Goal: Communication & Community: Answer question/provide support

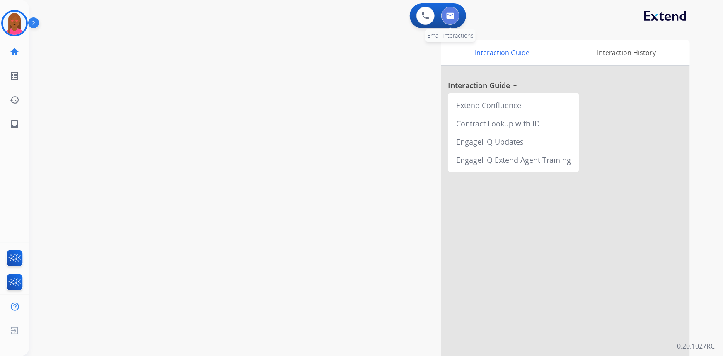
click at [450, 18] on img at bounding box center [450, 15] width 8 height 7
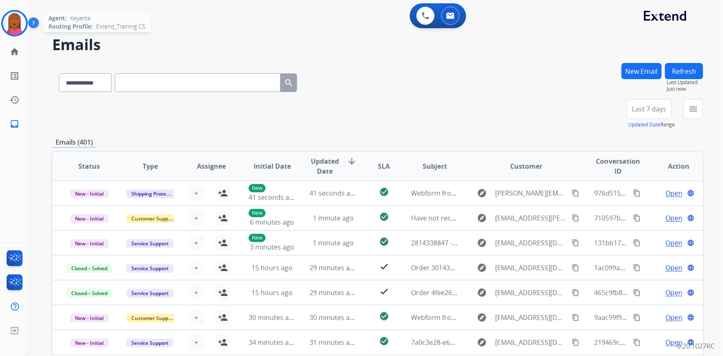
click at [24, 20] on img at bounding box center [14, 23] width 23 height 23
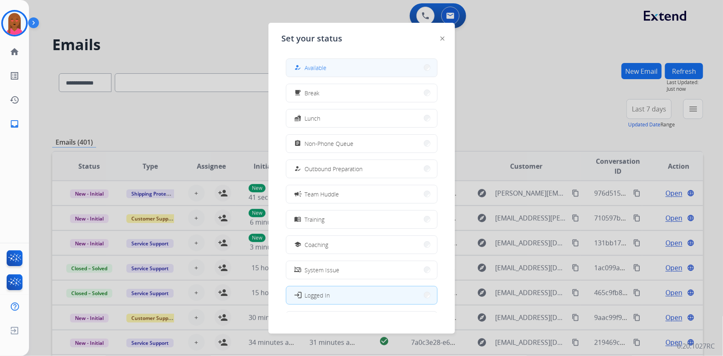
click at [402, 68] on button "how_to_reg Available" at bounding box center [361, 68] width 151 height 18
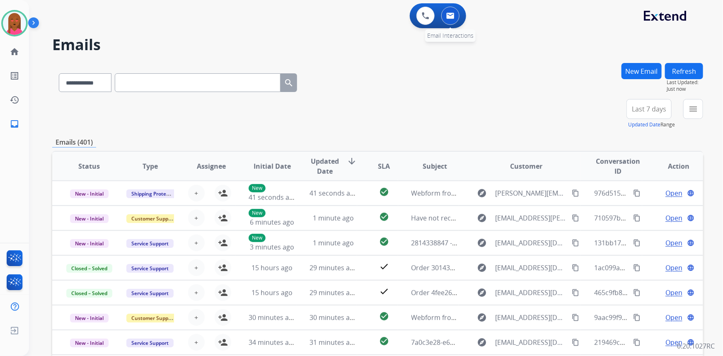
click at [457, 15] on button at bounding box center [450, 16] width 18 height 18
click at [619, 109] on div "+89" at bounding box center [579, 112] width 82 height 20
click at [614, 109] on div "+89" at bounding box center [610, 112] width 20 height 20
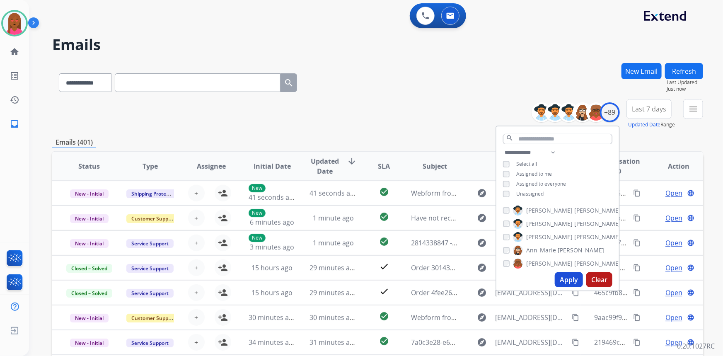
click at [566, 273] on button "Apply" at bounding box center [569, 279] width 28 height 15
click at [651, 109] on span "Last 7 days" at bounding box center [649, 108] width 34 height 3
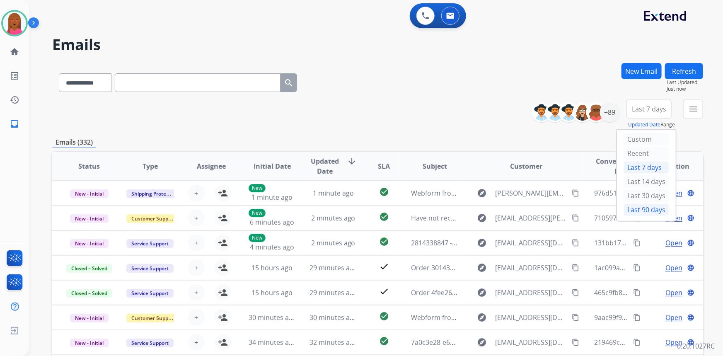
click at [643, 211] on div "Last 90 days" at bounding box center [647, 209] width 46 height 12
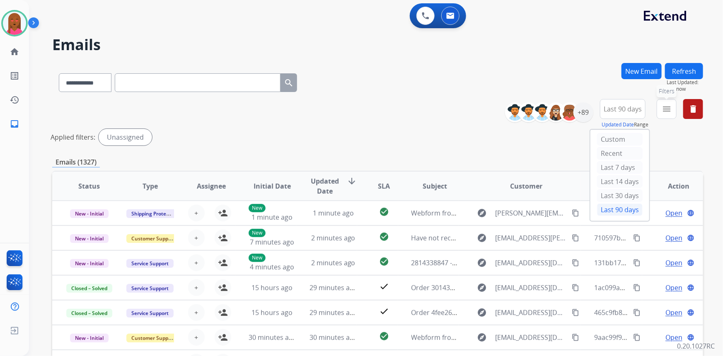
click at [672, 110] on button "menu Filters" at bounding box center [667, 109] width 20 height 20
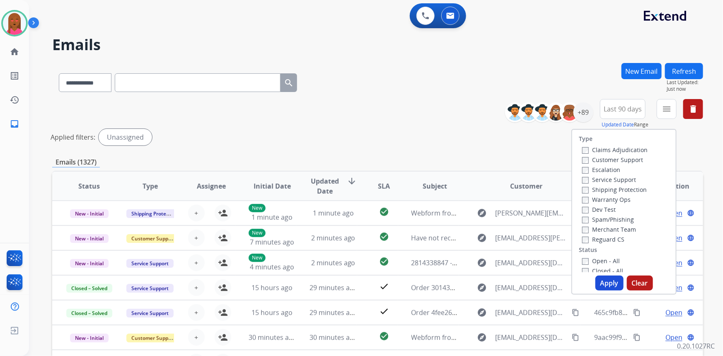
click at [616, 159] on label "Customer Support" at bounding box center [612, 160] width 61 height 8
click at [630, 191] on label "Shipping Protection" at bounding box center [614, 190] width 65 height 8
click at [609, 237] on label "Reguard CS" at bounding box center [603, 239] width 42 height 8
click at [601, 261] on label "Open - All" at bounding box center [601, 261] width 38 height 8
click at [611, 282] on button "Apply" at bounding box center [609, 283] width 28 height 15
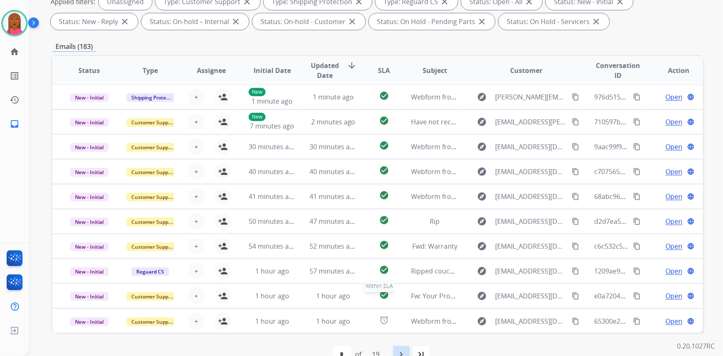
scroll to position [155, 0]
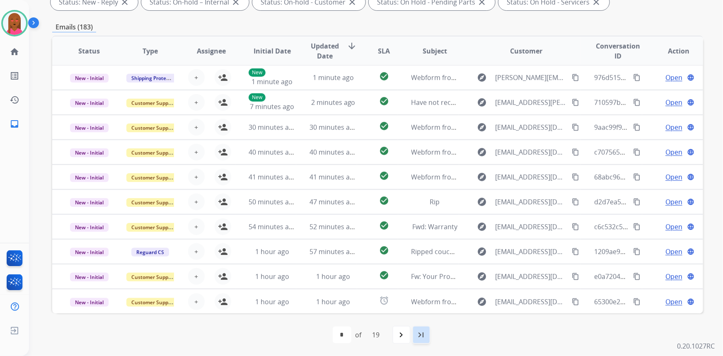
click at [420, 333] on mat-icon "last_page" at bounding box center [421, 335] width 10 height 10
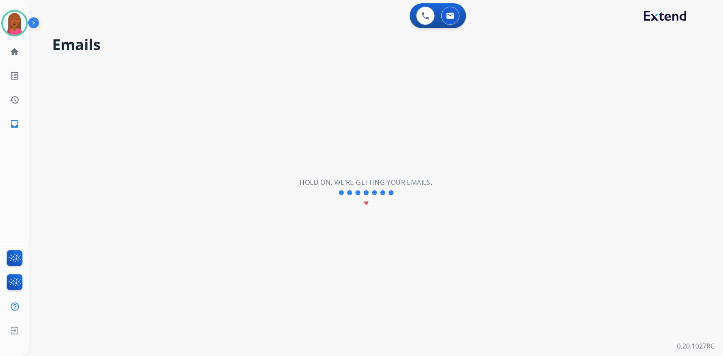
scroll to position [0, 0]
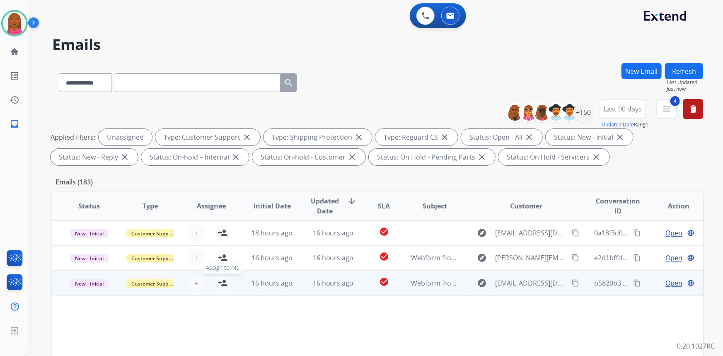
click at [222, 280] on mat-icon "person_add" at bounding box center [223, 283] width 10 height 10
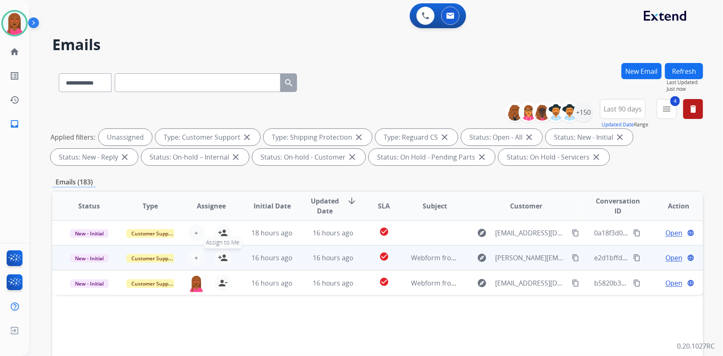
click at [220, 259] on mat-icon "person_add" at bounding box center [223, 258] width 10 height 10
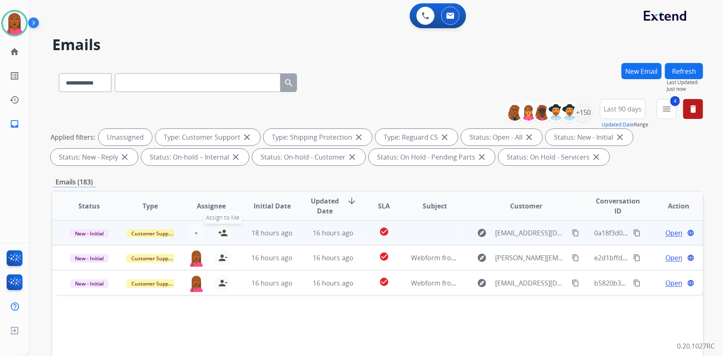
click at [218, 233] on mat-icon "person_add" at bounding box center [223, 233] width 10 height 10
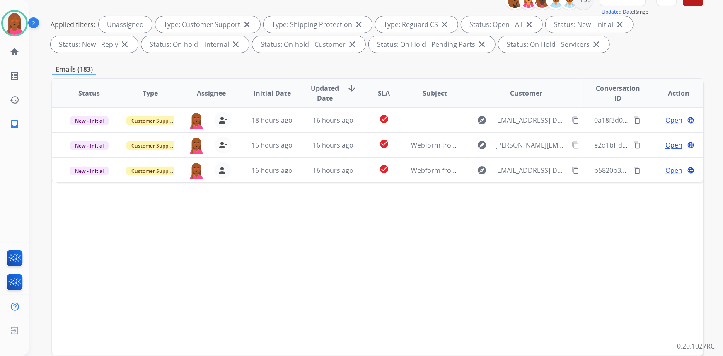
scroll to position [155, 0]
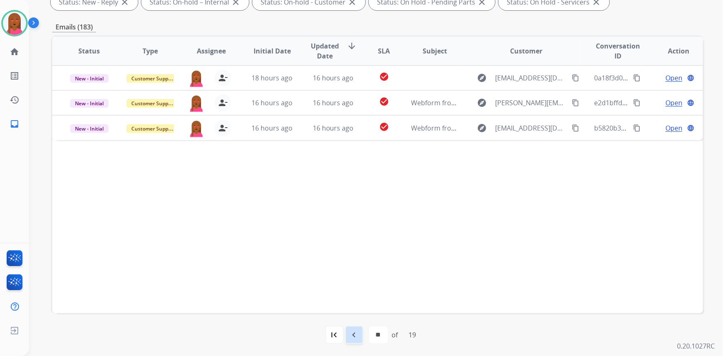
click at [357, 336] on mat-icon "navigate_before" at bounding box center [354, 335] width 10 height 10
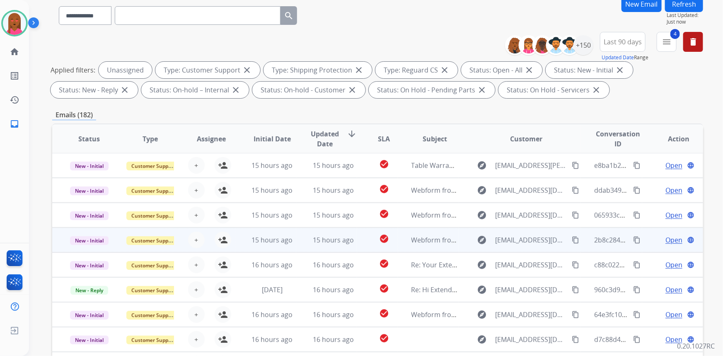
scroll to position [113, 0]
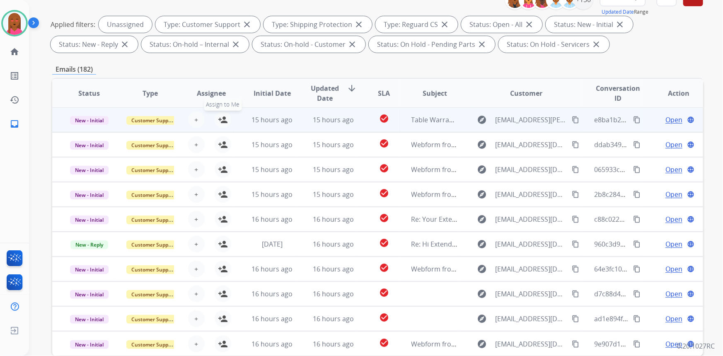
click at [220, 126] on button "person_add Assign to Me" at bounding box center [223, 119] width 17 height 17
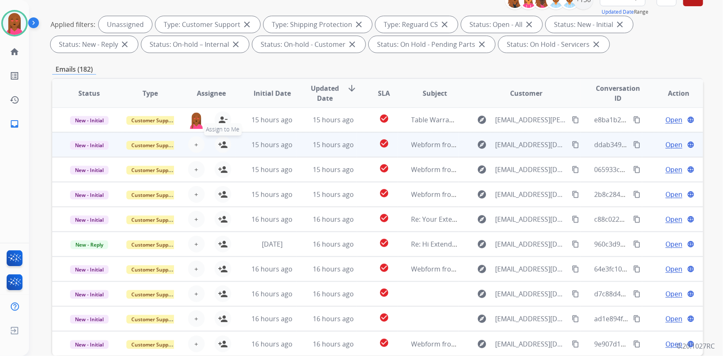
click at [223, 145] on mat-icon "person_add" at bounding box center [223, 145] width 10 height 10
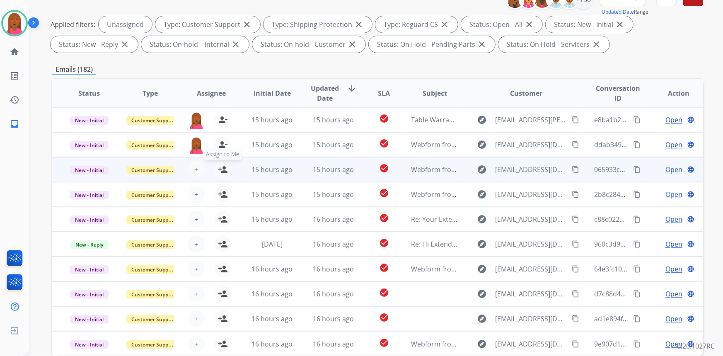
click at [223, 172] on mat-icon "person_add" at bounding box center [223, 170] width 10 height 10
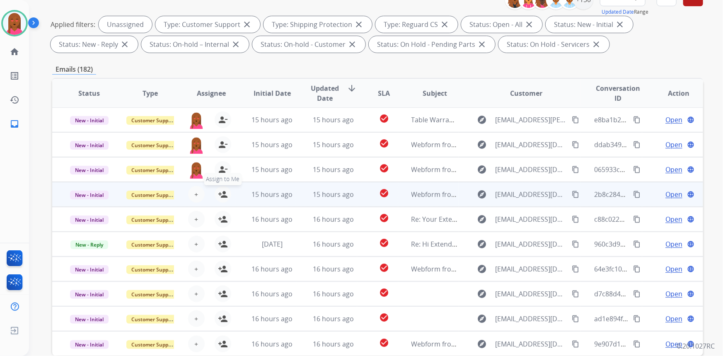
click at [222, 196] on mat-icon "person_add" at bounding box center [223, 194] width 10 height 10
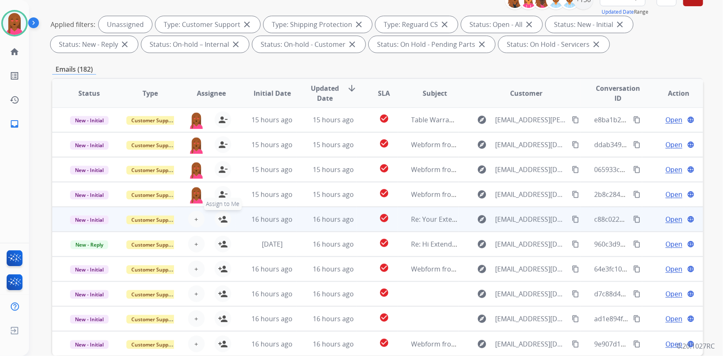
click at [218, 221] on mat-icon "person_add" at bounding box center [223, 219] width 10 height 10
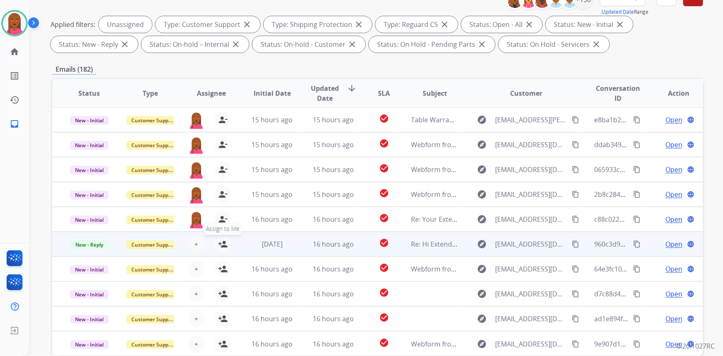
click at [225, 244] on mat-icon "person_add" at bounding box center [223, 244] width 10 height 10
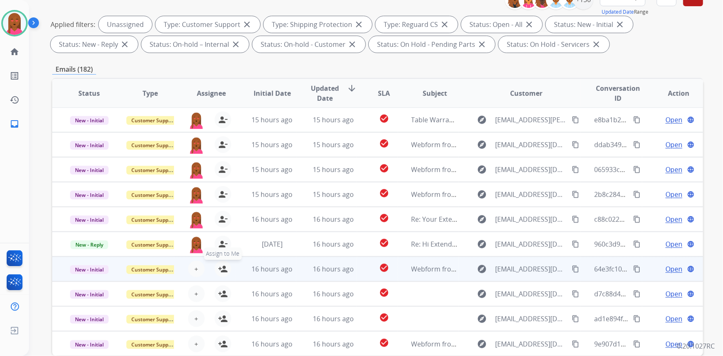
click at [220, 266] on mat-icon "person_add" at bounding box center [223, 269] width 10 height 10
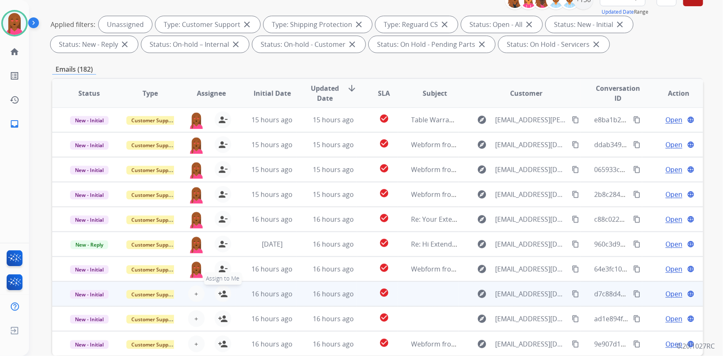
click at [218, 287] on button "person_add Assign to Me" at bounding box center [223, 294] width 17 height 17
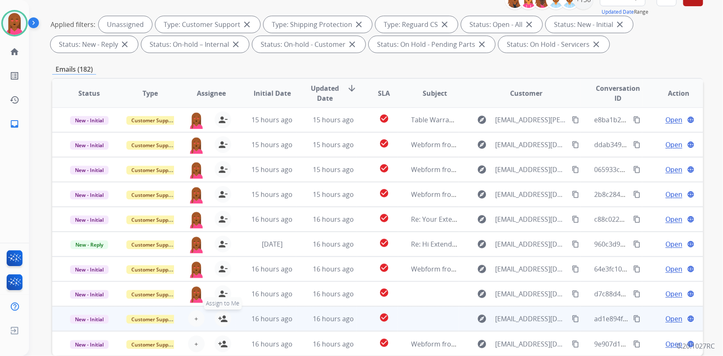
click at [220, 317] on mat-icon "person_add" at bounding box center [223, 319] width 10 height 10
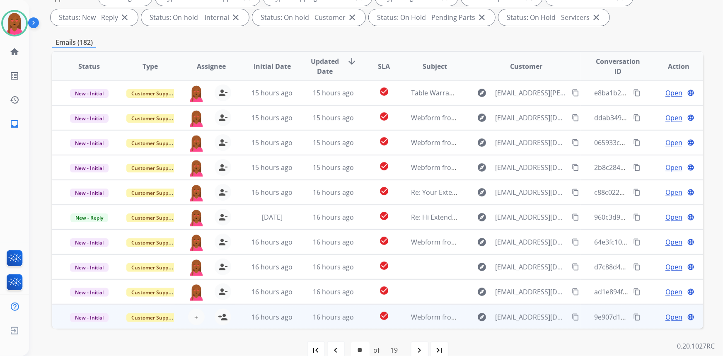
scroll to position [155, 0]
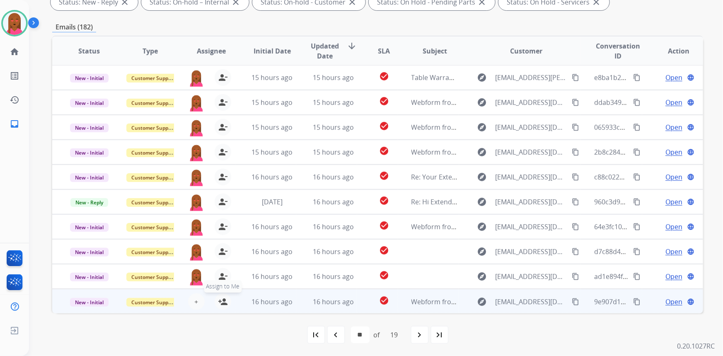
click at [223, 303] on mat-icon "person_add" at bounding box center [223, 302] width 10 height 10
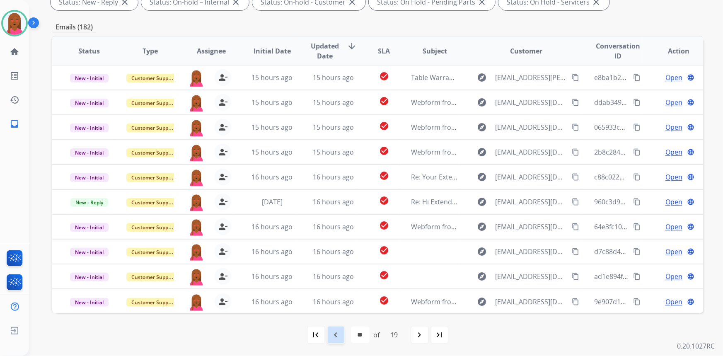
click at [341, 335] on div "navigate_before" at bounding box center [336, 335] width 18 height 18
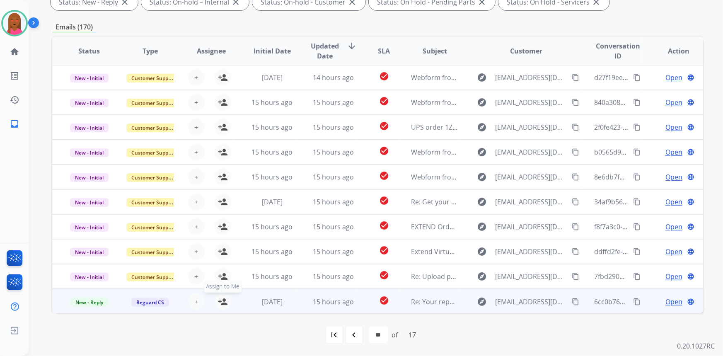
click at [225, 297] on mat-icon "person_add" at bounding box center [223, 302] width 10 height 10
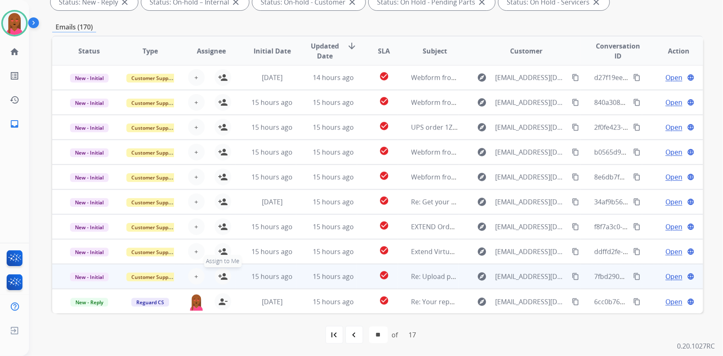
click at [223, 276] on mat-icon "person_add" at bounding box center [223, 276] width 10 height 10
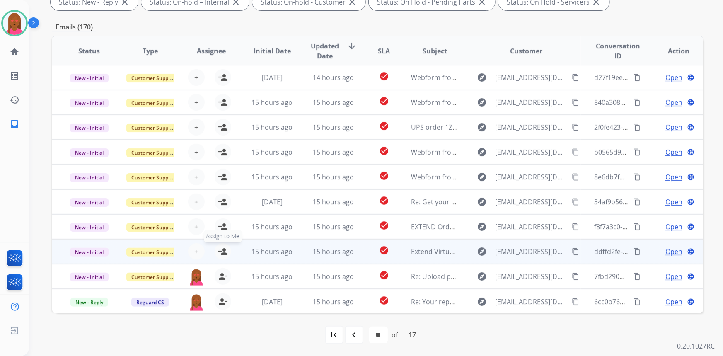
click at [223, 251] on mat-icon "person_add" at bounding box center [223, 252] width 10 height 10
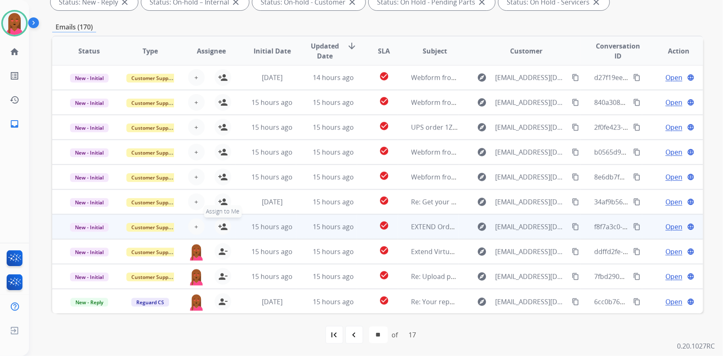
click at [223, 227] on mat-icon "person_add" at bounding box center [223, 227] width 10 height 10
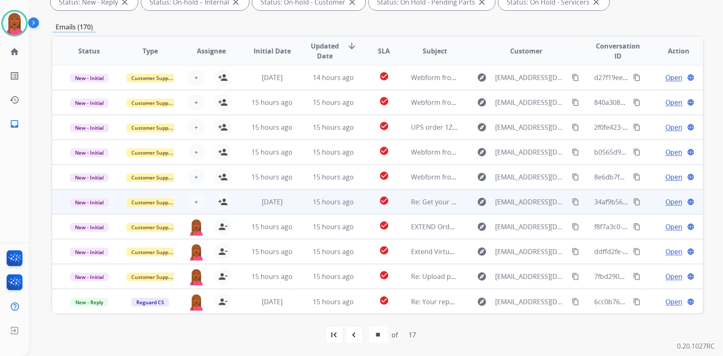
click at [222, 192] on div "+ Select agent person_add Assign to Me" at bounding box center [204, 201] width 60 height 23
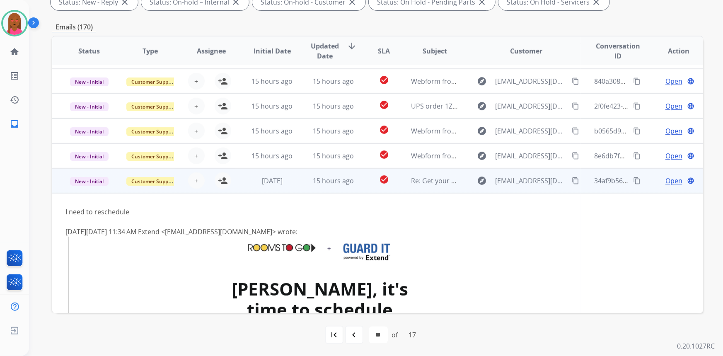
scroll to position [11, 0]
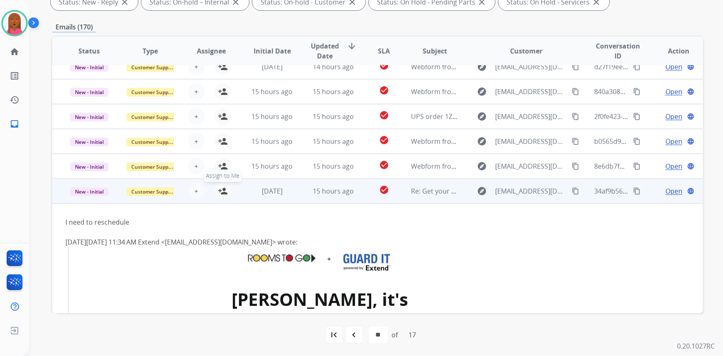
click at [224, 190] on mat-icon "person_add" at bounding box center [223, 191] width 10 height 10
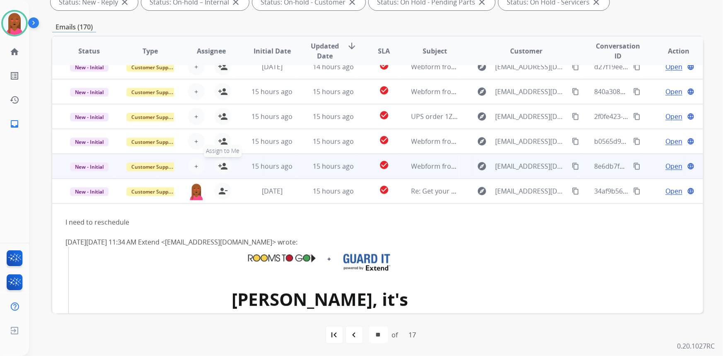
click at [215, 162] on button "person_add Assign to Me" at bounding box center [223, 166] width 17 height 17
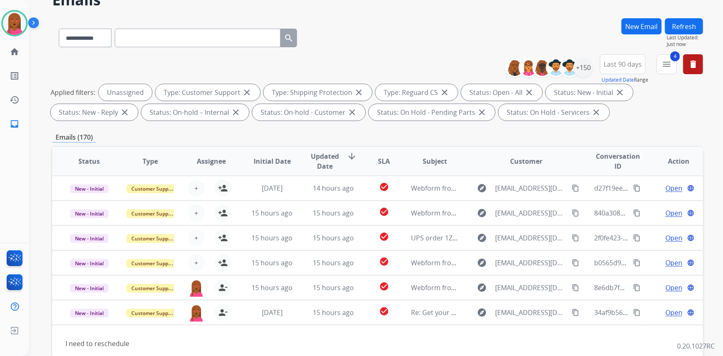
scroll to position [0, 0]
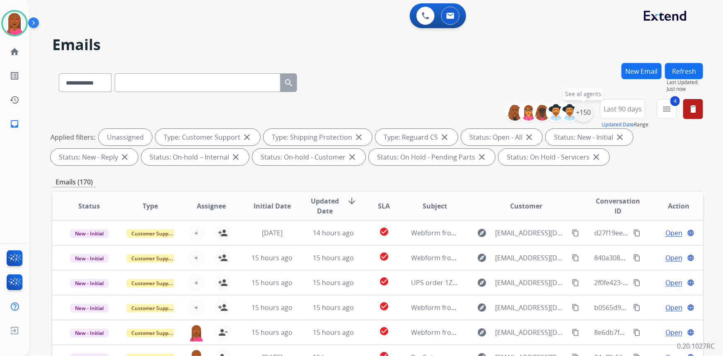
click at [584, 119] on div "+150" at bounding box center [584, 112] width 20 height 20
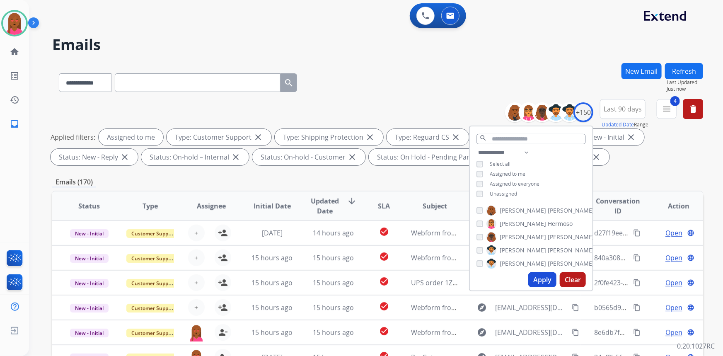
click at [544, 282] on button "Apply" at bounding box center [542, 279] width 28 height 15
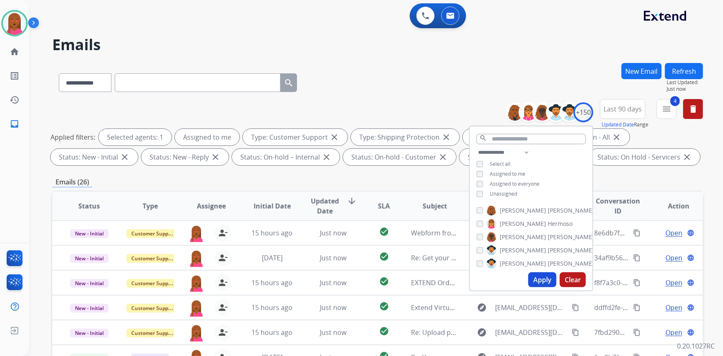
click at [373, 99] on div "**********" at bounding box center [377, 134] width 651 height 70
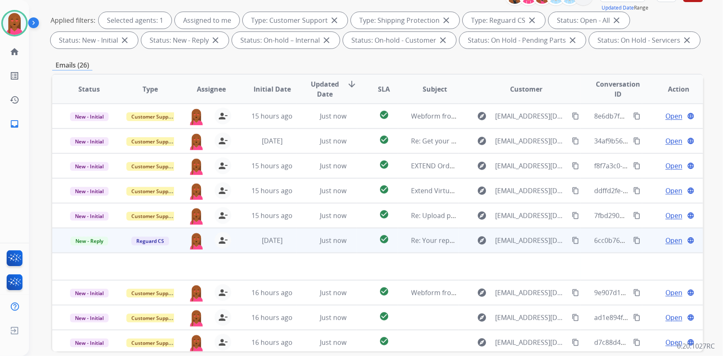
scroll to position [155, 0]
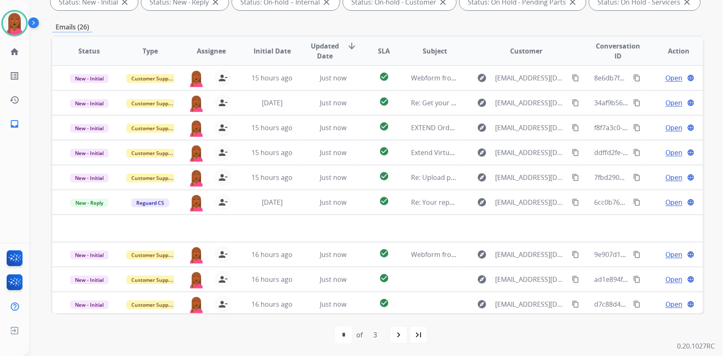
click at [424, 334] on div "last_page" at bounding box center [418, 335] width 18 height 18
select select "*"
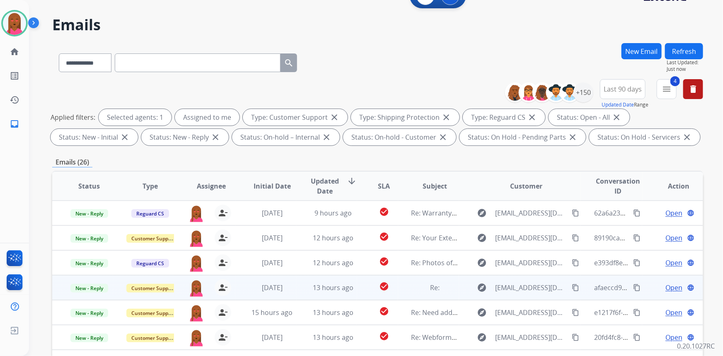
scroll to position [113, 0]
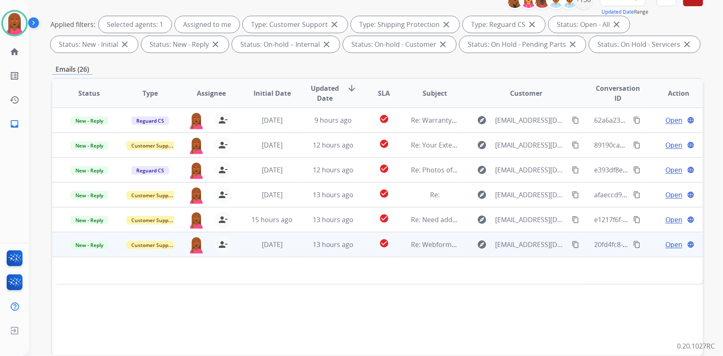
drag, startPoint x: 663, startPoint y: 244, endPoint x: 667, endPoint y: 235, distance: 9.1
click at [667, 238] on td "Open language" at bounding box center [672, 244] width 61 height 25
click at [675, 245] on span "Open" at bounding box center [673, 245] width 17 height 10
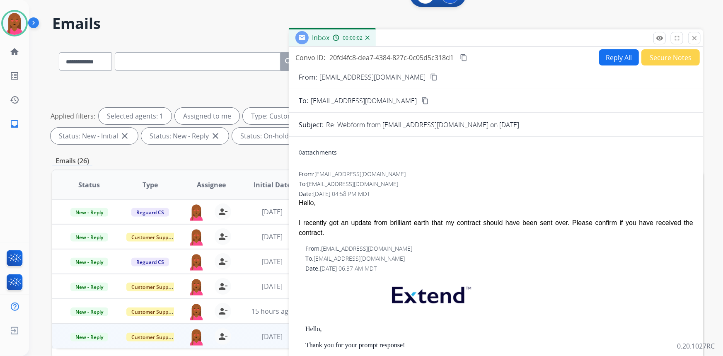
scroll to position [0, 0]
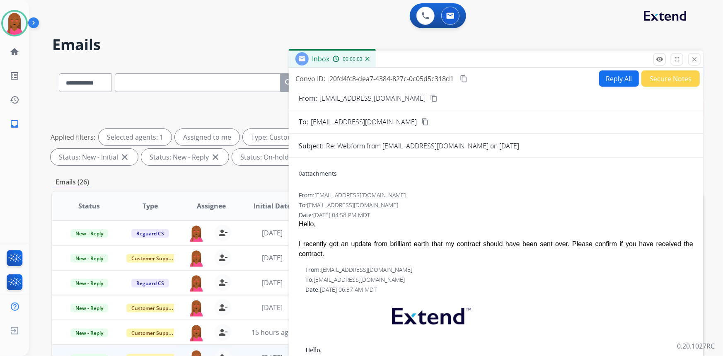
click at [430, 96] on mat-icon "content_copy" at bounding box center [433, 97] width 7 height 7
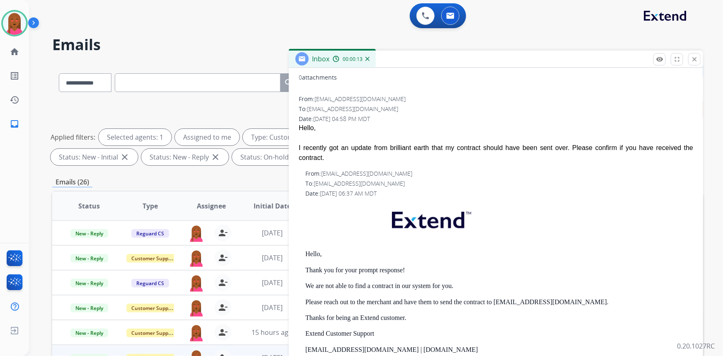
scroll to position [75, 0]
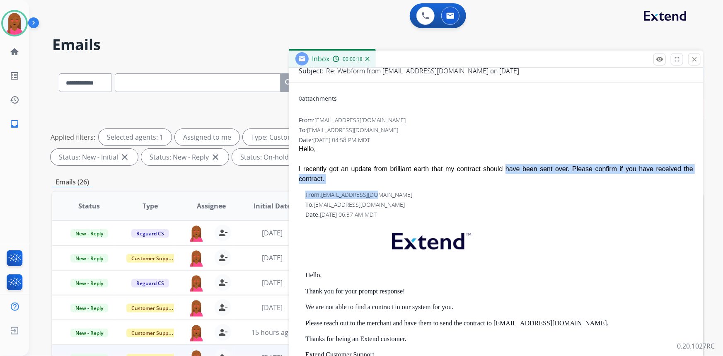
drag, startPoint x: 523, startPoint y: 173, endPoint x: 578, endPoint y: 175, distance: 54.7
click at [506, 166] on div "I recently got an update from brilliant earth that my contract should have been…" at bounding box center [496, 174] width 394 height 20
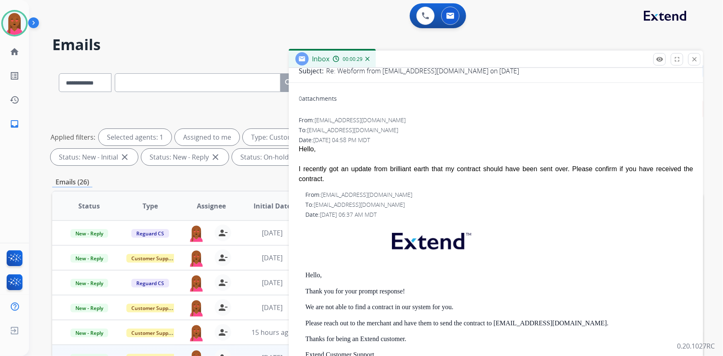
scroll to position [0, 0]
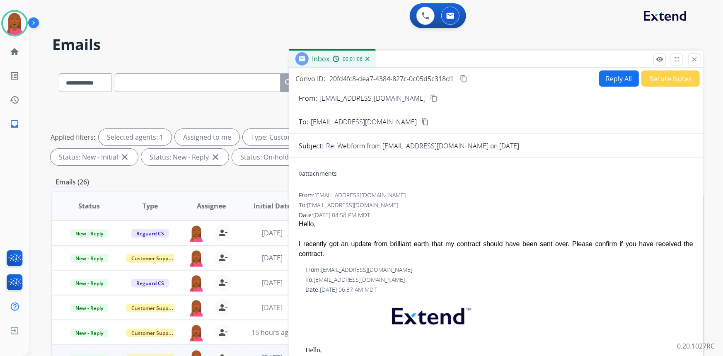
click at [622, 77] on button "Reply All" at bounding box center [619, 78] width 40 height 16
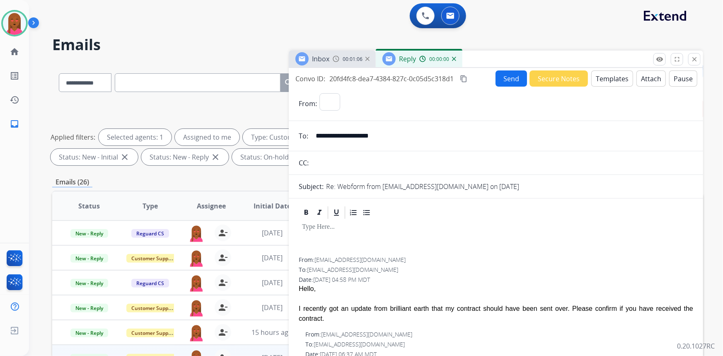
select select "**********"
click at [606, 75] on button "Templates" at bounding box center [612, 78] width 42 height 16
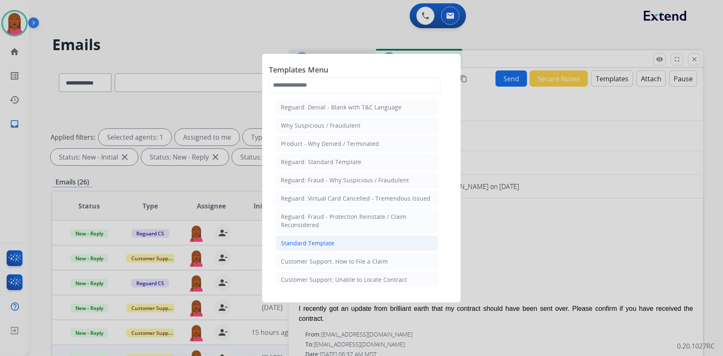
click at [324, 248] on li "Standard Template" at bounding box center [357, 243] width 163 height 16
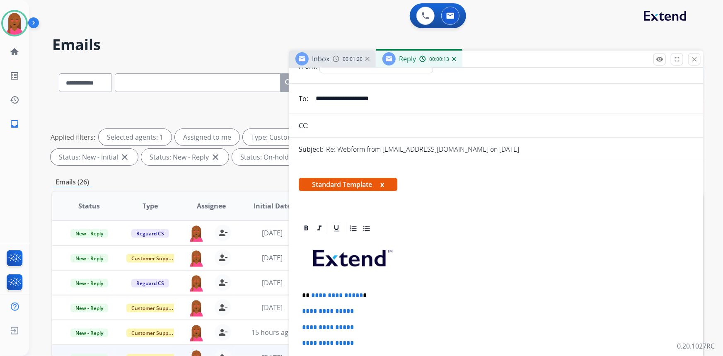
scroll to position [75, 0]
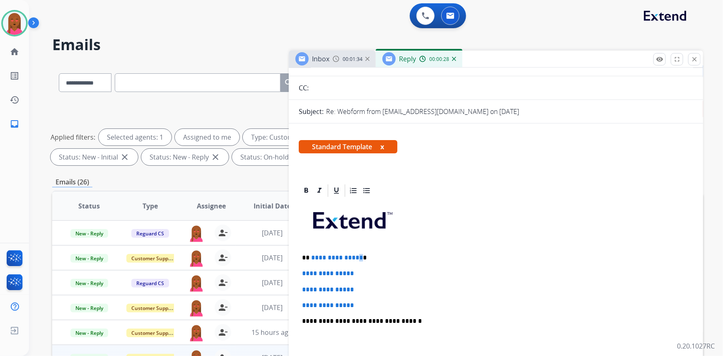
click at [357, 256] on span "**********" at bounding box center [337, 257] width 52 height 6
click at [358, 256] on p "**********" at bounding box center [493, 257] width 382 height 7
drag, startPoint x: 358, startPoint y: 256, endPoint x: 305, endPoint y: 251, distance: 52.9
click at [305, 251] on div "**********" at bounding box center [496, 340] width 394 height 285
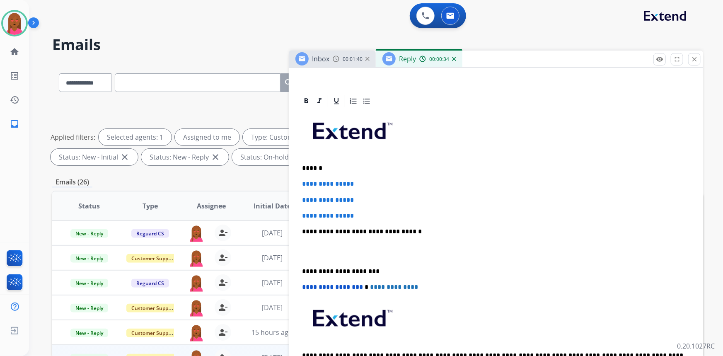
scroll to position [188, 0]
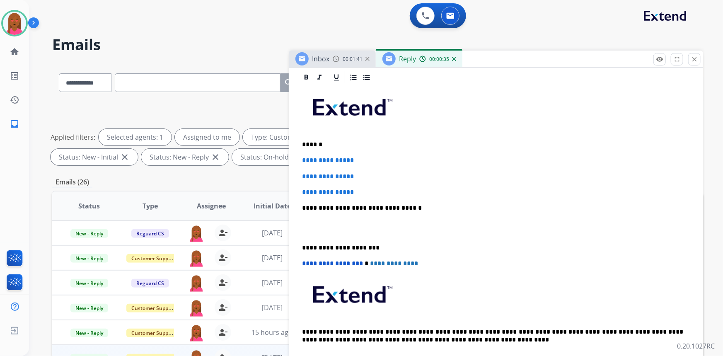
click at [302, 231] on div "**********" at bounding box center [496, 227] width 394 height 285
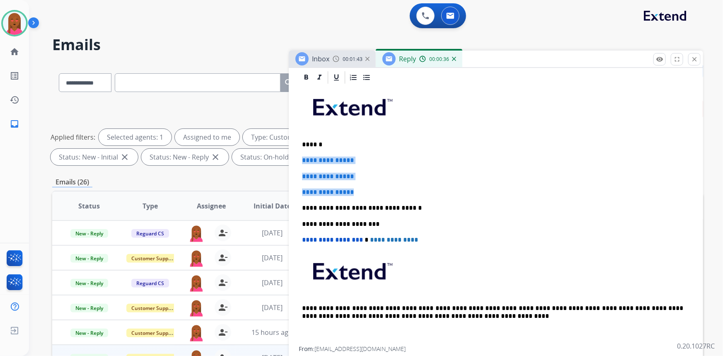
drag, startPoint x: 357, startPoint y: 188, endPoint x: 302, endPoint y: 159, distance: 62.3
click at [302, 159] on div "**********" at bounding box center [496, 215] width 394 height 261
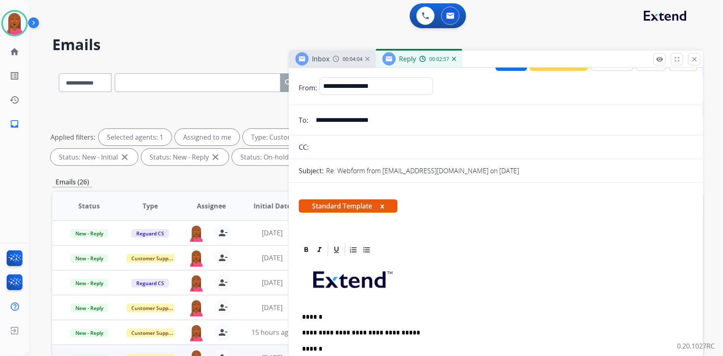
scroll to position [0, 0]
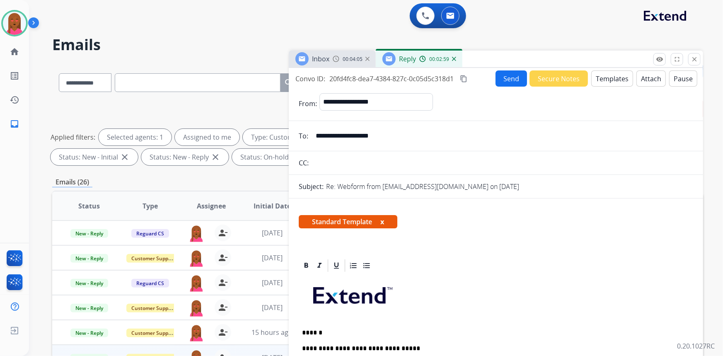
drag, startPoint x: 374, startPoint y: 140, endPoint x: 315, endPoint y: 140, distance: 58.8
click at [315, 140] on input "**********" at bounding box center [502, 136] width 382 height 17
drag, startPoint x: 201, startPoint y: 89, endPoint x: 204, endPoint y: 82, distance: 7.2
click at [201, 87] on input "text" at bounding box center [198, 82] width 166 height 19
click at [204, 82] on input "text" at bounding box center [198, 82] width 166 height 19
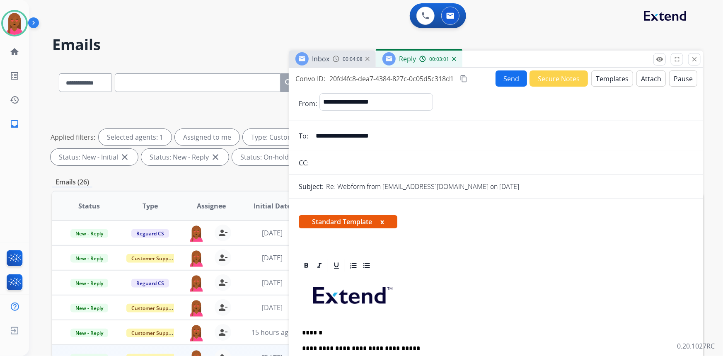
paste input "**********"
type input "**********"
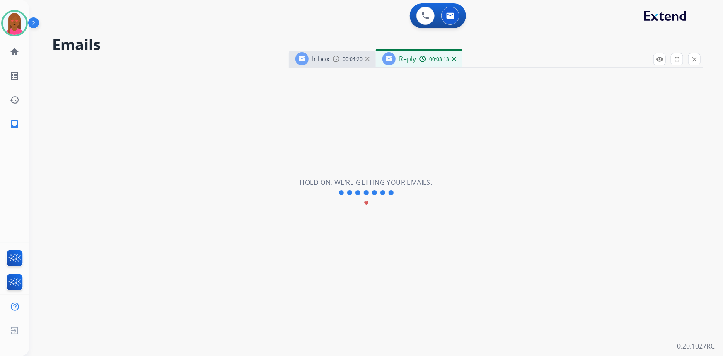
select select "*"
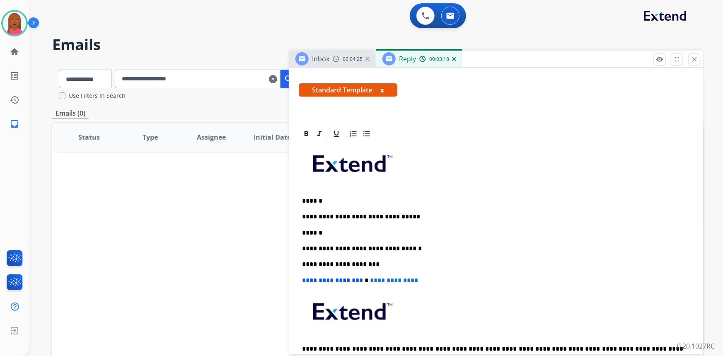
scroll to position [150, 0]
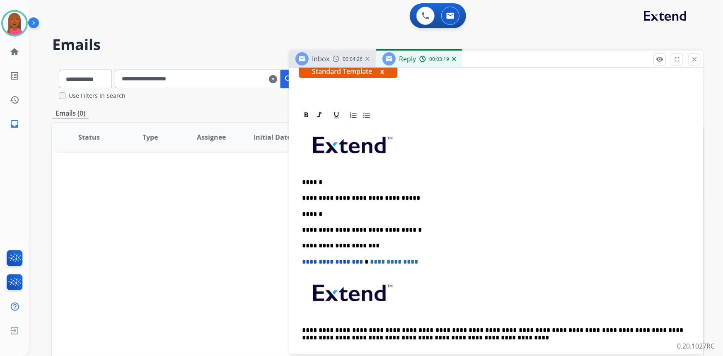
click at [328, 213] on p "******" at bounding box center [493, 214] width 382 height 7
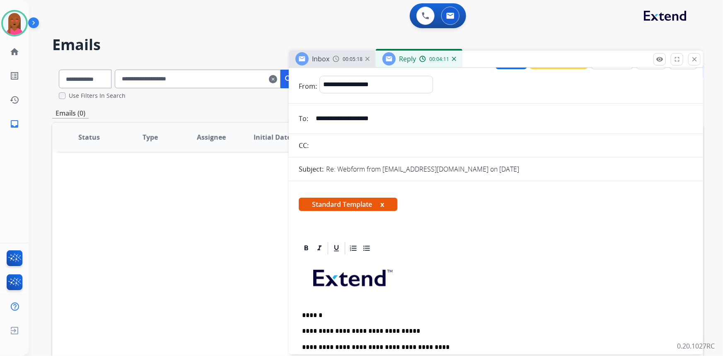
scroll to position [0, 0]
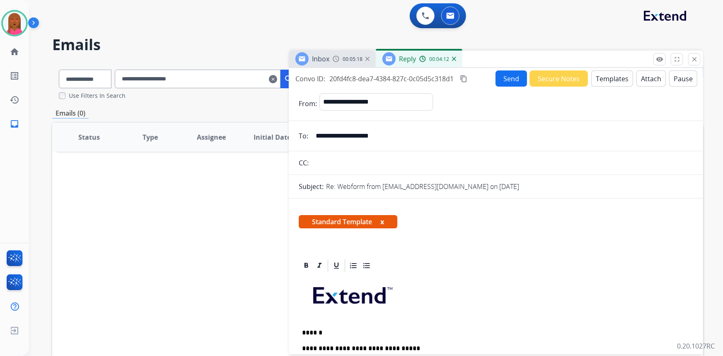
click at [513, 81] on button "Send" at bounding box center [511, 78] width 31 height 16
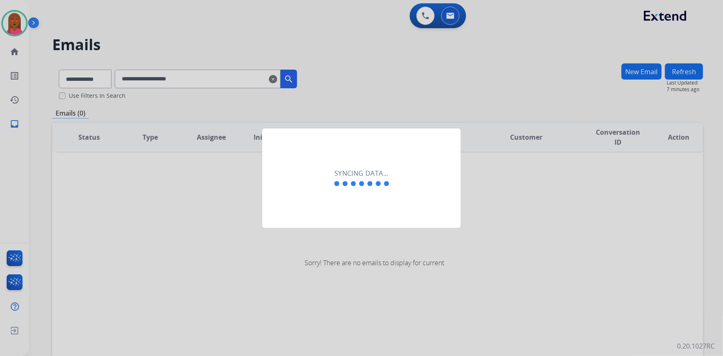
click at [325, 211] on div "Syncing data..." at bounding box center [361, 177] width 198 height 99
click at [315, 214] on div "Syncing data..." at bounding box center [361, 177] width 198 height 99
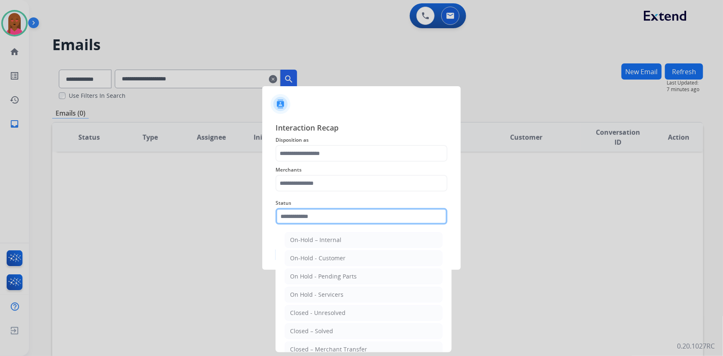
click at [327, 218] on input "text" at bounding box center [362, 216] width 172 height 17
drag, startPoint x: 335, startPoint y: 328, endPoint x: 311, endPoint y: 217, distance: 113.2
click at [335, 328] on li "Closed – Solved" at bounding box center [364, 331] width 158 height 16
type input "**********"
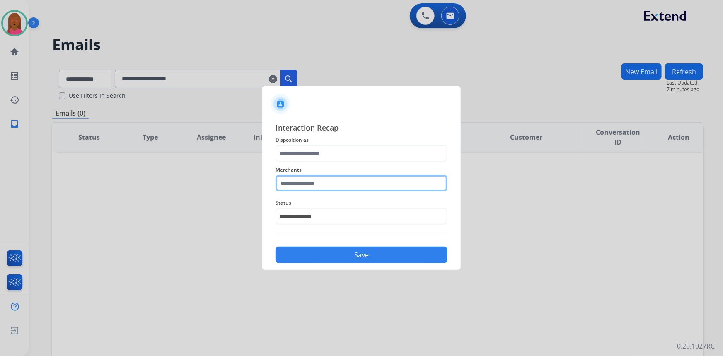
click at [334, 181] on input "text" at bounding box center [362, 183] width 172 height 17
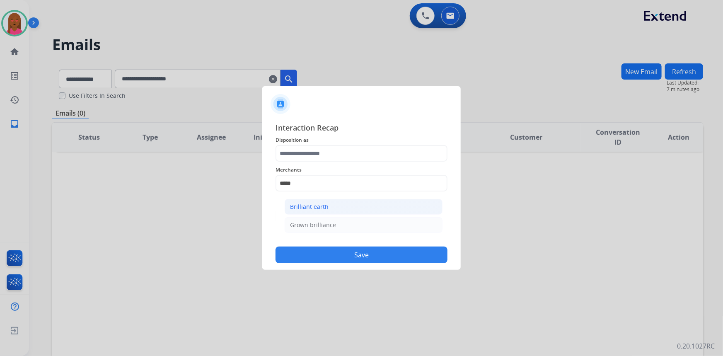
click at [380, 205] on li "Brilliant earth" at bounding box center [364, 207] width 158 height 16
type input "**********"
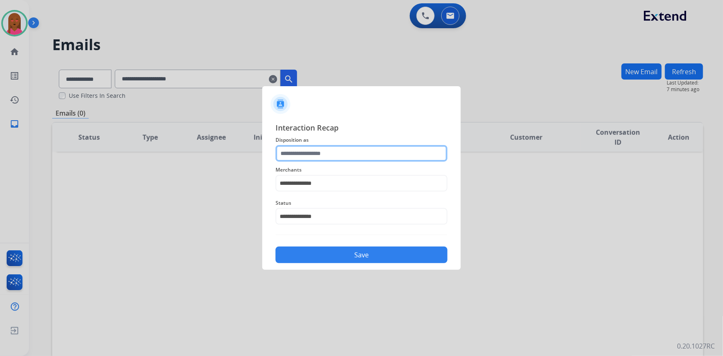
click at [353, 155] on input "text" at bounding box center [362, 153] width 172 height 17
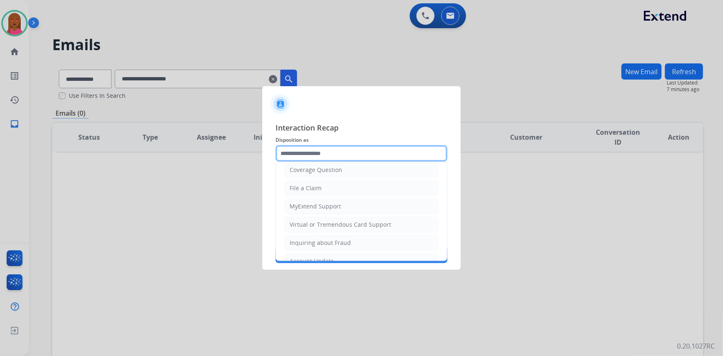
scroll to position [128, 0]
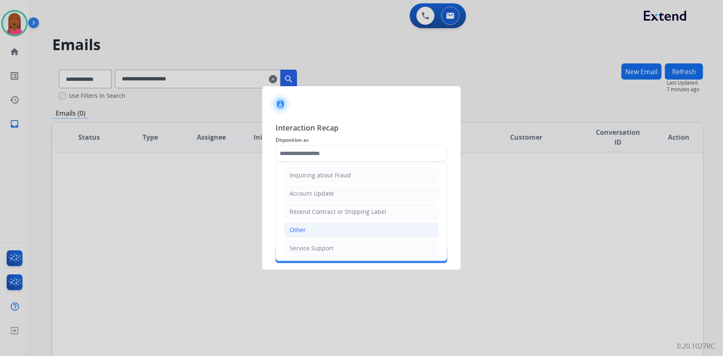
click at [325, 229] on li "Other" at bounding box center [361, 230] width 155 height 16
type input "*****"
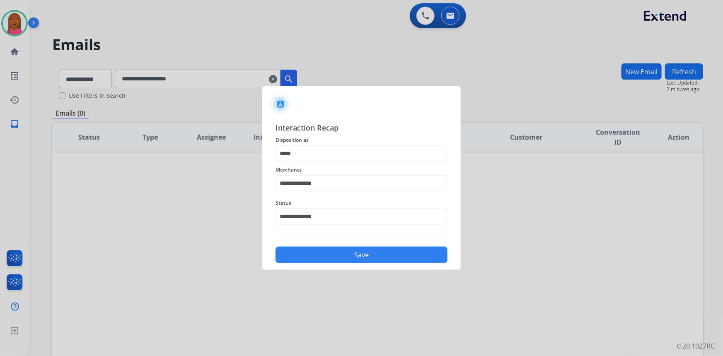
click at [340, 257] on button "Save" at bounding box center [362, 255] width 172 height 17
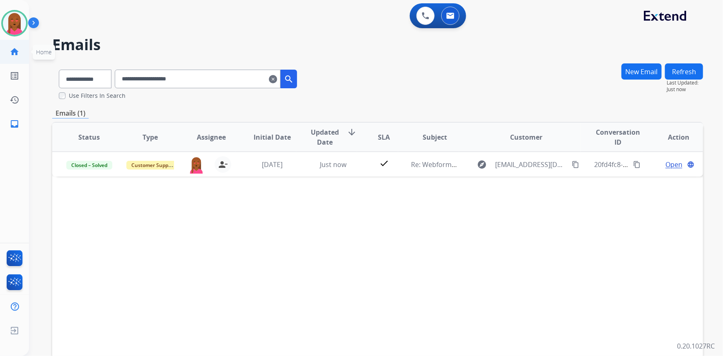
click at [19, 60] on link "home Home" at bounding box center [14, 51] width 23 height 23
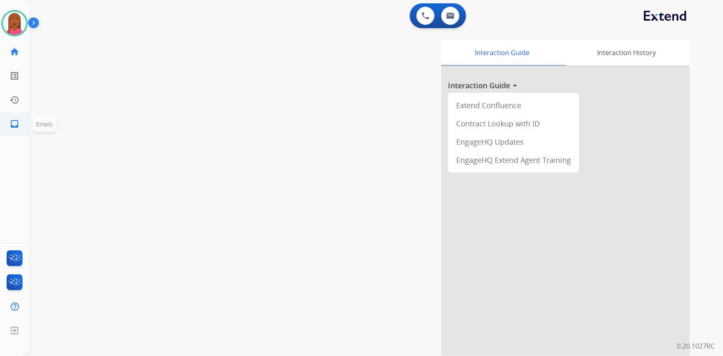
click at [19, 124] on link "inbox Emails" at bounding box center [14, 123] width 23 height 23
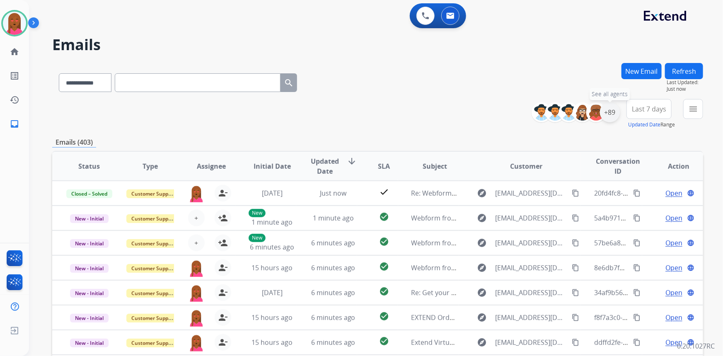
click at [605, 108] on div "+89" at bounding box center [610, 112] width 20 height 20
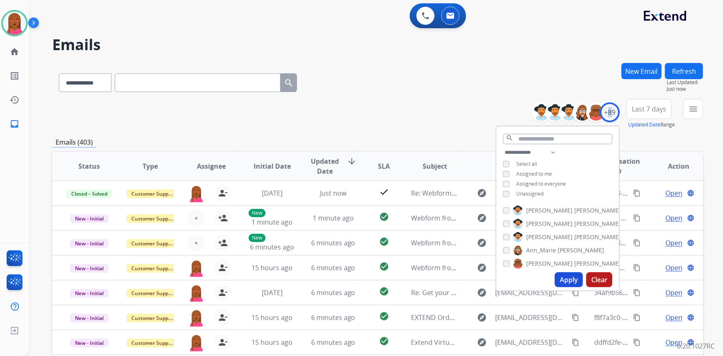
click at [564, 278] on button "Apply" at bounding box center [569, 279] width 28 height 15
click at [650, 110] on span "Last 7 days" at bounding box center [649, 108] width 34 height 3
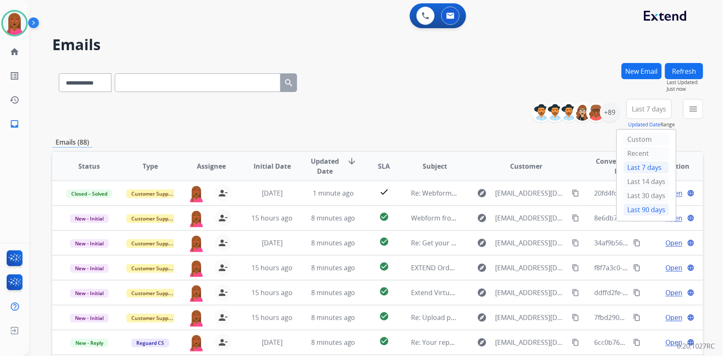
click at [629, 211] on div "Last 90 days" at bounding box center [647, 209] width 46 height 12
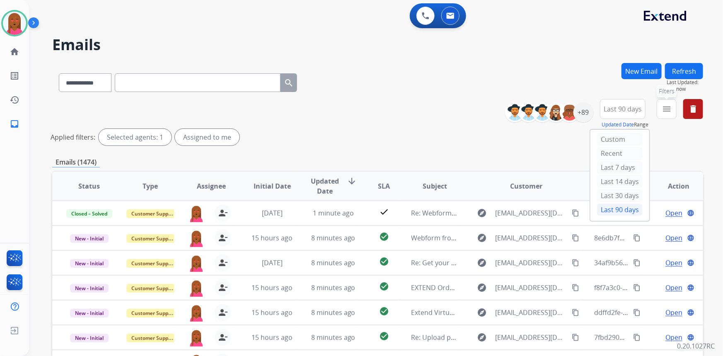
click at [665, 113] on mat-icon "menu" at bounding box center [667, 109] width 10 height 10
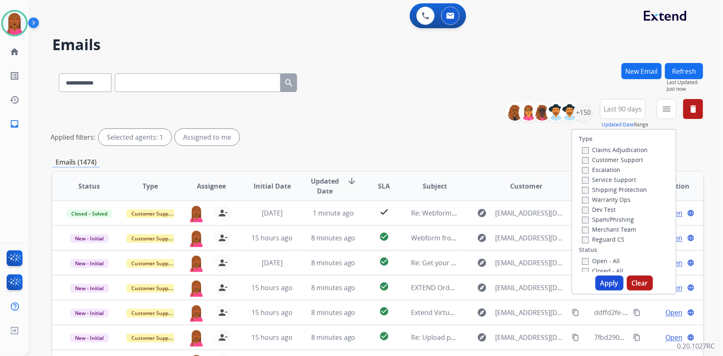
click at [625, 159] on label "Customer Support" at bounding box center [612, 160] width 61 height 8
click at [620, 191] on label "Shipping Protection" at bounding box center [614, 190] width 65 height 8
click at [609, 240] on label "Reguard CS" at bounding box center [603, 239] width 42 height 8
click at [607, 264] on label "Open - All" at bounding box center [601, 261] width 38 height 8
click at [610, 278] on button "Apply" at bounding box center [609, 283] width 28 height 15
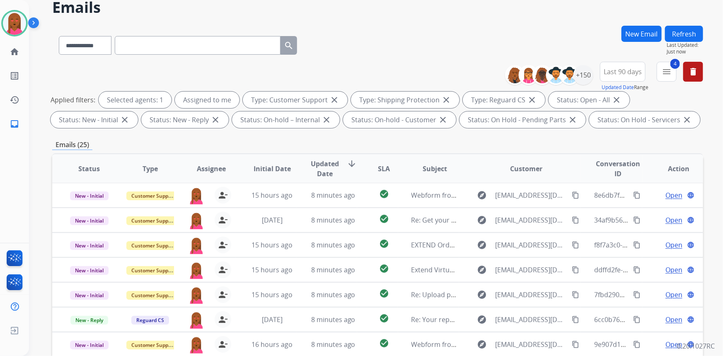
scroll to position [150, 0]
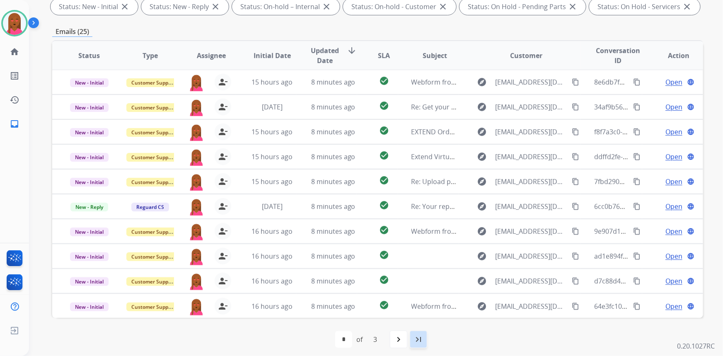
click at [410, 338] on div "last_page" at bounding box center [418, 339] width 18 height 18
select select "*"
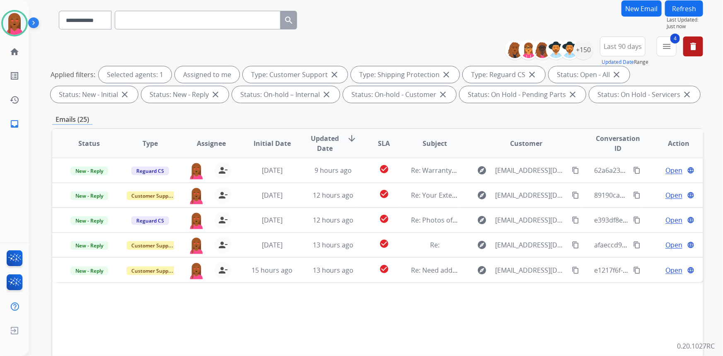
scroll to position [155, 0]
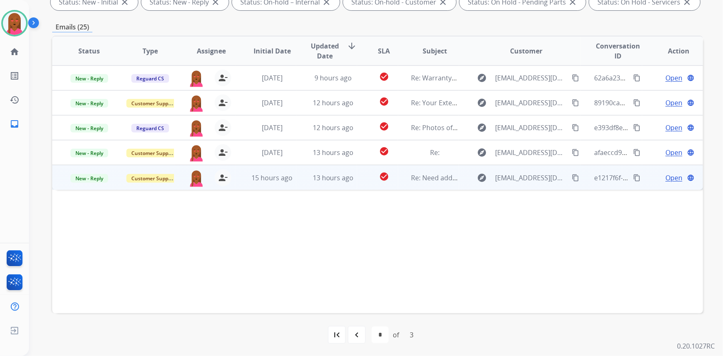
click at [667, 176] on span "Open" at bounding box center [673, 178] width 17 height 10
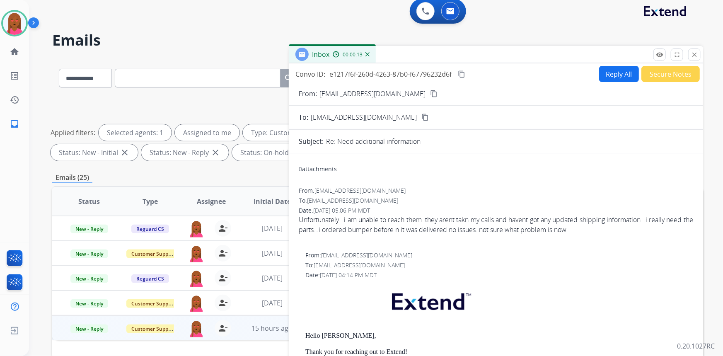
scroll to position [0, 0]
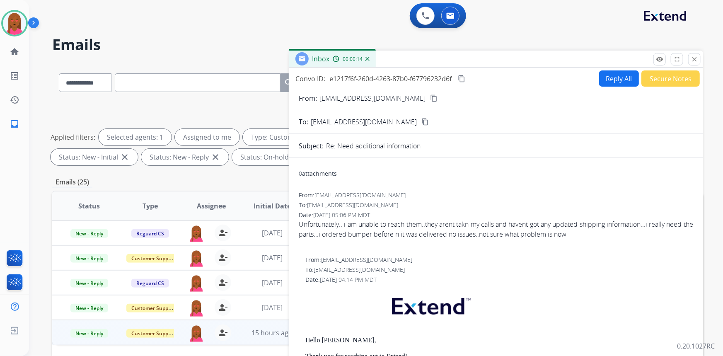
click at [430, 98] on mat-icon "content_copy" at bounding box center [433, 97] width 7 height 7
click at [427, 236] on div "Unfortunately.. i am unable to reach them..they arent takn my calls and havent …" at bounding box center [496, 229] width 394 height 20
copy div "was"
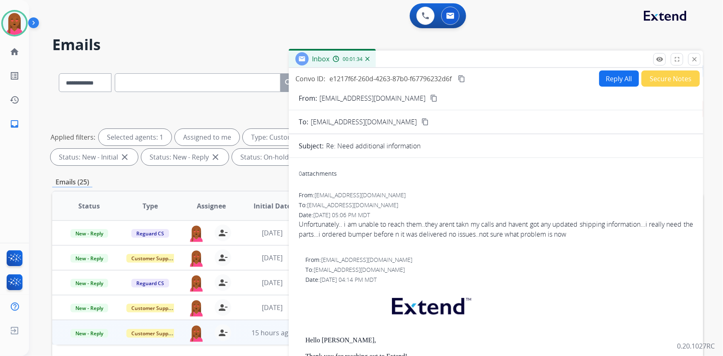
drag, startPoint x: 626, startPoint y: 72, endPoint x: 625, endPoint y: 77, distance: 5.5
click at [625, 77] on button "Reply All" at bounding box center [619, 78] width 40 height 16
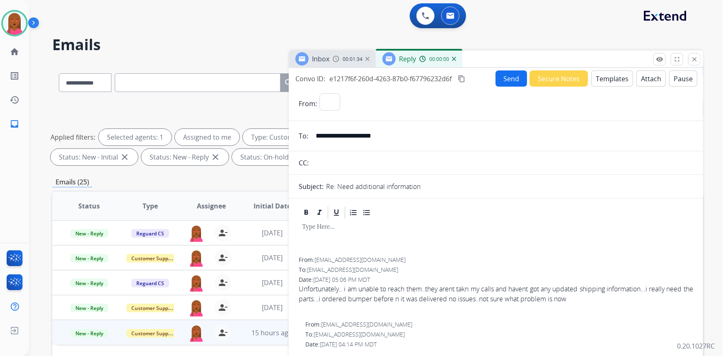
select select "**********"
click at [610, 80] on button "Templates" at bounding box center [612, 78] width 42 height 16
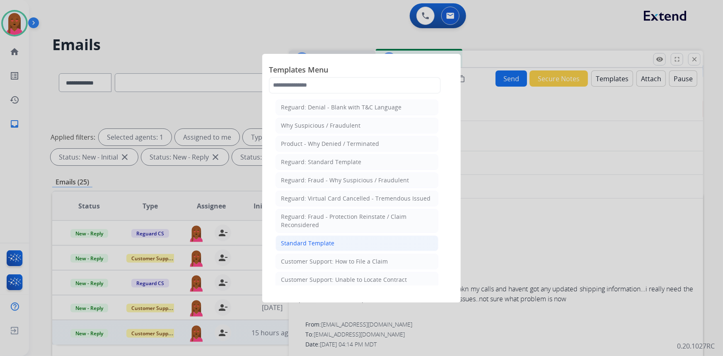
click at [322, 240] on div "Standard Template" at bounding box center [307, 243] width 53 height 8
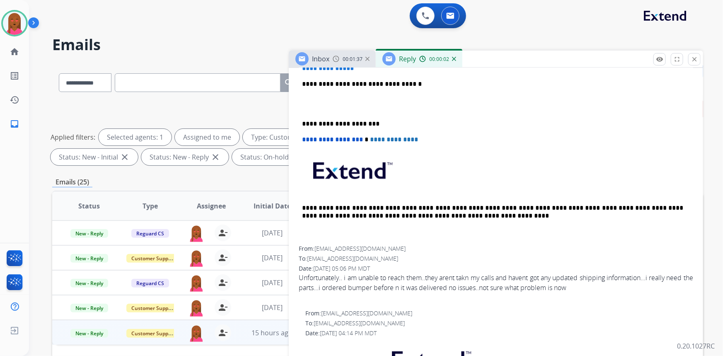
scroll to position [414, 0]
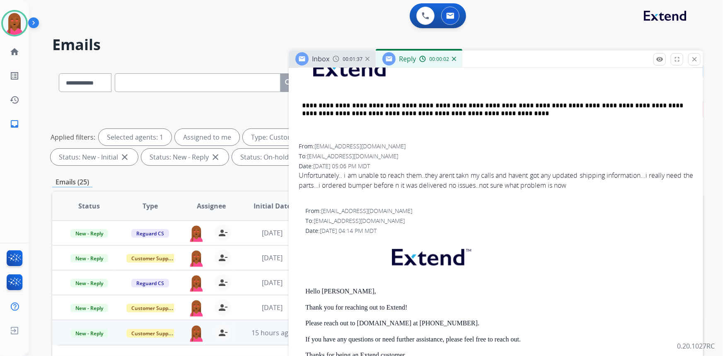
click at [404, 261] on img at bounding box center [431, 255] width 98 height 33
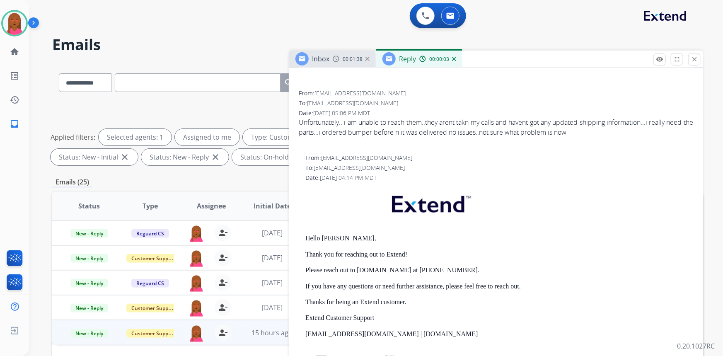
scroll to position [527, 0]
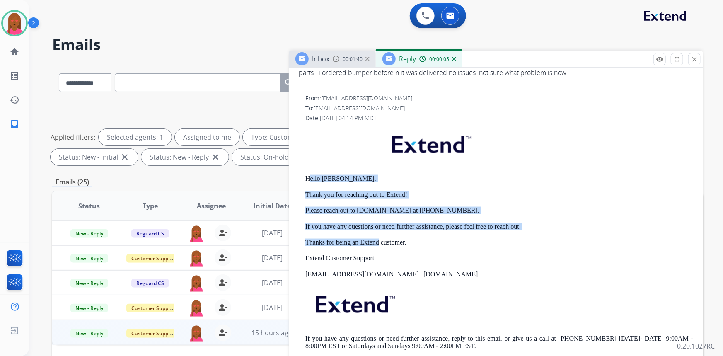
drag, startPoint x: 309, startPoint y: 170, endPoint x: 378, endPoint y: 236, distance: 95.8
click at [378, 236] on div "Hello Abdul, Thank you for reaching out to Extend! Please reach out to Carparts…" at bounding box center [499, 244] width 388 height 237
click at [368, 213] on div "Hello Abdul, Thank you for reaching out to Extend! Please reach out to Carparts…" at bounding box center [499, 244] width 388 height 237
drag, startPoint x: 302, startPoint y: 173, endPoint x: 422, endPoint y: 253, distance: 144.7
click at [422, 253] on div "From: support@extend.com To: raswhitelion@gmail.com Date: 08/12/2025 - 04:14 PM…" at bounding box center [496, 228] width 394 height 269
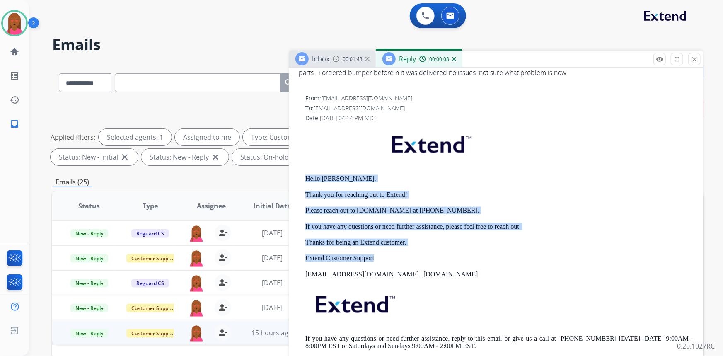
copy div "Hello Abdul, Thank you for reaching out to Extend! Please reach out to Carparts…"
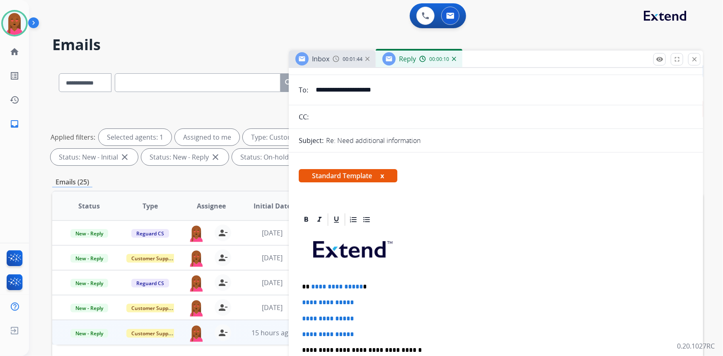
scroll to position [113, 0]
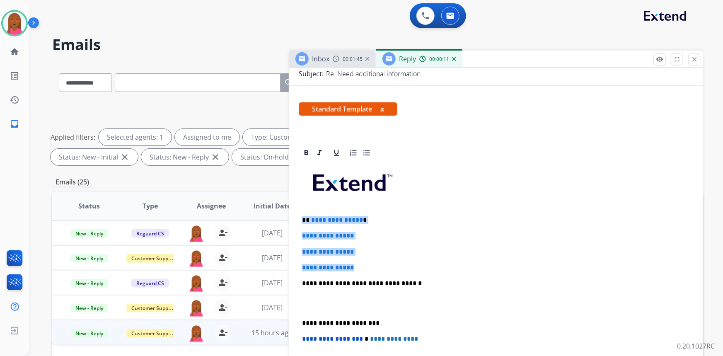
drag, startPoint x: 362, startPoint y: 261, endPoint x: 285, endPoint y: 215, distance: 90.1
click at [285, 215] on div "**********" at bounding box center [377, 287] width 651 height 448
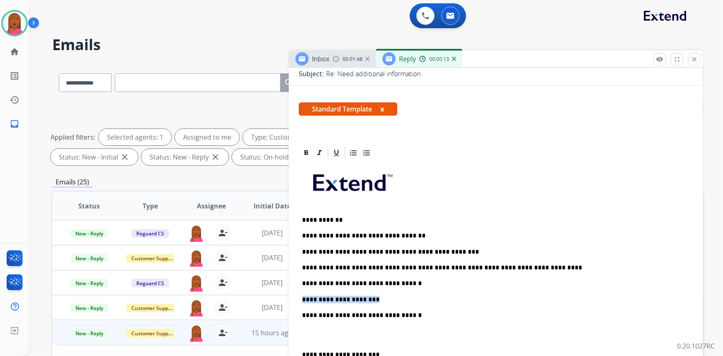
drag, startPoint x: 370, startPoint y: 298, endPoint x: 298, endPoint y: 299, distance: 71.7
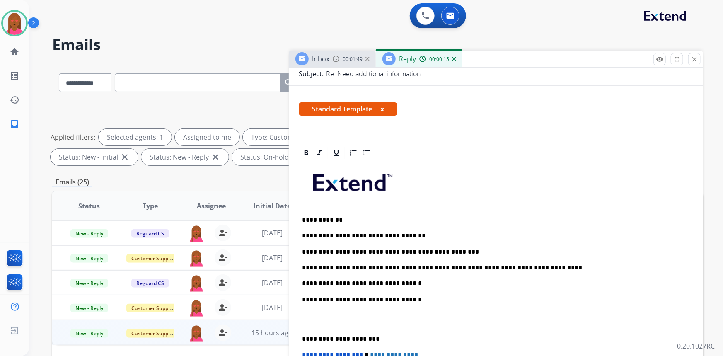
click at [307, 319] on p at bounding box center [496, 319] width 388 height 15
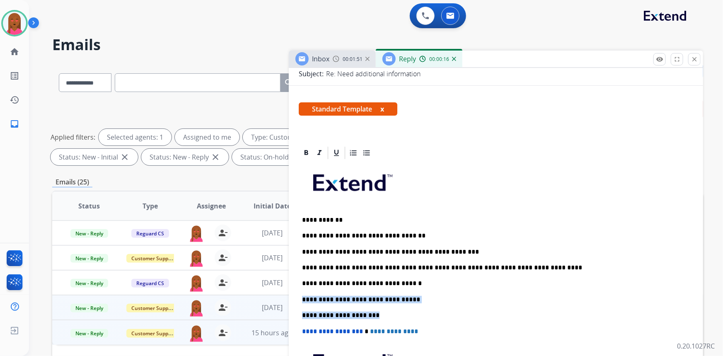
drag, startPoint x: 399, startPoint y: 302, endPoint x: 288, endPoint y: 298, distance: 111.1
click at [273, 294] on div "**********" at bounding box center [377, 287] width 651 height 448
click at [409, 309] on div "**********" at bounding box center [496, 299] width 394 height 278
drag, startPoint x: 393, startPoint y: 298, endPoint x: 259, endPoint y: 296, distance: 134.7
click at [259, 296] on div "**********" at bounding box center [377, 287] width 651 height 448
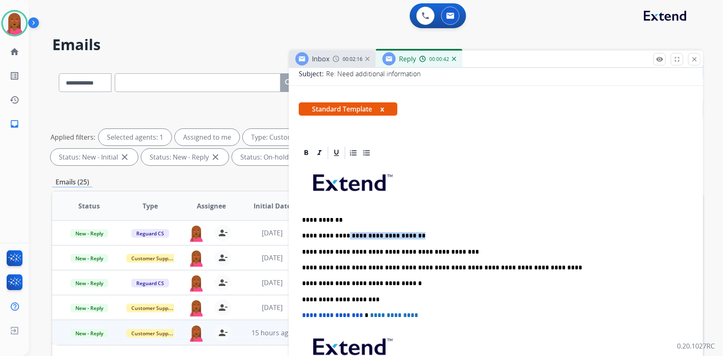
drag, startPoint x: 413, startPoint y: 232, endPoint x: 343, endPoint y: 232, distance: 70.4
click at [343, 232] on p "**********" at bounding box center [493, 235] width 382 height 7
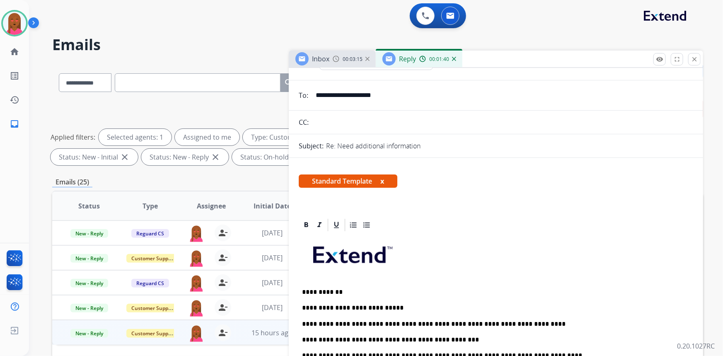
scroll to position [0, 0]
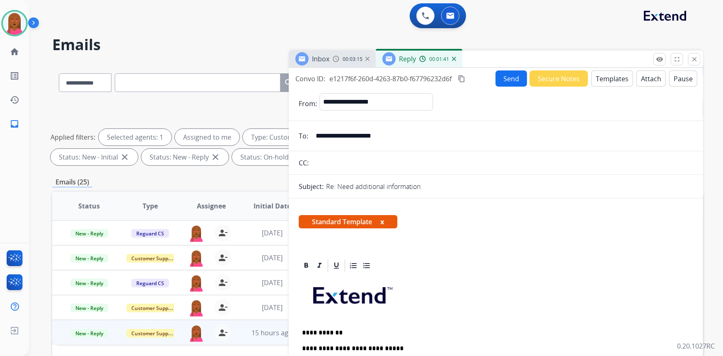
click at [463, 79] on mat-icon "content_copy" at bounding box center [461, 78] width 7 height 7
click at [501, 77] on button "Send" at bounding box center [511, 78] width 31 height 16
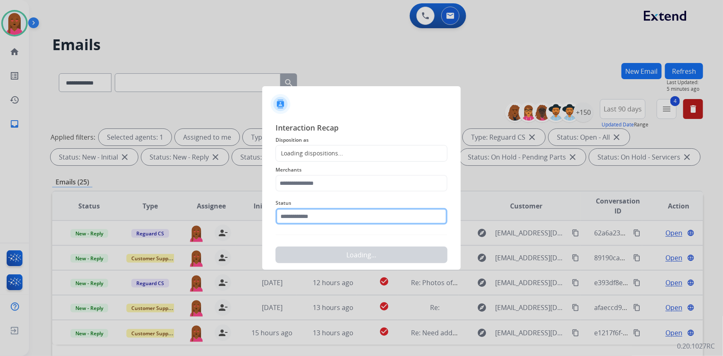
click at [335, 218] on input "text" at bounding box center [362, 216] width 172 height 17
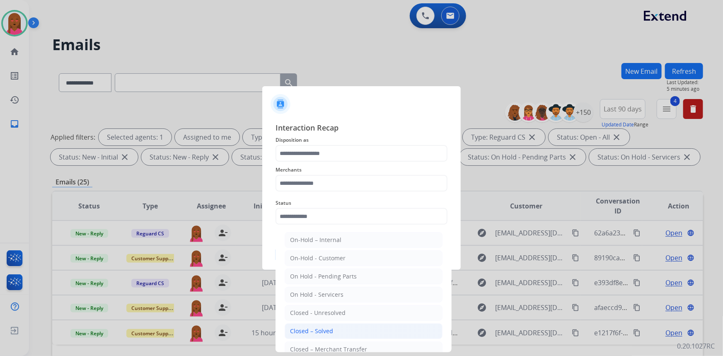
click at [335, 335] on li "Closed – Solved" at bounding box center [364, 331] width 158 height 16
type input "**********"
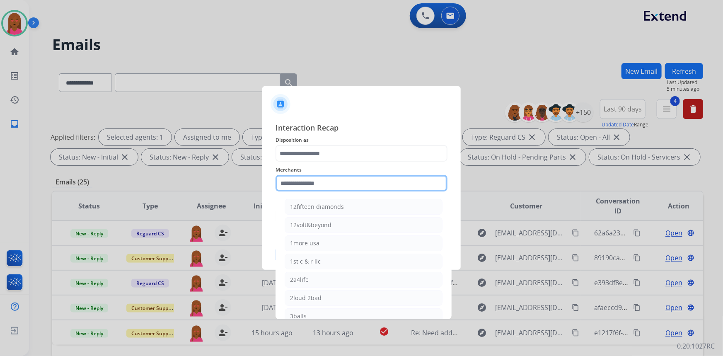
click at [351, 181] on input "text" at bounding box center [362, 183] width 172 height 17
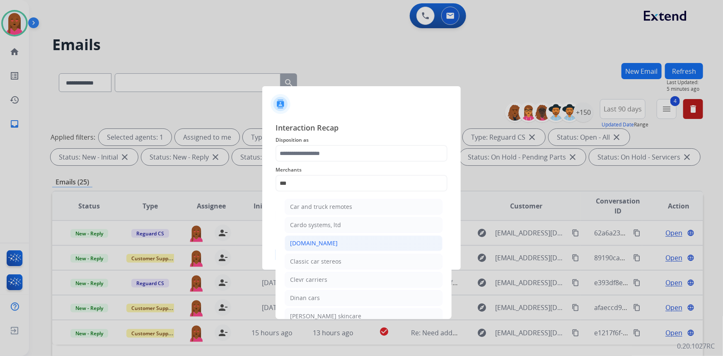
click at [323, 242] on div "Carparts.com" at bounding box center [314, 243] width 48 height 8
type input "**********"
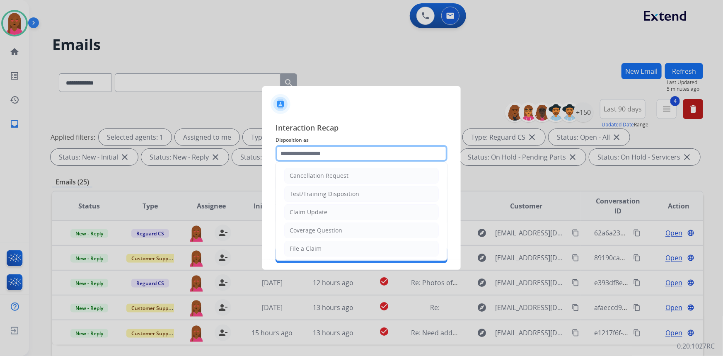
click at [327, 158] on input "text" at bounding box center [362, 153] width 172 height 17
click at [346, 212] on li "Claim Update" at bounding box center [361, 212] width 155 height 16
type input "**********"
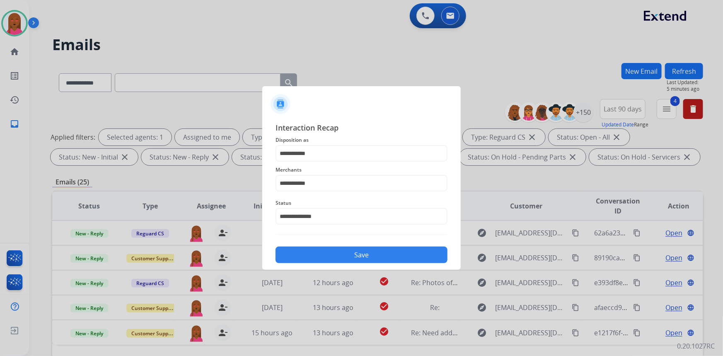
click at [366, 254] on button "Save" at bounding box center [362, 255] width 172 height 17
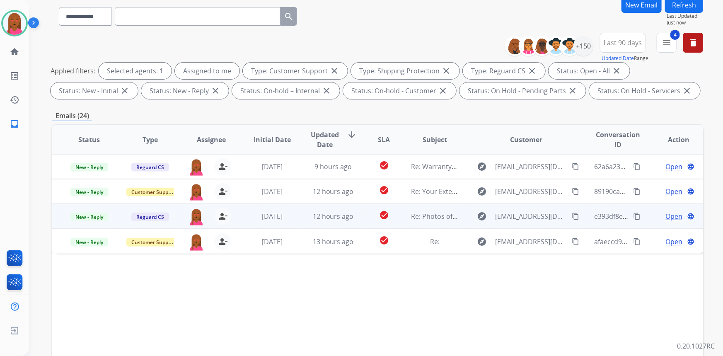
scroll to position [113, 0]
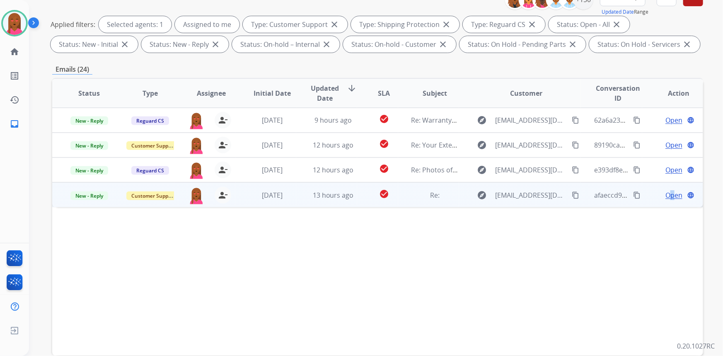
click at [667, 192] on span "Open" at bounding box center [673, 195] width 17 height 10
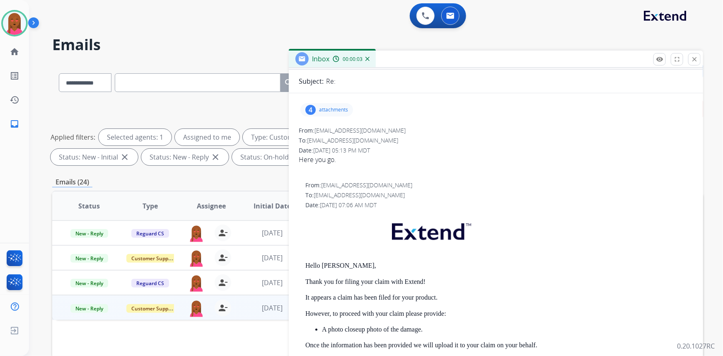
scroll to position [0, 0]
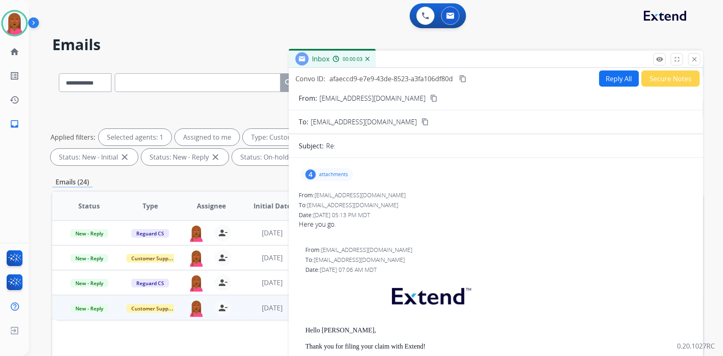
click at [430, 96] on mat-icon "content_copy" at bounding box center [433, 97] width 7 height 7
click at [324, 172] on p "attachments" at bounding box center [333, 174] width 29 height 7
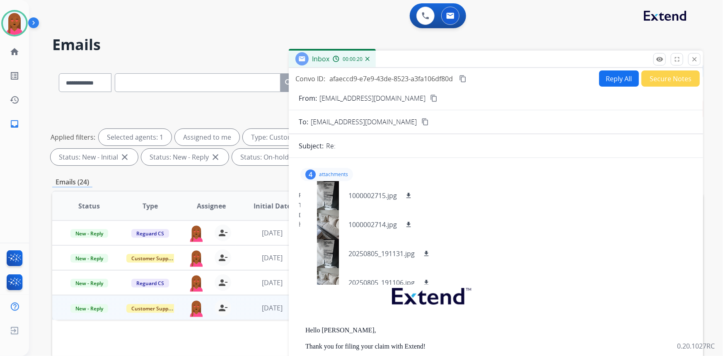
click at [312, 174] on div "4" at bounding box center [310, 174] width 10 height 10
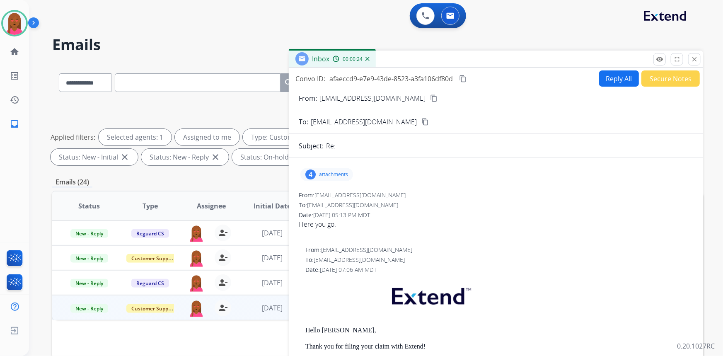
click at [329, 179] on div "4 attachments" at bounding box center [326, 174] width 53 height 13
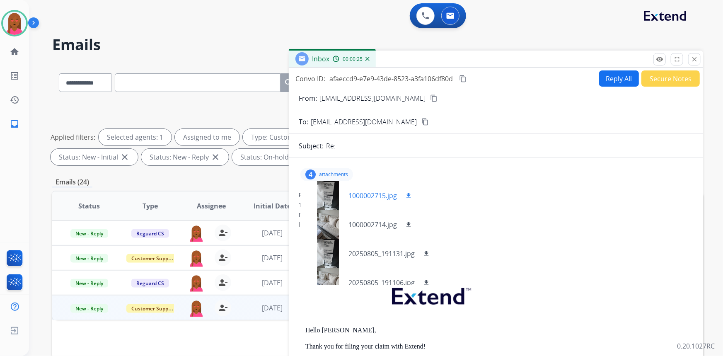
click at [327, 195] on div at bounding box center [327, 195] width 41 height 29
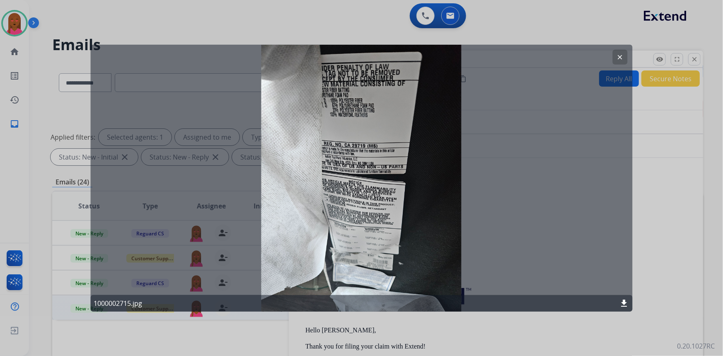
click at [623, 56] on mat-icon "clear" at bounding box center [620, 56] width 7 height 7
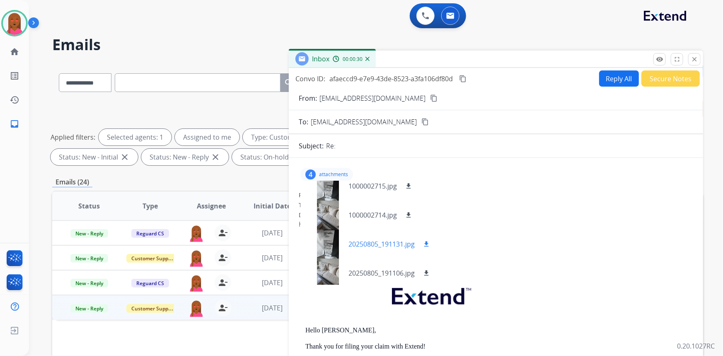
scroll to position [12, 0]
click at [325, 271] on div at bounding box center [327, 270] width 41 height 29
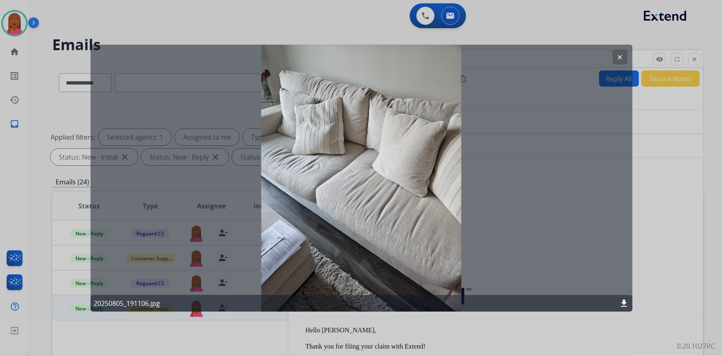
click at [622, 58] on mat-icon "clear" at bounding box center [620, 56] width 7 height 7
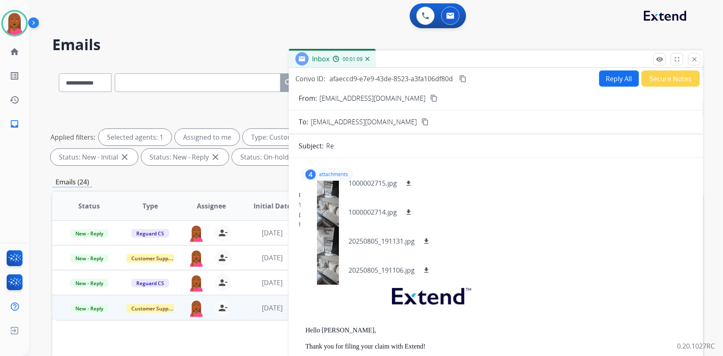
click at [312, 172] on div "4" at bounding box center [310, 174] width 10 height 10
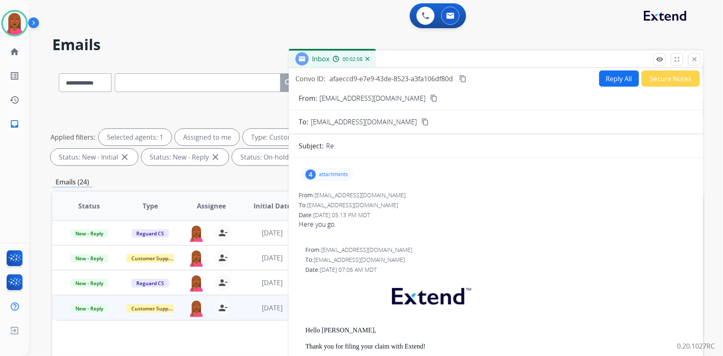
click at [316, 173] on div "4 attachments" at bounding box center [326, 174] width 53 height 13
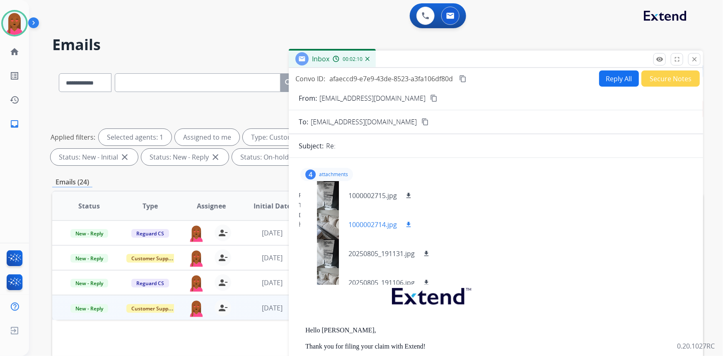
click at [324, 227] on div at bounding box center [327, 224] width 41 height 29
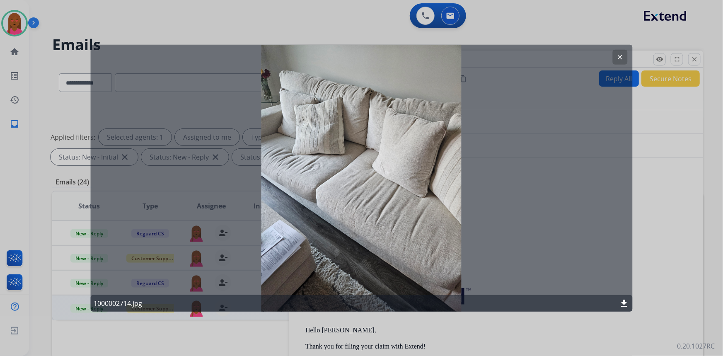
click at [622, 57] on mat-icon "clear" at bounding box center [620, 56] width 7 height 7
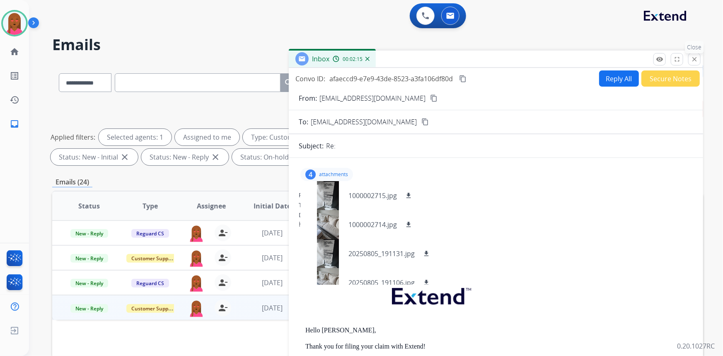
click at [692, 63] on button "close Close" at bounding box center [694, 59] width 12 height 12
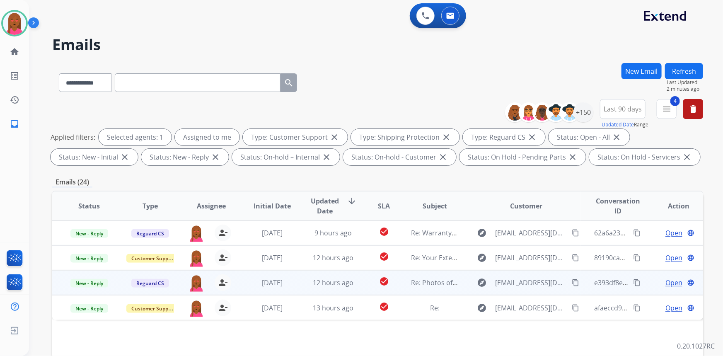
click at [671, 286] on span "Open" at bounding box center [673, 283] width 17 height 10
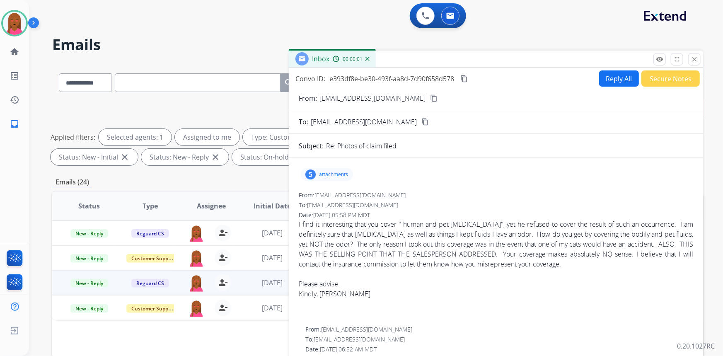
click at [430, 98] on mat-icon "content_copy" at bounding box center [433, 97] width 7 height 7
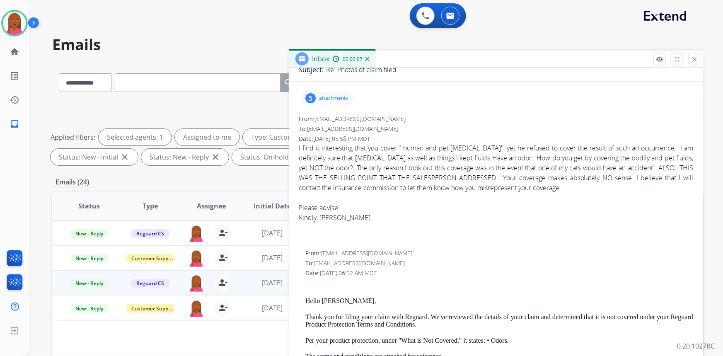
scroll to position [20, 0]
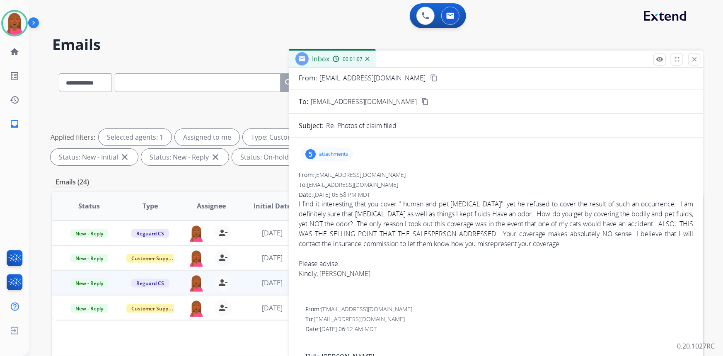
click at [459, 220] on div "I find it interesting that you cover " human and pet bodily fluids", yet he ref…" at bounding box center [496, 244] width 394 height 90
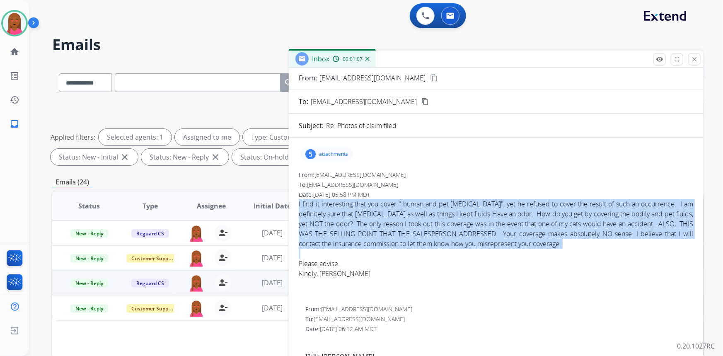
click at [459, 220] on div "I find it interesting that you cover " human and pet bodily fluids", yet he ref…" at bounding box center [496, 244] width 394 height 90
copy div "I find it interesting that you cover " human and pet bodily fluids", yet he ref…"
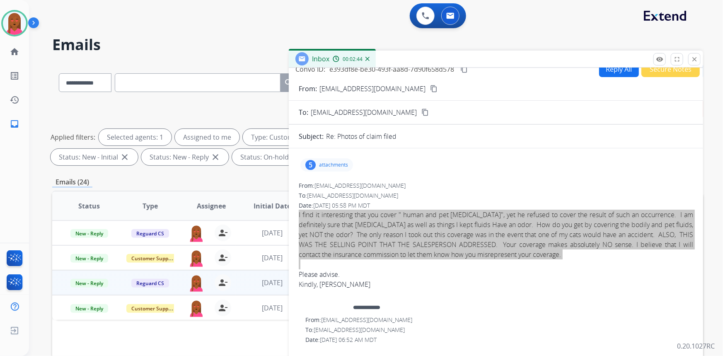
scroll to position [0, 0]
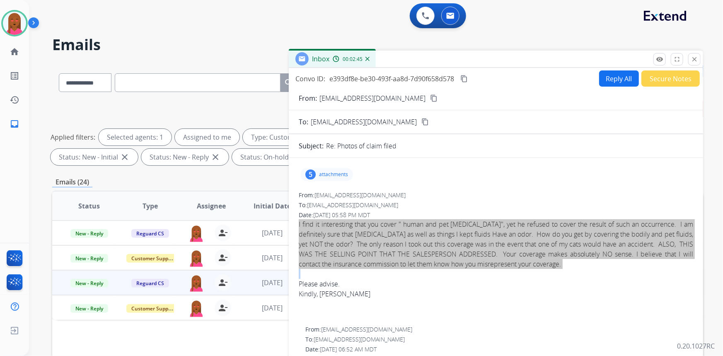
drag, startPoint x: 466, startPoint y: 75, endPoint x: 447, endPoint y: 76, distance: 19.1
click at [466, 75] on mat-icon "content_copy" at bounding box center [463, 78] width 7 height 7
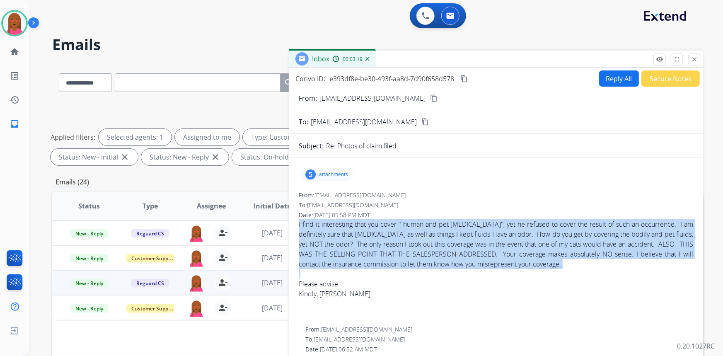
click at [614, 74] on button "Reply All" at bounding box center [619, 78] width 40 height 16
select select "**********"
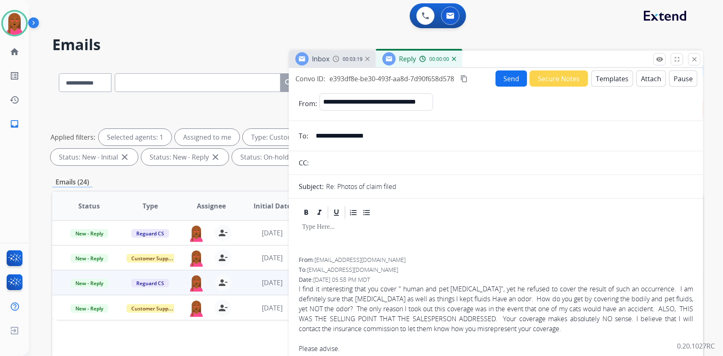
click at [617, 79] on button "Templates" at bounding box center [612, 78] width 42 height 16
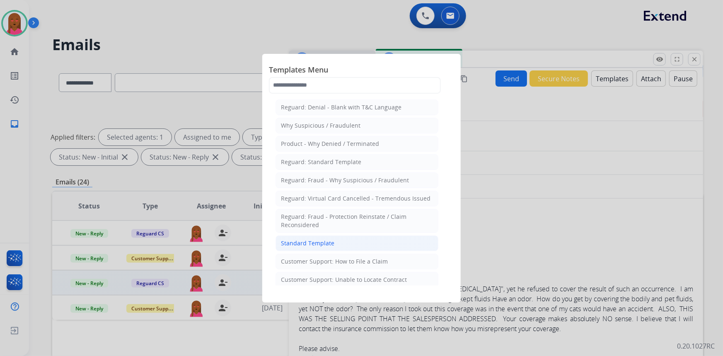
click at [343, 248] on li "Standard Template" at bounding box center [357, 243] width 163 height 16
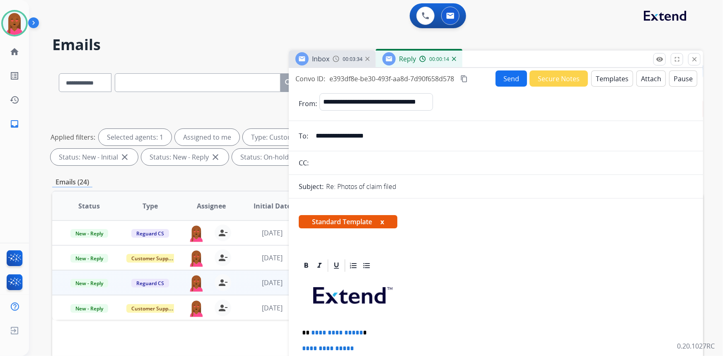
drag, startPoint x: 605, startPoint y: 204, endPoint x: 484, endPoint y: 226, distance: 122.9
click at [605, 205] on div "Standard Template x" at bounding box center [496, 225] width 414 height 40
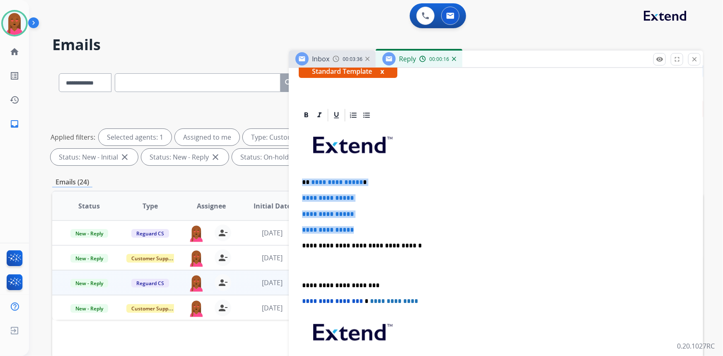
drag, startPoint x: 363, startPoint y: 224, endPoint x: 298, endPoint y: 183, distance: 76.9
click at [299, 183] on div "**********" at bounding box center [496, 265] width 394 height 285
paste div
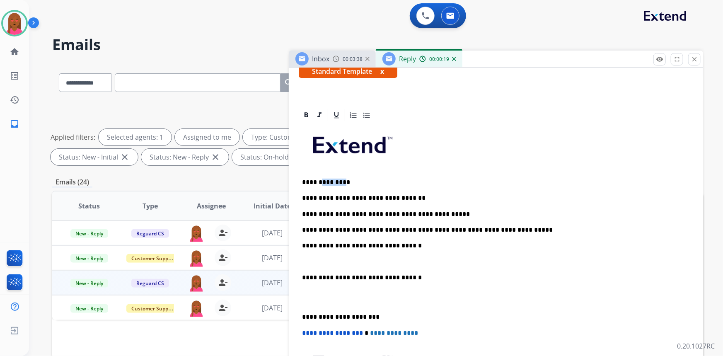
drag, startPoint x: 341, startPoint y: 181, endPoint x: 321, endPoint y: 180, distance: 19.9
click at [321, 180] on p "**********" at bounding box center [493, 182] width 382 height 7
drag, startPoint x: 416, startPoint y: 214, endPoint x: 396, endPoint y: 212, distance: 20.0
click at [396, 212] on p "**********" at bounding box center [493, 214] width 382 height 7
drag, startPoint x: 397, startPoint y: 229, endPoint x: 385, endPoint y: 229, distance: 11.6
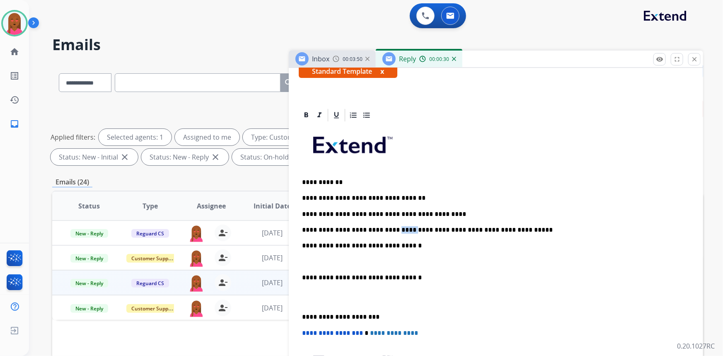
click at [383, 229] on p "**********" at bounding box center [493, 229] width 382 height 7
drag, startPoint x: 358, startPoint y: 227, endPoint x: 338, endPoint y: 228, distance: 20.3
click at [338, 228] on p "**********" at bounding box center [493, 229] width 382 height 7
drag, startPoint x: 305, startPoint y: 261, endPoint x: 302, endPoint y: 243, distance: 18.8
click at [302, 243] on div "**********" at bounding box center [496, 281] width 394 height 317
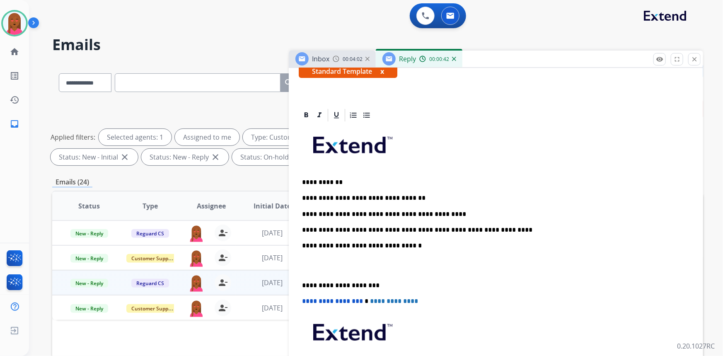
click at [312, 271] on p at bounding box center [496, 265] width 388 height 15
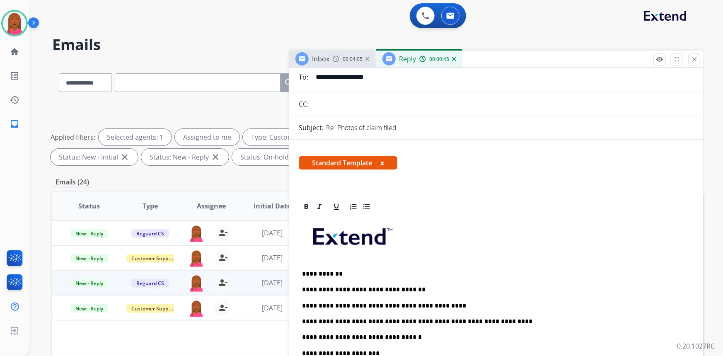
scroll to position [0, 0]
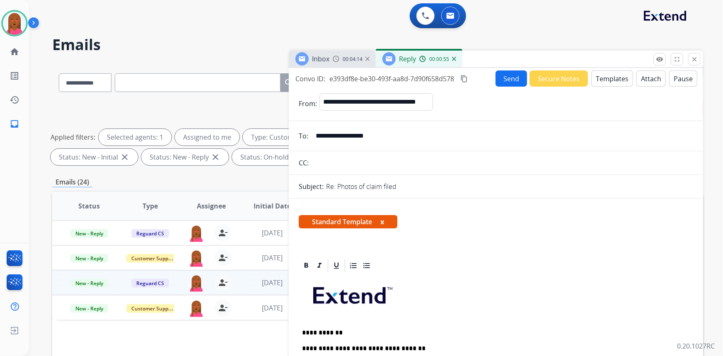
click at [506, 79] on button "Send" at bounding box center [511, 78] width 31 height 16
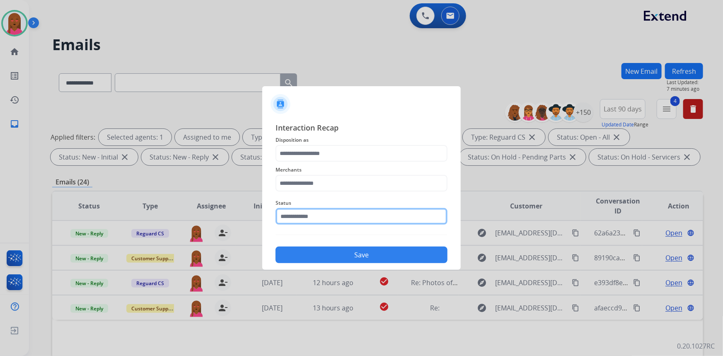
click at [350, 215] on input "text" at bounding box center [362, 216] width 172 height 17
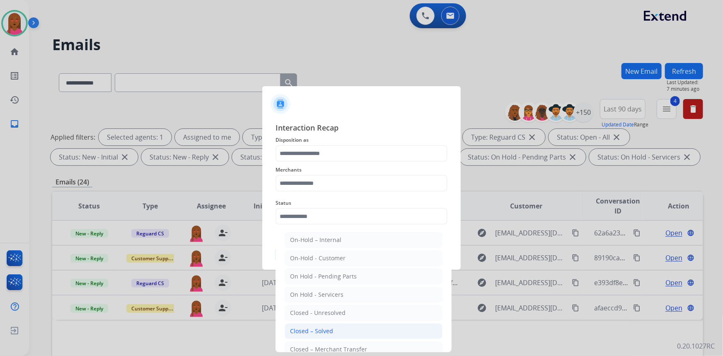
drag, startPoint x: 316, startPoint y: 332, endPoint x: 333, endPoint y: 174, distance: 158.0
click at [316, 331] on div "Closed – Solved" at bounding box center [311, 331] width 43 height 8
type input "**********"
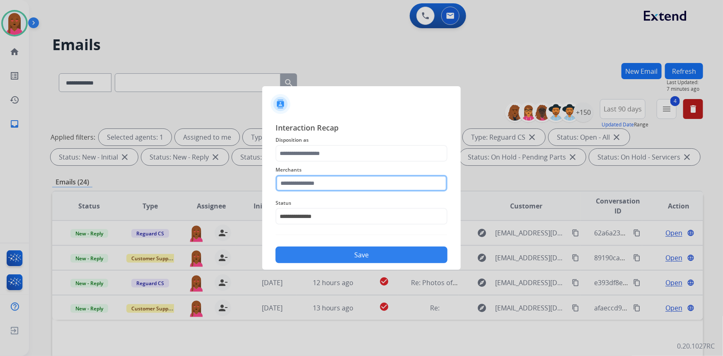
click at [333, 183] on input "text" at bounding box center [362, 183] width 172 height 17
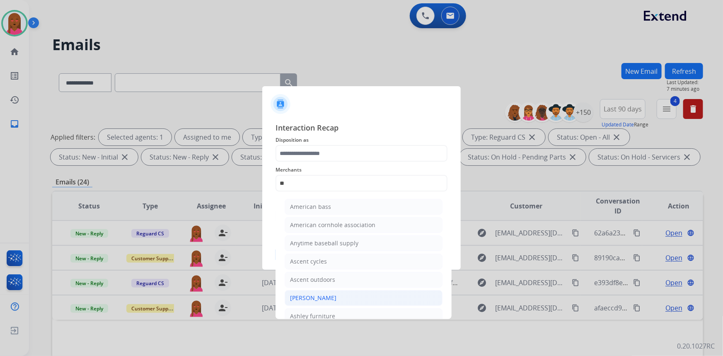
click at [327, 301] on div "[PERSON_NAME]" at bounding box center [313, 298] width 46 height 8
type input "**********"
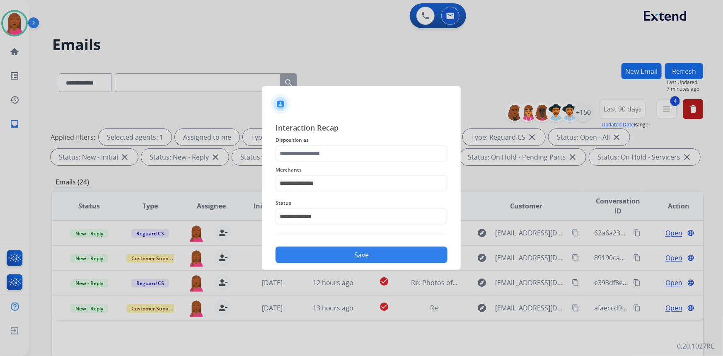
drag, startPoint x: 342, startPoint y: 165, endPoint x: 337, endPoint y: 157, distance: 8.4
click at [341, 164] on div "**********" at bounding box center [362, 178] width 172 height 33
click at [337, 156] on input "text" at bounding box center [362, 153] width 172 height 17
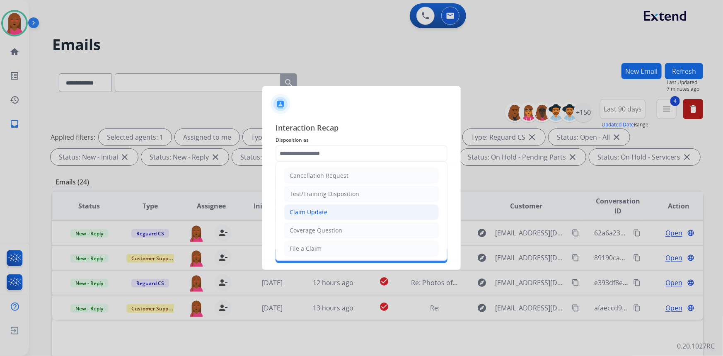
click at [322, 215] on div "Claim Update" at bounding box center [309, 212] width 38 height 8
type input "**********"
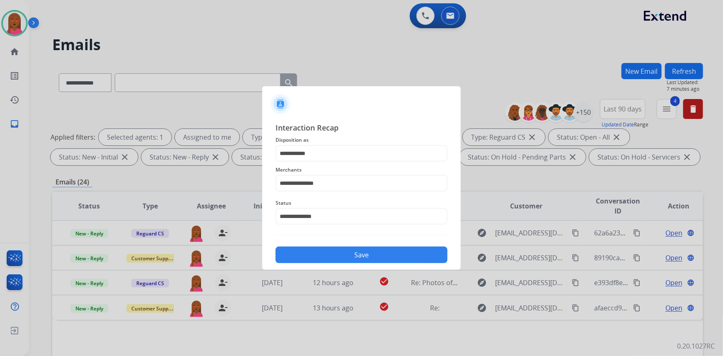
click at [330, 253] on button "Save" at bounding box center [362, 255] width 172 height 17
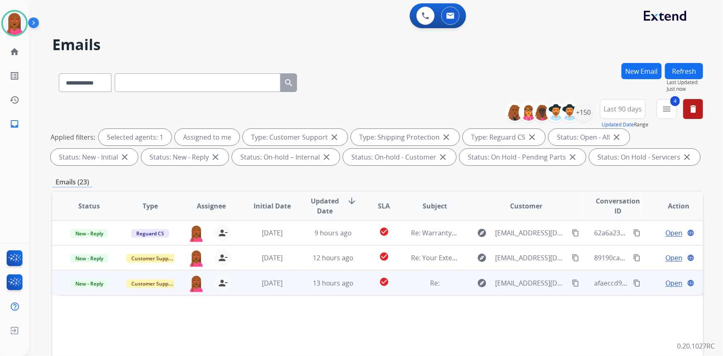
click at [667, 281] on span "Open" at bounding box center [673, 283] width 17 height 10
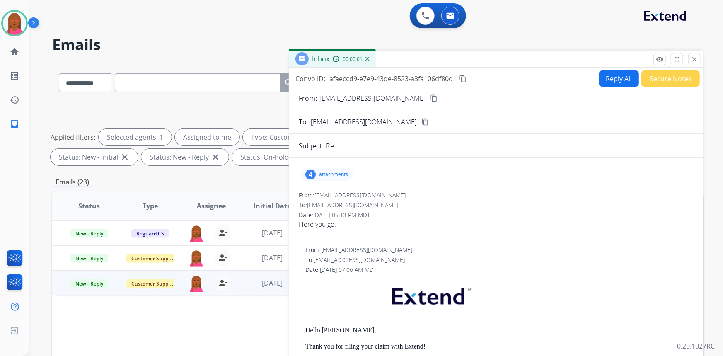
click at [429, 93] on button "content_copy" at bounding box center [434, 98] width 10 height 10
click at [697, 58] on mat-icon "close" at bounding box center [694, 59] width 7 height 7
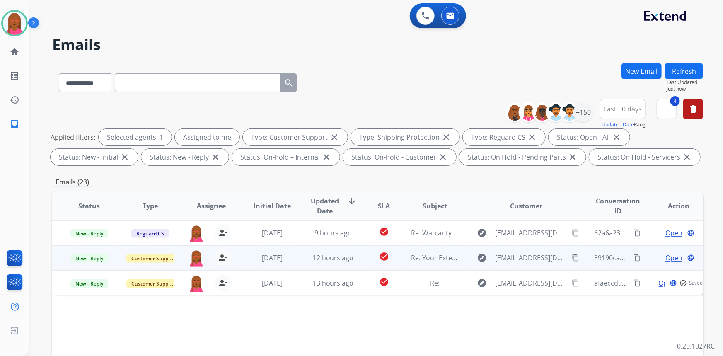
click at [666, 257] on span "Open" at bounding box center [673, 258] width 17 height 10
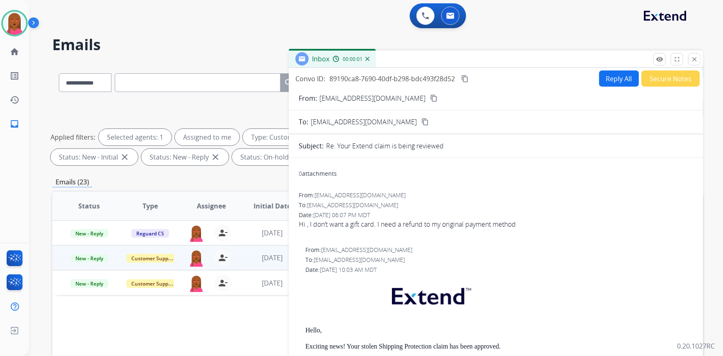
click at [430, 94] on mat-icon "content_copy" at bounding box center [433, 97] width 7 height 7
click at [338, 222] on div "Hi , I don’t want a gift card. I need a refund to my original payment method" at bounding box center [496, 224] width 394 height 10
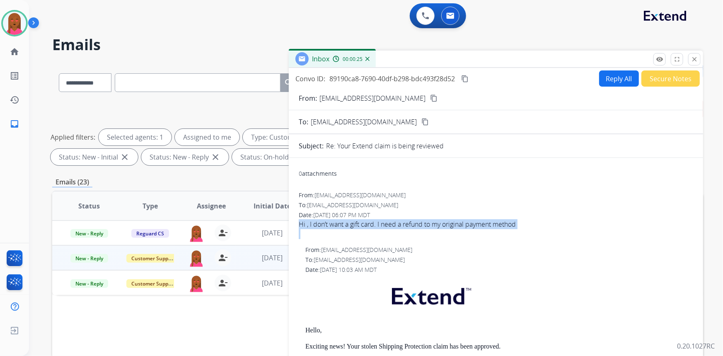
click at [338, 222] on div "Hi , I don’t want a gift card. I need a refund to my original payment method" at bounding box center [496, 224] width 394 height 10
copy div "Hi , I don’t want a gift card. I need a refund to my original payment method"
click at [467, 77] on mat-icon "content_copy" at bounding box center [464, 78] width 7 height 7
click at [607, 83] on button "Reply All" at bounding box center [619, 78] width 40 height 16
select select "**********"
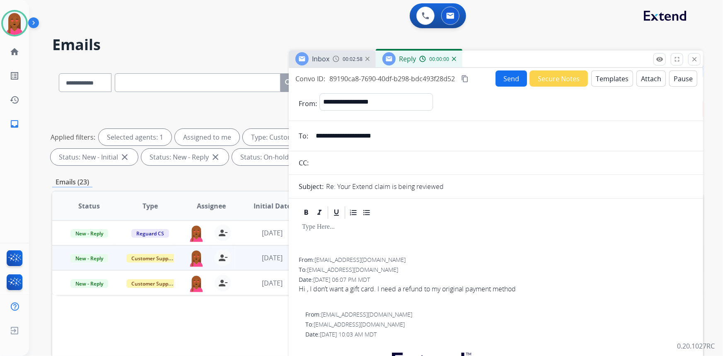
click at [612, 74] on button "Templates" at bounding box center [612, 78] width 42 height 16
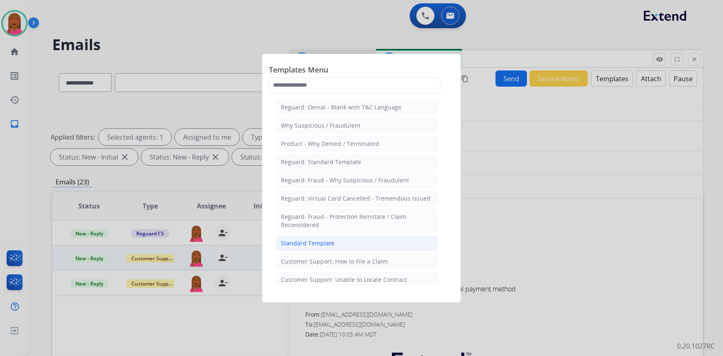
click at [344, 243] on li "Standard Template" at bounding box center [357, 243] width 163 height 16
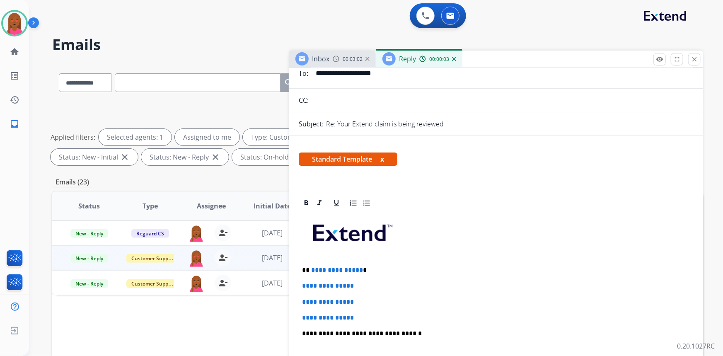
scroll to position [75, 0]
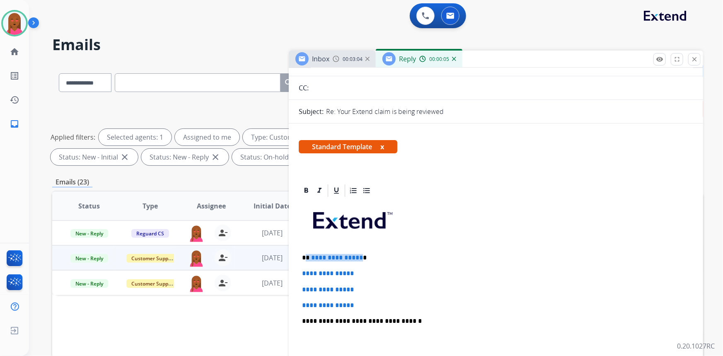
drag, startPoint x: 358, startPoint y: 255, endPoint x: 307, endPoint y: 256, distance: 51.4
click at [307, 256] on p "**********" at bounding box center [493, 257] width 382 height 7
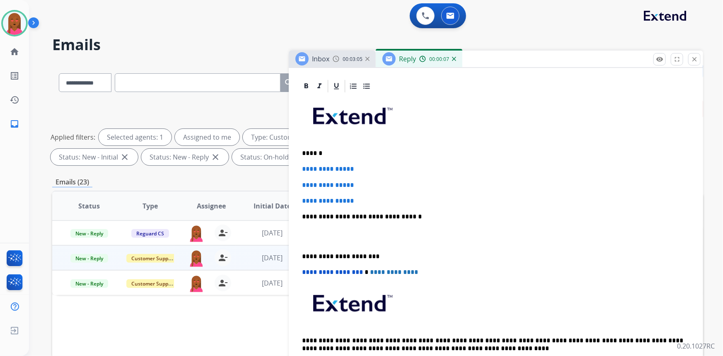
scroll to position [188, 0]
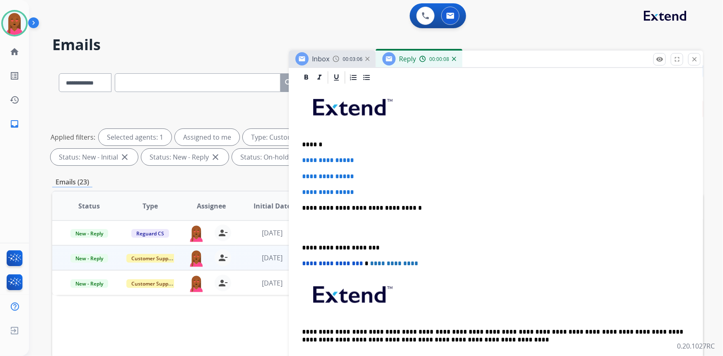
click at [307, 229] on p at bounding box center [496, 227] width 388 height 15
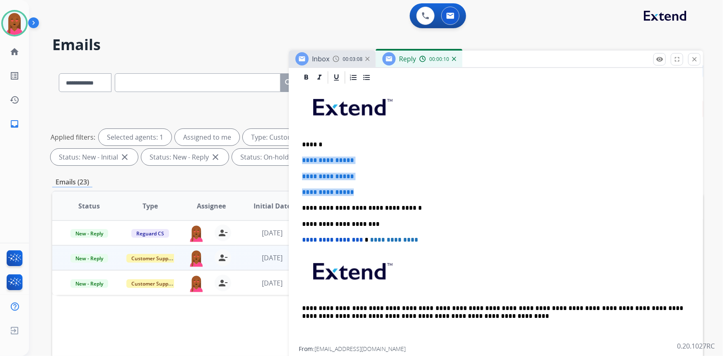
drag, startPoint x: 381, startPoint y: 184, endPoint x: 302, endPoint y: 153, distance: 84.5
click at [302, 153] on div "**********" at bounding box center [496, 215] width 394 height 261
drag, startPoint x: 438, startPoint y: 176, endPoint x: 378, endPoint y: 177, distance: 60.1
click at [438, 176] on p "**********" at bounding box center [496, 176] width 388 height 7
drag, startPoint x: 360, startPoint y: 189, endPoint x: 266, endPoint y: 150, distance: 101.3
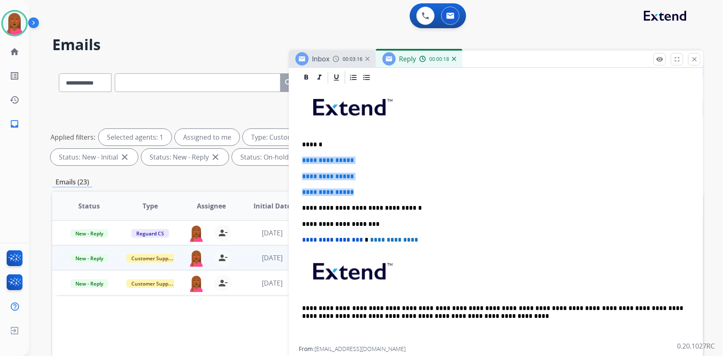
click at [266, 150] on div "**********" at bounding box center [377, 287] width 651 height 448
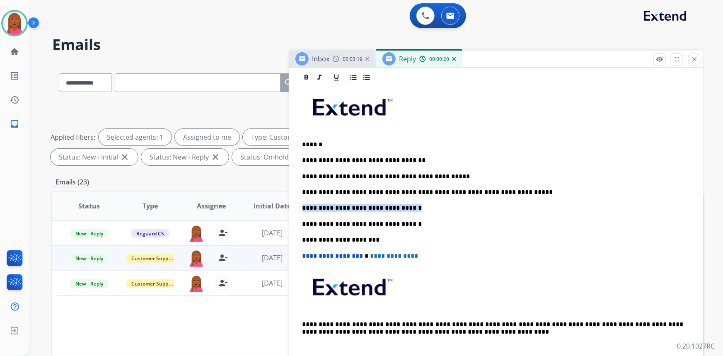
drag, startPoint x: 411, startPoint y: 208, endPoint x: 292, endPoint y: 201, distance: 119.2
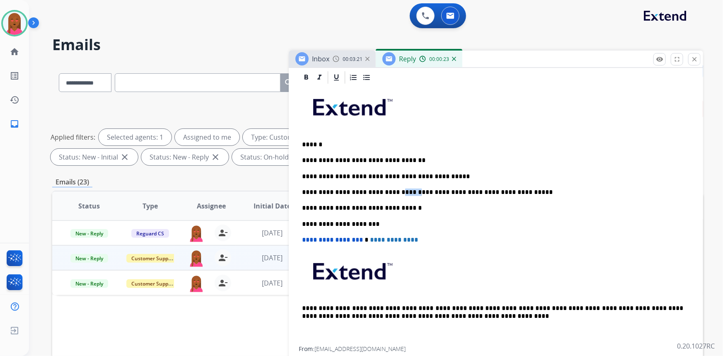
drag, startPoint x: 399, startPoint y: 191, endPoint x: 385, endPoint y: 189, distance: 13.4
click at [385, 189] on p "**********" at bounding box center [493, 192] width 382 height 7
drag, startPoint x: 358, startPoint y: 190, endPoint x: 338, endPoint y: 189, distance: 20.3
click at [338, 189] on p "**********" at bounding box center [493, 192] width 382 height 7
drag, startPoint x: 417, startPoint y: 174, endPoint x: 397, endPoint y: 174, distance: 20.7
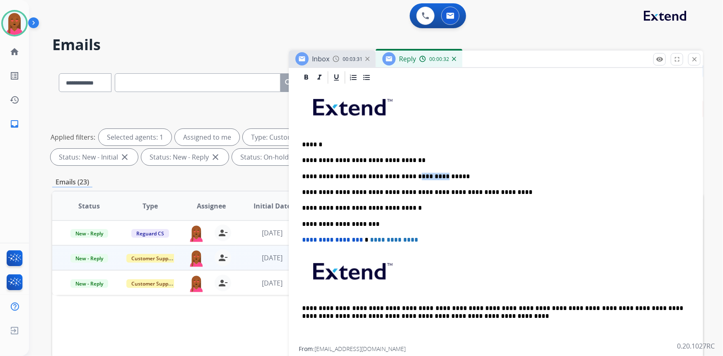
click at [397, 174] on p "**********" at bounding box center [493, 176] width 382 height 7
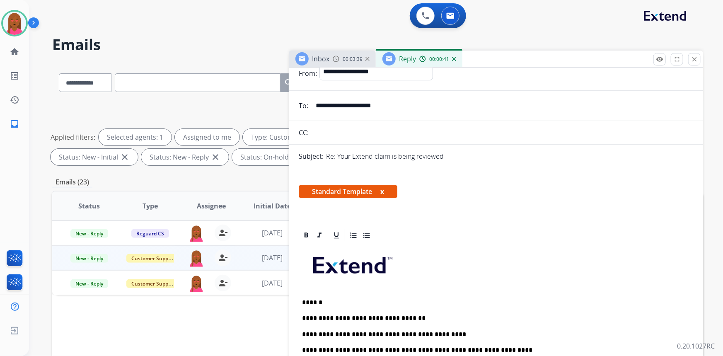
scroll to position [0, 0]
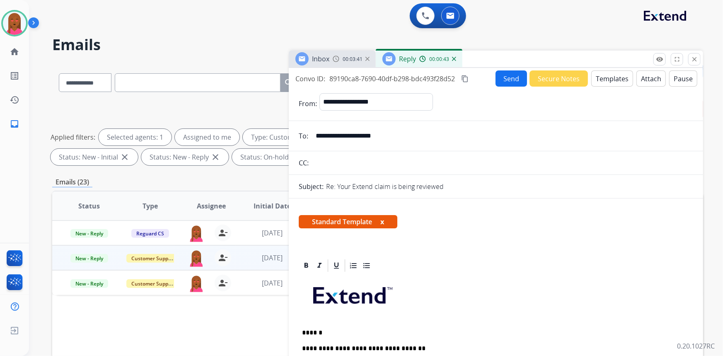
click at [503, 76] on button "Send" at bounding box center [511, 78] width 31 height 16
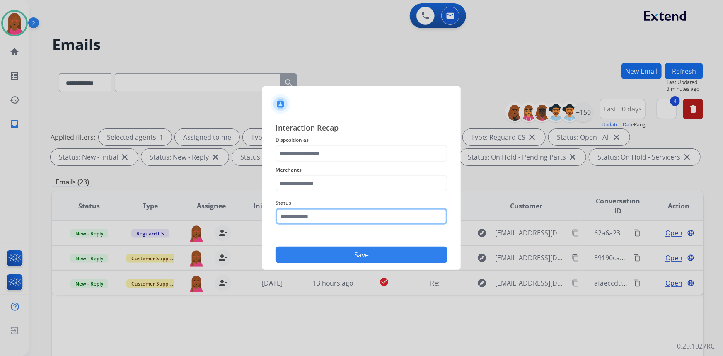
drag, startPoint x: 297, startPoint y: 222, endPoint x: 298, endPoint y: 226, distance: 4.2
click at [297, 222] on input "text" at bounding box center [362, 216] width 172 height 17
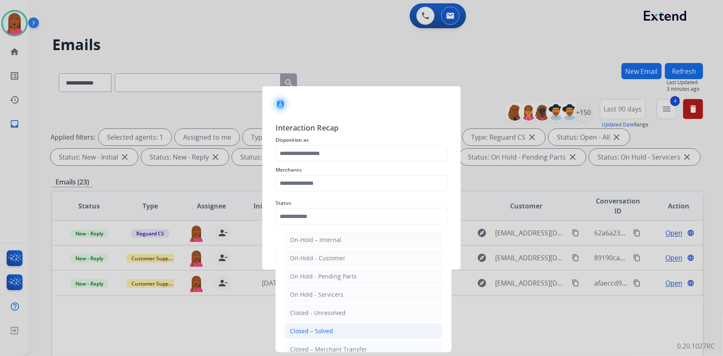
click at [322, 328] on div "Closed – Solved" at bounding box center [311, 331] width 43 height 8
type input "**********"
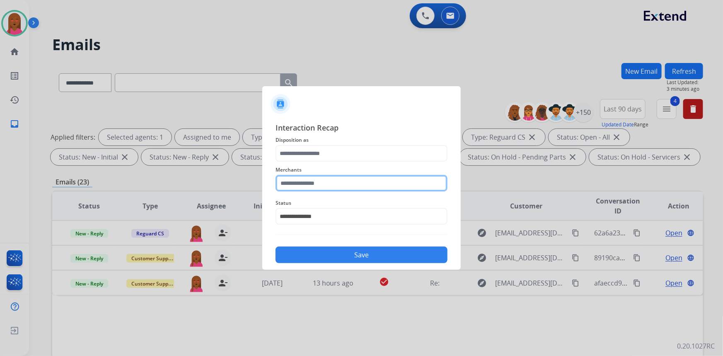
click at [341, 176] on input "text" at bounding box center [362, 183] width 172 height 17
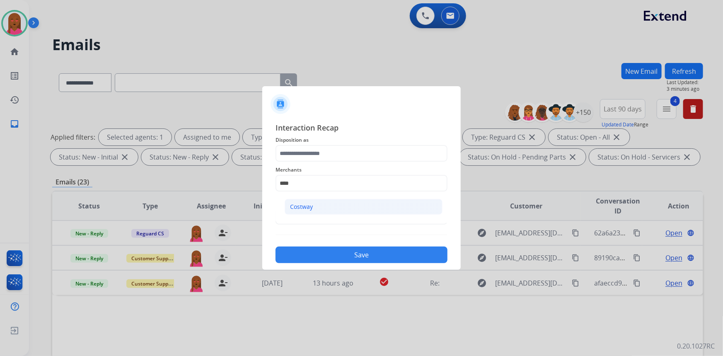
click at [323, 211] on li "Costway" at bounding box center [364, 207] width 158 height 16
type input "*******"
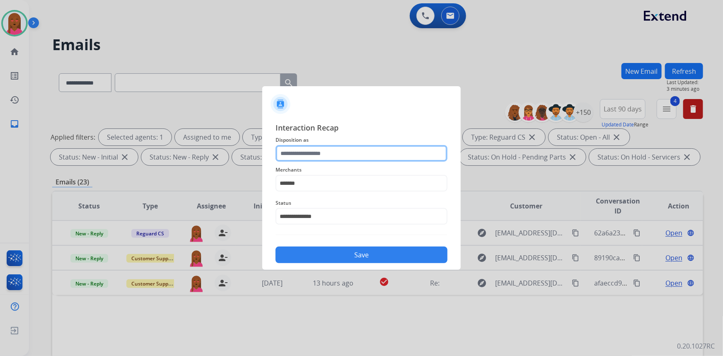
click at [331, 153] on input "text" at bounding box center [362, 153] width 172 height 17
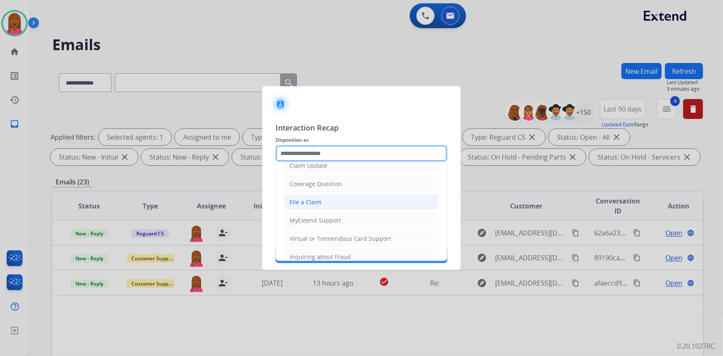
scroll to position [113, 0]
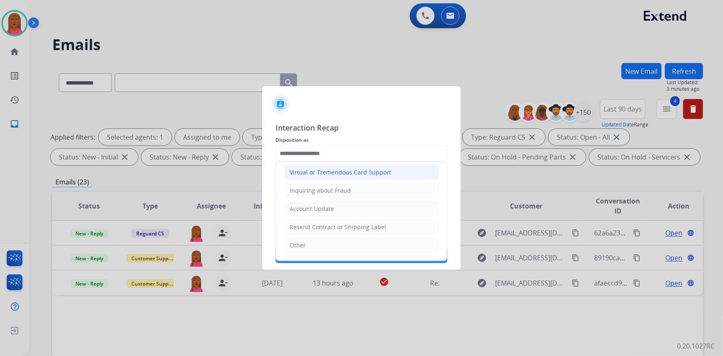
click at [357, 172] on div "Virtual or Tremendous Card Support" at bounding box center [341, 172] width 102 height 8
type input "**********"
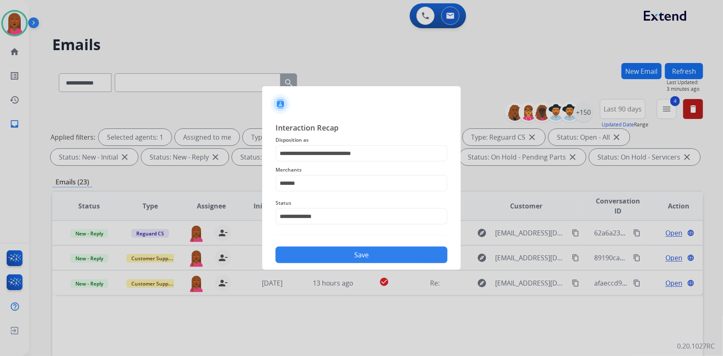
click at [349, 257] on button "Save" at bounding box center [362, 255] width 172 height 17
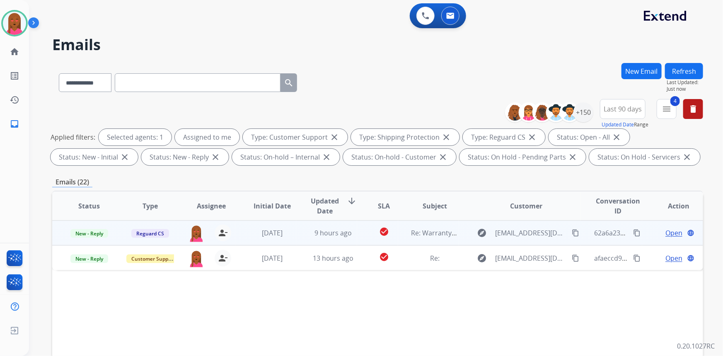
click at [667, 229] on span "Open" at bounding box center [673, 233] width 17 height 10
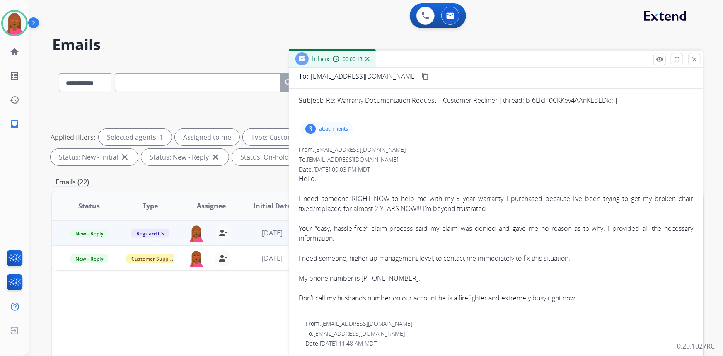
scroll to position [0, 0]
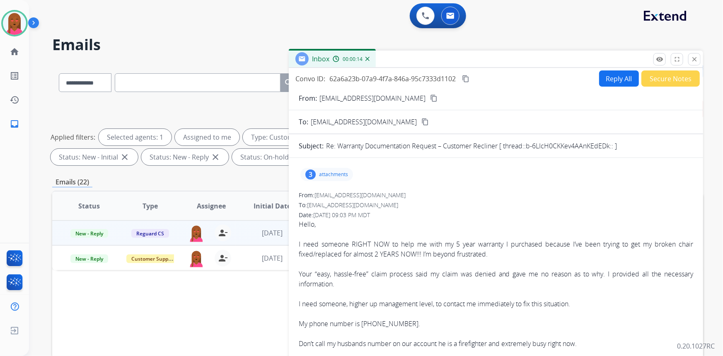
click at [430, 96] on mat-icon "content_copy" at bounding box center [433, 97] width 7 height 7
click at [660, 56] on mat-icon "remove_red_eye" at bounding box center [659, 59] width 7 height 7
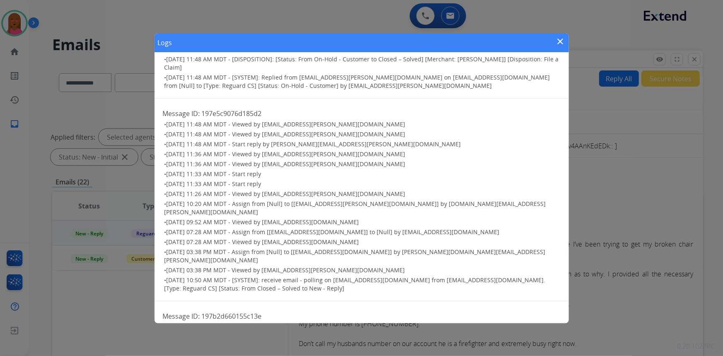
scroll to position [75, 0]
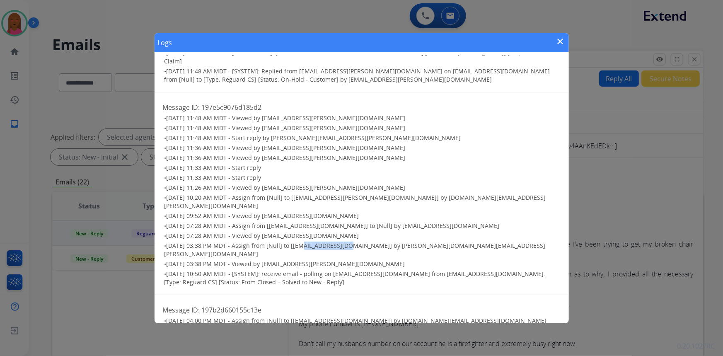
drag, startPoint x: 309, startPoint y: 235, endPoint x: 341, endPoint y: 235, distance: 31.5
click at [341, 242] on span "07/07/2025 - 03:38 PM MDT - Assign from [Null] to [shqnetta.fudge@eccogroupusa.…" at bounding box center [355, 250] width 381 height 16
drag, startPoint x: 307, startPoint y: 257, endPoint x: 349, endPoint y: 258, distance: 42.7
click at [349, 270] on span "07/07/2025 - 10:50 AM MDT - [SYSTEM]: receive email - polling on customerservic…" at bounding box center [355, 278] width 381 height 16
drag, startPoint x: 264, startPoint y: 264, endPoint x: 304, endPoint y: 265, distance: 40.2
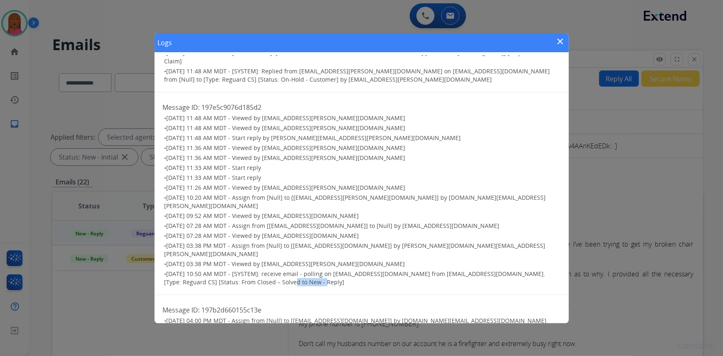
click at [303, 270] on span "07/07/2025 - 10:50 AM MDT - [SYSTEM]: receive email - polling on customerservic…" at bounding box center [355, 278] width 381 height 16
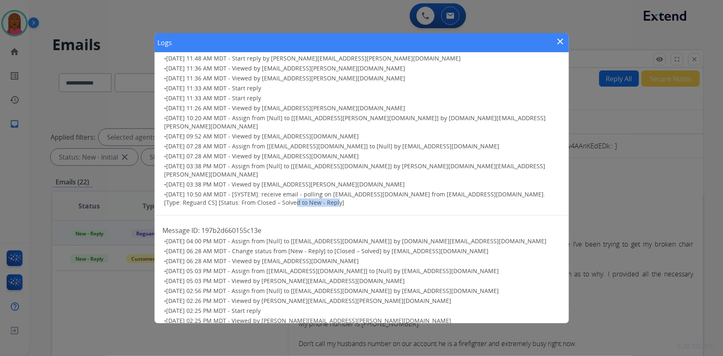
scroll to position [0, 0]
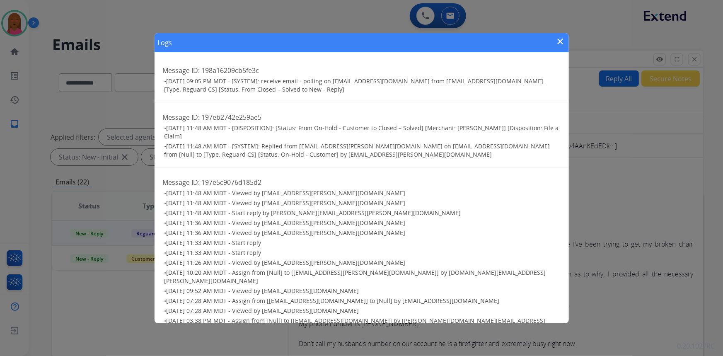
click at [562, 41] on mat-icon "close" at bounding box center [561, 41] width 10 height 10
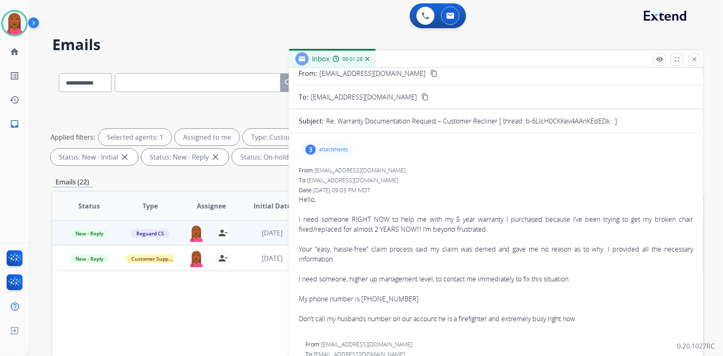
scroll to position [37, 0]
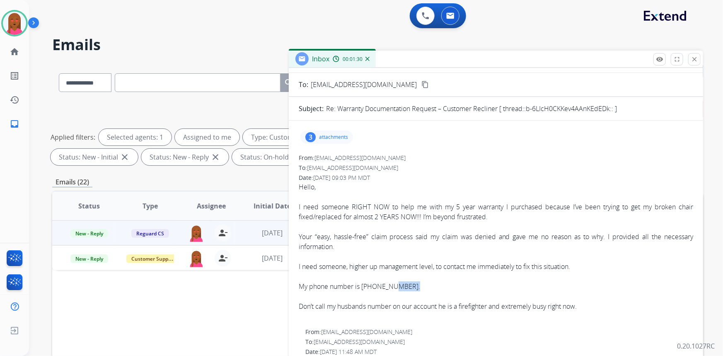
drag, startPoint x: 408, startPoint y: 286, endPoint x: 389, endPoint y: 286, distance: 19.5
click at [389, 286] on div "My phone number is (310) 344-4074." at bounding box center [496, 286] width 394 height 10
click at [407, 283] on div "My phone number is (310) 344-4074." at bounding box center [496, 286] width 394 height 10
drag, startPoint x: 407, startPoint y: 283, endPoint x: 363, endPoint y: 286, distance: 44.4
click at [363, 286] on div "My phone number is (310) 344-4074." at bounding box center [496, 286] width 394 height 10
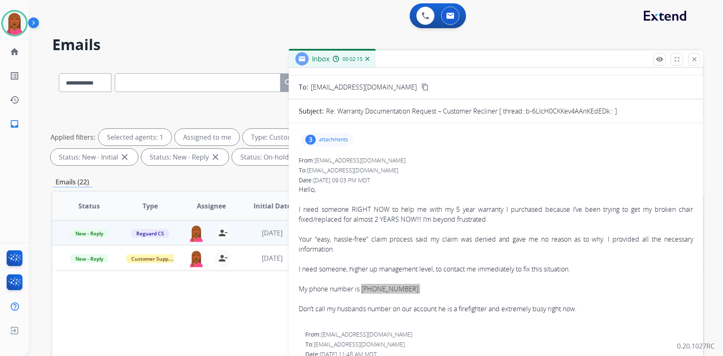
scroll to position [0, 0]
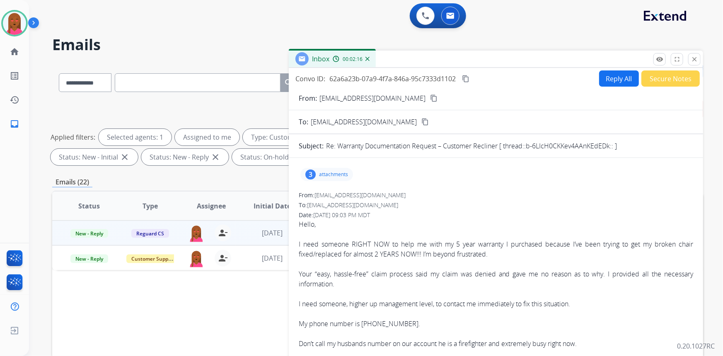
click at [329, 171] on p "attachments" at bounding box center [333, 174] width 29 height 7
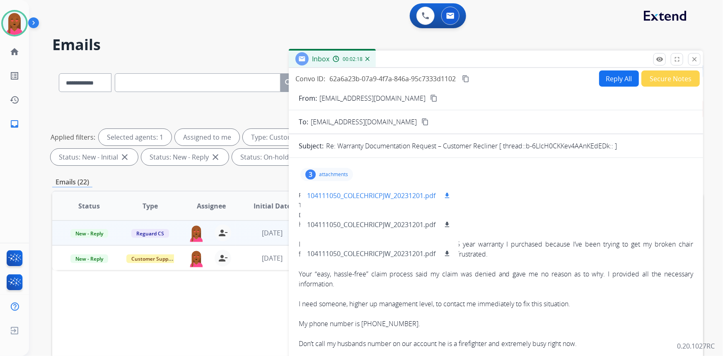
click at [421, 201] on div "104111050_COLECHRICPJW_20231201.pdf download" at bounding box center [379, 195] width 158 height 29
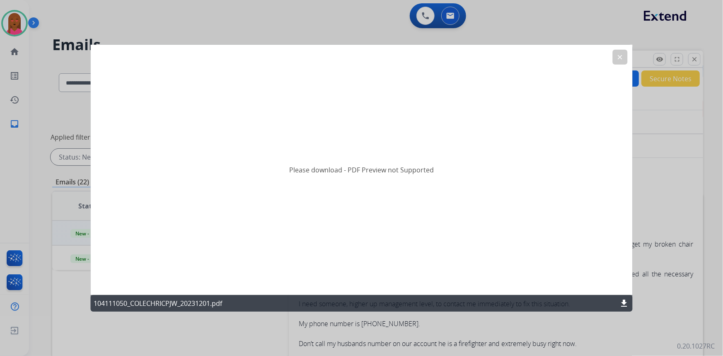
click at [627, 302] on mat-icon "download" at bounding box center [624, 303] width 10 height 10
click at [619, 56] on mat-icon "clear" at bounding box center [620, 56] width 7 height 7
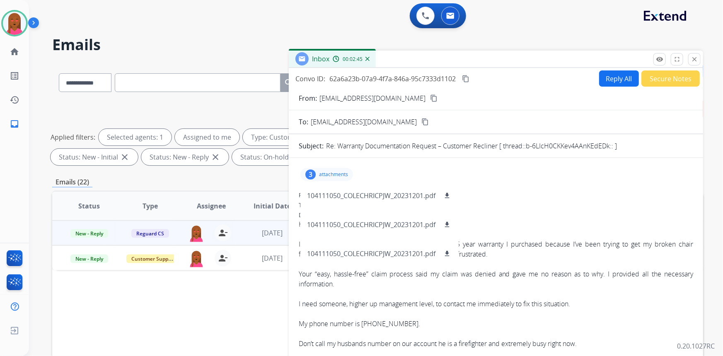
click at [328, 171] on p "attachments" at bounding box center [333, 174] width 29 height 7
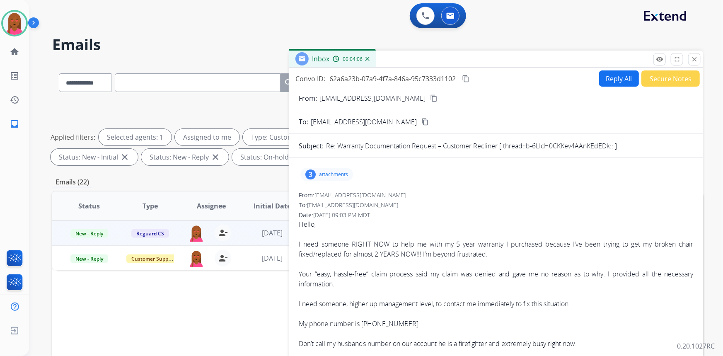
click at [617, 81] on button "Reply All" at bounding box center [619, 78] width 40 height 16
select select "**********"
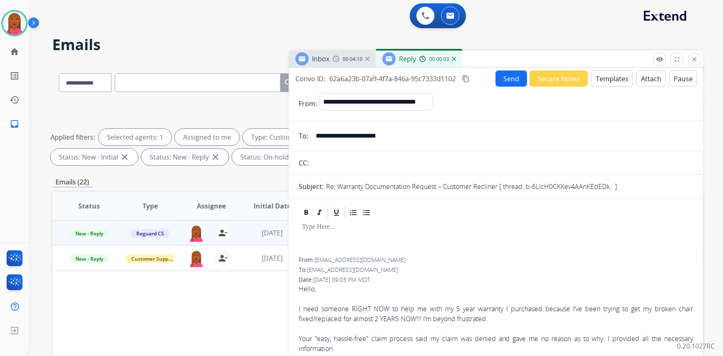
click at [603, 84] on button "Templates" at bounding box center [612, 78] width 42 height 16
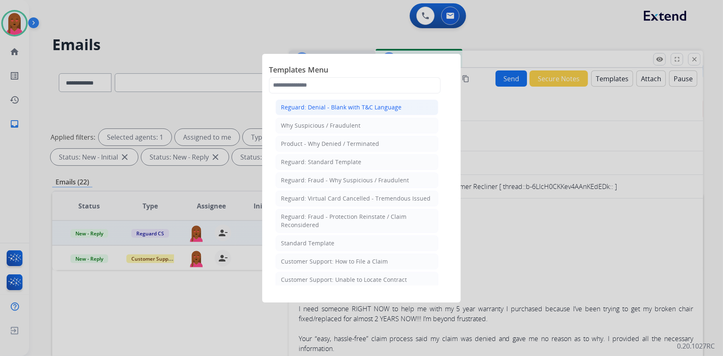
click at [370, 109] on div "Reguard: Denial - Blank with T&C Language" at bounding box center [341, 107] width 121 height 8
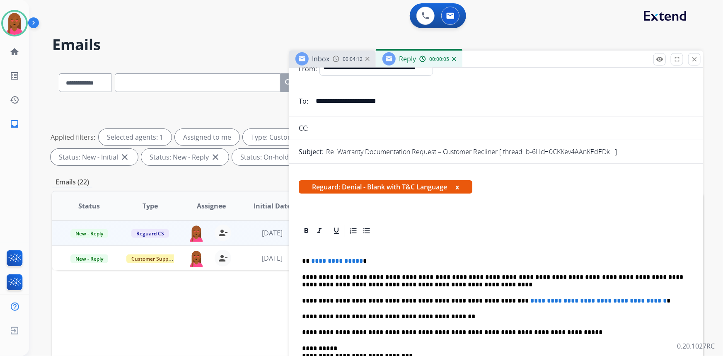
scroll to position [75, 0]
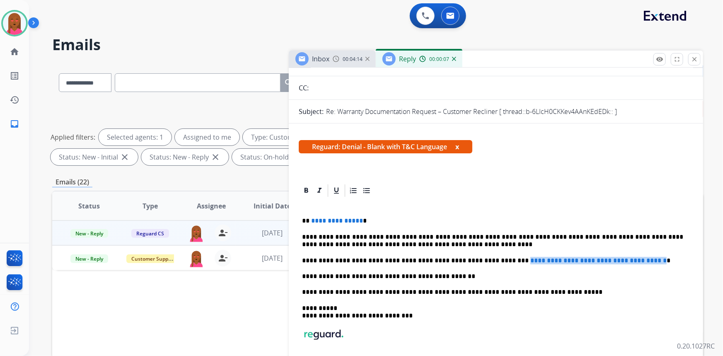
drag, startPoint x: 646, startPoint y: 260, endPoint x: 484, endPoint y: 259, distance: 162.9
click at [484, 259] on p "**********" at bounding box center [493, 260] width 382 height 7
paste div
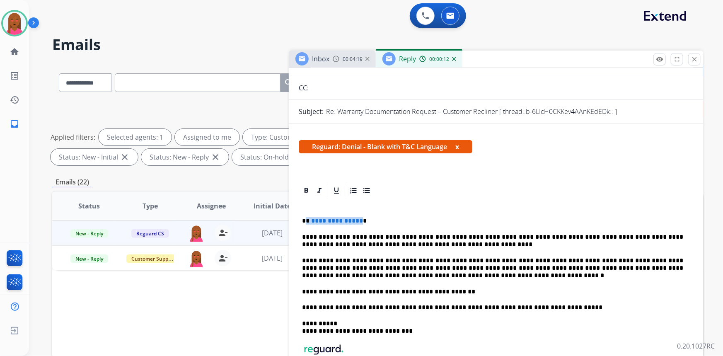
drag, startPoint x: 358, startPoint y: 219, endPoint x: 307, endPoint y: 221, distance: 51.0
click at [307, 221] on p "**********" at bounding box center [493, 220] width 382 height 7
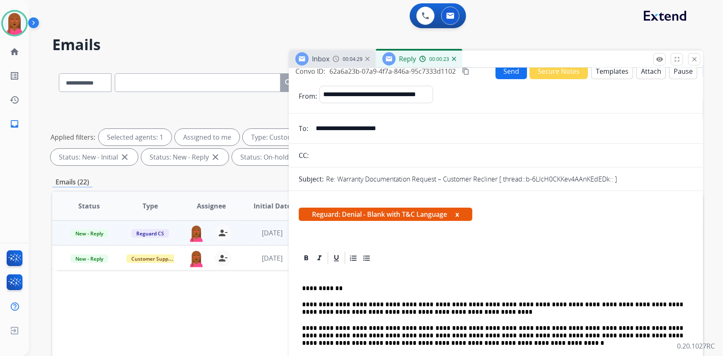
scroll to position [0, 0]
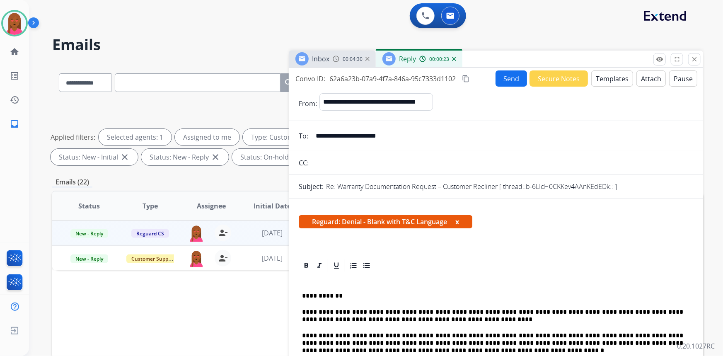
click at [642, 77] on button "Attach" at bounding box center [650, 78] width 29 height 16
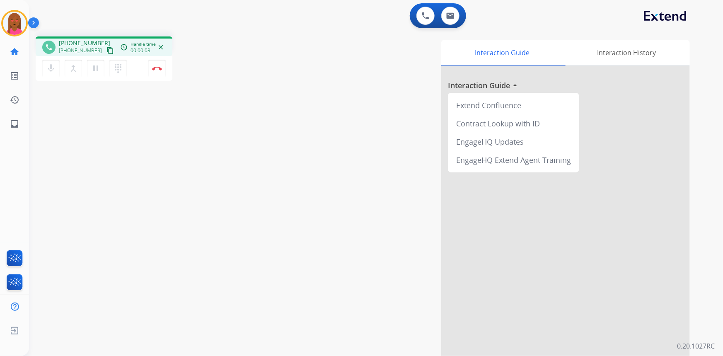
click at [106, 50] on mat-icon "content_copy" at bounding box center [109, 50] width 7 height 7
click at [158, 66] on img at bounding box center [157, 68] width 10 height 4
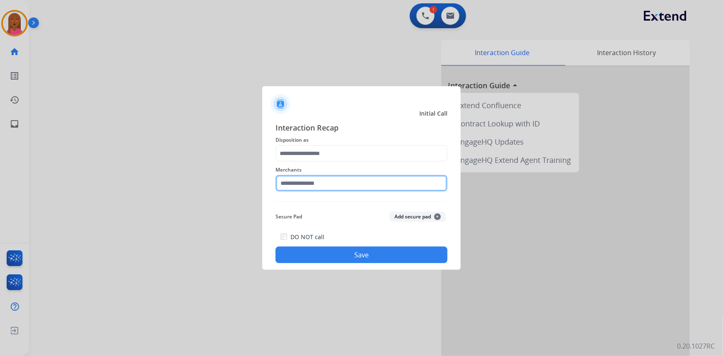
click at [376, 185] on input "text" at bounding box center [362, 183] width 172 height 17
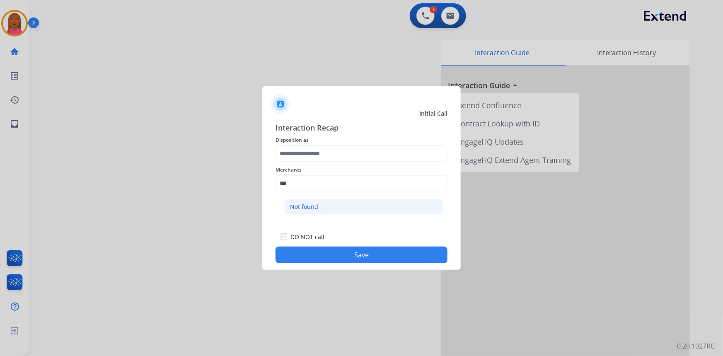
click at [344, 209] on li "Not found" at bounding box center [364, 207] width 158 height 16
type input "*********"
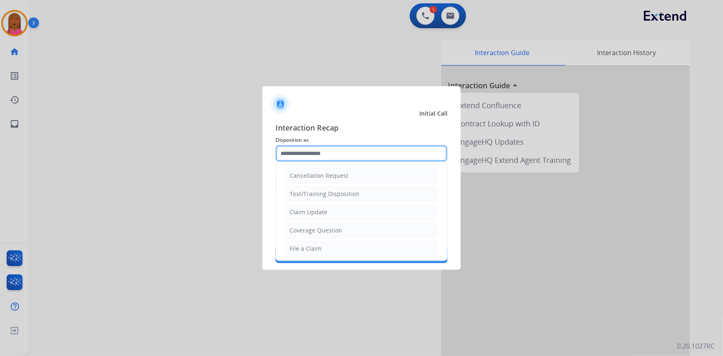
click at [342, 157] on input "text" at bounding box center [362, 153] width 172 height 17
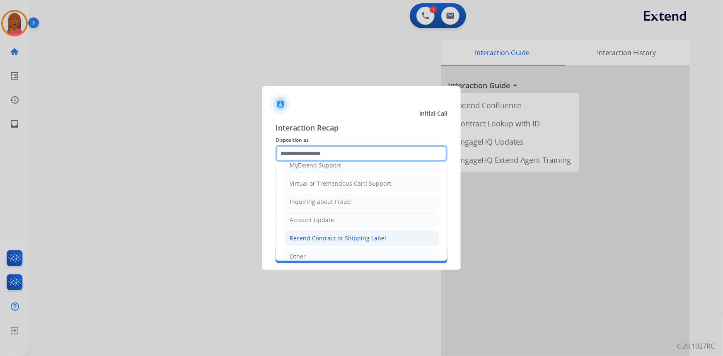
scroll to position [128, 0]
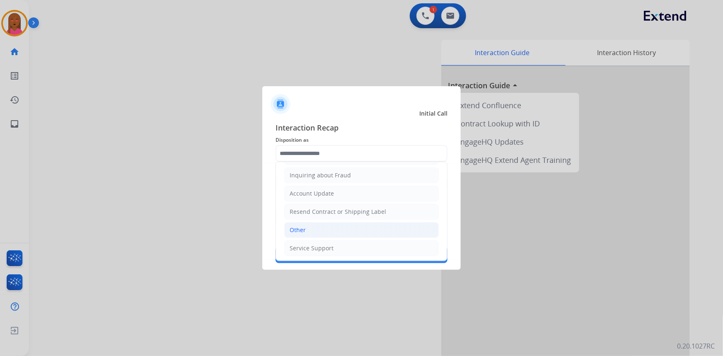
click at [345, 236] on li "Other" at bounding box center [361, 230] width 155 height 16
type input "*****"
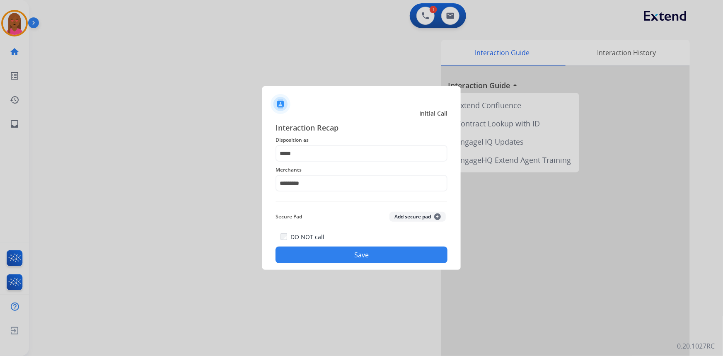
click at [377, 262] on button "Save" at bounding box center [362, 255] width 172 height 17
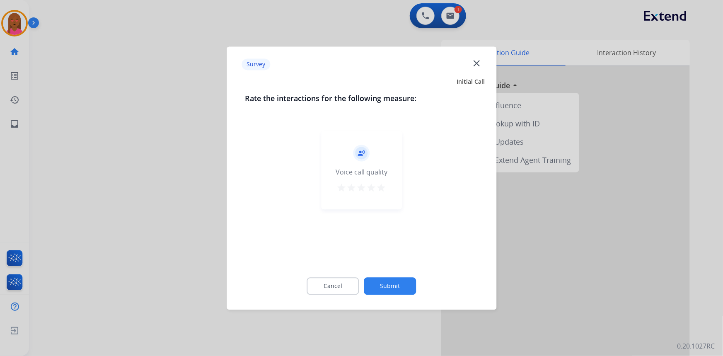
click at [474, 63] on mat-icon "close" at bounding box center [476, 63] width 11 height 11
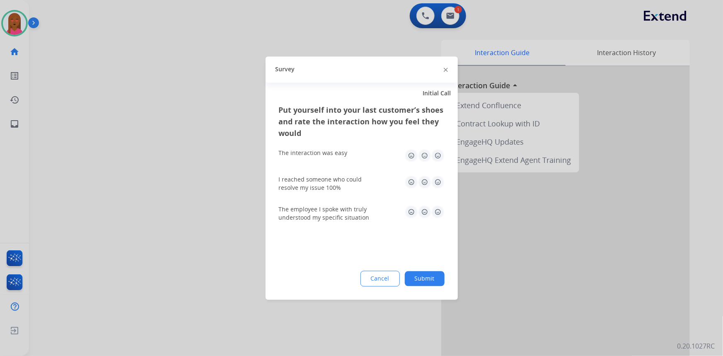
click at [445, 68] on img at bounding box center [446, 70] width 4 height 4
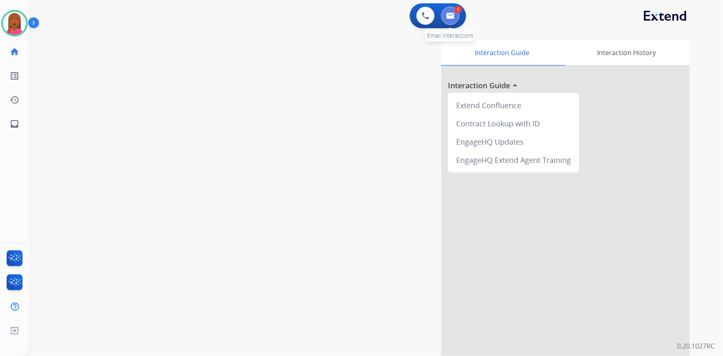
click at [457, 16] on button at bounding box center [450, 16] width 18 height 18
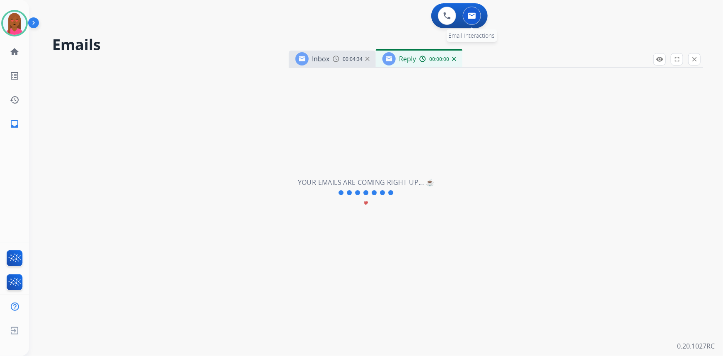
select select "**********"
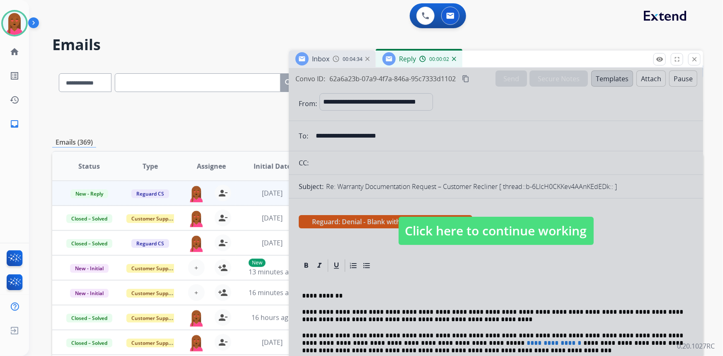
click at [510, 215] on div at bounding box center [496, 223] width 414 height 310
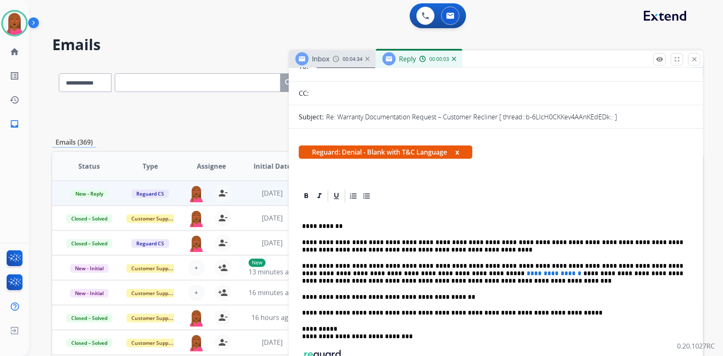
scroll to position [75, 0]
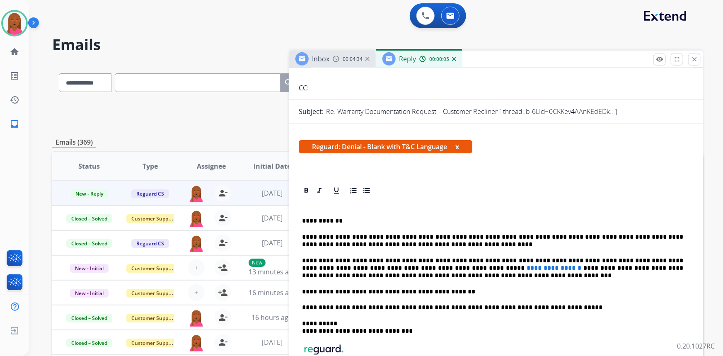
click at [527, 269] on span "**********" at bounding box center [554, 268] width 55 height 6
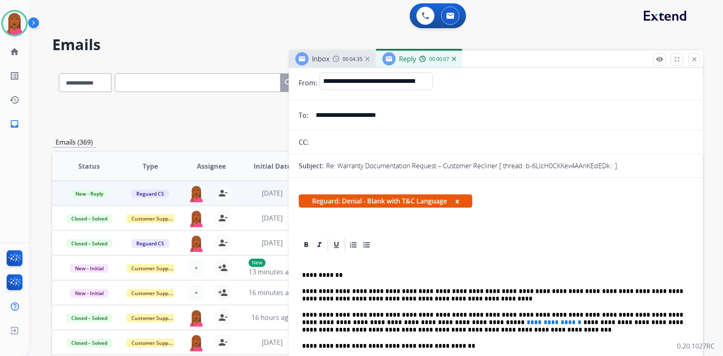
scroll to position [0, 0]
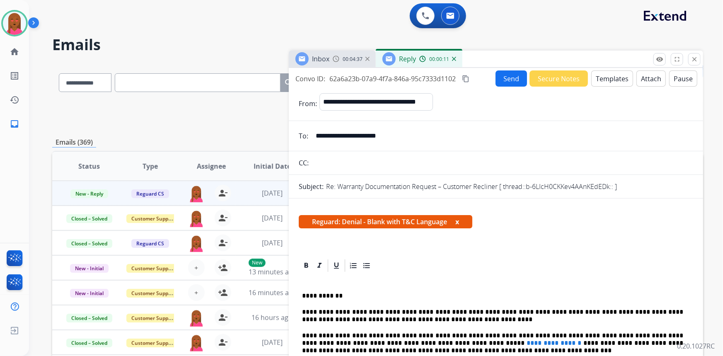
click at [616, 75] on button "Templates" at bounding box center [612, 78] width 42 height 16
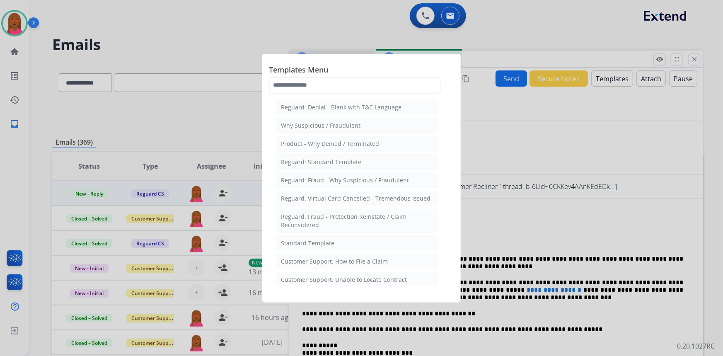
click at [624, 239] on div at bounding box center [361, 178] width 723 height 356
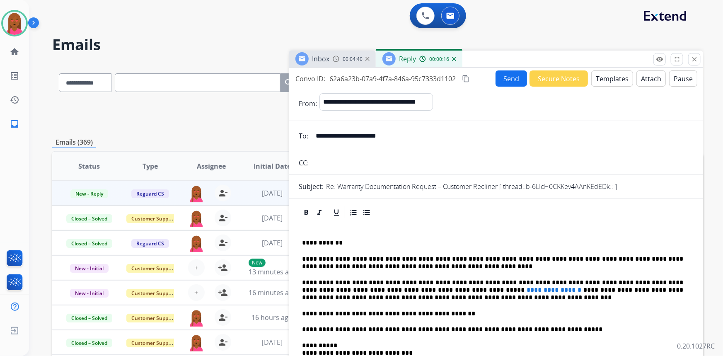
click at [644, 79] on button "Attach" at bounding box center [650, 78] width 29 height 16
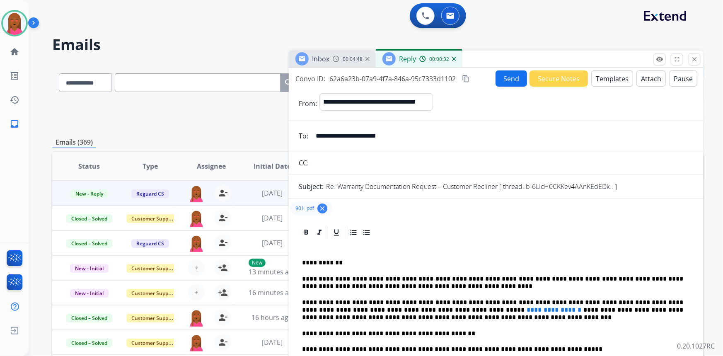
drag, startPoint x: 503, startPoint y: 78, endPoint x: 493, endPoint y: 74, distance: 11.4
click at [501, 77] on button "Send" at bounding box center [511, 78] width 31 height 16
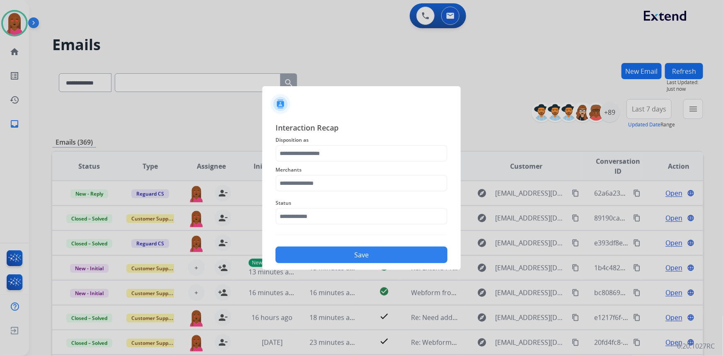
click at [381, 198] on span "Status" at bounding box center [362, 203] width 172 height 10
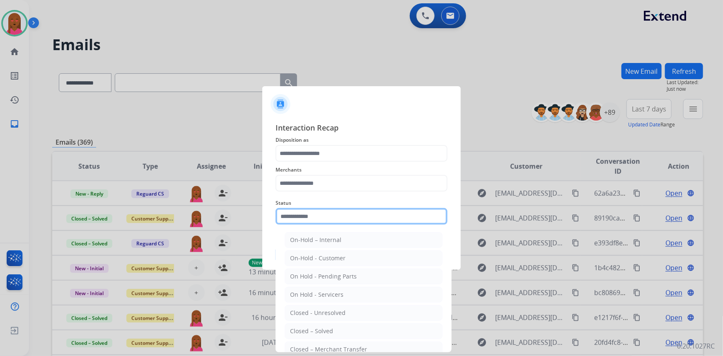
click at [331, 215] on input "text" at bounding box center [362, 216] width 172 height 17
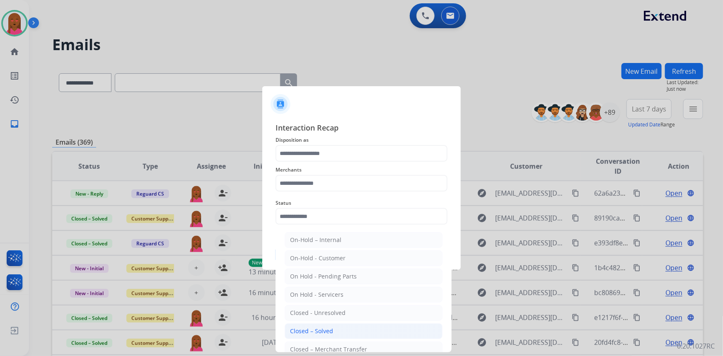
click at [344, 330] on li "Closed – Solved" at bounding box center [364, 331] width 158 height 16
type input "**********"
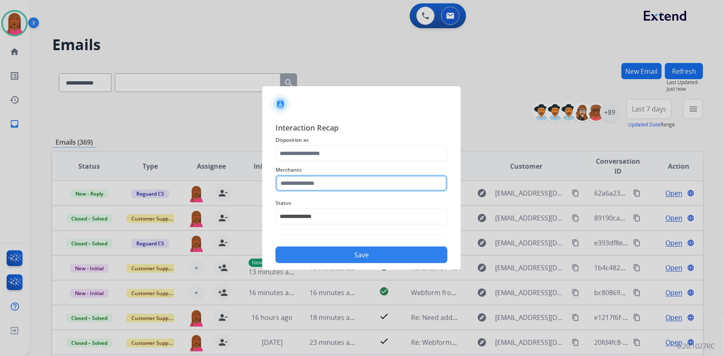
click at [332, 178] on input "text" at bounding box center [362, 183] width 172 height 17
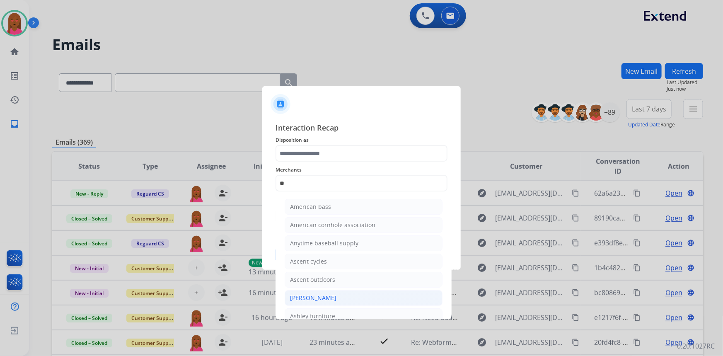
click at [332, 295] on div "[PERSON_NAME]" at bounding box center [313, 298] width 46 height 8
type input "**********"
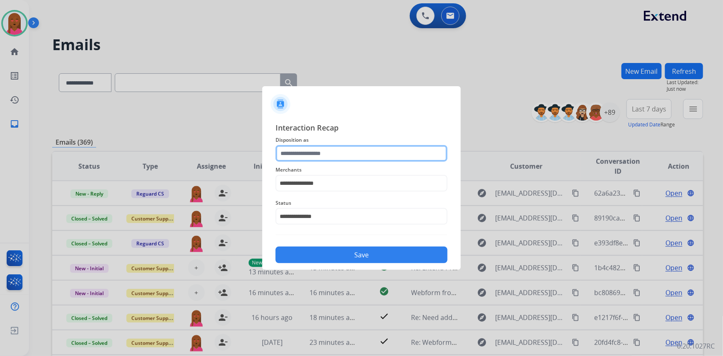
drag, startPoint x: 333, startPoint y: 150, endPoint x: 333, endPoint y: 161, distance: 11.2
click at [333, 150] on input "text" at bounding box center [362, 153] width 172 height 17
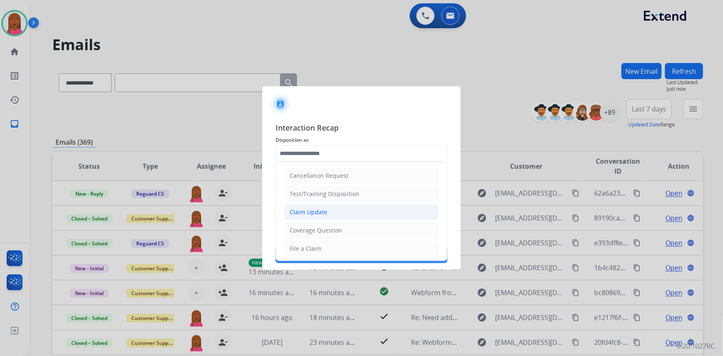
click at [327, 207] on li "Claim Update" at bounding box center [361, 212] width 155 height 16
type input "**********"
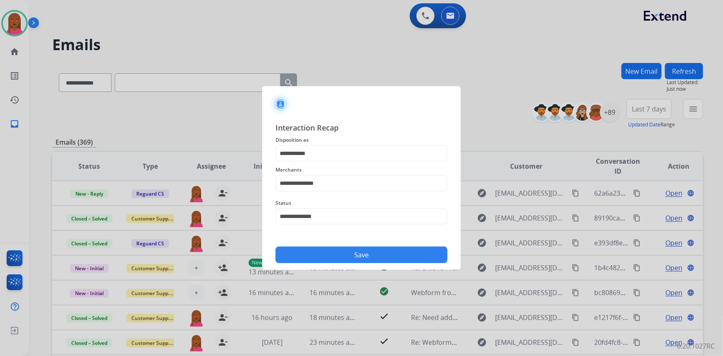
click at [343, 252] on button "Save" at bounding box center [362, 255] width 172 height 17
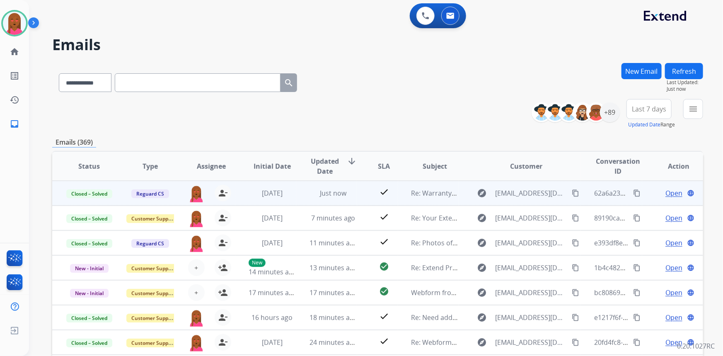
click at [665, 194] on span "Open" at bounding box center [673, 193] width 17 height 10
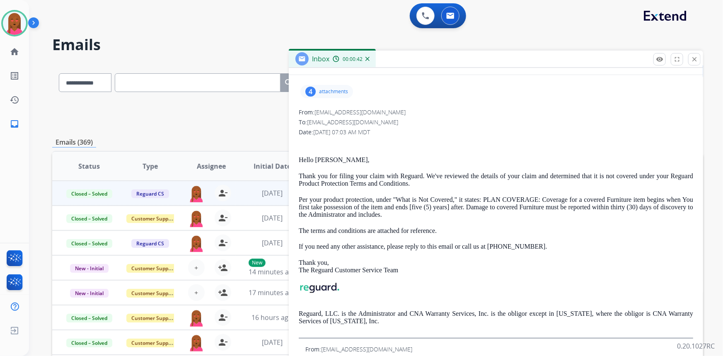
scroll to position [75, 0]
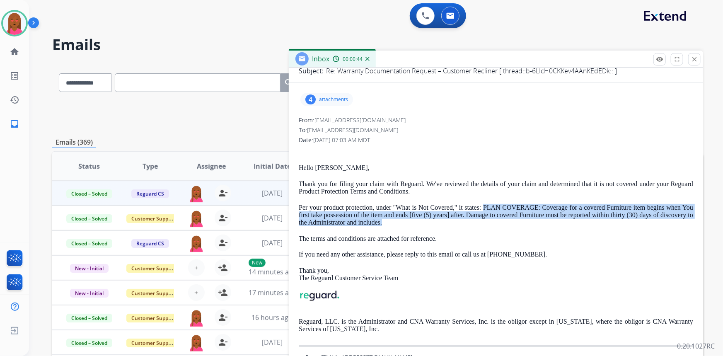
drag, startPoint x: 486, startPoint y: 205, endPoint x: 456, endPoint y: 220, distance: 33.7
click at [456, 220] on p "Per your product protection, under "What is Not Covered," it states: PLAN COVER…" at bounding box center [496, 215] width 394 height 23
copy p "PLAN COVERAGE: Coverage for a covered Furniture item begins when You first take…"
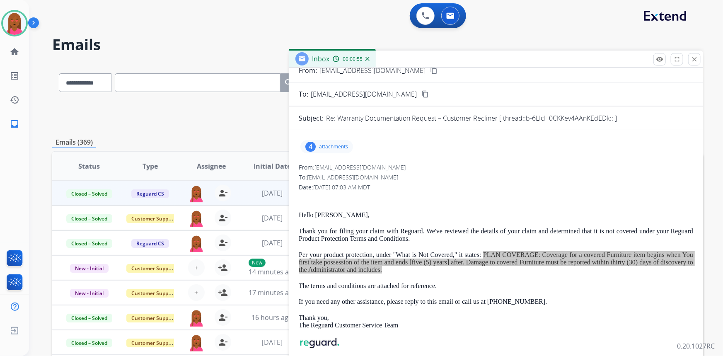
scroll to position [0, 0]
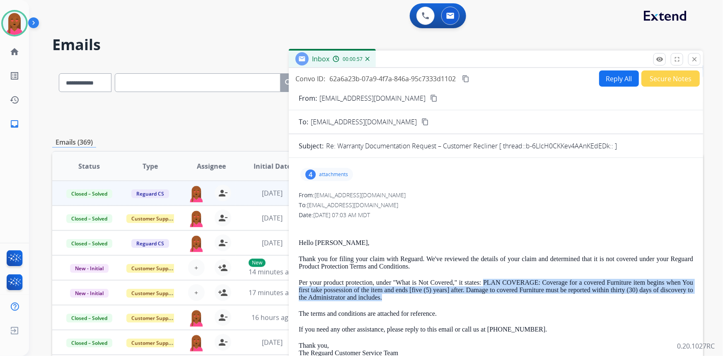
click at [466, 75] on mat-icon "content_copy" at bounding box center [465, 78] width 7 height 7
click at [697, 59] on mat-icon "close" at bounding box center [694, 59] width 7 height 7
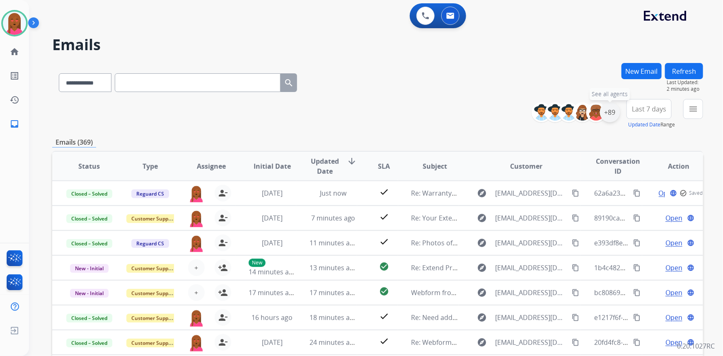
click at [610, 113] on div "+89" at bounding box center [610, 112] width 20 height 20
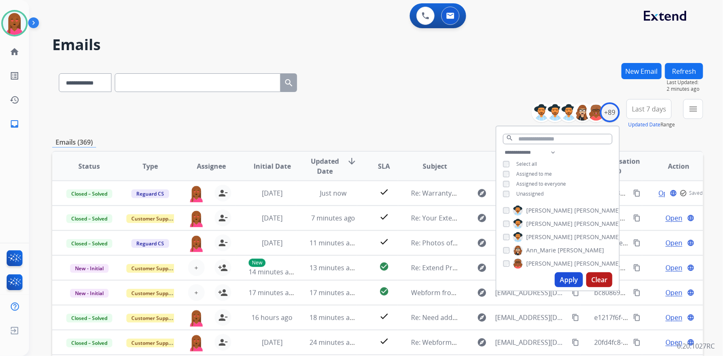
click at [533, 194] on span "Unassigned" at bounding box center [529, 193] width 27 height 7
click at [562, 273] on button "Apply" at bounding box center [569, 279] width 28 height 15
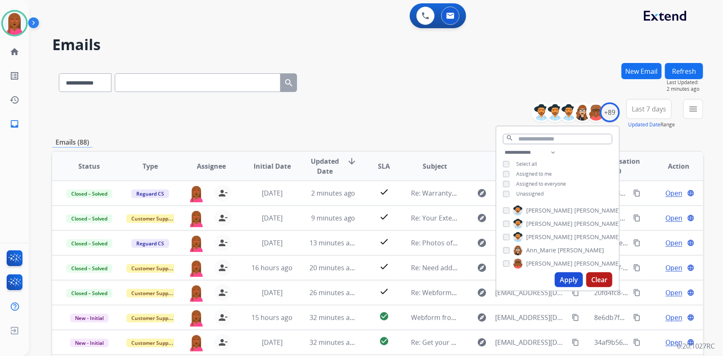
click at [649, 114] on button "Last 7 days" at bounding box center [649, 109] width 45 height 20
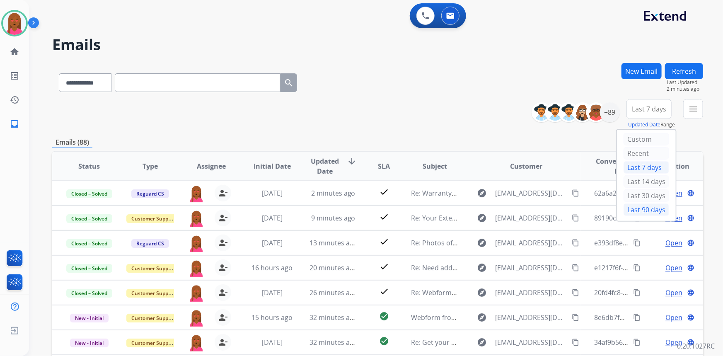
click at [645, 211] on div "Last 90 days" at bounding box center [647, 209] width 46 height 12
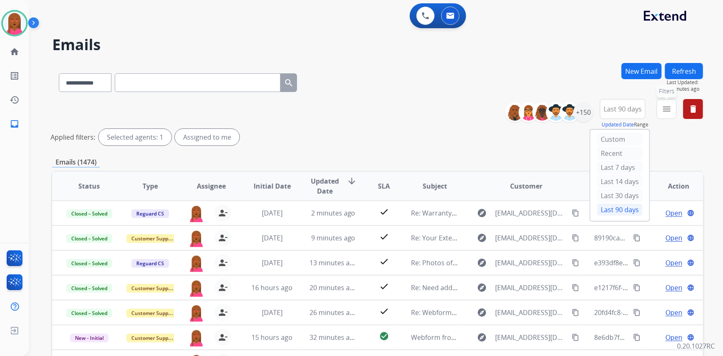
click at [671, 112] on mat-icon "menu" at bounding box center [667, 109] width 10 height 10
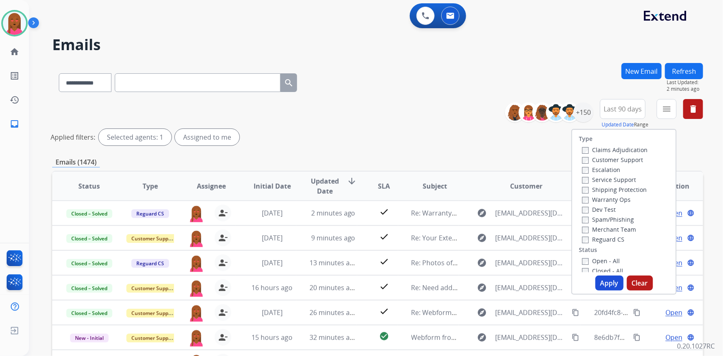
drag, startPoint x: 626, startPoint y: 157, endPoint x: 628, endPoint y: 180, distance: 22.9
click at [626, 157] on label "Customer Support" at bounding box center [612, 160] width 61 height 8
click at [630, 189] on label "Shipping Protection" at bounding box center [614, 190] width 65 height 8
click at [608, 237] on label "Reguard CS" at bounding box center [603, 239] width 42 height 8
click at [605, 259] on label "Open - All" at bounding box center [601, 261] width 38 height 8
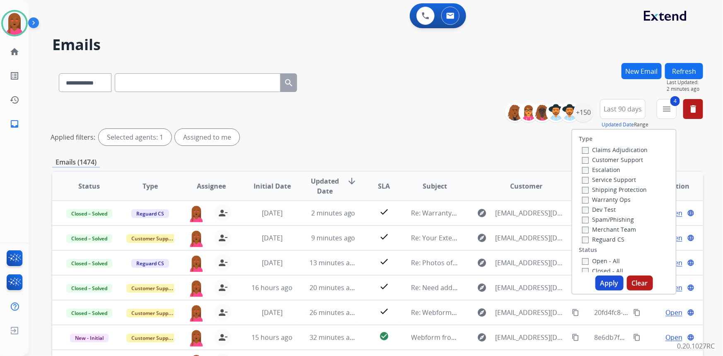
click at [609, 279] on button "Apply" at bounding box center [609, 283] width 28 height 15
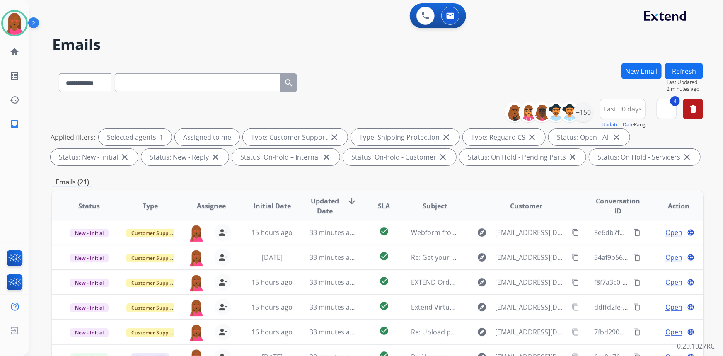
scroll to position [155, 0]
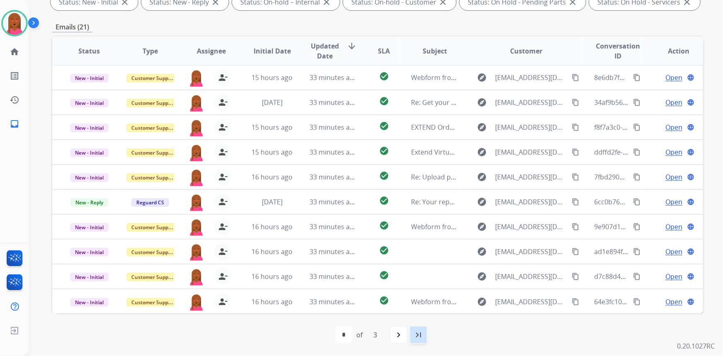
click at [418, 340] on div "last_page" at bounding box center [418, 335] width 18 height 18
select select "*"
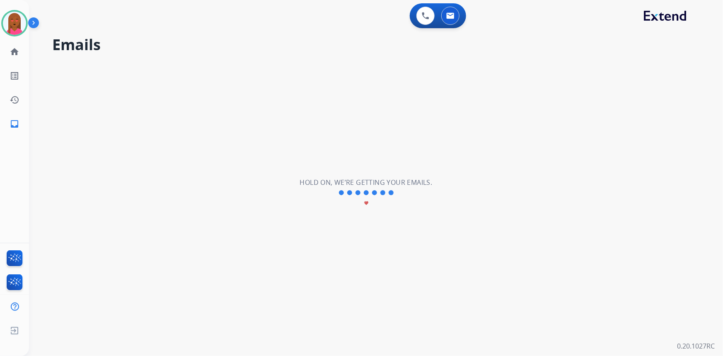
scroll to position [0, 0]
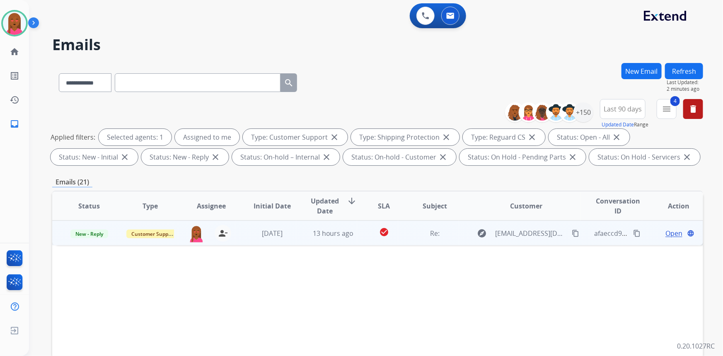
click at [665, 230] on span "Open" at bounding box center [673, 233] width 17 height 10
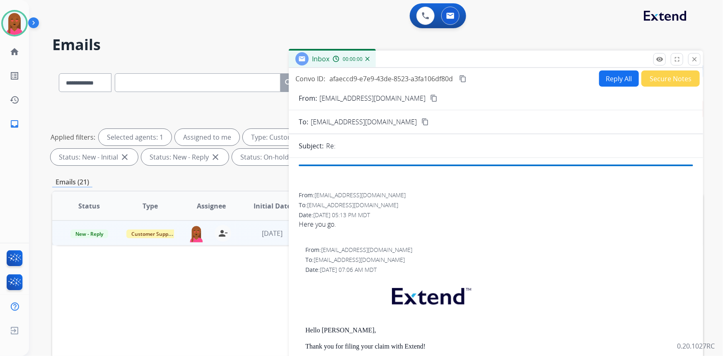
click at [430, 99] on mat-icon "content_copy" at bounding box center [433, 97] width 7 height 7
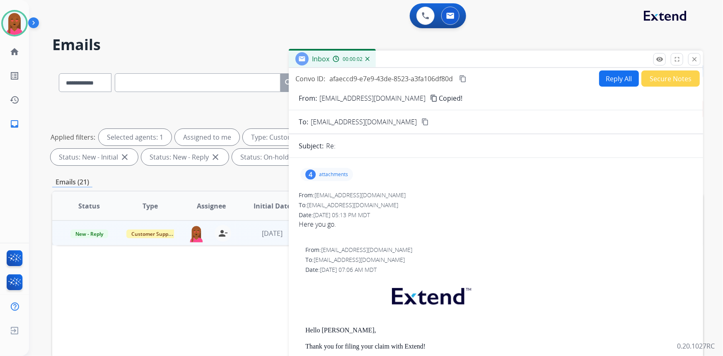
click at [690, 57] on button "close Close" at bounding box center [694, 59] width 12 height 12
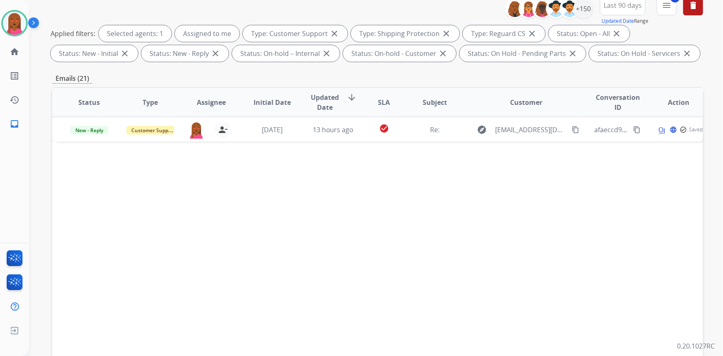
scroll to position [155, 0]
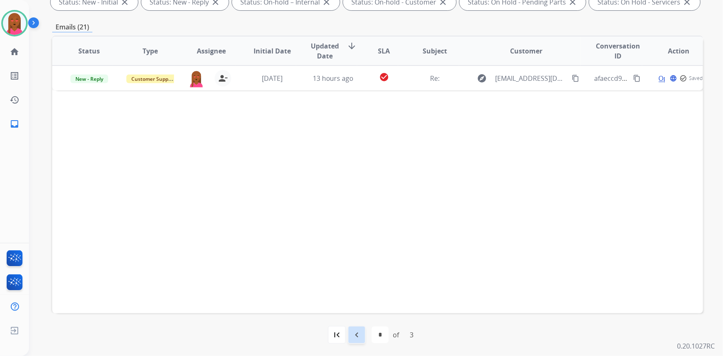
click at [352, 332] on mat-icon "navigate_before" at bounding box center [357, 335] width 10 height 10
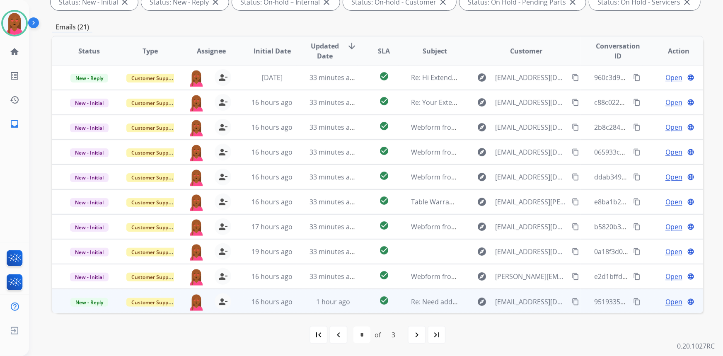
click at [667, 304] on span "Open" at bounding box center [673, 302] width 17 height 10
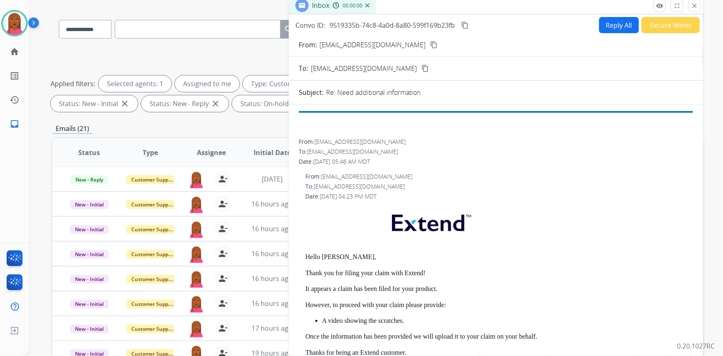
scroll to position [0, 0]
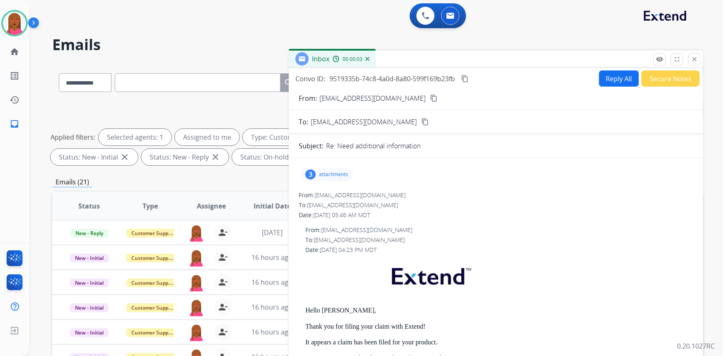
click at [430, 98] on mat-icon "content_copy" at bounding box center [433, 97] width 7 height 7
click at [330, 168] on div "3 attachments" at bounding box center [326, 174] width 53 height 13
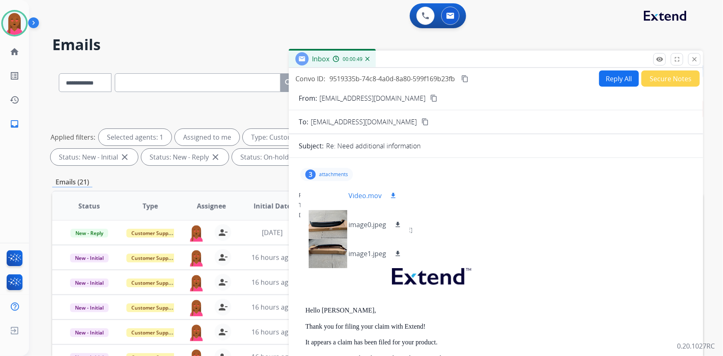
click at [340, 194] on div at bounding box center [327, 195] width 41 height 29
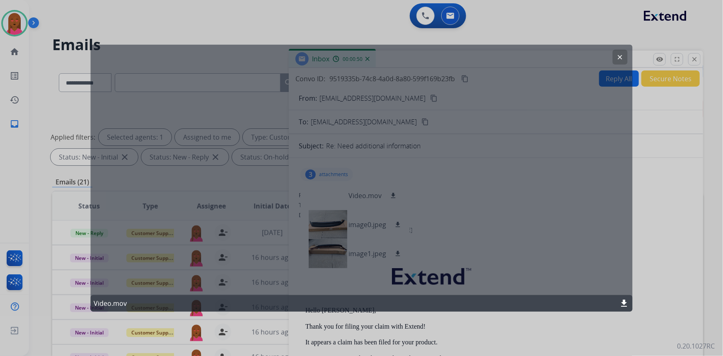
click at [627, 302] on mat-icon "download" at bounding box center [624, 303] width 10 height 10
click at [624, 58] on mat-icon "clear" at bounding box center [620, 56] width 7 height 7
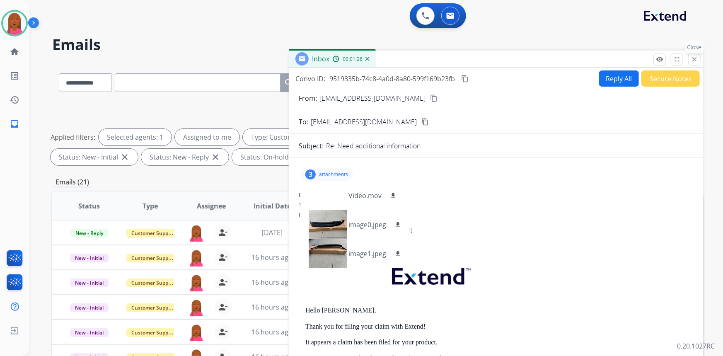
drag, startPoint x: 690, startPoint y: 57, endPoint x: 570, endPoint y: 168, distance: 163.3
click at [691, 58] on button "close Close" at bounding box center [694, 59] width 12 height 12
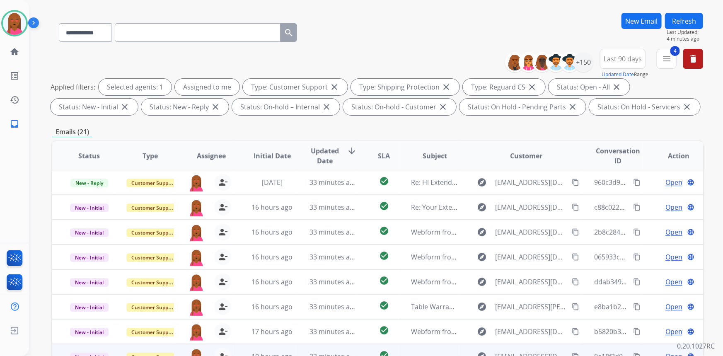
scroll to position [155, 0]
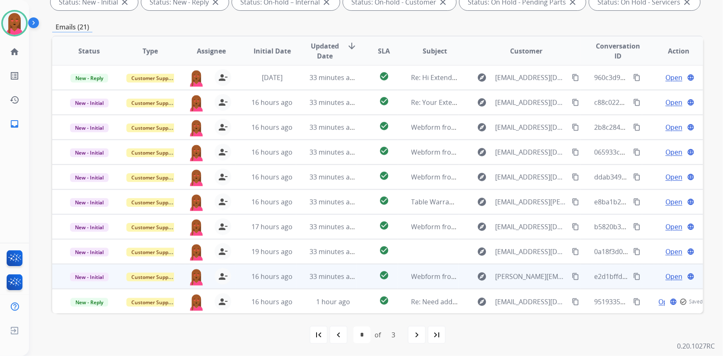
click at [665, 277] on span "Open" at bounding box center [673, 276] width 17 height 10
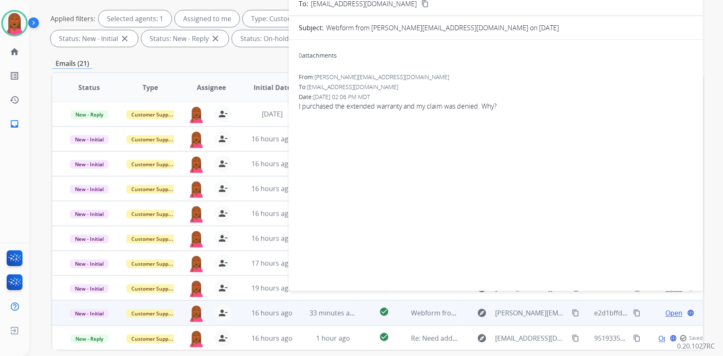
scroll to position [0, 0]
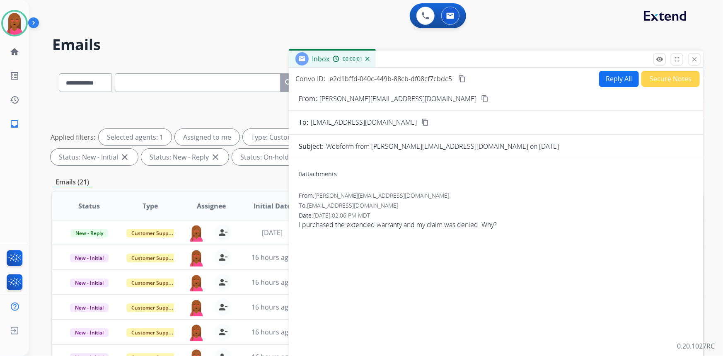
click at [481, 98] on mat-icon "content_copy" at bounding box center [484, 98] width 7 height 7
drag, startPoint x: 417, startPoint y: 228, endPoint x: 497, endPoint y: 223, distance: 80.5
click at [497, 223] on span "I purchased the extended warranty and my claim was denied. Why?" at bounding box center [496, 225] width 394 height 10
click at [599, 79] on button "Reply All" at bounding box center [619, 79] width 40 height 16
select select "**********"
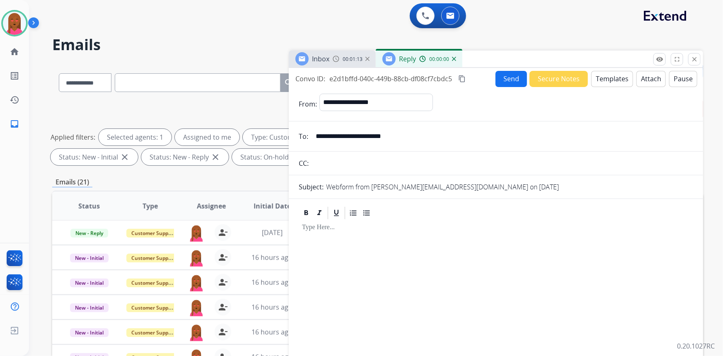
click at [595, 79] on button "Templates" at bounding box center [612, 79] width 42 height 16
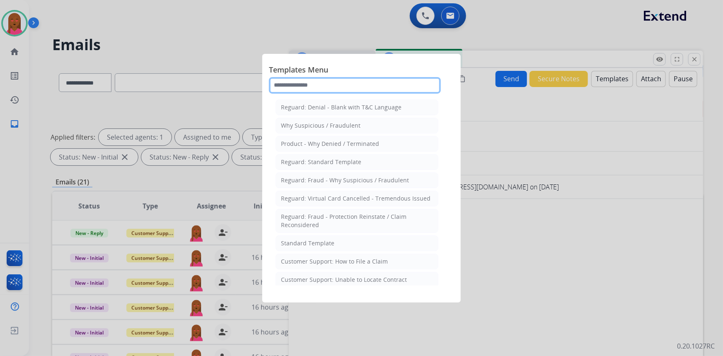
click at [327, 86] on input "text" at bounding box center [355, 85] width 172 height 17
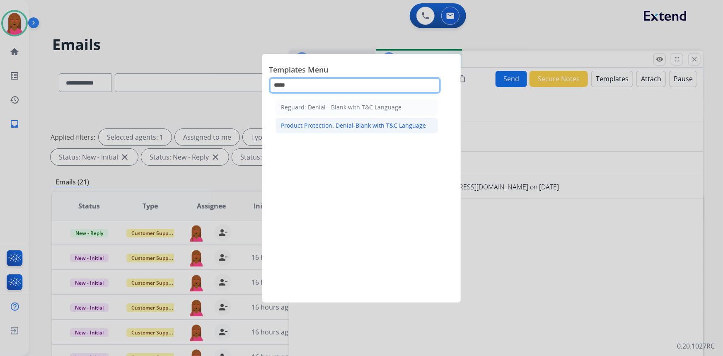
type input "*****"
click at [352, 121] on div "Product Protection: Denial-Blank with T&C Language" at bounding box center [353, 125] width 145 height 8
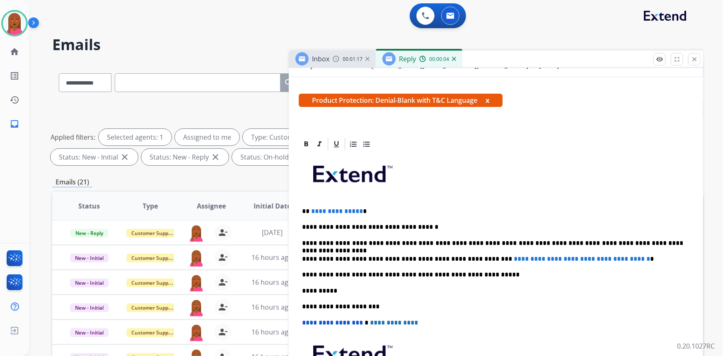
scroll to position [188, 0]
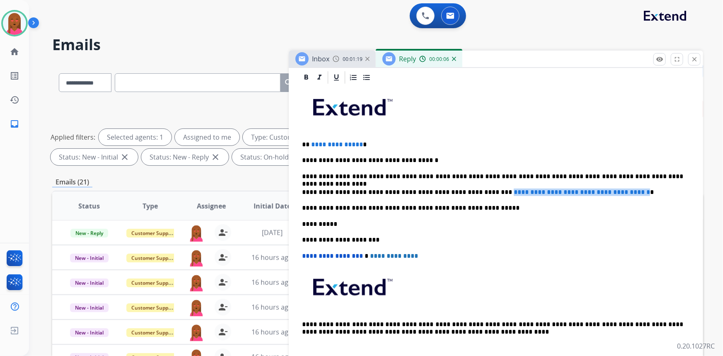
drag, startPoint x: 634, startPoint y: 190, endPoint x: 471, endPoint y: 190, distance: 162.4
click at [471, 190] on p "**********" at bounding box center [493, 192] width 382 height 7
paste div
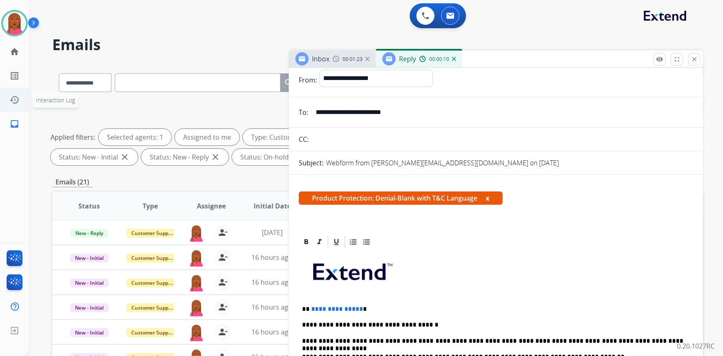
scroll to position [0, 0]
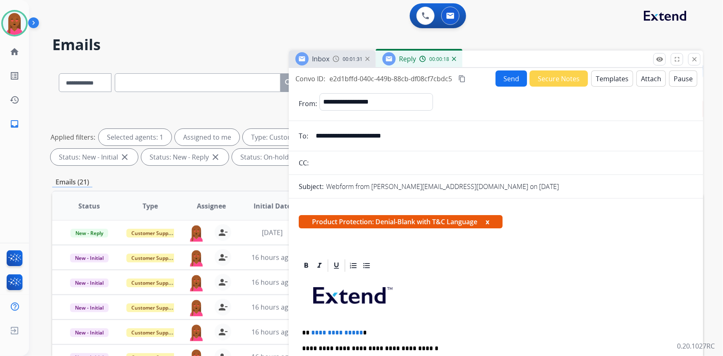
click at [648, 79] on button "Attach" at bounding box center [650, 78] width 29 height 16
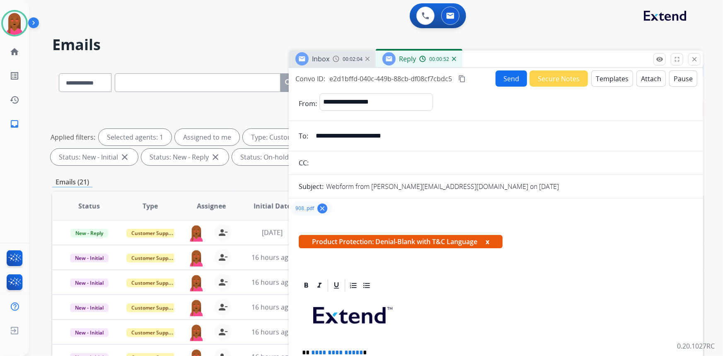
scroll to position [75, 0]
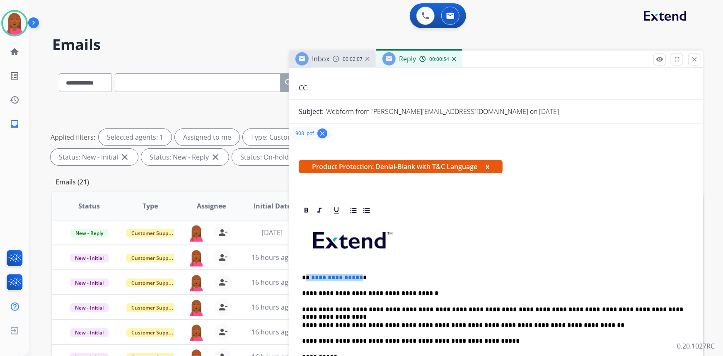
drag, startPoint x: 358, startPoint y: 276, endPoint x: 307, endPoint y: 278, distance: 51.0
click at [307, 278] on p "**********" at bounding box center [493, 277] width 382 height 7
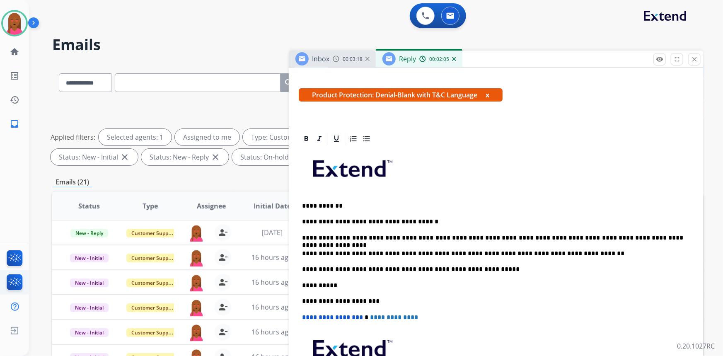
scroll to position [150, 0]
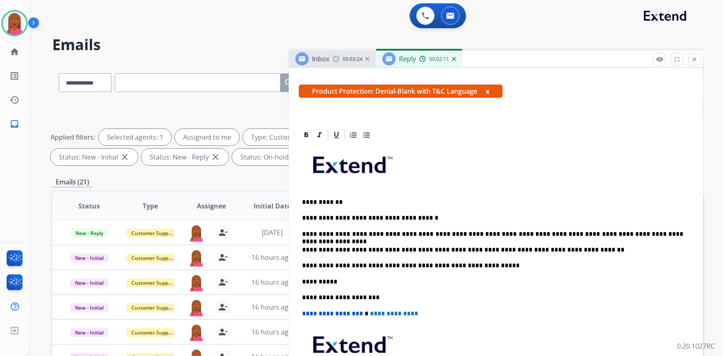
click at [671, 185] on p at bounding box center [496, 168] width 388 height 44
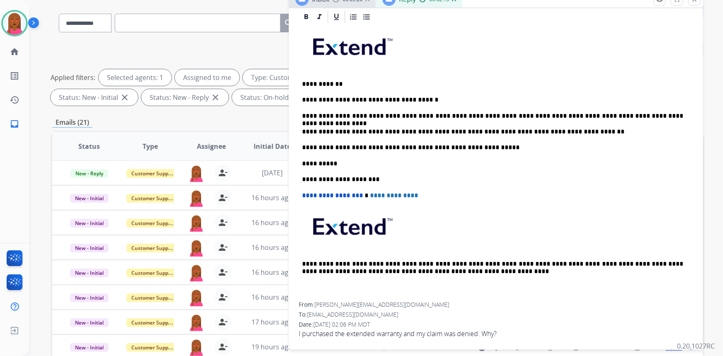
scroll to position [113, 0]
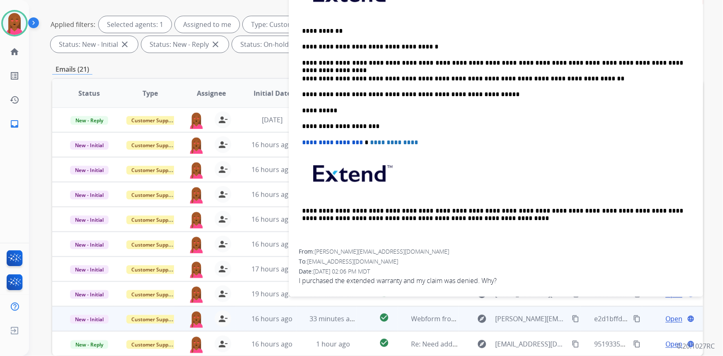
click at [334, 276] on span "I purchased the extended warranty and my claim was denied. Why?" at bounding box center [496, 281] width 394 height 10
copy app-emails-table "I purchased the extended warranty and my claim was denied. Why? remove_red_eye …"
drag, startPoint x: 473, startPoint y: 77, endPoint x: 563, endPoint y: 76, distance: 90.3
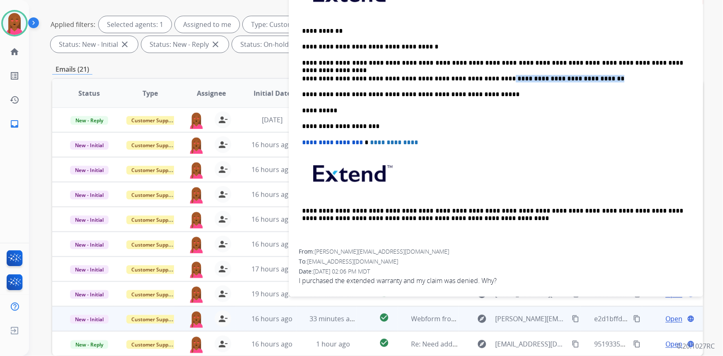
click at [563, 76] on p "**********" at bounding box center [493, 78] width 382 height 7
copy p "**********"
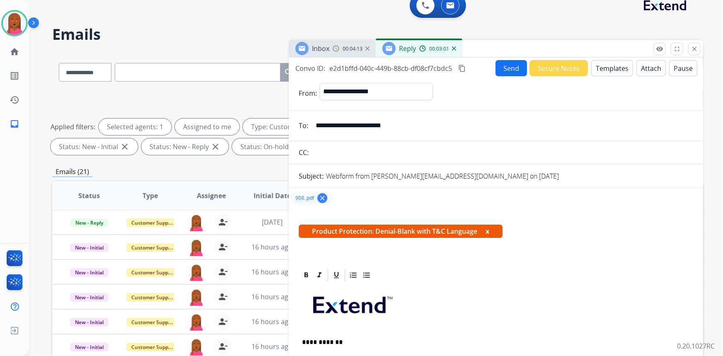
scroll to position [0, 0]
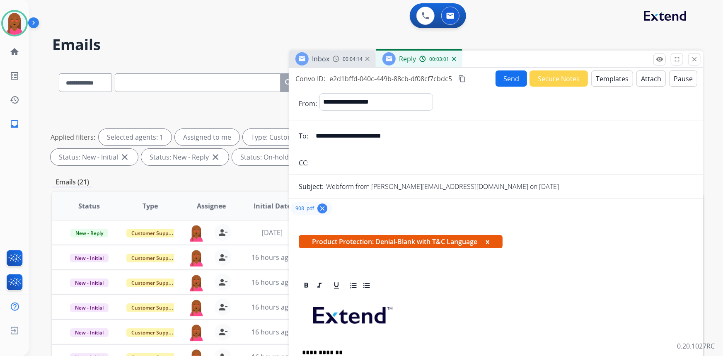
click at [462, 77] on mat-icon "content_copy" at bounding box center [461, 78] width 7 height 7
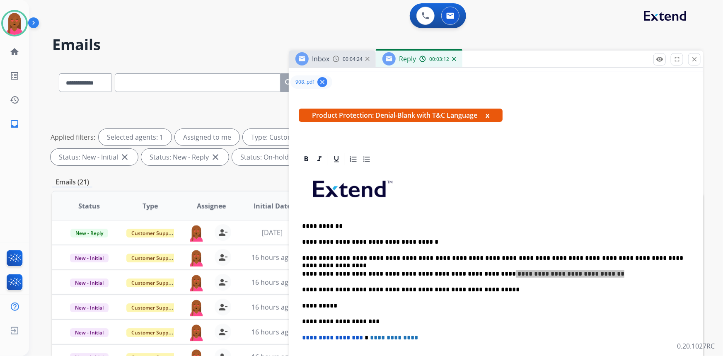
scroll to position [188, 0]
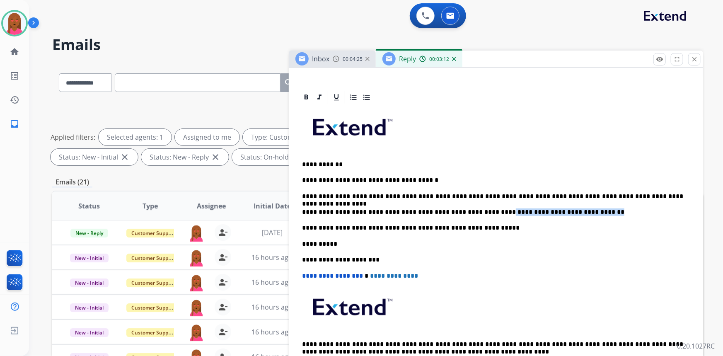
click at [569, 149] on p at bounding box center [496, 130] width 388 height 44
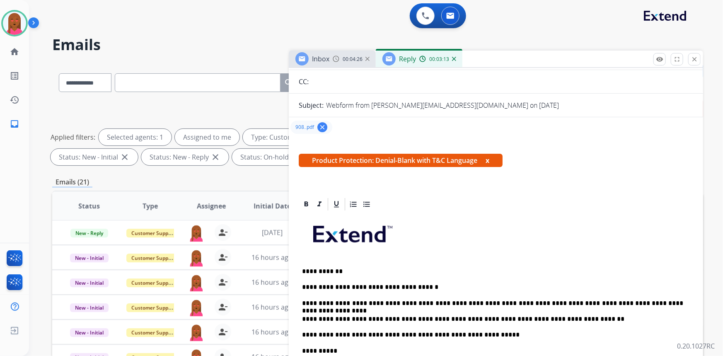
scroll to position [0, 0]
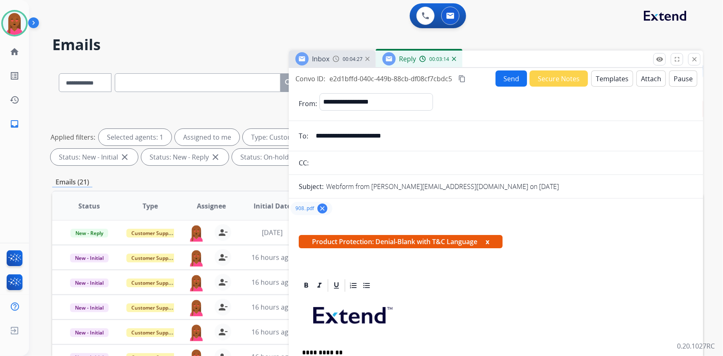
click at [514, 77] on button "Send" at bounding box center [511, 78] width 31 height 16
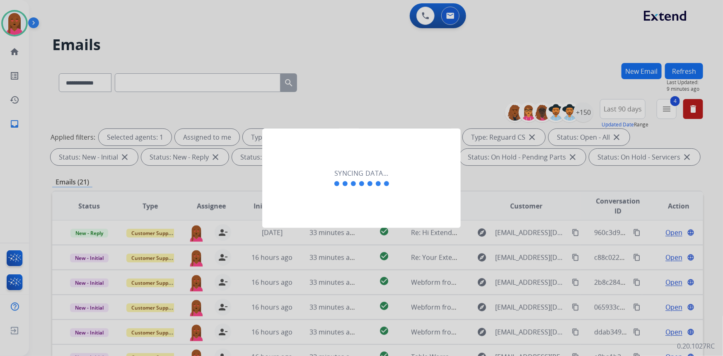
click at [348, 215] on div "Syncing data..." at bounding box center [361, 177] width 198 height 99
click at [339, 209] on div "Syncing data..." at bounding box center [361, 177] width 198 height 99
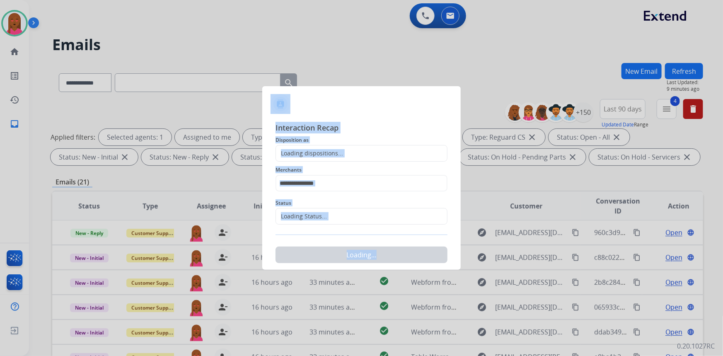
click at [339, 209] on div "Loading Status..." at bounding box center [362, 216] width 172 height 17
click at [326, 218] on input "text" at bounding box center [362, 216] width 172 height 17
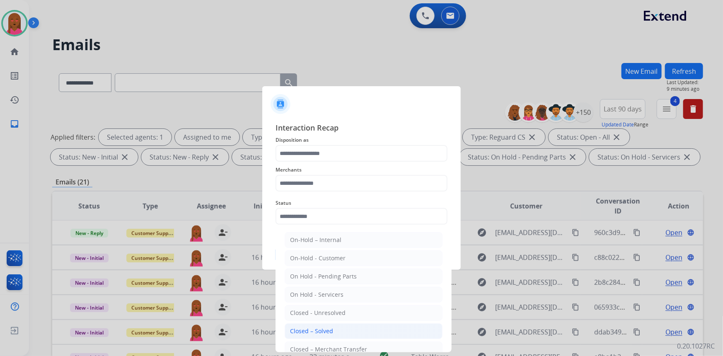
click at [319, 327] on div "Closed – Solved" at bounding box center [311, 331] width 43 height 8
type input "**********"
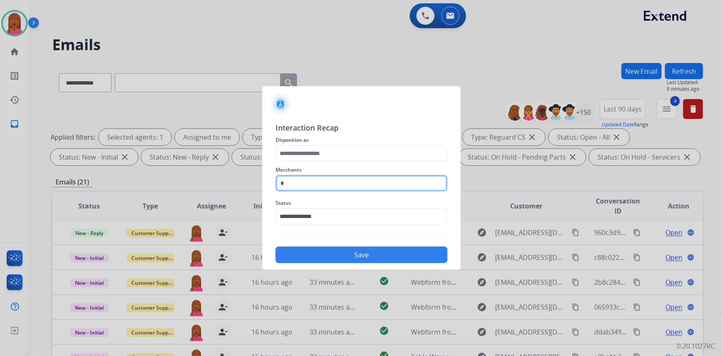
click at [358, 182] on input "*" at bounding box center [362, 183] width 172 height 17
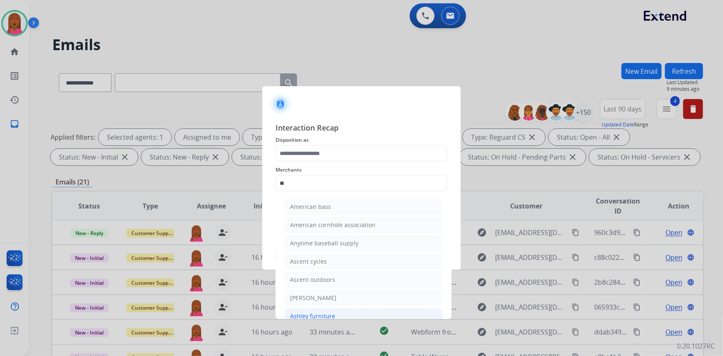
click at [344, 313] on li "Ashley furniture" at bounding box center [364, 316] width 158 height 16
type input "**********"
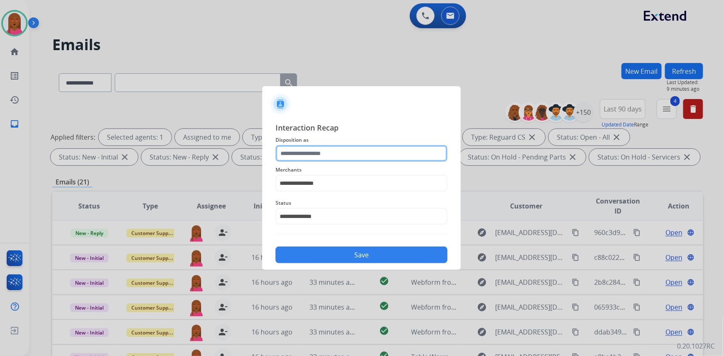
click at [374, 151] on input "text" at bounding box center [362, 153] width 172 height 17
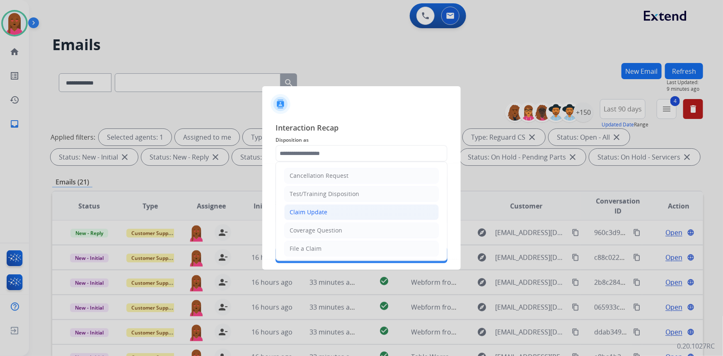
click at [354, 210] on li "Claim Update" at bounding box center [361, 212] width 155 height 16
type input "**********"
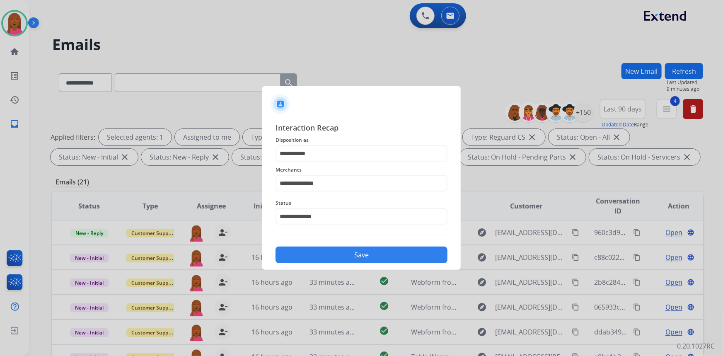
click at [370, 253] on button "Save" at bounding box center [362, 255] width 172 height 17
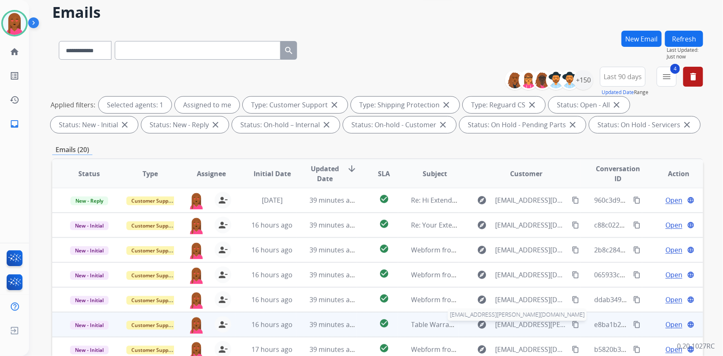
scroll to position [155, 0]
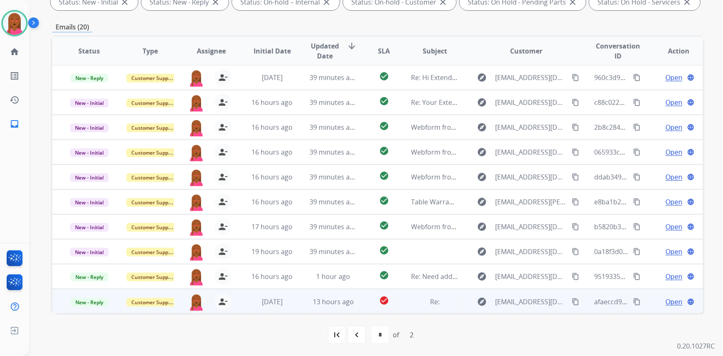
click at [669, 300] on span "Open" at bounding box center [673, 302] width 17 height 10
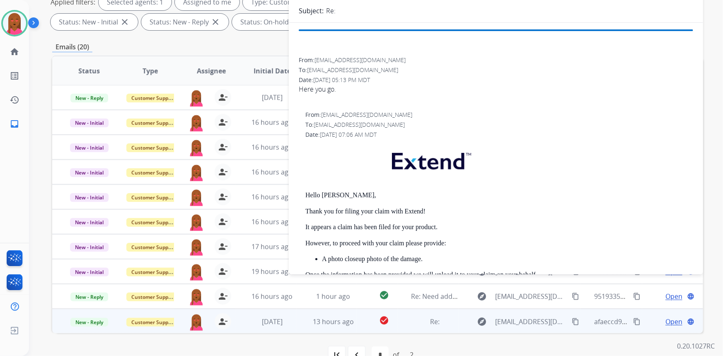
scroll to position [42, 0]
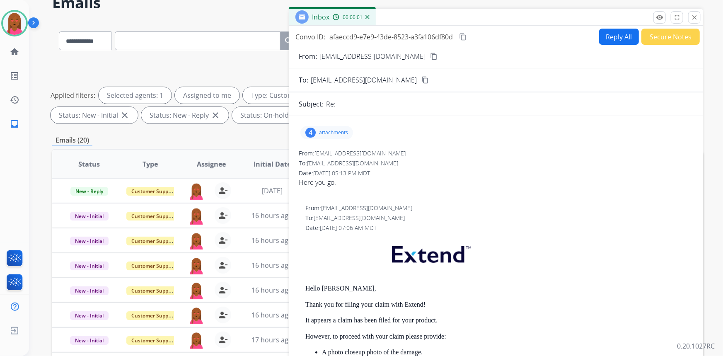
drag, startPoint x: 693, startPoint y: 16, endPoint x: 689, endPoint y: 19, distance: 5.1
click at [694, 16] on mat-icon "close" at bounding box center [694, 17] width 7 height 7
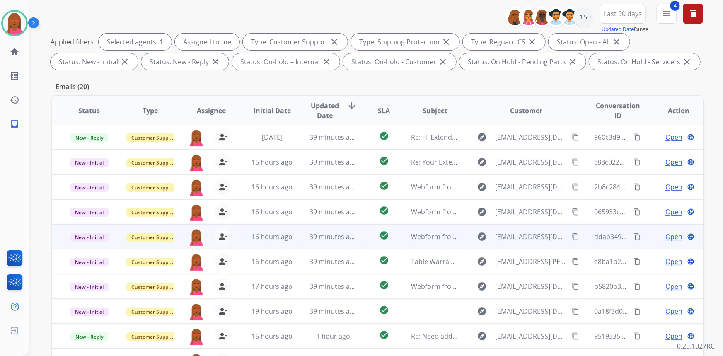
scroll to position [155, 0]
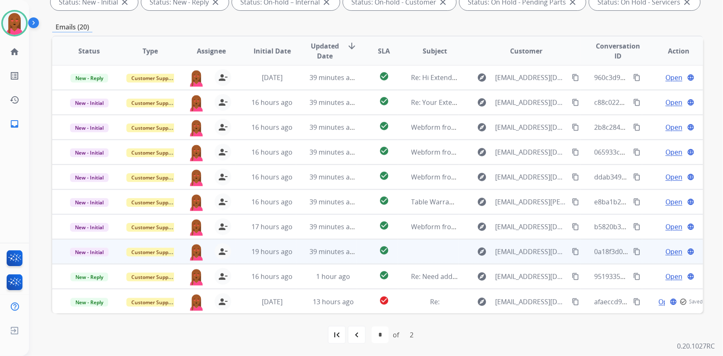
click at [668, 249] on span "Open" at bounding box center [673, 252] width 17 height 10
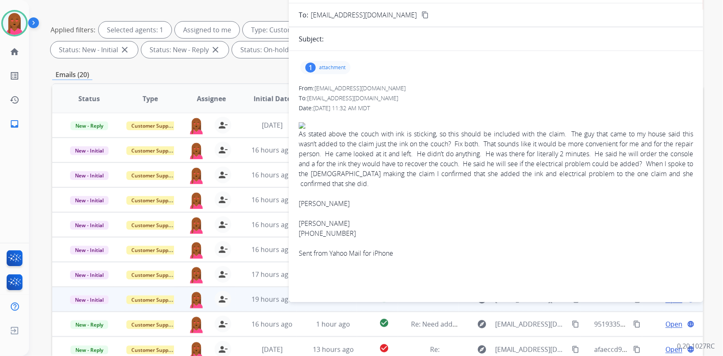
scroll to position [80, 0]
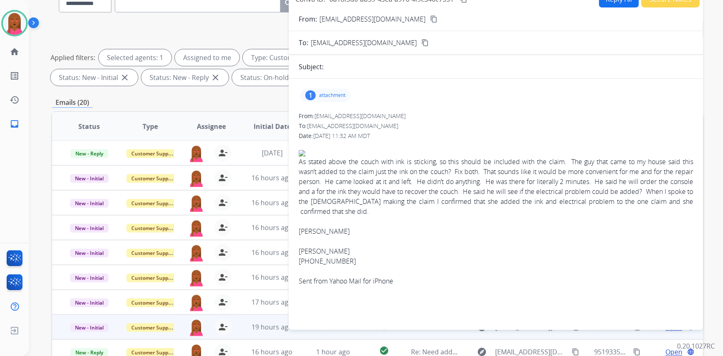
click at [430, 20] on mat-icon "content_copy" at bounding box center [433, 18] width 7 height 7
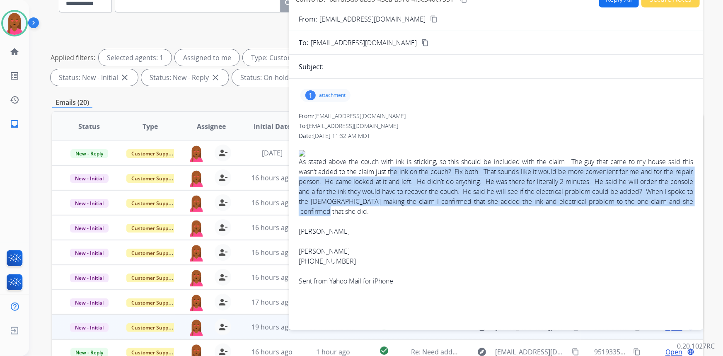
drag, startPoint x: 393, startPoint y: 173, endPoint x: 605, endPoint y: 208, distance: 215.0
click at [605, 208] on div "As stated above the couch with ink is sticking, so this should be included with…" at bounding box center [496, 187] width 394 height 60
click at [397, 213] on div "As stated above the couch with ink is sticking, so this should be included with…" at bounding box center [496, 187] width 394 height 60
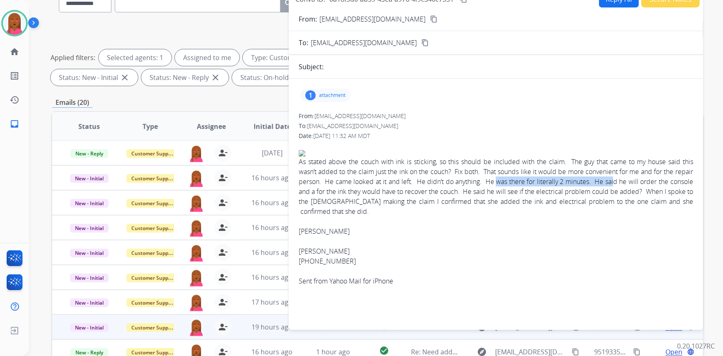
drag, startPoint x: 516, startPoint y: 179, endPoint x: 632, endPoint y: 182, distance: 116.1
click at [632, 182] on div "As stated above the couch with ink is sticking, so this should be included with…" at bounding box center [496, 187] width 394 height 60
click at [463, 192] on div "As stated above the couch with ink is sticking, so this should be included with…" at bounding box center [496, 187] width 394 height 60
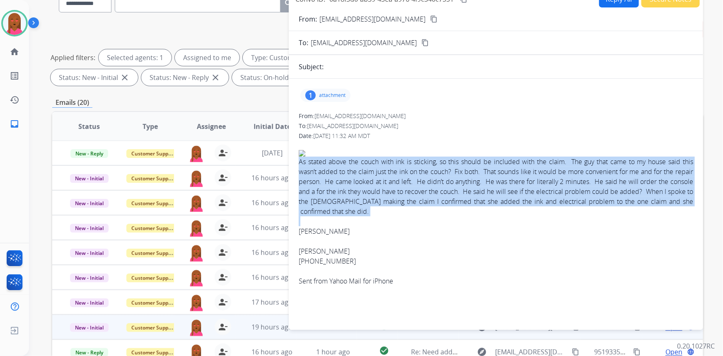
click at [463, 192] on div "As stated above the couch with ink is sticking, so this should be included with…" at bounding box center [496, 187] width 394 height 60
copy div "As stated above the couch with ink is sticking, so this should be included with…"
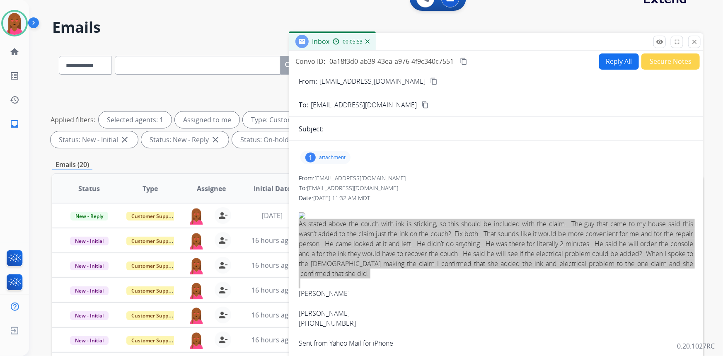
scroll to position [0, 0]
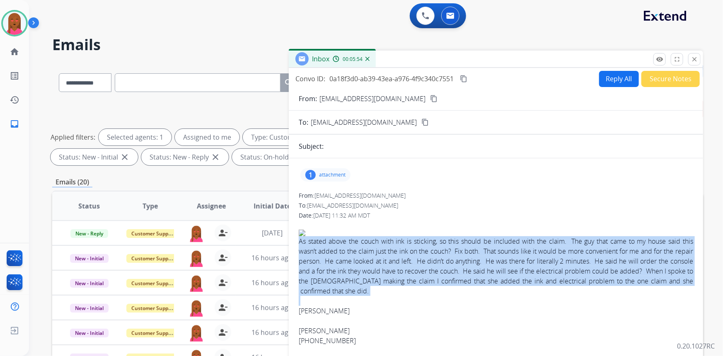
click at [466, 77] on mat-icon "content_copy" at bounding box center [463, 78] width 7 height 7
click at [605, 75] on button "Reply All" at bounding box center [619, 79] width 40 height 16
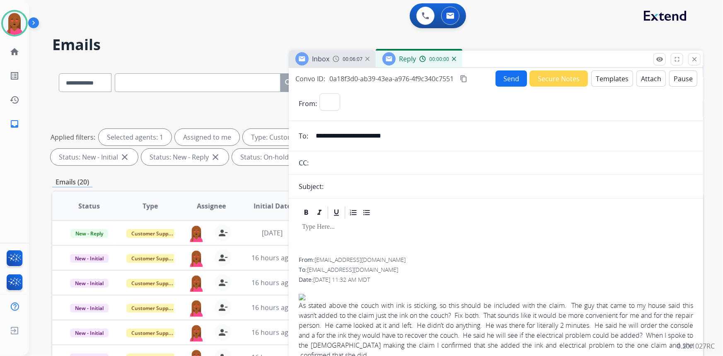
select select "**********"
drag, startPoint x: 604, startPoint y: 82, endPoint x: 600, endPoint y: 83, distance: 4.2
click at [600, 83] on button "Templates" at bounding box center [612, 78] width 42 height 16
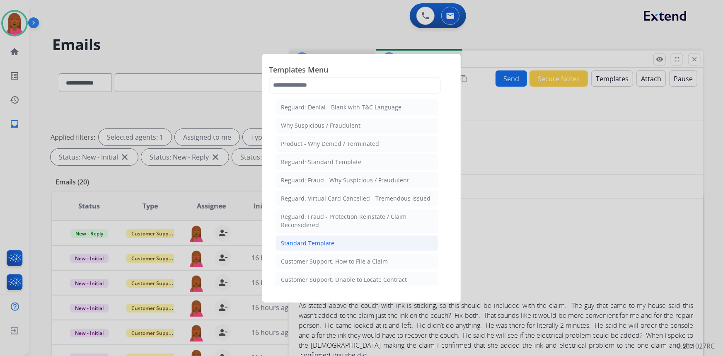
click at [336, 242] on li "Standard Template" at bounding box center [357, 243] width 163 height 16
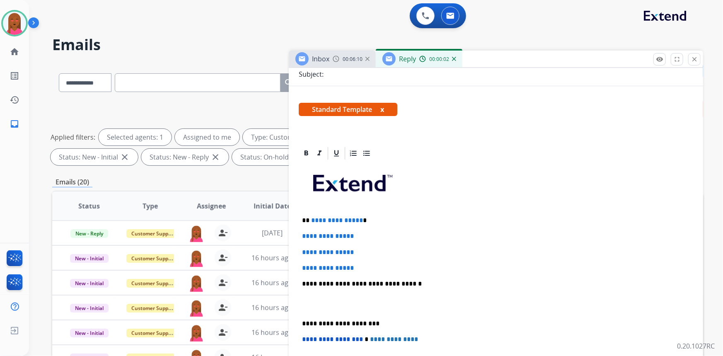
scroll to position [113, 0]
drag, startPoint x: 358, startPoint y: 218, endPoint x: 307, endPoint y: 218, distance: 51.0
click at [307, 218] on p "**********" at bounding box center [493, 219] width 382 height 7
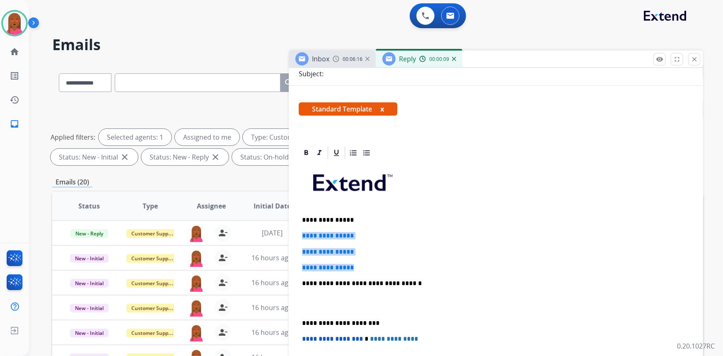
drag, startPoint x: 371, startPoint y: 258, endPoint x: 302, endPoint y: 233, distance: 73.0
click at [302, 233] on div "**********" at bounding box center [496, 302] width 394 height 285
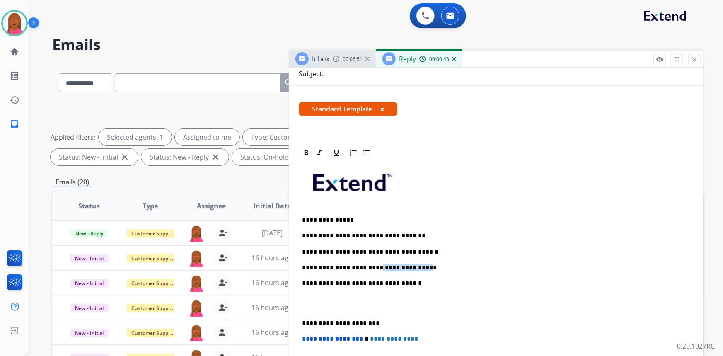
drag, startPoint x: 409, startPoint y: 264, endPoint x: 368, endPoint y: 267, distance: 40.4
click at [368, 267] on p "**********" at bounding box center [493, 267] width 382 height 7
click at [464, 264] on p "**********" at bounding box center [493, 267] width 382 height 7
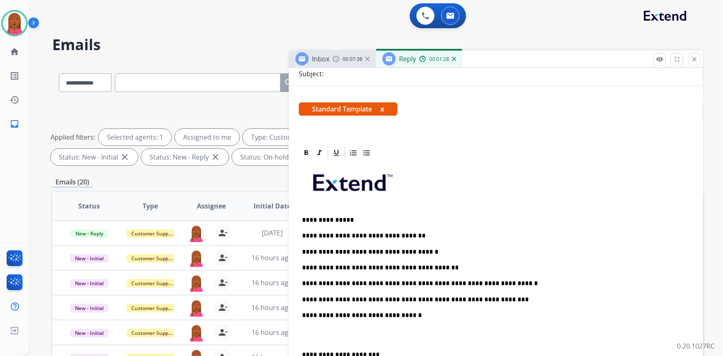
click at [353, 336] on p at bounding box center [496, 335] width 388 height 15
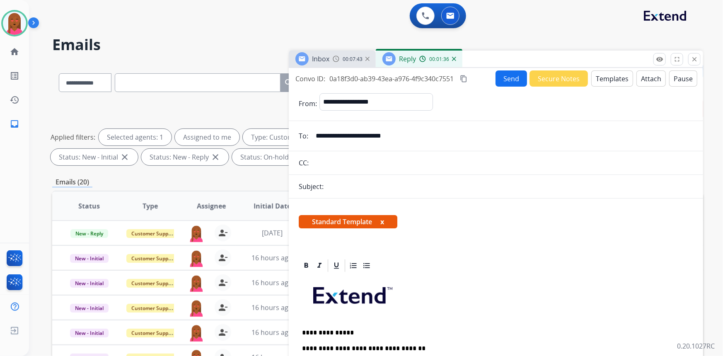
click at [504, 77] on button "Send" at bounding box center [511, 78] width 31 height 16
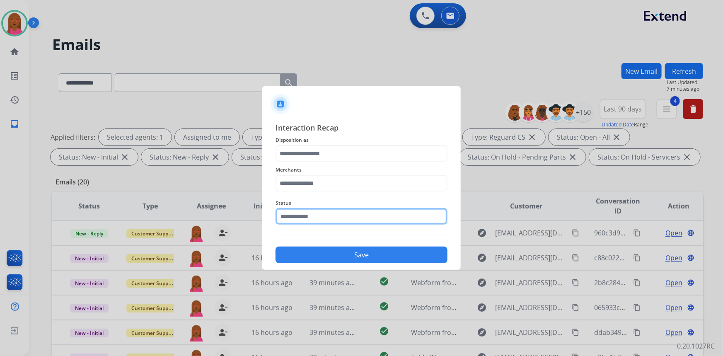
click at [340, 221] on input "text" at bounding box center [362, 216] width 172 height 17
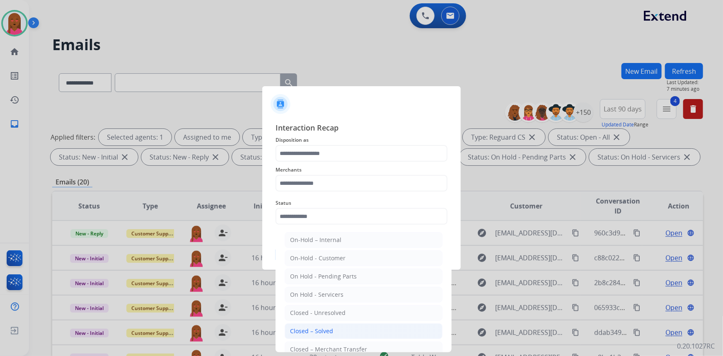
drag, startPoint x: 335, startPoint y: 328, endPoint x: 330, endPoint y: 259, distance: 68.6
click at [336, 324] on li "Closed – Solved" at bounding box center [364, 331] width 158 height 16
type input "**********"
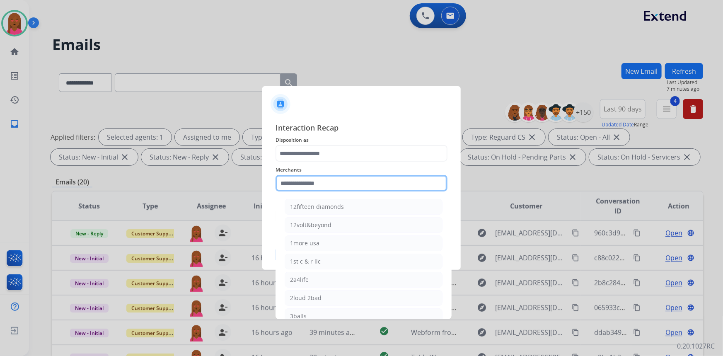
click at [330, 181] on input "text" at bounding box center [362, 183] width 172 height 17
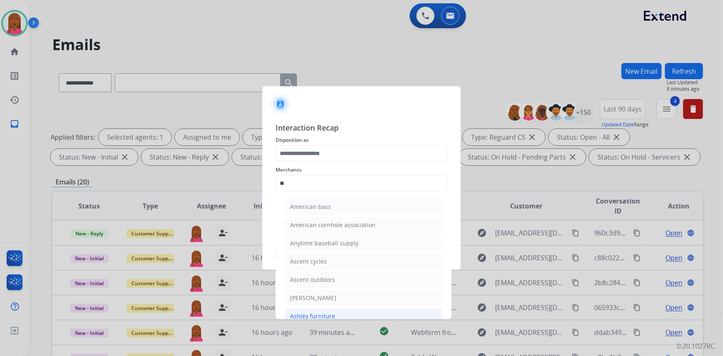
click at [333, 312] on div "Ashley furniture" at bounding box center [312, 316] width 45 height 8
type input "**********"
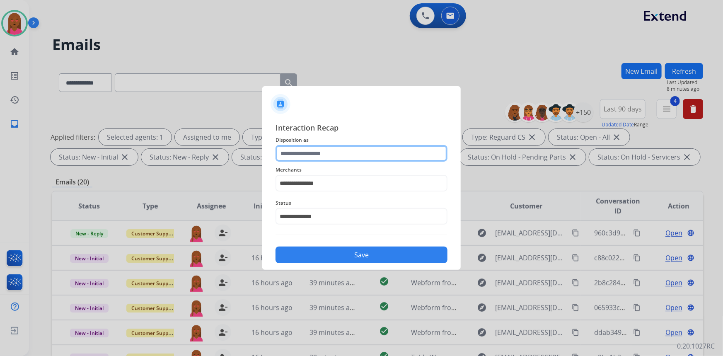
click at [336, 154] on input "text" at bounding box center [362, 153] width 172 height 17
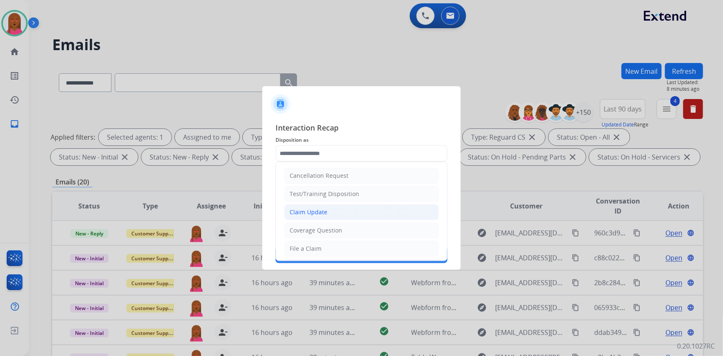
drag, startPoint x: 353, startPoint y: 208, endPoint x: 353, endPoint y: 246, distance: 37.3
click at [353, 209] on li "Claim Update" at bounding box center [361, 212] width 155 height 16
type input "**********"
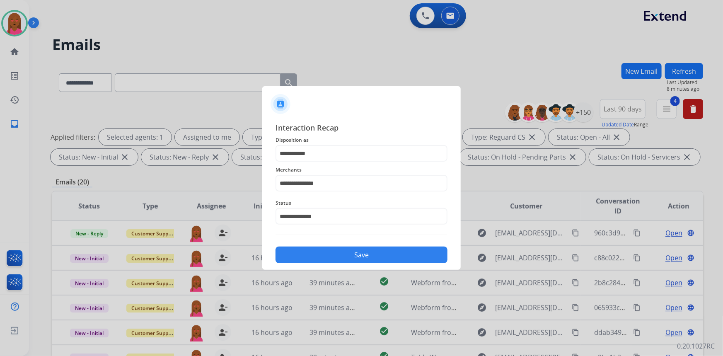
click at [353, 255] on button "Save" at bounding box center [362, 255] width 172 height 17
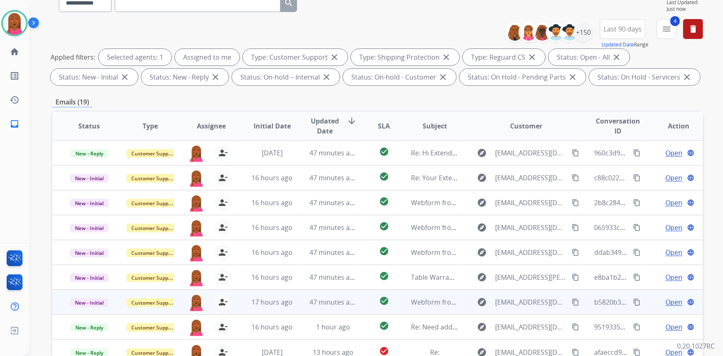
scroll to position [155, 0]
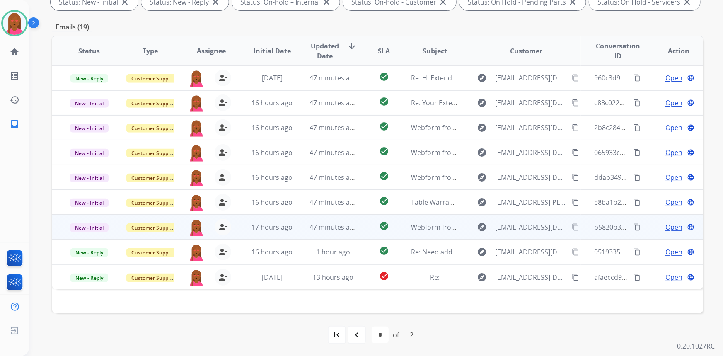
click at [668, 225] on span "Open" at bounding box center [673, 227] width 17 height 10
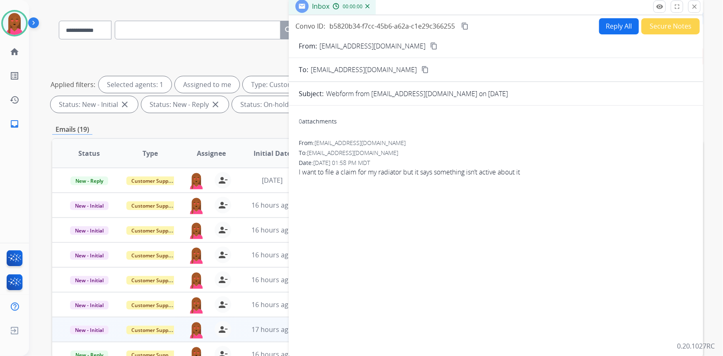
scroll to position [42, 0]
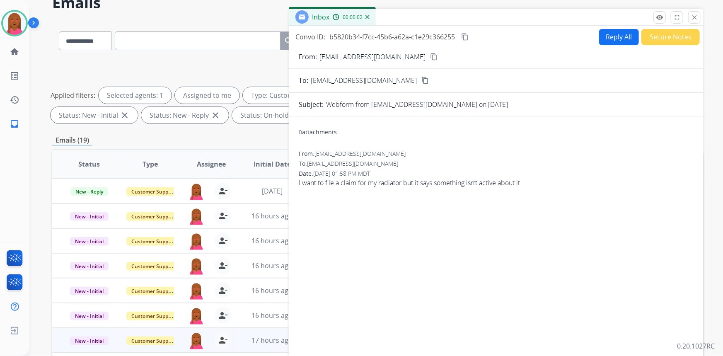
click at [430, 58] on mat-icon "content_copy" at bounding box center [433, 56] width 7 height 7
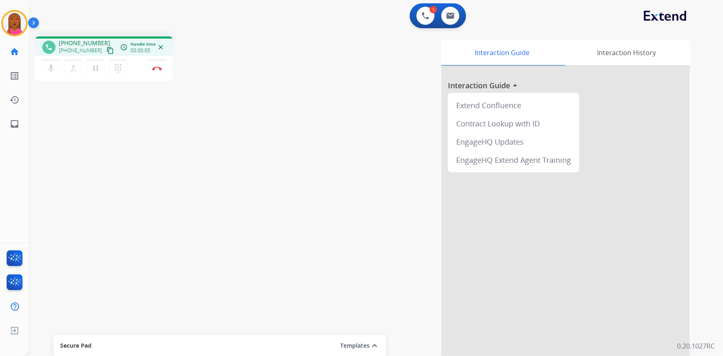
drag, startPoint x: 368, startPoint y: 239, endPoint x: 308, endPoint y: 213, distance: 65.0
click at [368, 239] on div "Interaction Guide Interaction History Interaction Guide arrow_drop_up Extend Co…" at bounding box center [478, 208] width 424 height 336
click at [106, 49] on mat-icon "content_copy" at bounding box center [109, 50] width 7 height 7
click at [408, 111] on div "Interaction Guide Interaction History Interaction Guide arrow_drop_up Extend Co…" at bounding box center [478, 208] width 424 height 336
click at [448, 12] on img at bounding box center [450, 15] width 8 height 7
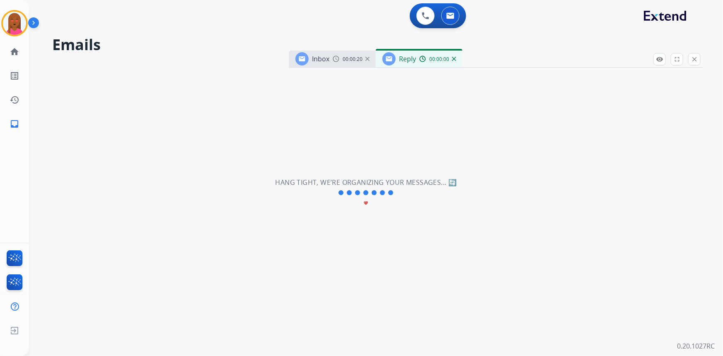
select select "**********"
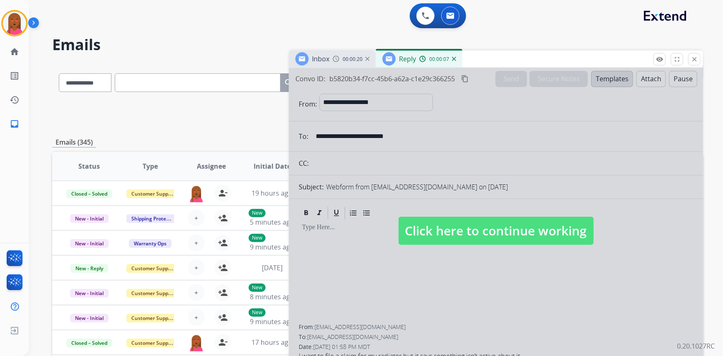
click at [693, 56] on mat-icon "close" at bounding box center [694, 59] width 7 height 7
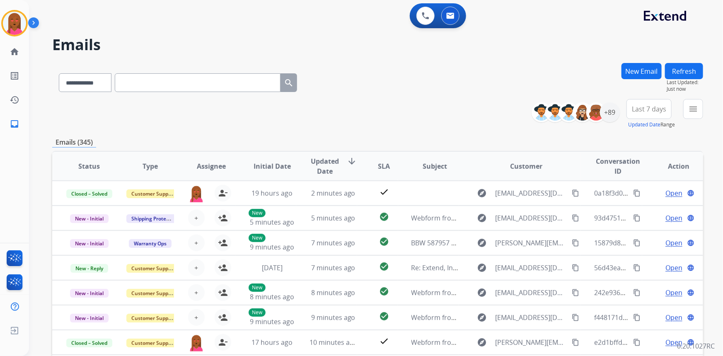
click at [630, 68] on button "New Email" at bounding box center [642, 71] width 40 height 16
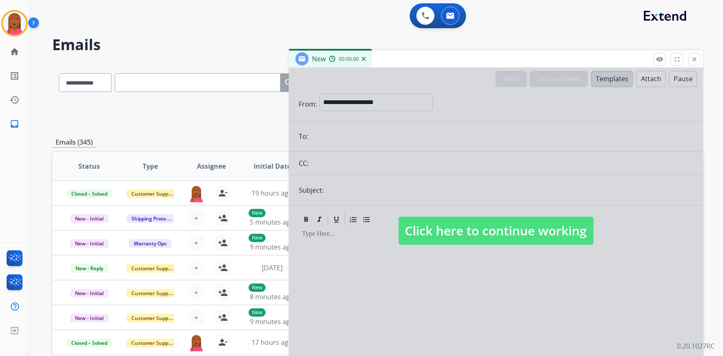
click at [466, 225] on span "Click here to continue working" at bounding box center [496, 231] width 195 height 28
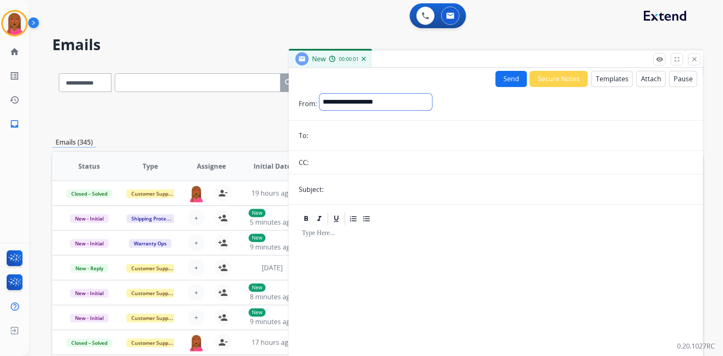
drag, startPoint x: 399, startPoint y: 101, endPoint x: 397, endPoint y: 109, distance: 9.2
click at [399, 101] on select "**********" at bounding box center [375, 102] width 113 height 17
select select "**********"
click at [319, 94] on select "**********" at bounding box center [375, 102] width 113 height 17
drag, startPoint x: 389, startPoint y: 144, endPoint x: 387, endPoint y: 137, distance: 7.7
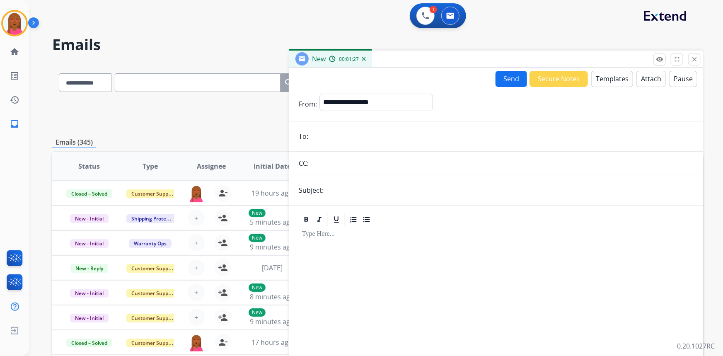
click at [389, 144] on form "**********" at bounding box center [496, 230] width 414 height 287
click at [387, 137] on input "email" at bounding box center [502, 136] width 382 height 17
paste input "**********"
type input "**********"
click at [612, 76] on button "Templates" at bounding box center [612, 79] width 42 height 16
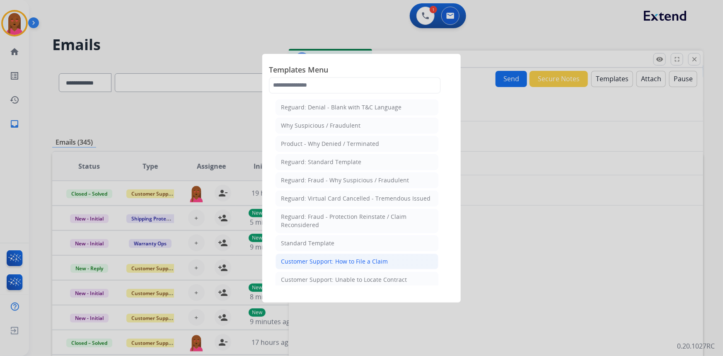
click at [363, 263] on div "Customer Support: How to File a Claim" at bounding box center [334, 261] width 107 height 8
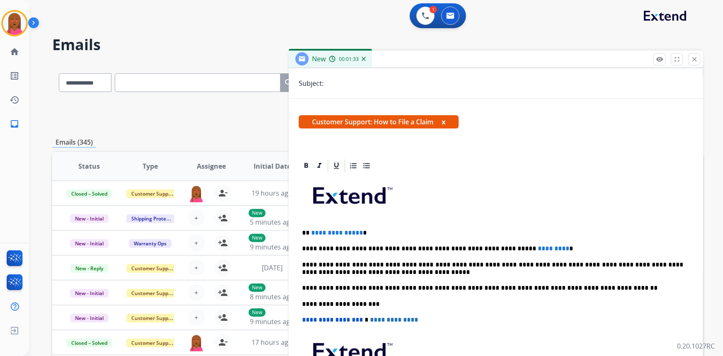
scroll to position [113, 0]
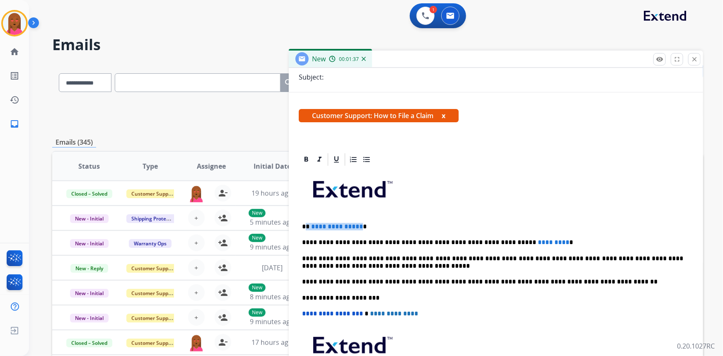
drag, startPoint x: 357, startPoint y: 221, endPoint x: 306, endPoint y: 220, distance: 51.0
click at [306, 220] on div "**********" at bounding box center [496, 293] width 394 height 253
drag, startPoint x: 528, startPoint y: 242, endPoint x: 492, endPoint y: 241, distance: 36.5
click at [492, 241] on p "**********" at bounding box center [493, 242] width 382 height 7
click at [508, 236] on div "**********" at bounding box center [496, 293] width 394 height 253
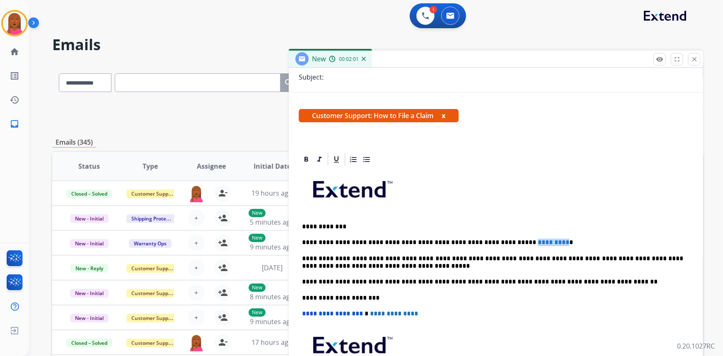
drag, startPoint x: 528, startPoint y: 242, endPoint x: 493, endPoint y: 240, distance: 34.9
click at [493, 240] on p "**********" at bounding box center [493, 242] width 382 height 7
click at [447, 203] on p at bounding box center [496, 192] width 388 height 44
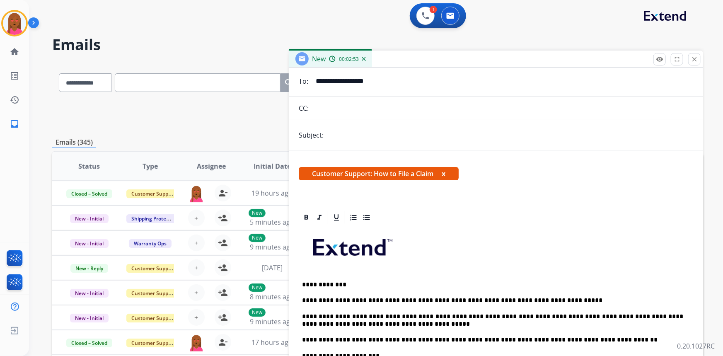
scroll to position [0, 0]
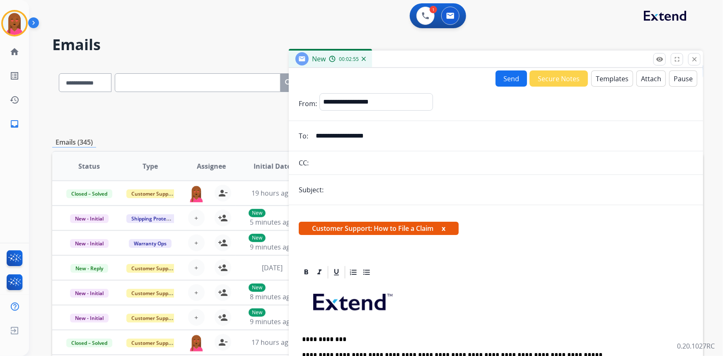
click at [414, 195] on input "text" at bounding box center [509, 189] width 367 height 17
type input "**********"
click at [510, 77] on button "Send" at bounding box center [511, 78] width 31 height 16
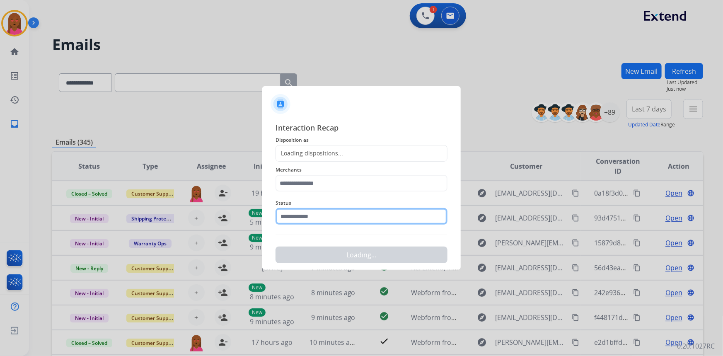
click at [339, 213] on input "text" at bounding box center [362, 216] width 172 height 17
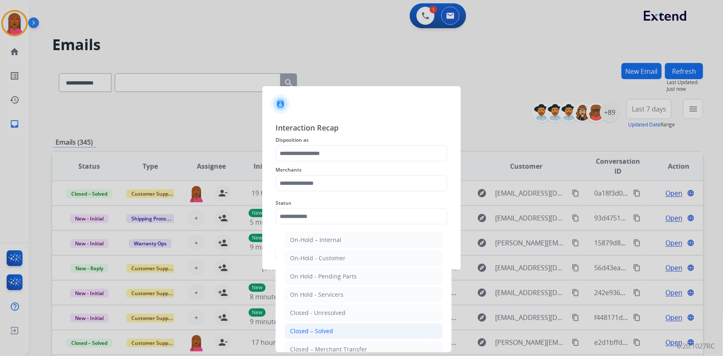
click at [346, 327] on li "Closed – Solved" at bounding box center [364, 331] width 158 height 16
type input "**********"
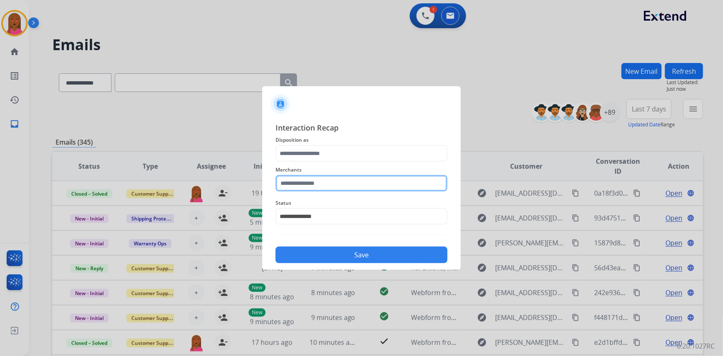
click at [353, 186] on input "text" at bounding box center [362, 183] width 172 height 17
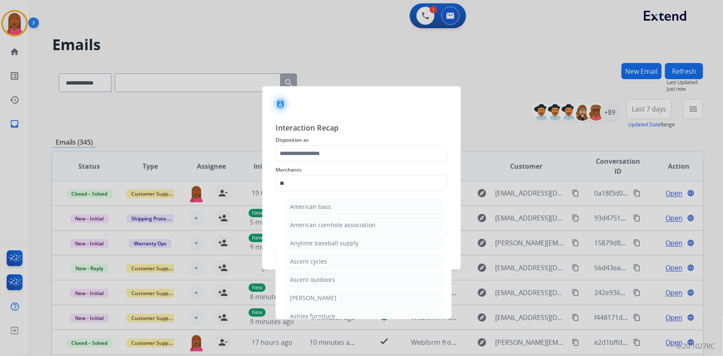
drag, startPoint x: 339, startPoint y: 312, endPoint x: 351, endPoint y: 158, distance: 154.2
click at [339, 311] on li "Ashley furniture" at bounding box center [364, 316] width 158 height 16
type input "**********"
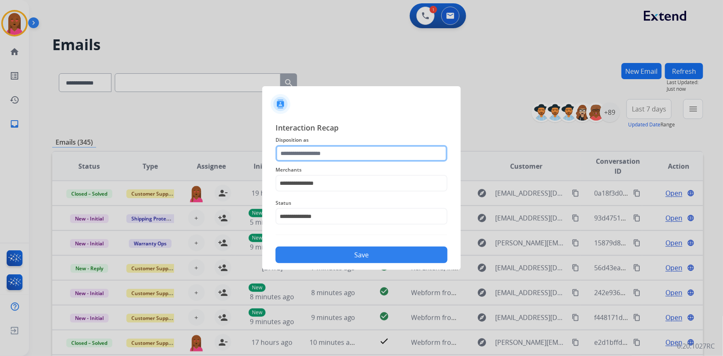
click at [353, 152] on input "text" at bounding box center [362, 153] width 172 height 17
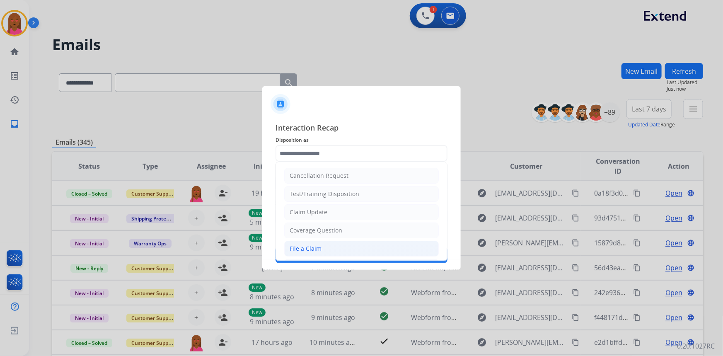
click at [343, 250] on li "File a Claim" at bounding box center [361, 249] width 155 height 16
type input "**********"
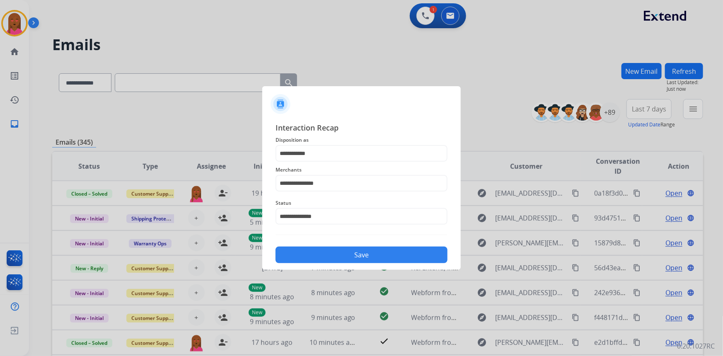
click at [346, 259] on button "Save" at bounding box center [362, 255] width 172 height 17
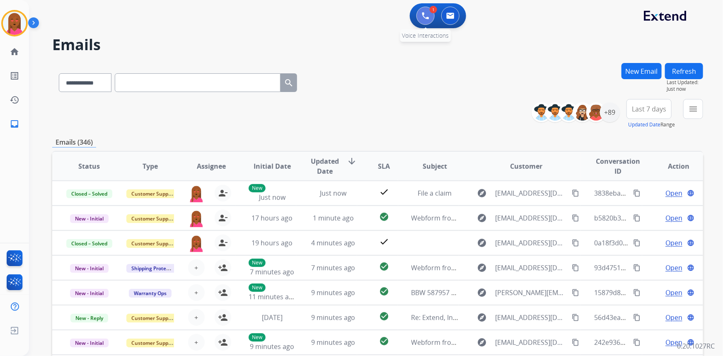
click at [426, 17] on img at bounding box center [425, 15] width 7 height 7
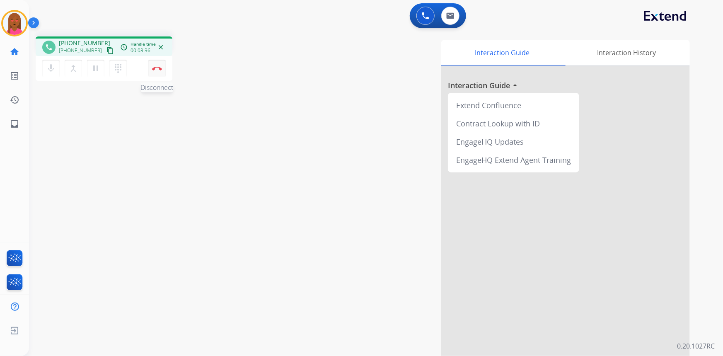
click at [155, 69] on img at bounding box center [157, 68] width 10 height 4
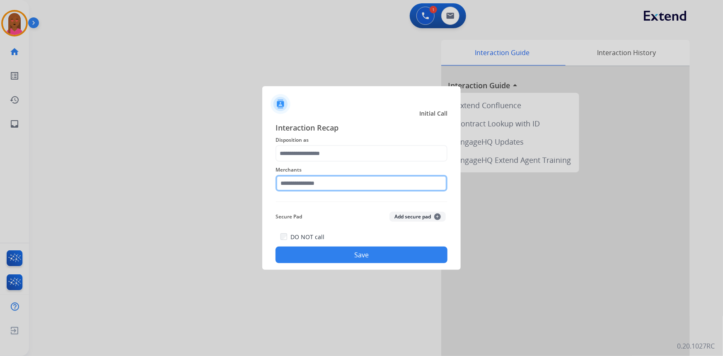
click at [362, 178] on input "text" at bounding box center [362, 183] width 172 height 17
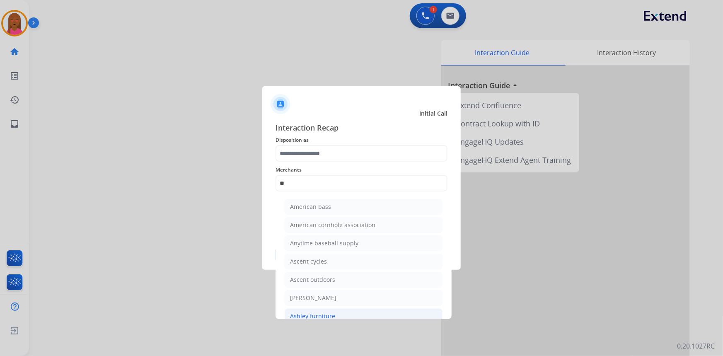
click at [348, 315] on li "Ashley furniture" at bounding box center [364, 316] width 158 height 16
type input "**********"
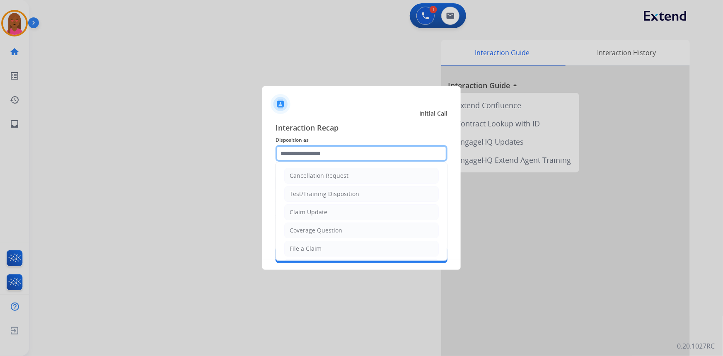
click at [353, 155] on input "text" at bounding box center [362, 153] width 172 height 17
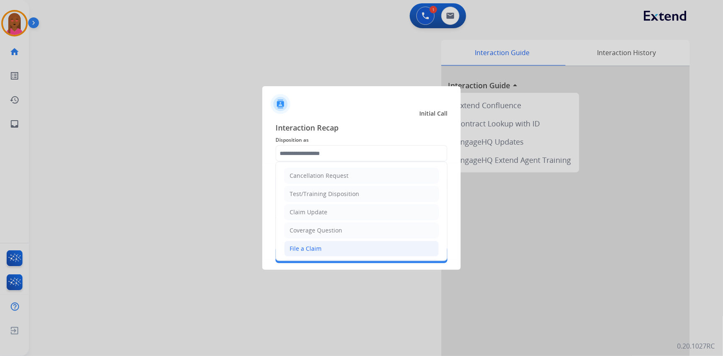
click at [346, 242] on li "File a Claim" at bounding box center [361, 249] width 155 height 16
type input "**********"
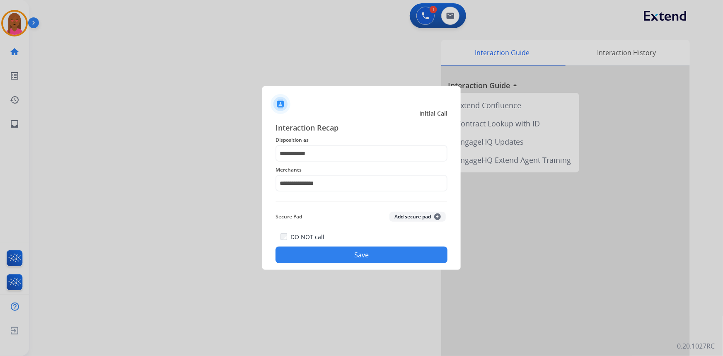
click at [350, 256] on button "Save" at bounding box center [362, 255] width 172 height 17
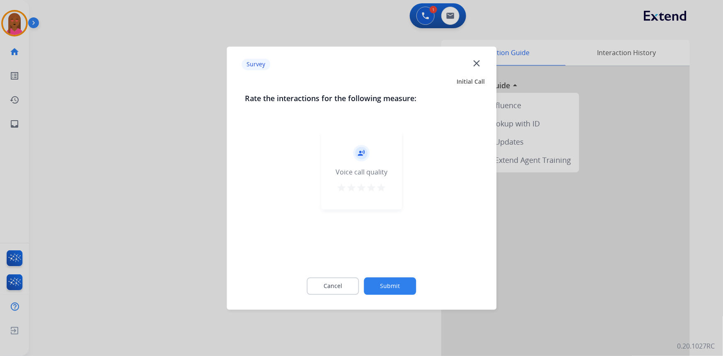
click at [473, 62] on mat-icon "close" at bounding box center [476, 63] width 11 height 11
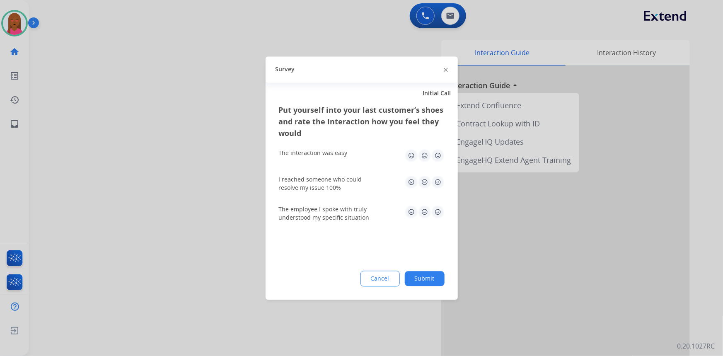
click at [448, 71] on div "Survey" at bounding box center [362, 69] width 192 height 26
click at [445, 70] on img at bounding box center [446, 70] width 4 height 4
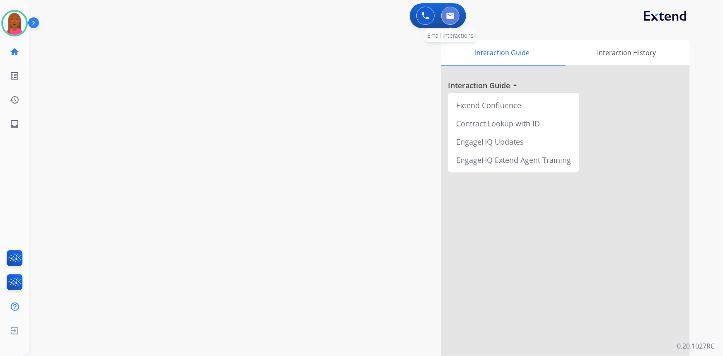
click at [455, 11] on button at bounding box center [450, 16] width 18 height 18
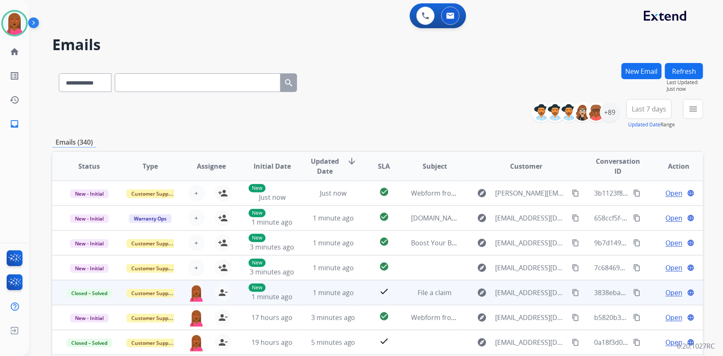
click at [633, 290] on mat-icon "content_copy" at bounding box center [636, 292] width 7 height 7
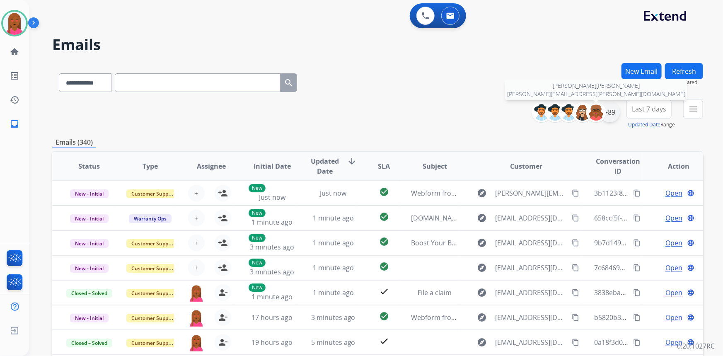
click at [606, 111] on div "Artheria Robinson artheria.robinson@eccogroupusa.com +89" at bounding box center [579, 112] width 82 height 20
click at [611, 113] on div "+89" at bounding box center [610, 112] width 20 height 20
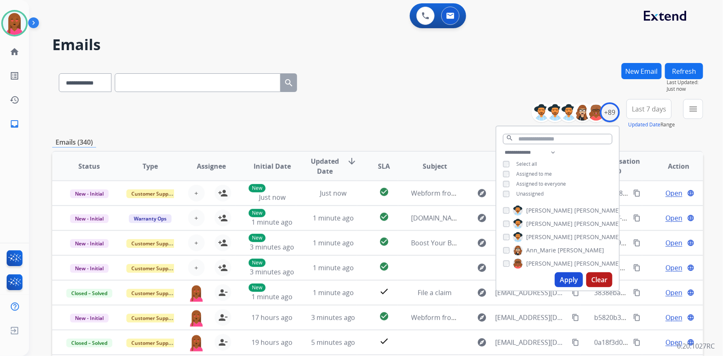
click at [566, 280] on button "Apply" at bounding box center [569, 279] width 28 height 15
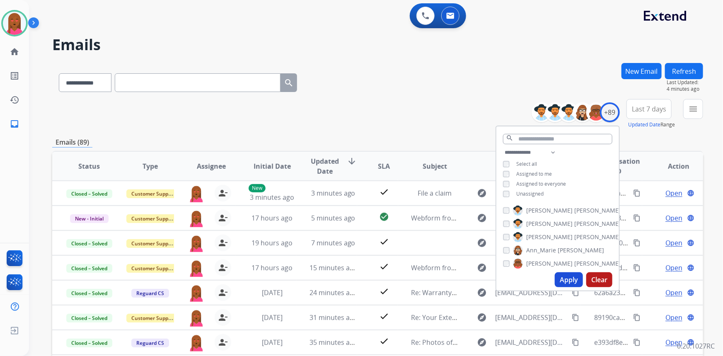
click at [442, 82] on div "**********" at bounding box center [377, 81] width 651 height 36
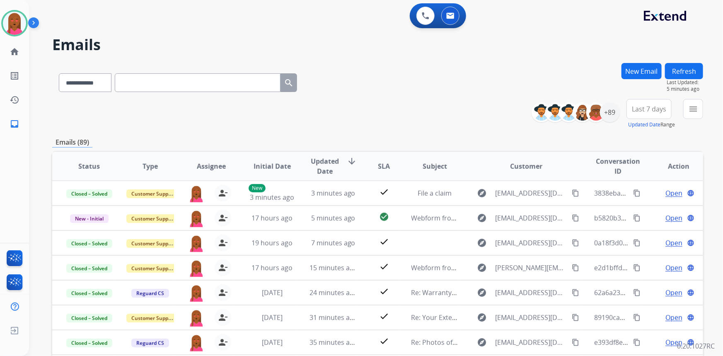
click at [640, 107] on span "Last 7 days" at bounding box center [649, 108] width 34 height 3
click at [634, 204] on div "Last 90 days" at bounding box center [647, 209] width 46 height 12
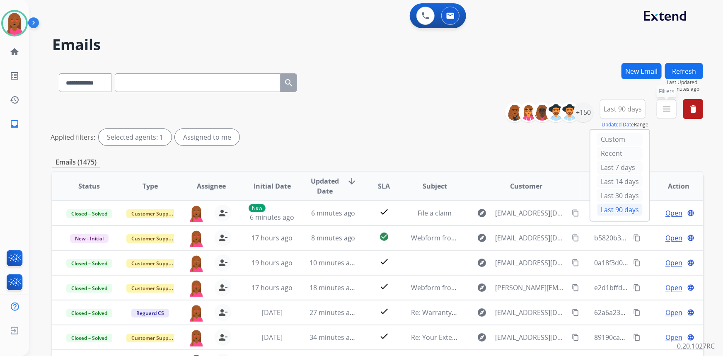
click at [670, 112] on mat-icon "menu" at bounding box center [667, 109] width 10 height 10
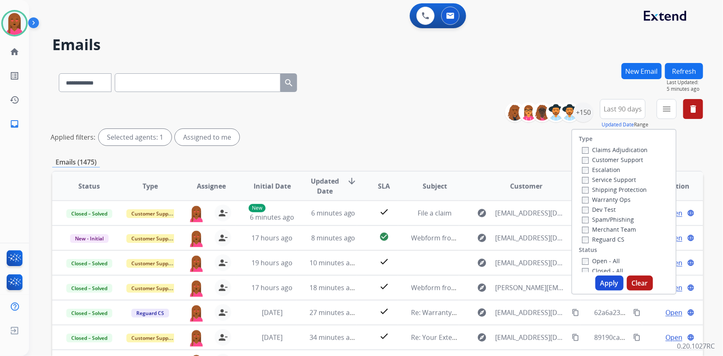
click at [609, 160] on label "Customer Support" at bounding box center [612, 160] width 61 height 8
click at [607, 188] on label "Shipping Protection" at bounding box center [614, 190] width 65 height 8
click at [605, 240] on label "Reguard CS" at bounding box center [603, 239] width 42 height 8
click at [600, 264] on label "Open - All" at bounding box center [601, 261] width 38 height 8
click at [603, 279] on button "Apply" at bounding box center [609, 283] width 28 height 15
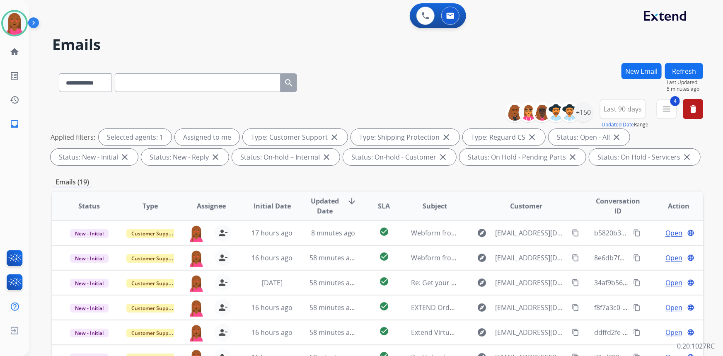
click at [359, 53] on div "**********" at bounding box center [366, 208] width 674 height 356
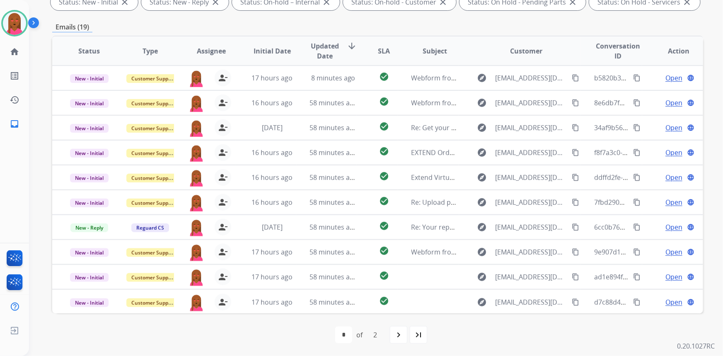
scroll to position [0, 0]
click at [411, 327] on div "last_page" at bounding box center [418, 335] width 18 height 18
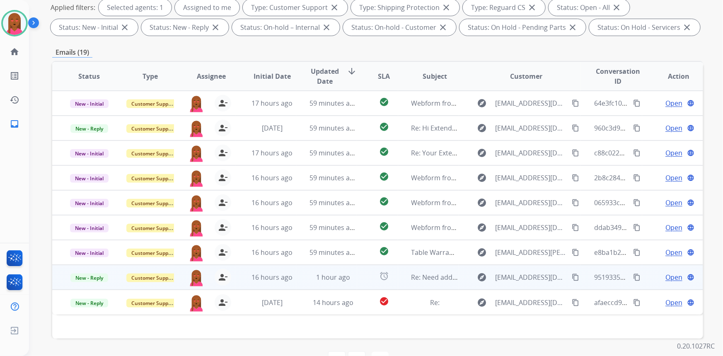
scroll to position [155, 0]
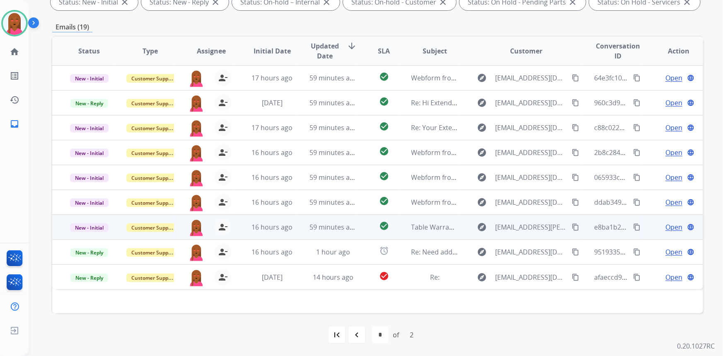
click at [667, 226] on span "Open" at bounding box center [673, 227] width 17 height 10
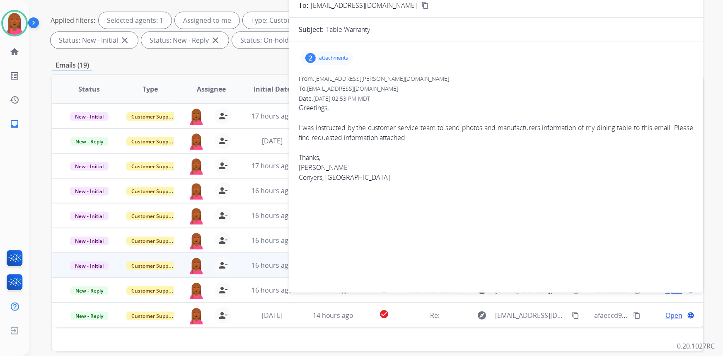
scroll to position [42, 0]
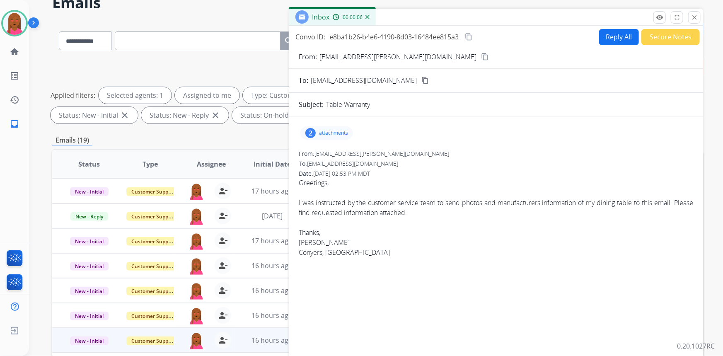
click at [481, 53] on mat-icon "content_copy" at bounding box center [484, 56] width 7 height 7
drag, startPoint x: 397, startPoint y: 54, endPoint x: 391, endPoint y: 52, distance: 6.3
click at [481, 54] on mat-icon "content_copy" at bounding box center [484, 56] width 7 height 7
click at [401, 208] on div "I was instructed by the customer service team to send photos and manufacturers …" at bounding box center [496, 208] width 394 height 20
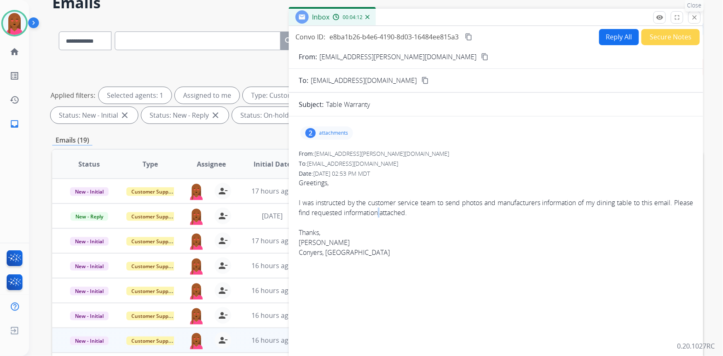
click at [695, 19] on mat-icon "close" at bounding box center [694, 17] width 7 height 7
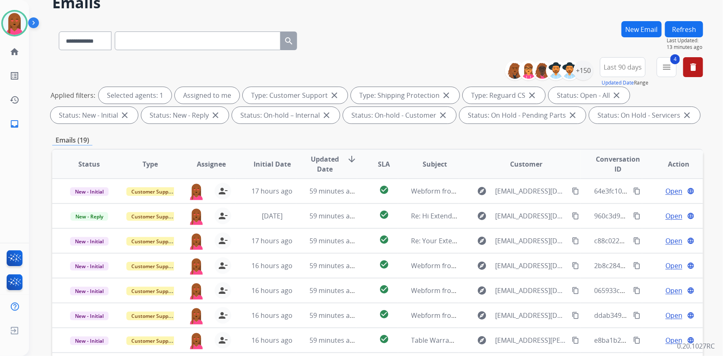
click at [501, 21] on div "**********" at bounding box center [366, 166] width 674 height 356
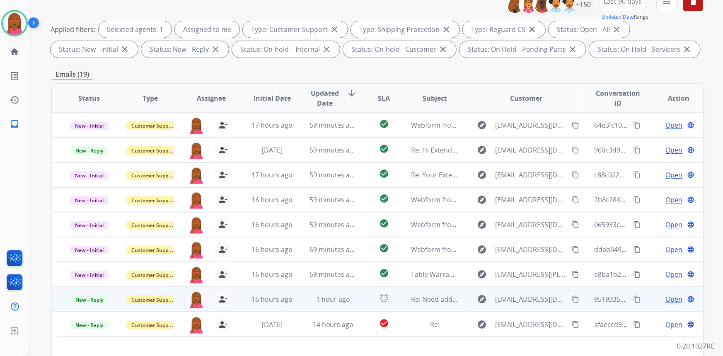
scroll to position [155, 0]
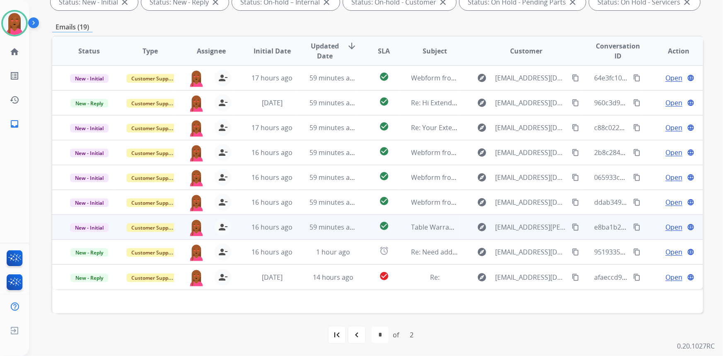
click at [667, 228] on span "Open" at bounding box center [673, 227] width 17 height 10
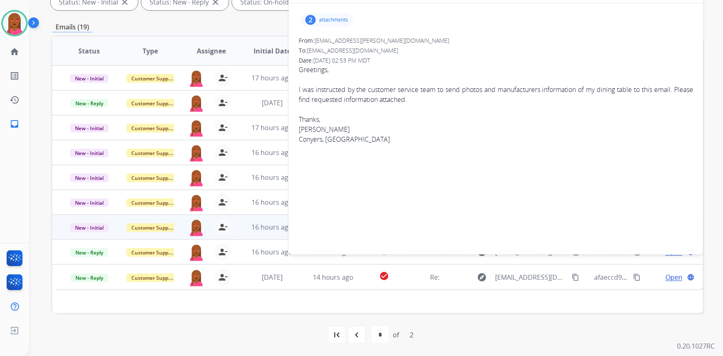
click at [346, 91] on div "I was instructed by the customer service team to send photos and manufacturers …" at bounding box center [496, 95] width 394 height 20
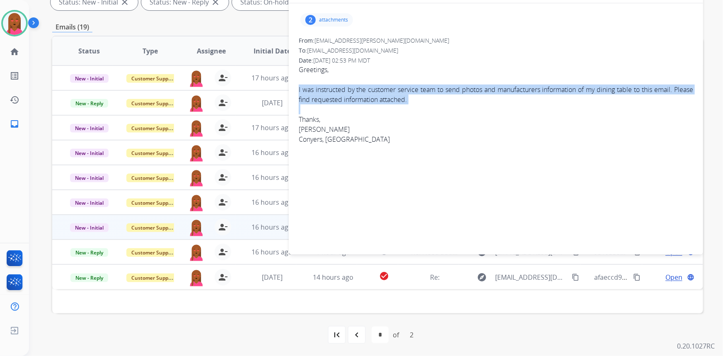
click at [346, 91] on div "I was instructed by the customer service team to send photos and manufacturers …" at bounding box center [496, 95] width 394 height 20
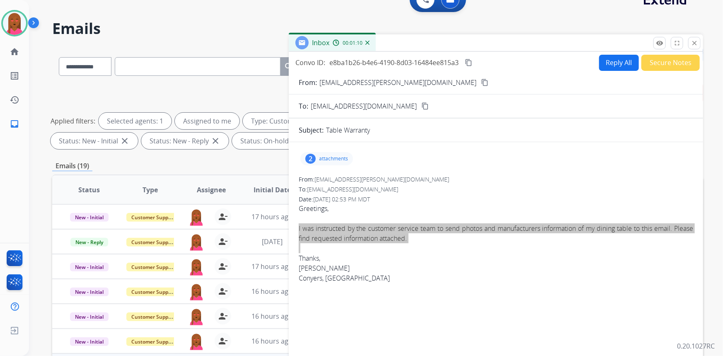
scroll to position [0, 0]
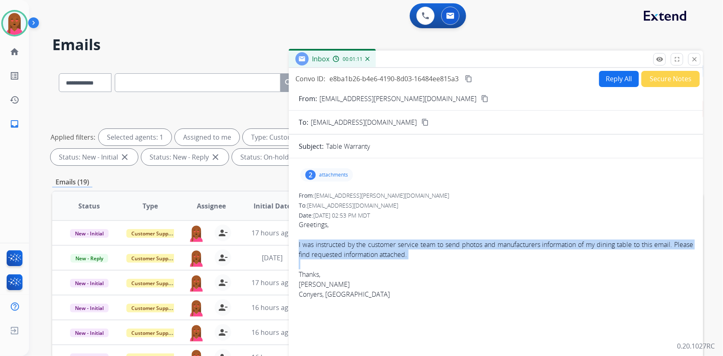
click at [467, 78] on mat-icon "content_copy" at bounding box center [468, 78] width 7 height 7
click at [609, 75] on button "Reply All" at bounding box center [619, 79] width 40 height 16
select select "**********"
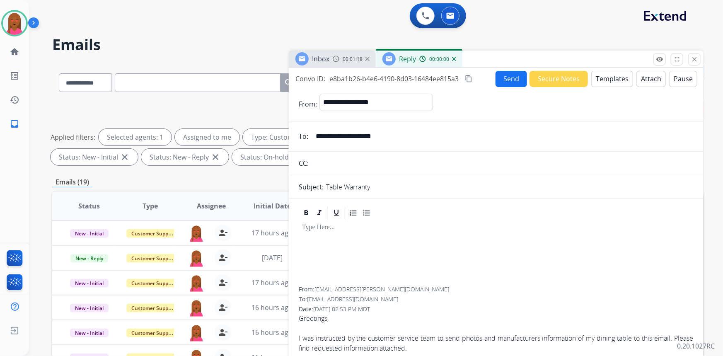
click at [616, 83] on button "Templates" at bounding box center [612, 79] width 42 height 16
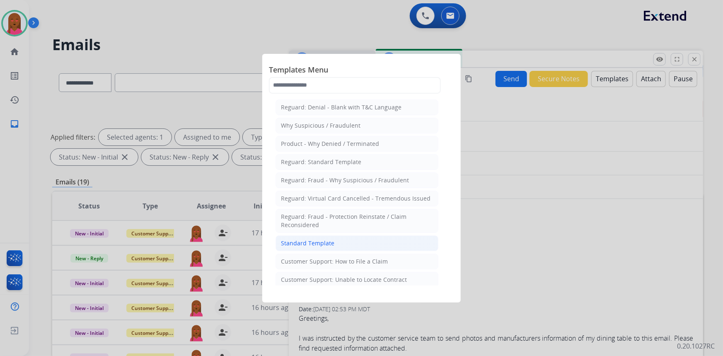
click at [352, 242] on li "Standard Template" at bounding box center [357, 243] width 163 height 16
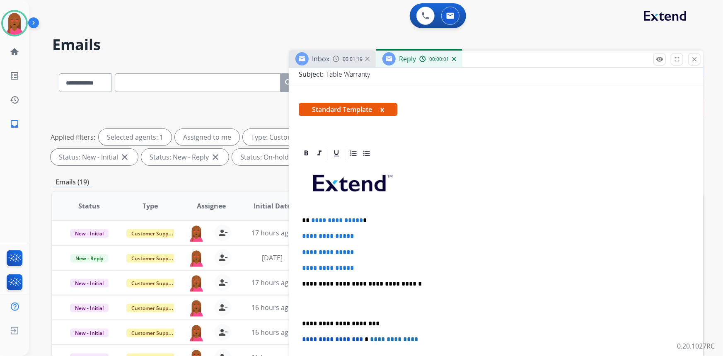
scroll to position [113, 0]
drag, startPoint x: 352, startPoint y: 218, endPoint x: 307, endPoint y: 220, distance: 45.6
click at [307, 220] on p "**********" at bounding box center [493, 219] width 382 height 7
click at [304, 310] on p at bounding box center [496, 303] width 388 height 15
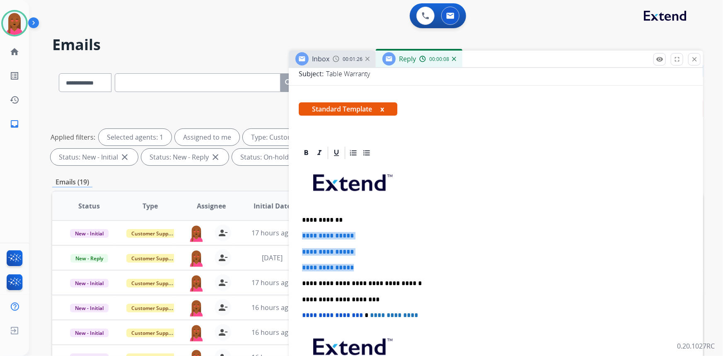
drag, startPoint x: 360, startPoint y: 267, endPoint x: 293, endPoint y: 234, distance: 74.1
click at [293, 234] on div "**********" at bounding box center [496, 339] width 414 height 389
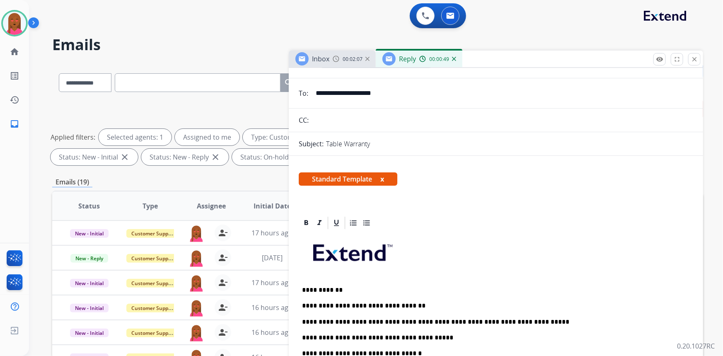
scroll to position [0, 0]
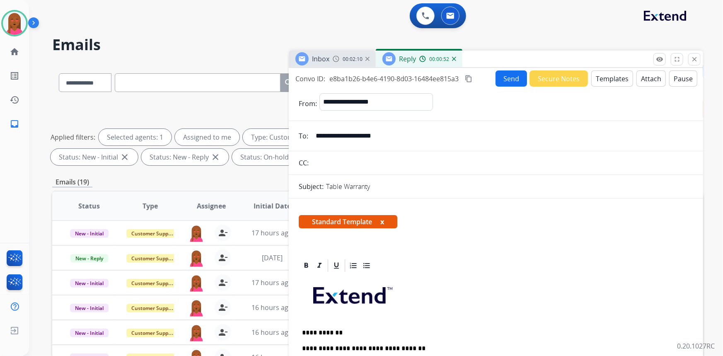
click at [504, 79] on button "Send" at bounding box center [511, 78] width 31 height 16
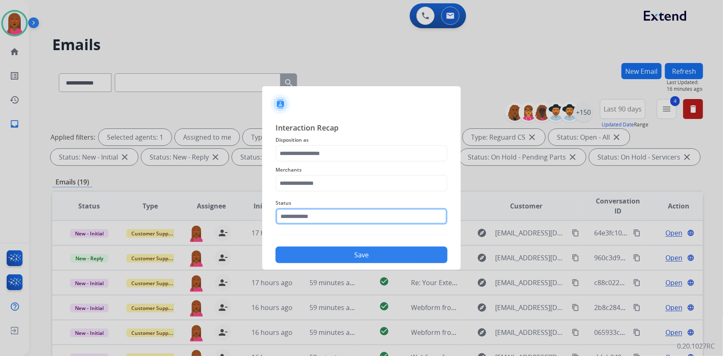
click at [335, 218] on input "text" at bounding box center [362, 216] width 172 height 17
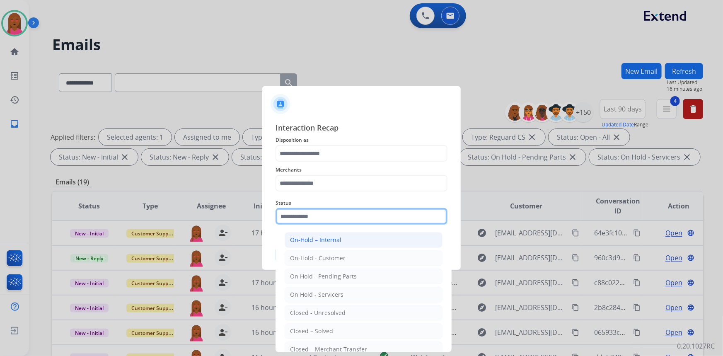
drag, startPoint x: 315, startPoint y: 219, endPoint x: 316, endPoint y: 244, distance: 24.9
click at [315, 219] on input "text" at bounding box center [362, 216] width 172 height 17
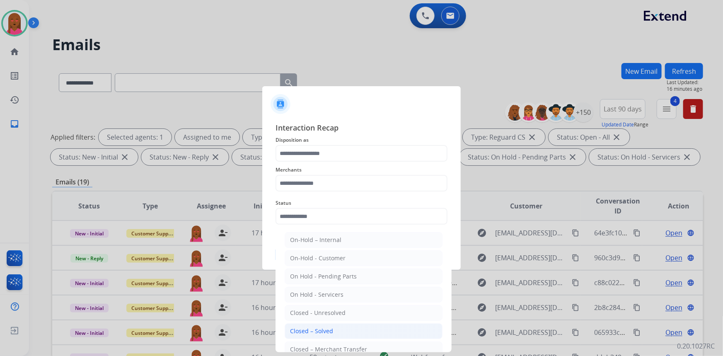
click at [328, 332] on div "Closed – Solved" at bounding box center [311, 331] width 43 height 8
type input "**********"
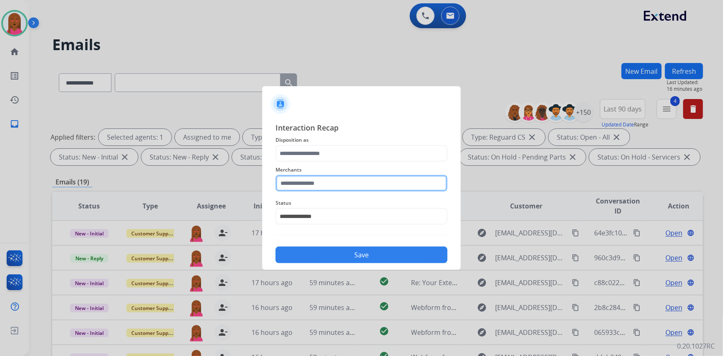
click at [357, 186] on input "text" at bounding box center [362, 183] width 172 height 17
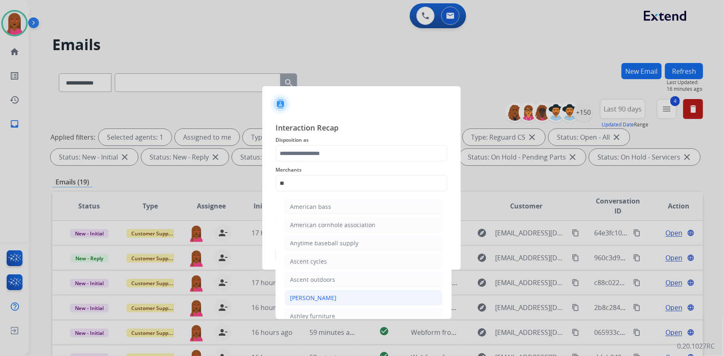
click at [337, 300] on li "[PERSON_NAME]" at bounding box center [364, 298] width 158 height 16
type input "**********"
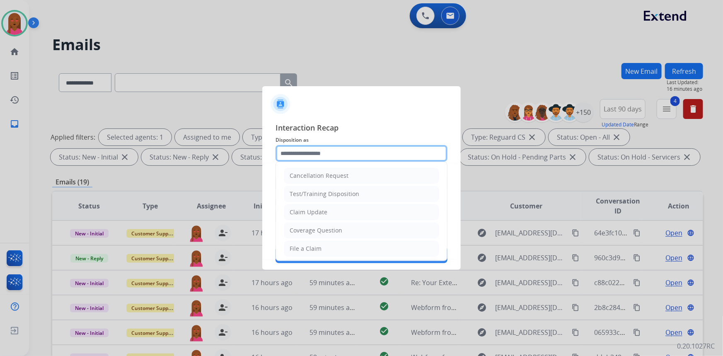
click at [307, 154] on input "text" at bounding box center [362, 153] width 172 height 17
click at [317, 214] on div "Claim Update" at bounding box center [309, 212] width 38 height 8
type input "**********"
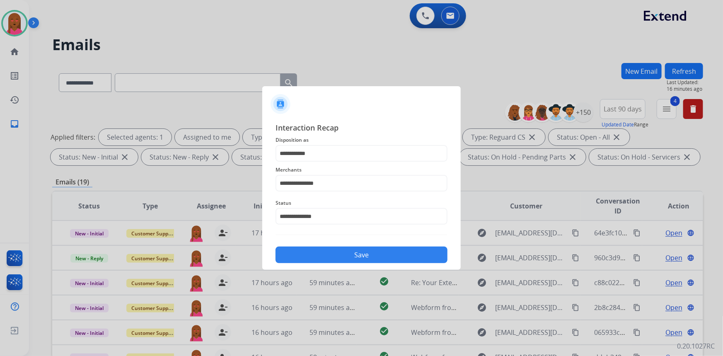
click at [331, 256] on button "Save" at bounding box center [362, 255] width 172 height 17
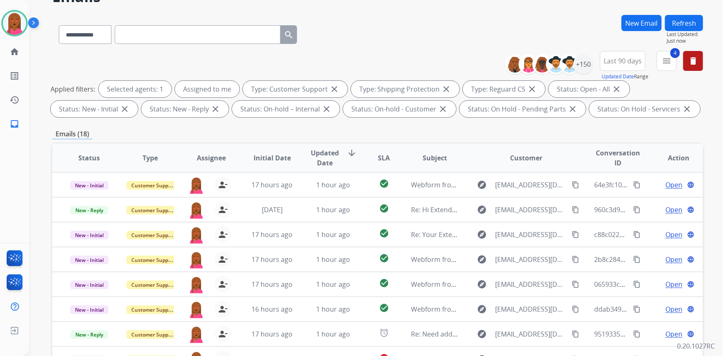
scroll to position [150, 0]
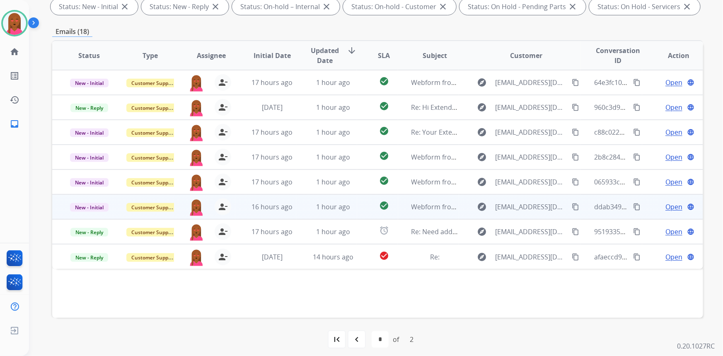
click at [667, 207] on span "Open" at bounding box center [673, 207] width 17 height 10
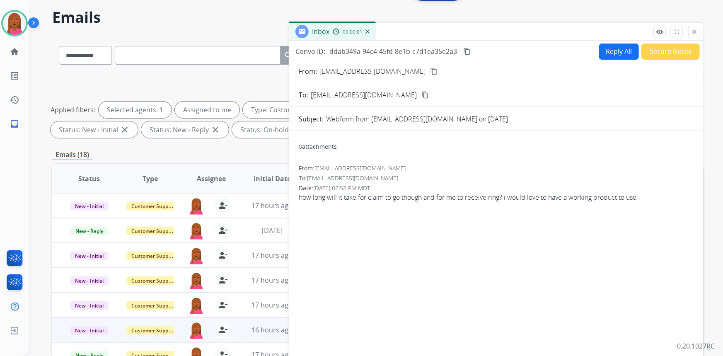
scroll to position [0, 0]
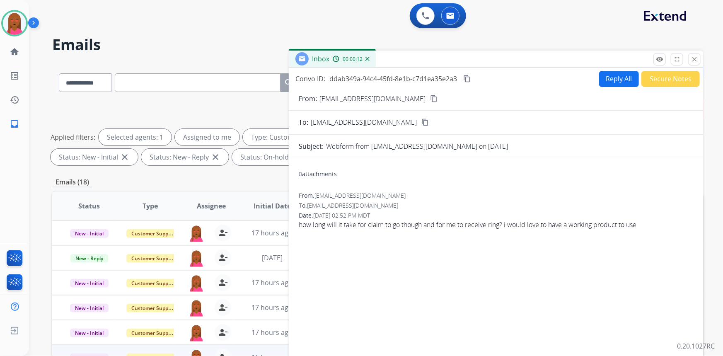
click at [438, 99] on mat-icon "content_copy" at bounding box center [433, 98] width 7 height 7
drag, startPoint x: 699, startPoint y: 59, endPoint x: 635, endPoint y: 57, distance: 63.9
click at [699, 59] on button "close Close" at bounding box center [694, 59] width 12 height 12
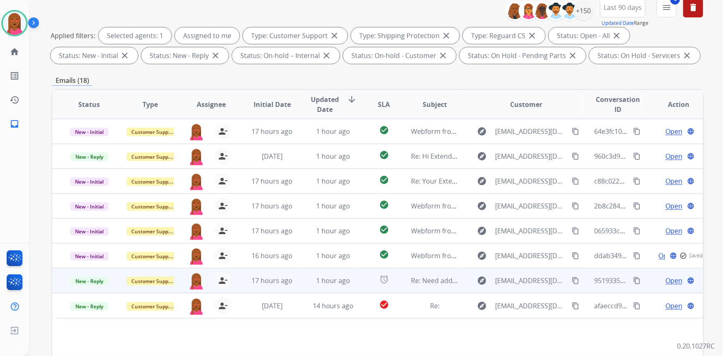
scroll to position [150, 0]
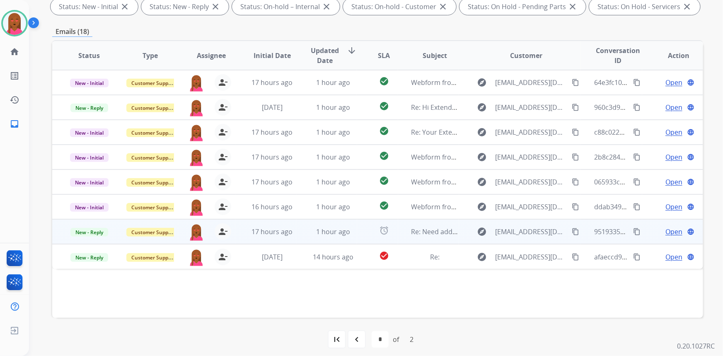
click at [665, 228] on span "Open" at bounding box center [673, 232] width 17 height 10
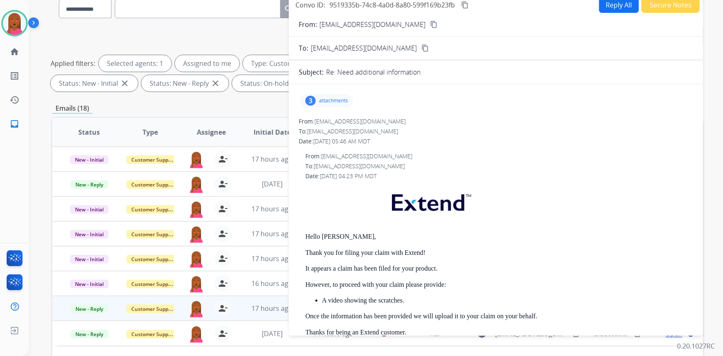
scroll to position [0, 0]
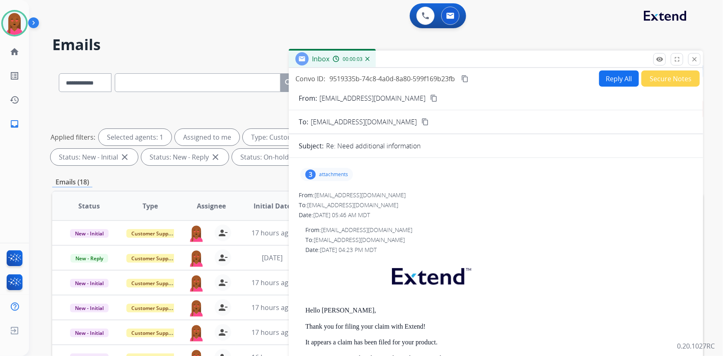
click at [430, 97] on mat-icon "content_copy" at bounding box center [433, 97] width 7 height 7
click at [467, 75] on mat-icon "content_copy" at bounding box center [464, 78] width 7 height 7
click at [689, 59] on button "close Close" at bounding box center [694, 59] width 12 height 12
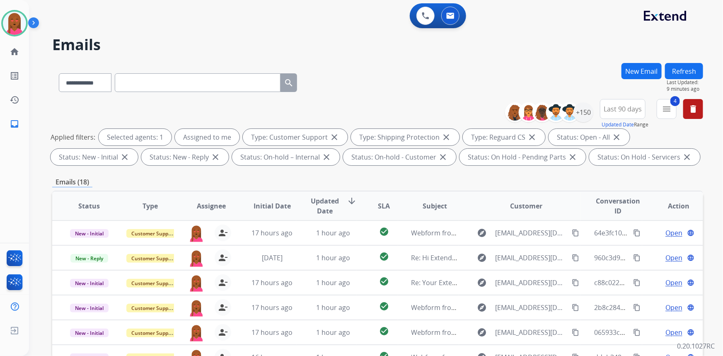
click at [162, 85] on input "text" at bounding box center [198, 82] width 166 height 19
paste input "**********"
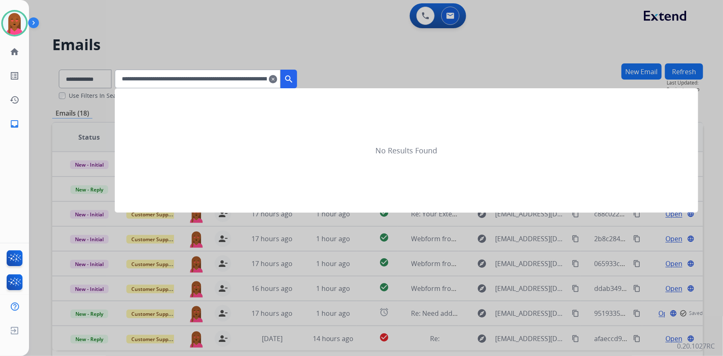
scroll to position [0, 870]
type input "**********"
click at [277, 81] on mat-icon "clear" at bounding box center [273, 79] width 8 height 10
select select "*"
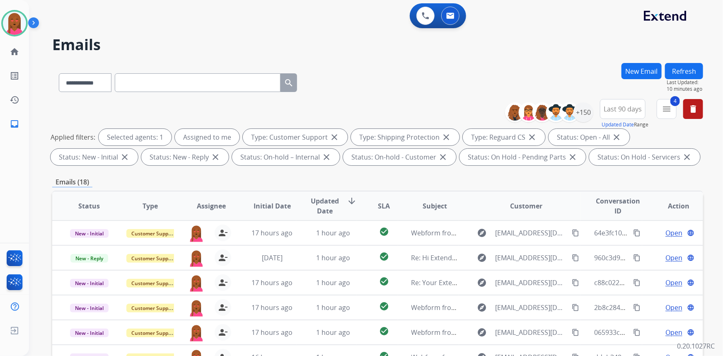
click at [149, 90] on input "text" at bounding box center [198, 82] width 166 height 19
paste input "**********"
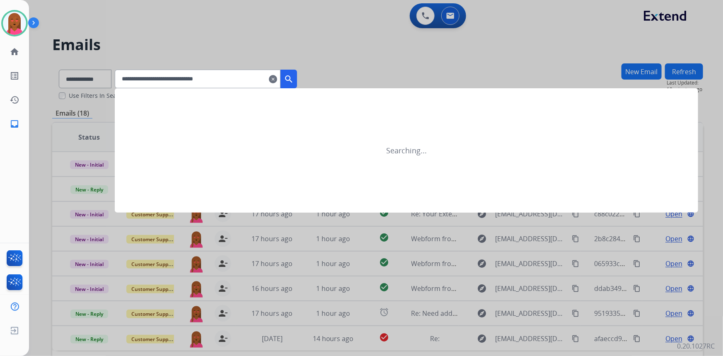
type input "**********"
click at [297, 80] on button "search" at bounding box center [289, 79] width 17 height 19
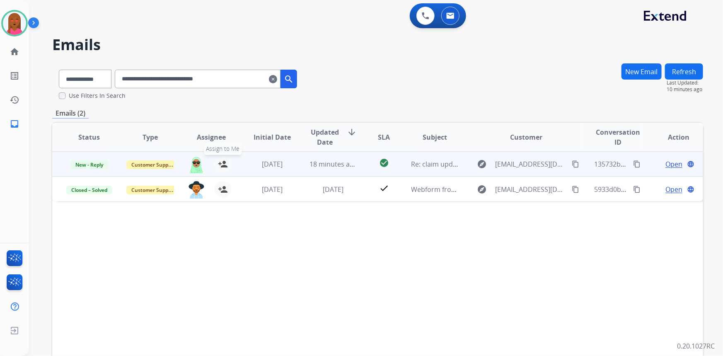
click at [222, 162] on mat-icon "person_add" at bounding box center [223, 164] width 10 height 10
click at [665, 162] on span "Open" at bounding box center [673, 164] width 17 height 10
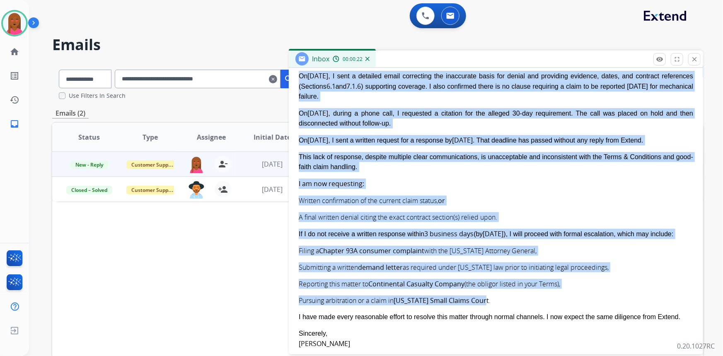
scroll to position [226, 0]
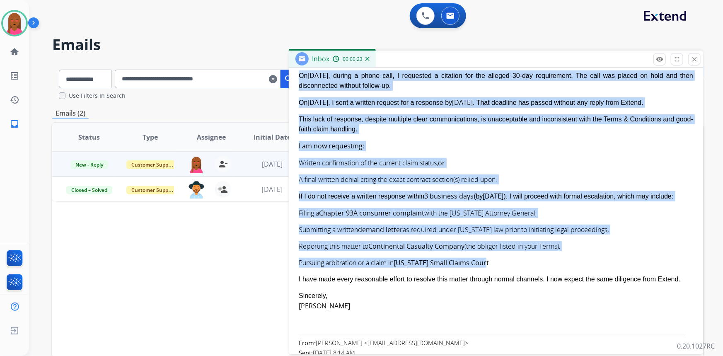
drag, startPoint x: 299, startPoint y: 194, endPoint x: 660, endPoint y: 266, distance: 368.5
copy span "Dear Extend Support, I am following up once again regarding my unresolved claim…"
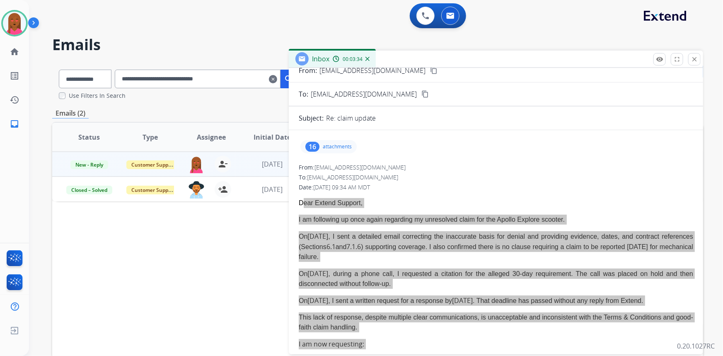
scroll to position [0, 0]
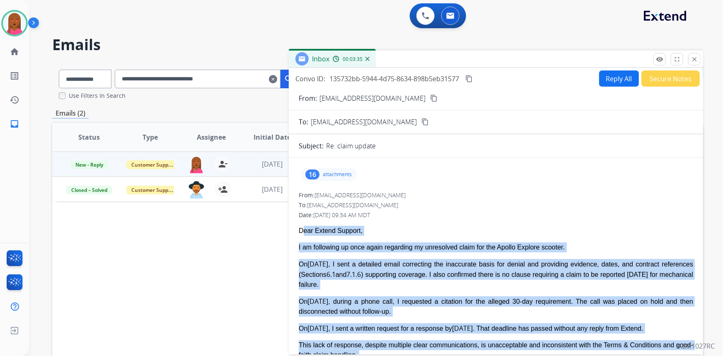
click at [468, 80] on mat-icon "content_copy" at bounding box center [468, 78] width 7 height 7
click at [621, 81] on button "Reply All" at bounding box center [619, 78] width 40 height 16
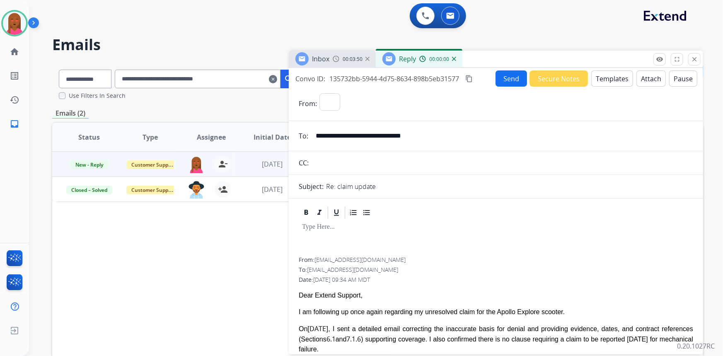
select select "**********"
click at [619, 76] on button "Templates" at bounding box center [612, 78] width 42 height 16
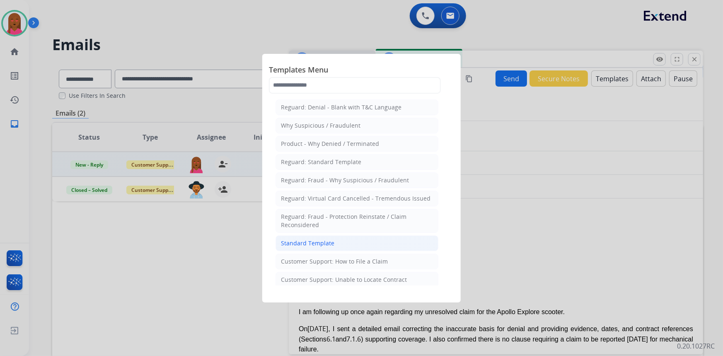
click at [356, 243] on li "Standard Template" at bounding box center [357, 243] width 163 height 16
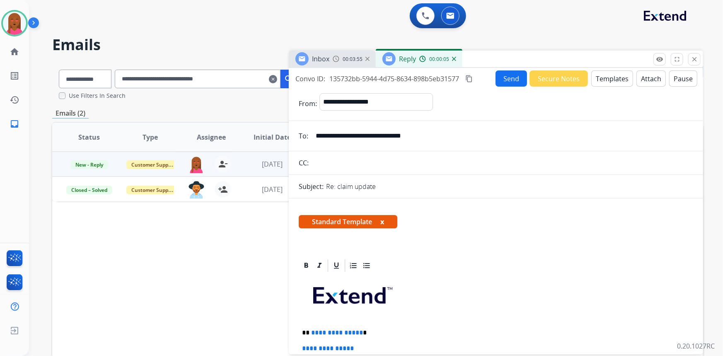
drag, startPoint x: 581, startPoint y: 271, endPoint x: 567, endPoint y: 270, distance: 13.7
click at [581, 271] on div at bounding box center [496, 265] width 394 height 15
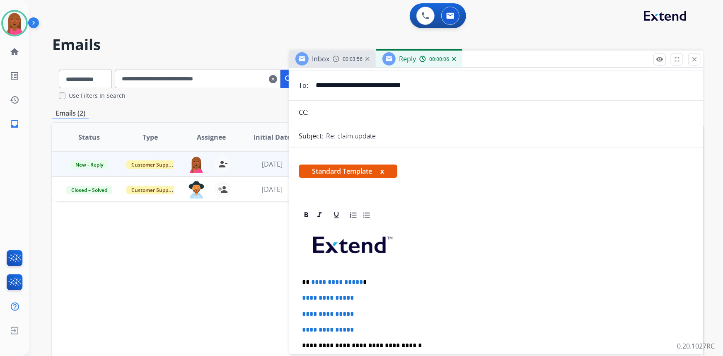
scroll to position [150, 0]
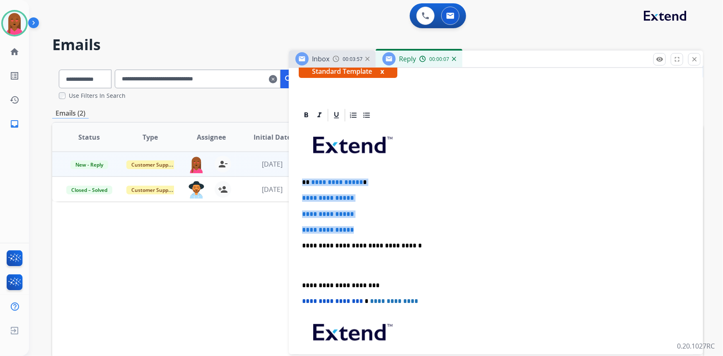
drag, startPoint x: 315, startPoint y: 213, endPoint x: 302, endPoint y: 178, distance: 37.2
click at [302, 178] on div "**********" at bounding box center [496, 265] width 394 height 285
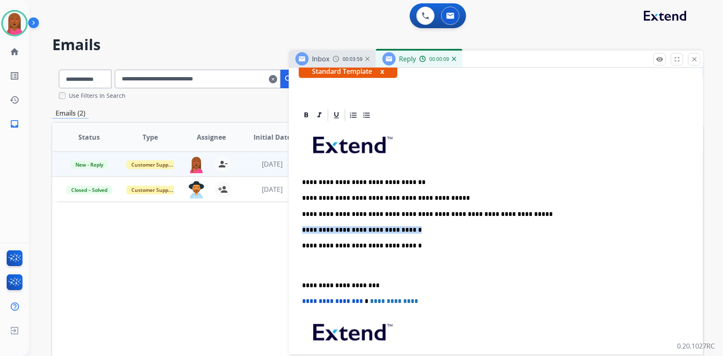
drag, startPoint x: 411, startPoint y: 228, endPoint x: 289, endPoint y: 224, distance: 121.9
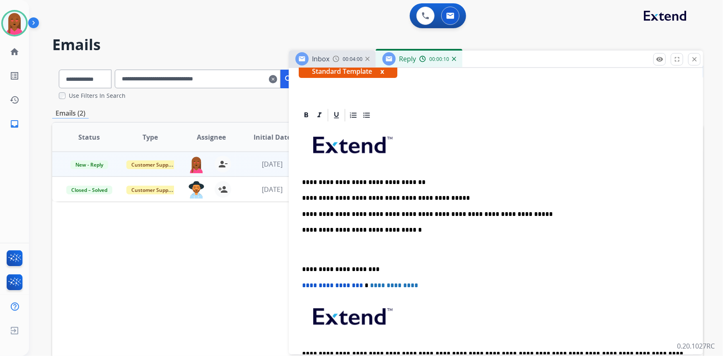
click at [303, 258] on div "**********" at bounding box center [496, 257] width 394 height 269
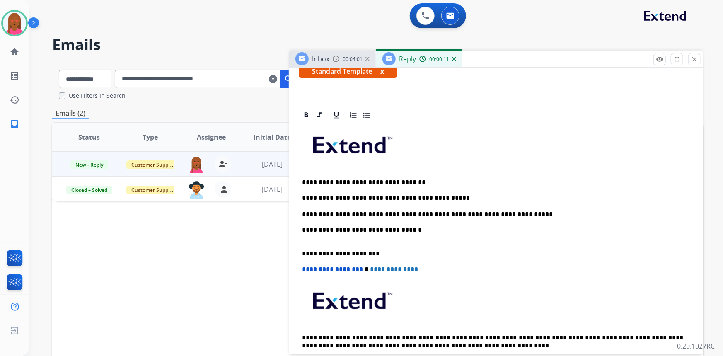
click at [307, 235] on div "**********" at bounding box center [496, 249] width 394 height 253
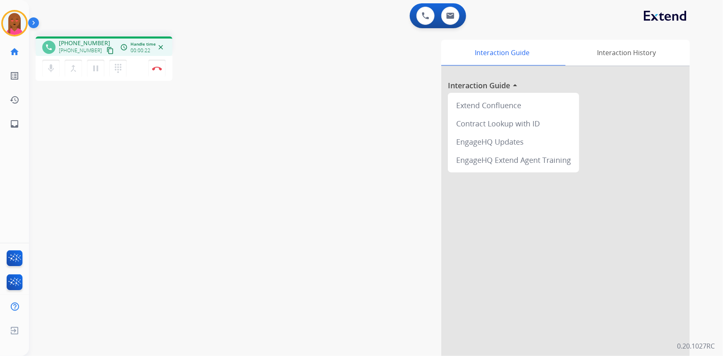
click at [106, 50] on mat-icon "content_copy" at bounding box center [109, 50] width 7 height 7
click at [454, 15] on img at bounding box center [450, 15] width 8 height 7
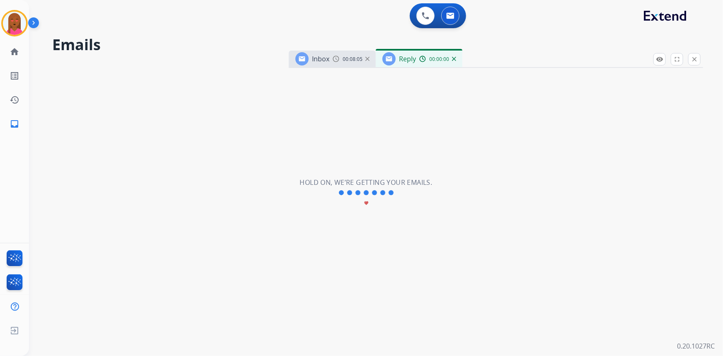
select select "**********"
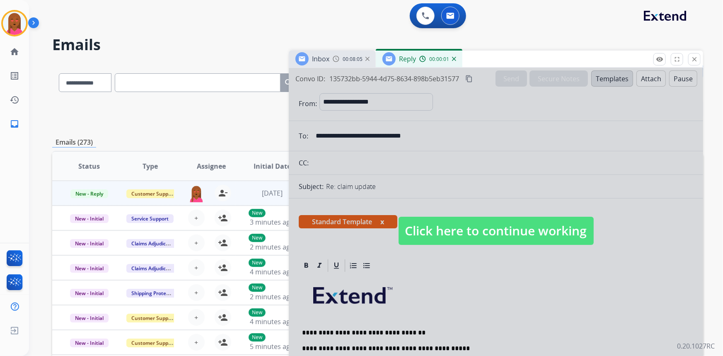
click at [472, 245] on div at bounding box center [496, 223] width 414 height 310
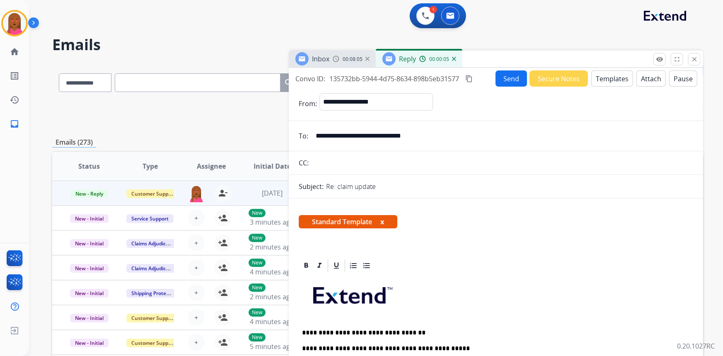
scroll to position [150, 0]
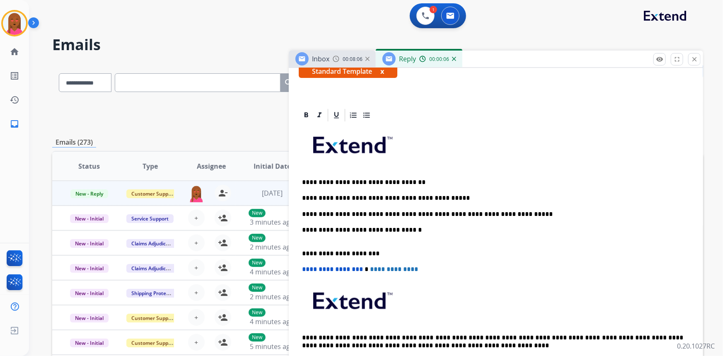
click at [318, 237] on div "**********" at bounding box center [496, 249] width 394 height 253
drag, startPoint x: 399, startPoint y: 213, endPoint x: 386, endPoint y: 213, distance: 13.3
click at [386, 213] on p "**********" at bounding box center [493, 214] width 382 height 7
drag, startPoint x: 359, startPoint y: 212, endPoint x: 338, endPoint y: 213, distance: 20.7
click at [338, 213] on p "**********" at bounding box center [493, 214] width 382 height 7
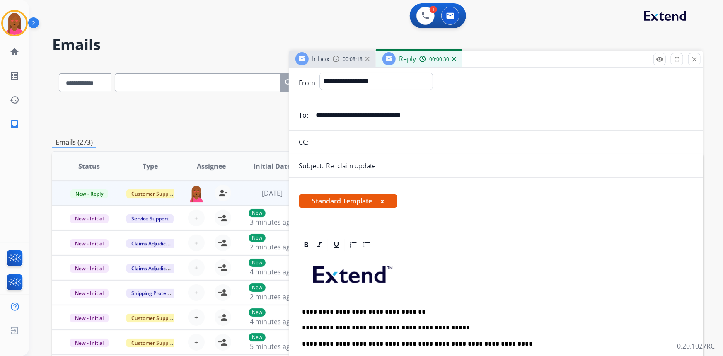
scroll to position [0, 0]
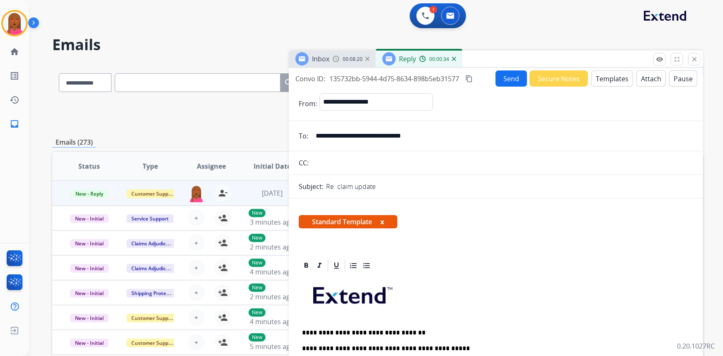
click at [511, 75] on button "Send" at bounding box center [511, 78] width 31 height 16
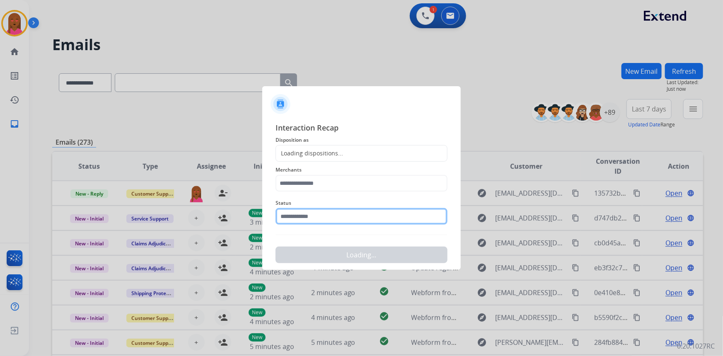
click at [306, 213] on input "text" at bounding box center [362, 216] width 172 height 17
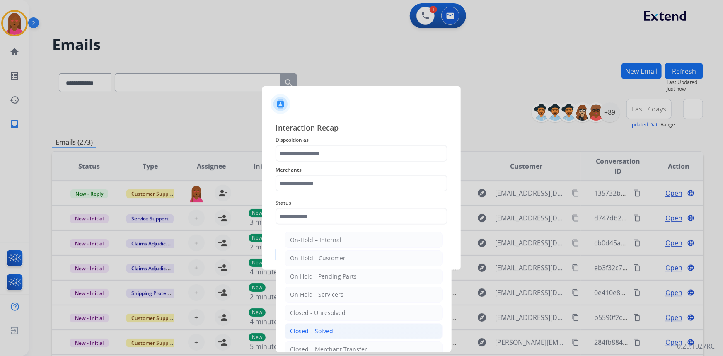
drag, startPoint x: 339, startPoint y: 329, endPoint x: 340, endPoint y: 249, distance: 80.4
click at [339, 329] on li "Closed – Solved" at bounding box center [364, 331] width 158 height 16
type input "**********"
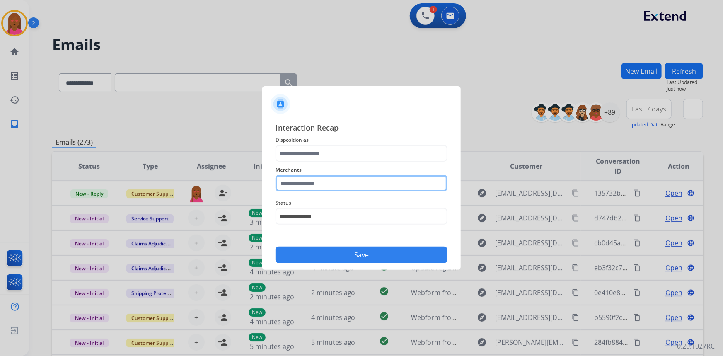
click at [332, 178] on input "text" at bounding box center [362, 183] width 172 height 17
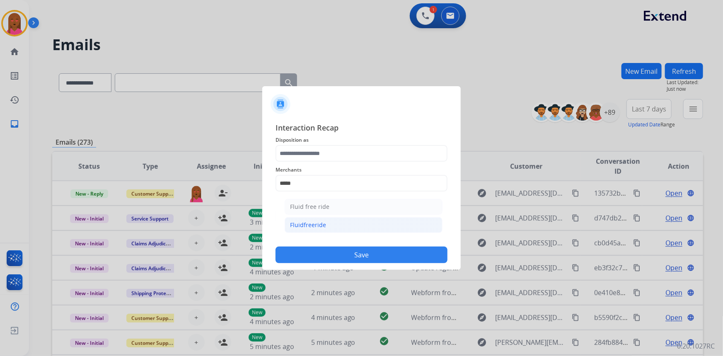
click at [376, 225] on li "Fluidfreeride" at bounding box center [364, 225] width 158 height 16
type input "**********"
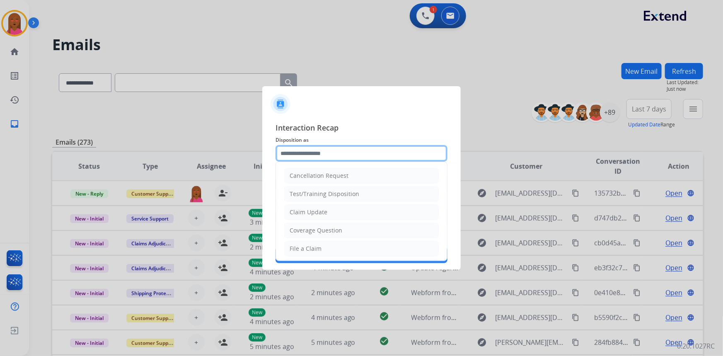
click at [370, 152] on input "text" at bounding box center [362, 153] width 172 height 17
click at [345, 211] on li "Claim Update" at bounding box center [361, 212] width 155 height 16
type input "**********"
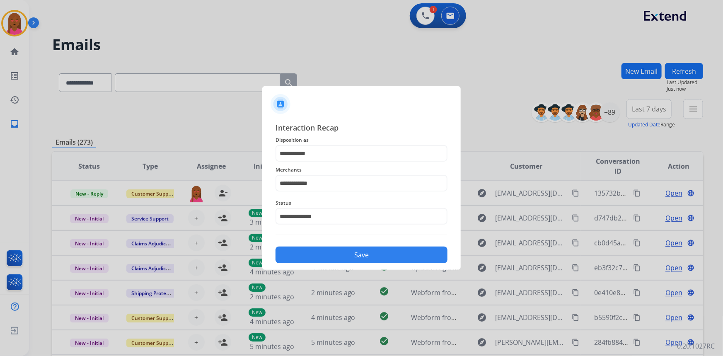
click at [362, 252] on button "Save" at bounding box center [362, 255] width 172 height 17
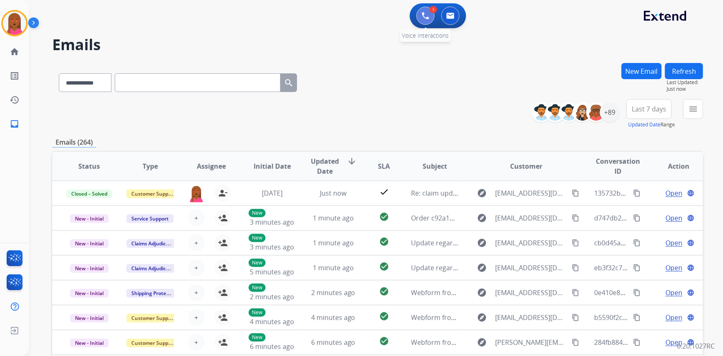
click at [429, 19] on button at bounding box center [425, 16] width 18 height 18
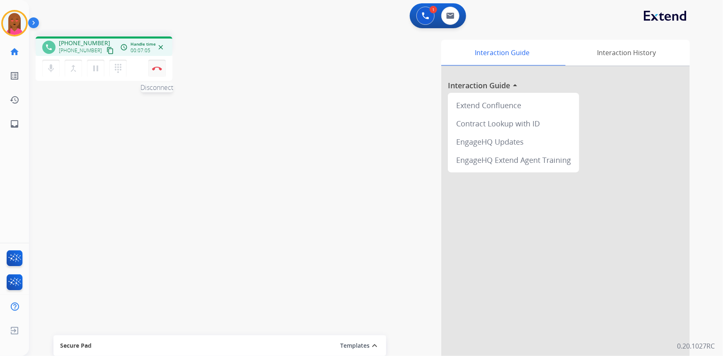
click at [162, 71] on button "Disconnect" at bounding box center [156, 68] width 17 height 17
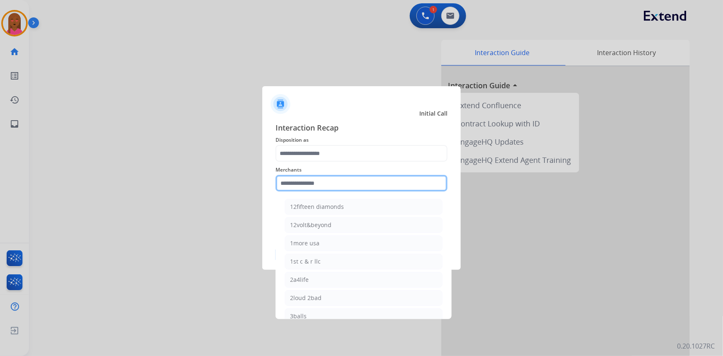
click at [392, 181] on input "text" at bounding box center [362, 183] width 172 height 17
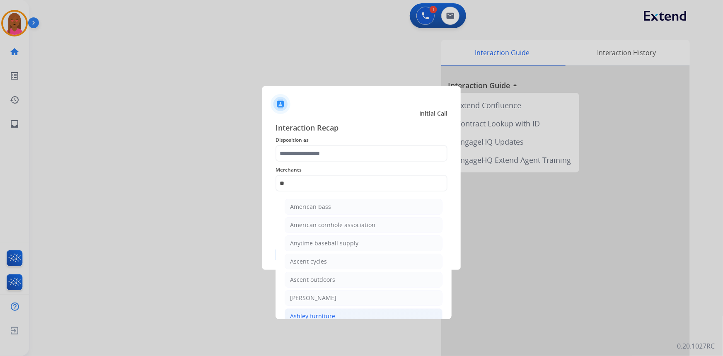
click at [327, 312] on div "Ashley furniture" at bounding box center [312, 316] width 45 height 8
type input "**********"
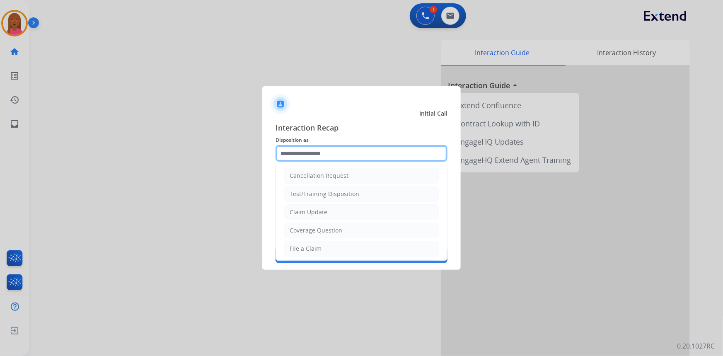
drag, startPoint x: 355, startPoint y: 145, endPoint x: 356, endPoint y: 151, distance: 5.5
click at [356, 149] on input "text" at bounding box center [362, 153] width 172 height 17
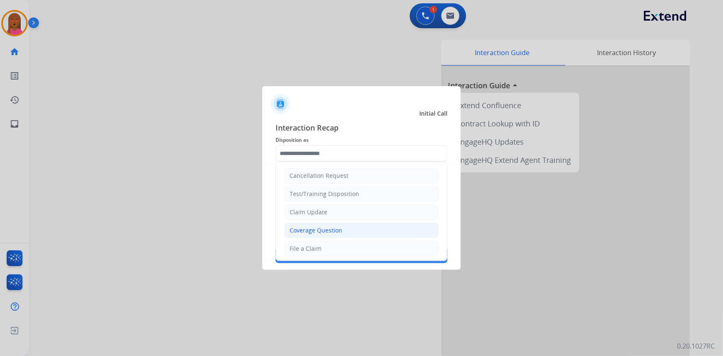
click at [323, 236] on li "Coverage Question" at bounding box center [361, 231] width 155 height 16
type input "**********"
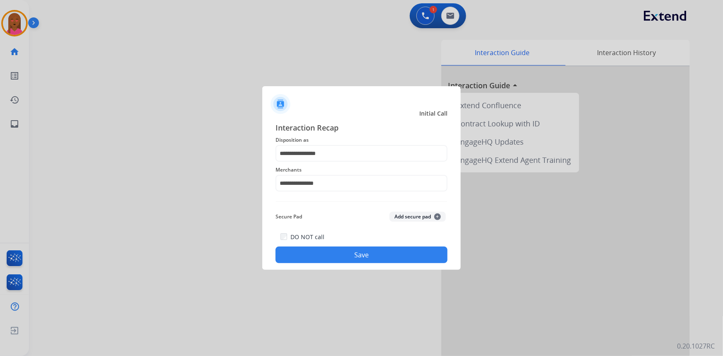
click at [335, 250] on button "Save" at bounding box center [362, 255] width 172 height 17
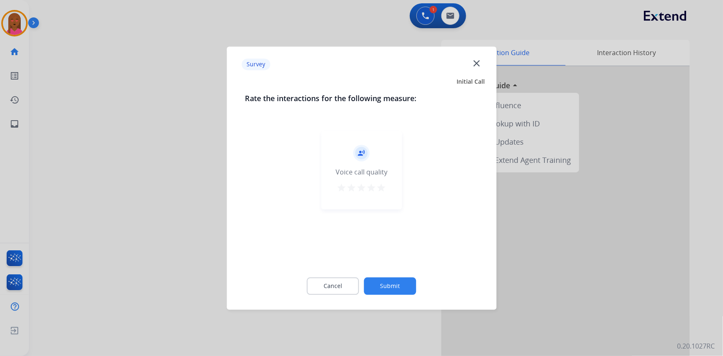
click at [477, 62] on mat-icon "close" at bounding box center [476, 63] width 11 height 11
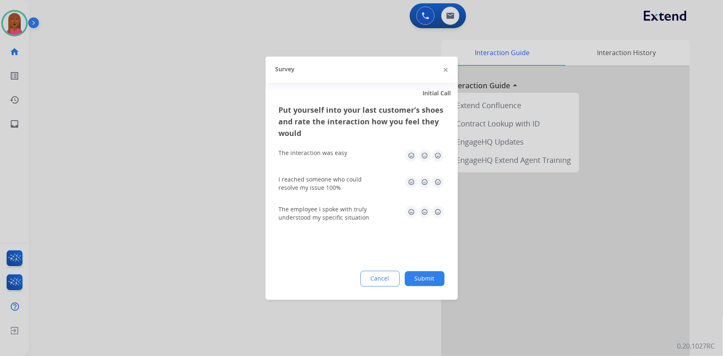
click at [441, 65] on div "Survey" at bounding box center [362, 69] width 192 height 26
click at [445, 67] on div at bounding box center [446, 70] width 4 height 10
click at [445, 73] on div at bounding box center [446, 70] width 4 height 10
click at [444, 69] on img at bounding box center [446, 70] width 4 height 4
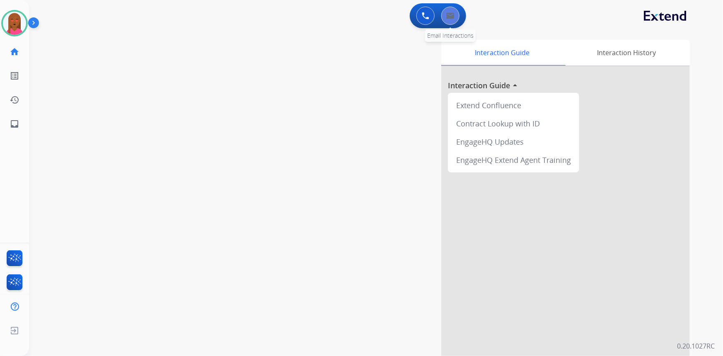
click at [455, 9] on button at bounding box center [450, 16] width 18 height 18
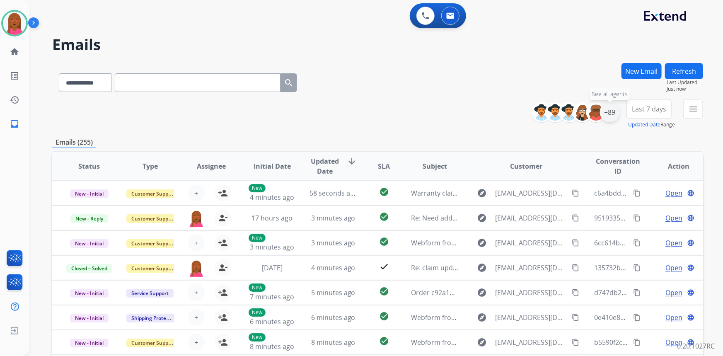
click at [609, 109] on div "+89" at bounding box center [610, 112] width 20 height 20
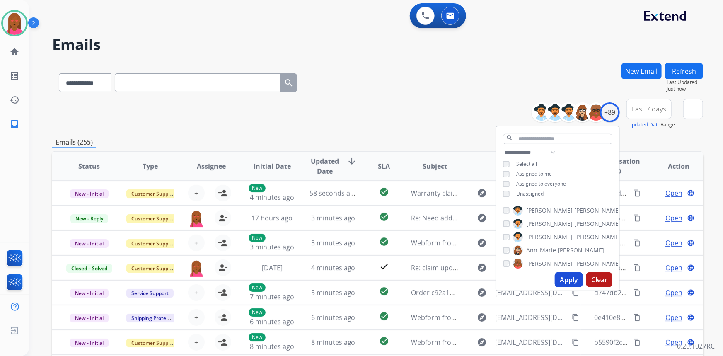
click at [534, 193] on span "Unassigned" at bounding box center [529, 193] width 27 height 7
click at [569, 276] on button "Apply" at bounding box center [569, 279] width 28 height 15
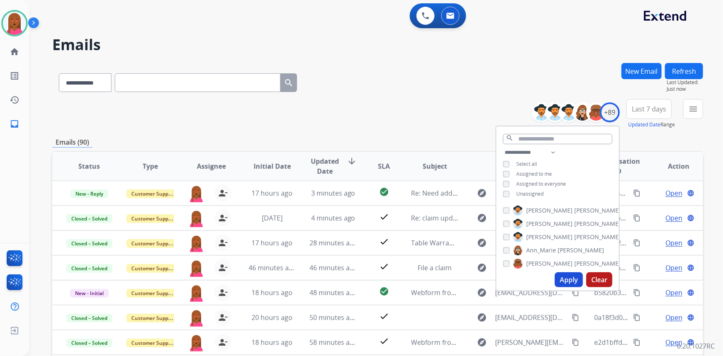
click at [654, 107] on span "Last 7 days" at bounding box center [649, 108] width 34 height 3
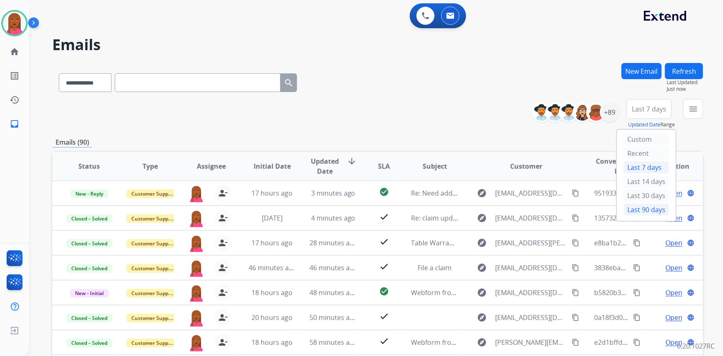
click at [635, 208] on div "Last 90 days" at bounding box center [647, 209] width 46 height 12
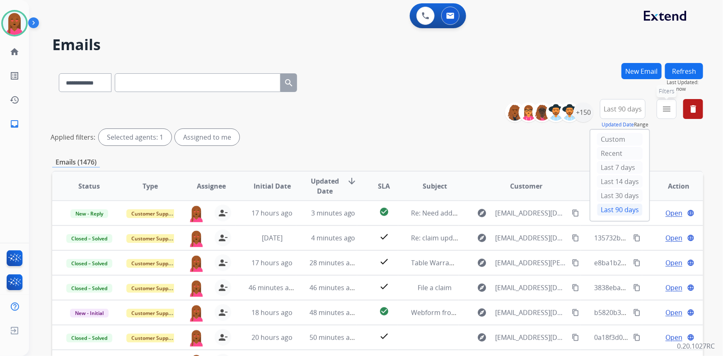
click at [665, 112] on mat-icon "menu" at bounding box center [667, 109] width 10 height 10
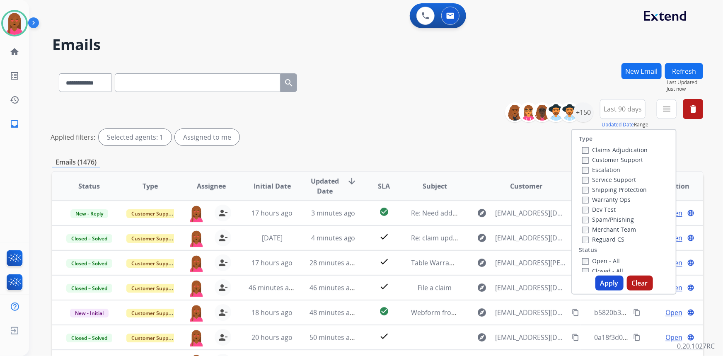
click at [636, 160] on label "Customer Support" at bounding box center [612, 160] width 61 height 8
click at [631, 190] on label "Shipping Protection" at bounding box center [614, 190] width 65 height 8
click at [605, 240] on label "Reguard CS" at bounding box center [603, 239] width 42 height 8
click at [599, 260] on label "Open - All" at bounding box center [601, 261] width 38 height 8
click at [598, 286] on button "Apply" at bounding box center [609, 283] width 28 height 15
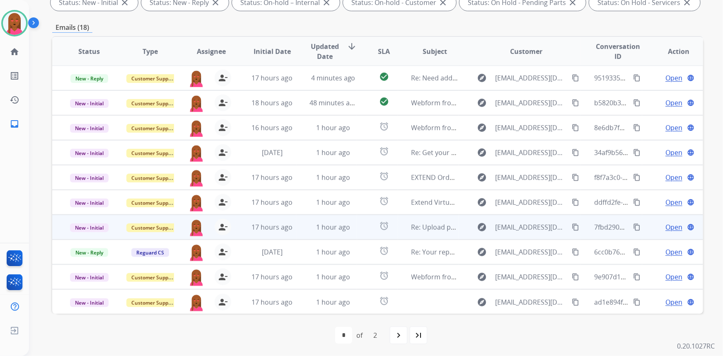
scroll to position [155, 0]
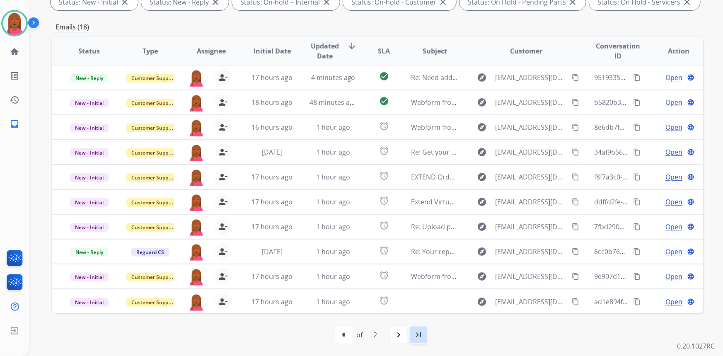
click at [414, 338] on mat-icon "last_page" at bounding box center [419, 335] width 10 height 10
select select "*"
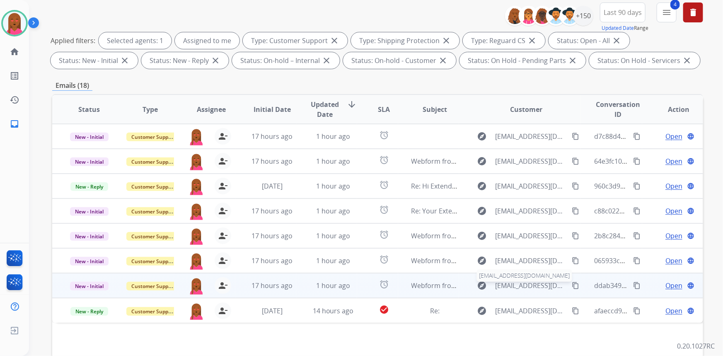
scroll to position [113, 0]
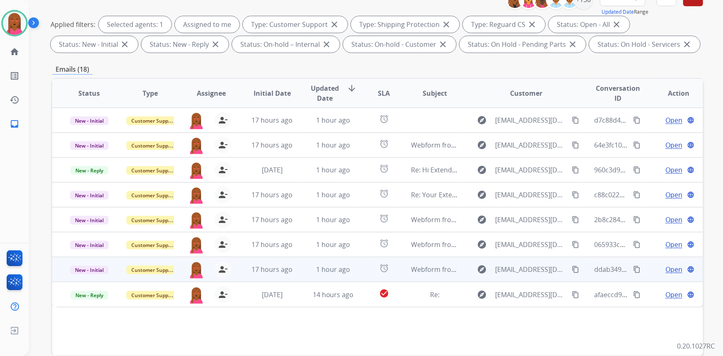
click at [671, 271] on span "Open" at bounding box center [673, 269] width 17 height 10
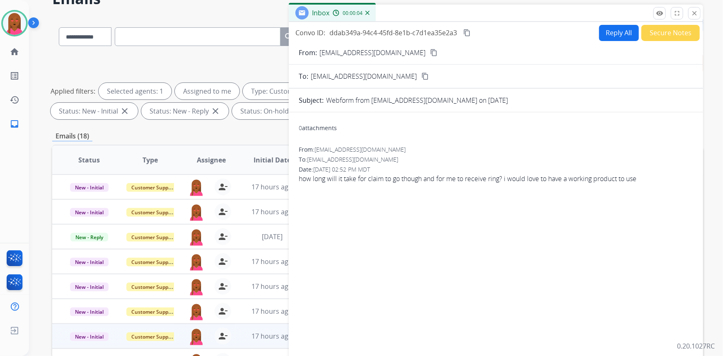
scroll to position [0, 0]
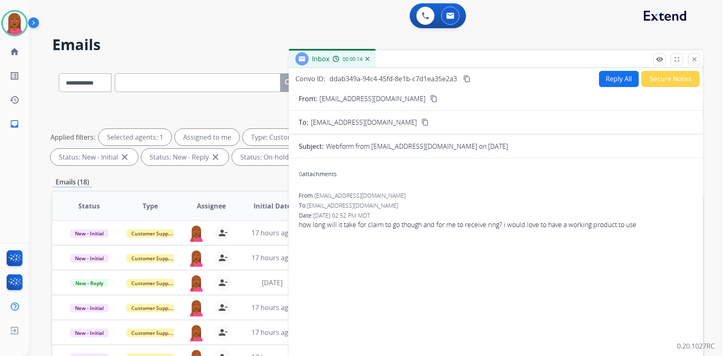
click at [468, 74] on button "content_copy" at bounding box center [467, 79] width 10 height 10
click at [361, 223] on span "how long will it take for claim to go though and for me to receive ring? i woul…" at bounding box center [496, 225] width 394 height 10
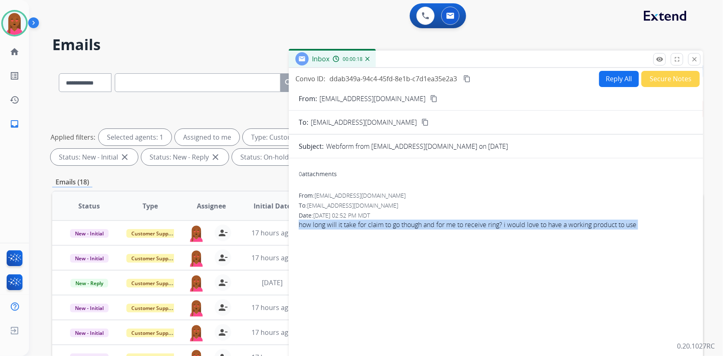
click at [361, 223] on span "how long will it take for claim to go though and for me to receive ring? i woul…" at bounding box center [496, 225] width 394 height 10
copy app-emails-table "how long will it take for claim to go though and for me to receive ring? i woul…"
click at [613, 74] on button "Reply All" at bounding box center [619, 79] width 40 height 16
select select "**********"
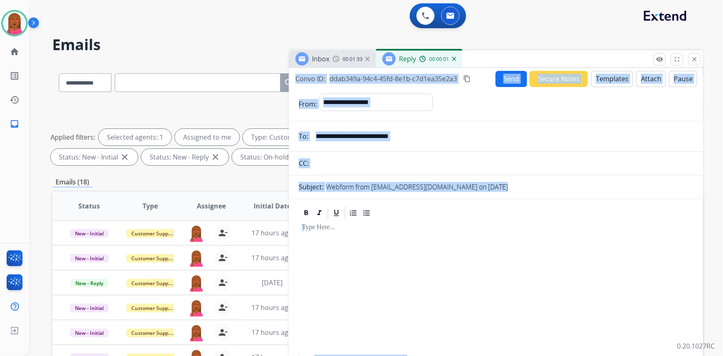
click at [606, 77] on button "Templates" at bounding box center [612, 79] width 42 height 16
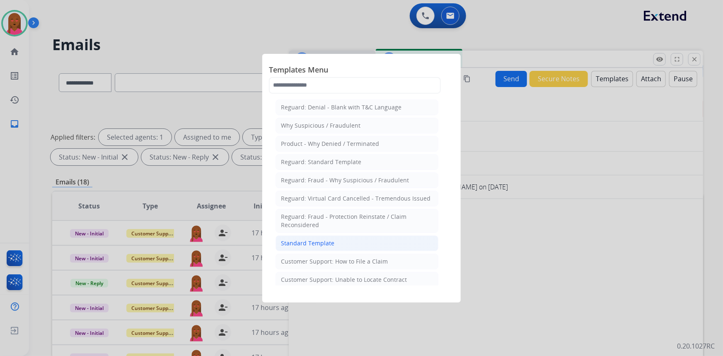
click at [337, 240] on li "Standard Template" at bounding box center [357, 243] width 163 height 16
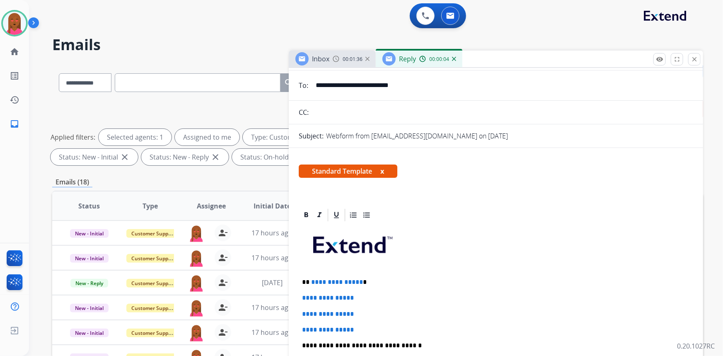
scroll to position [75, 0]
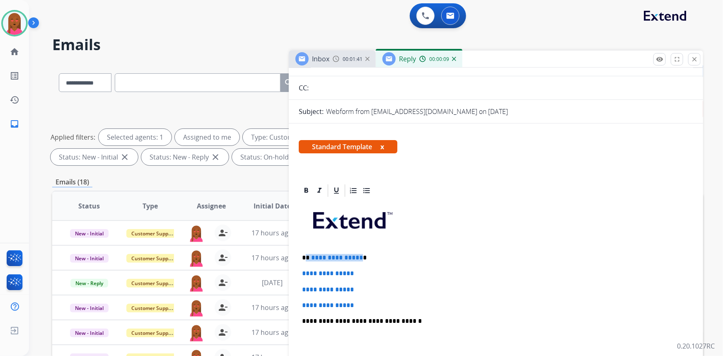
drag, startPoint x: 358, startPoint y: 256, endPoint x: 305, endPoint y: 256, distance: 53.0
click at [305, 256] on p "**********" at bounding box center [493, 257] width 382 height 7
drag, startPoint x: 356, startPoint y: 299, endPoint x: 302, endPoint y: 272, distance: 60.0
click at [302, 272] on div "**********" at bounding box center [496, 340] width 394 height 285
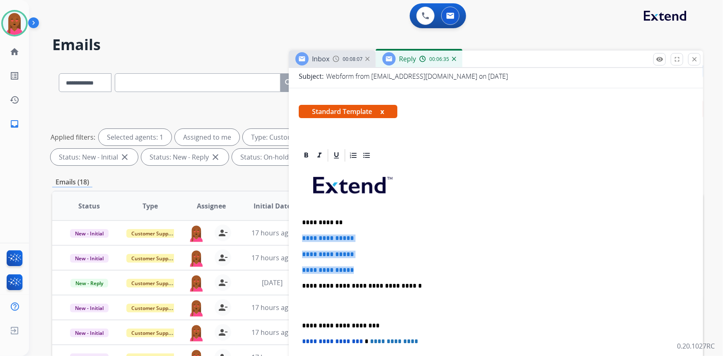
scroll to position [150, 0]
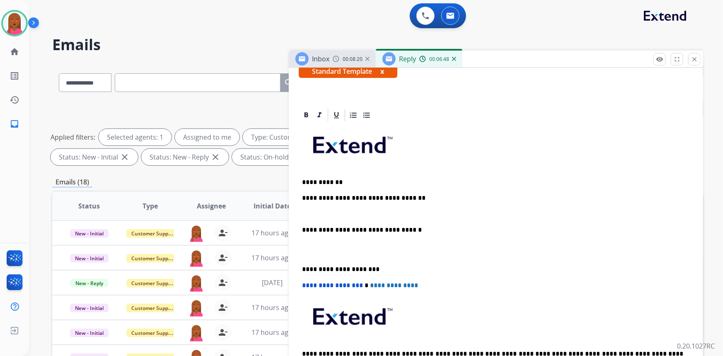
click at [329, 252] on p at bounding box center [496, 249] width 388 height 15
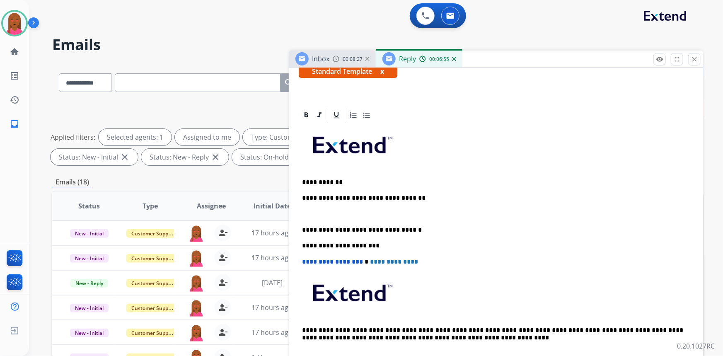
drag, startPoint x: 587, startPoint y: 168, endPoint x: 191, endPoint y: 193, distance: 396.5
click at [586, 167] on p at bounding box center [496, 148] width 388 height 44
click at [314, 211] on p at bounding box center [496, 214] width 388 height 7
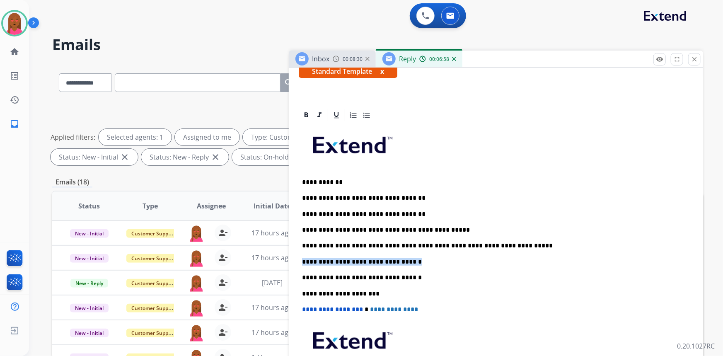
drag, startPoint x: 414, startPoint y: 261, endPoint x: 298, endPoint y: 258, distance: 116.1
click at [297, 258] on div "**********" at bounding box center [496, 283] width 414 height 351
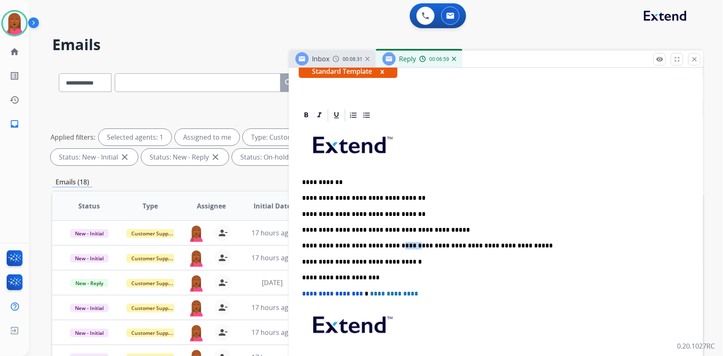
drag, startPoint x: 397, startPoint y: 244, endPoint x: 384, endPoint y: 243, distance: 12.9
click at [384, 243] on p "**********" at bounding box center [493, 245] width 382 height 7
drag, startPoint x: 352, startPoint y: 244, endPoint x: 337, endPoint y: 244, distance: 14.5
click at [337, 244] on p "**********" at bounding box center [493, 245] width 382 height 7
drag, startPoint x: 416, startPoint y: 227, endPoint x: 397, endPoint y: 226, distance: 20.0
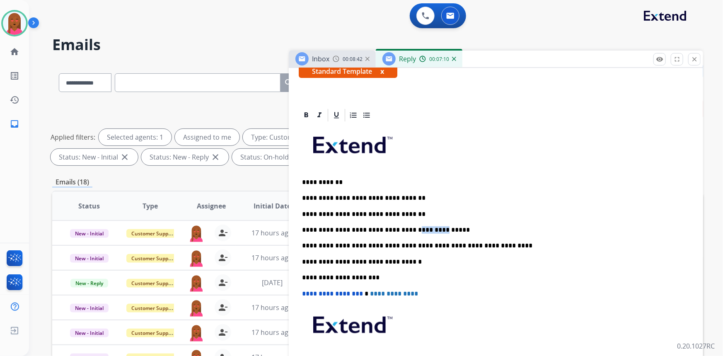
click at [397, 226] on p "**********" at bounding box center [493, 229] width 382 height 7
drag, startPoint x: 404, startPoint y: 213, endPoint x: 302, endPoint y: 215, distance: 102.0
click at [302, 215] on p "**********" at bounding box center [493, 214] width 382 height 7
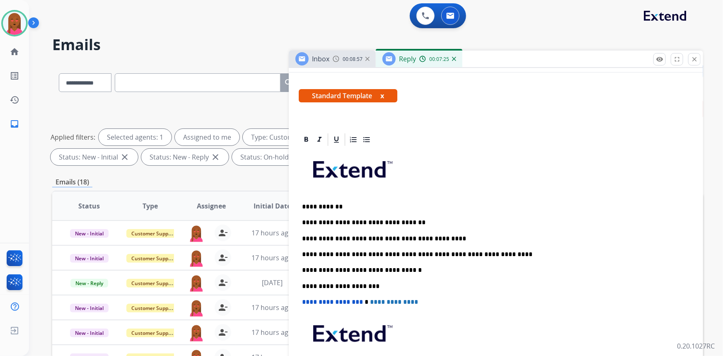
scroll to position [0, 0]
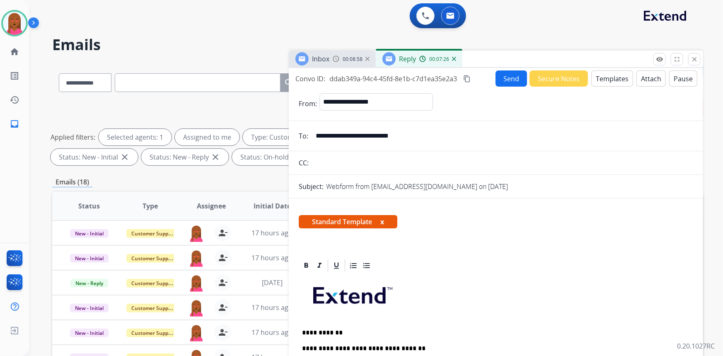
click at [505, 79] on button "Send" at bounding box center [511, 78] width 31 height 16
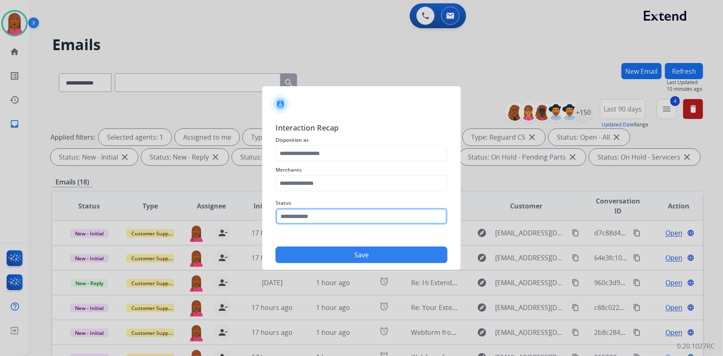
click at [342, 217] on input "text" at bounding box center [362, 216] width 172 height 17
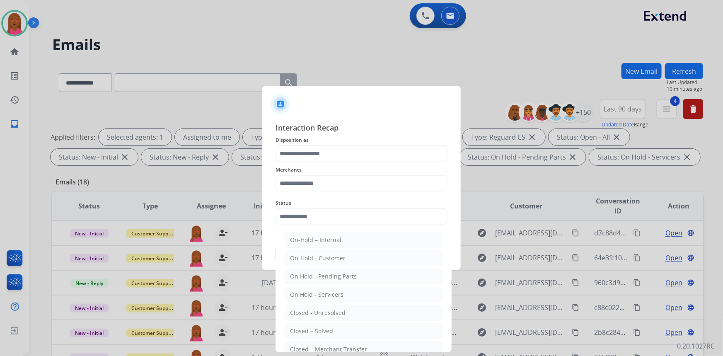
drag, startPoint x: 353, startPoint y: 334, endPoint x: 348, endPoint y: 302, distance: 32.7
click at [352, 332] on li "Closed – Solved" at bounding box center [364, 331] width 158 height 16
type input "**********"
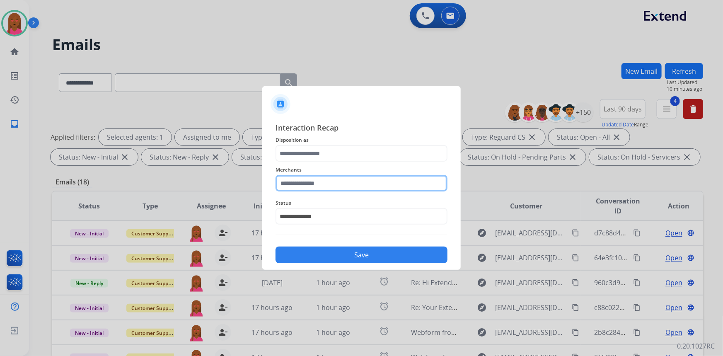
click at [350, 184] on input "text" at bounding box center [362, 183] width 172 height 17
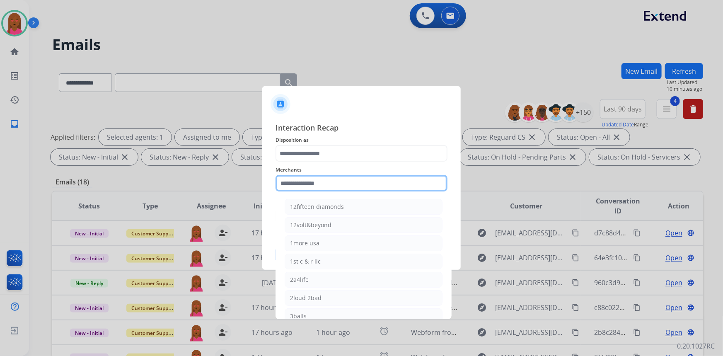
type input "*"
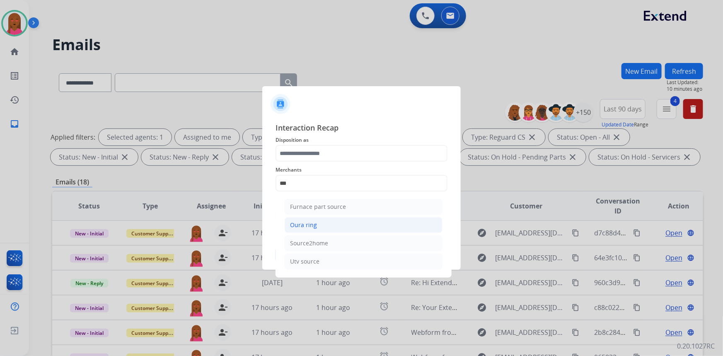
click at [331, 228] on li "Oura ring" at bounding box center [364, 225] width 158 height 16
type input "*********"
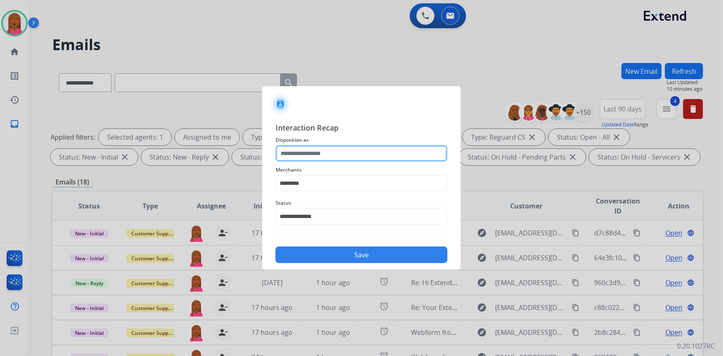
click at [336, 151] on input "text" at bounding box center [362, 153] width 172 height 17
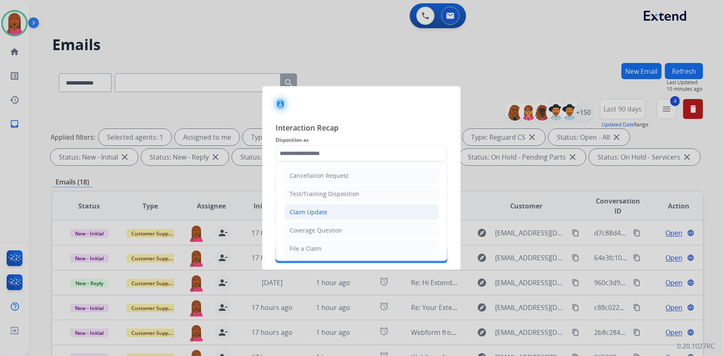
click at [336, 213] on li "Claim Update" at bounding box center [361, 212] width 155 height 16
type input "**********"
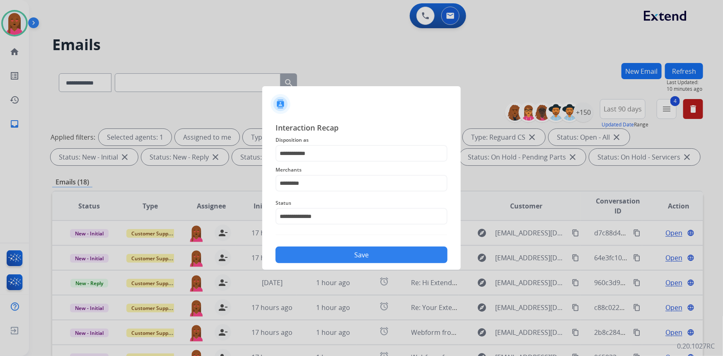
click at [345, 257] on button "Save" at bounding box center [362, 255] width 172 height 17
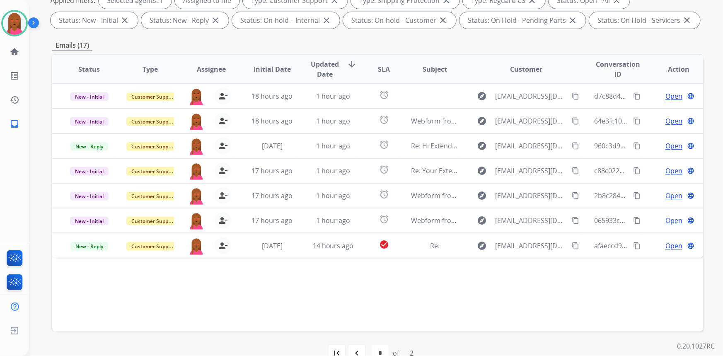
scroll to position [155, 0]
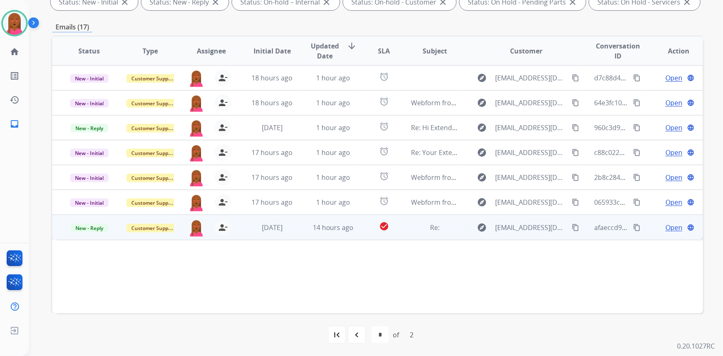
click at [672, 225] on span "Open" at bounding box center [673, 228] width 17 height 10
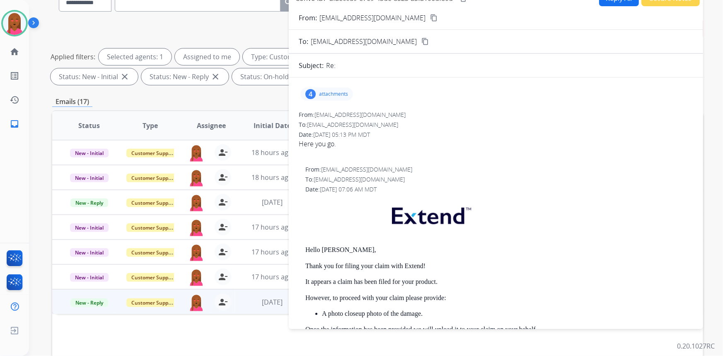
scroll to position [42, 0]
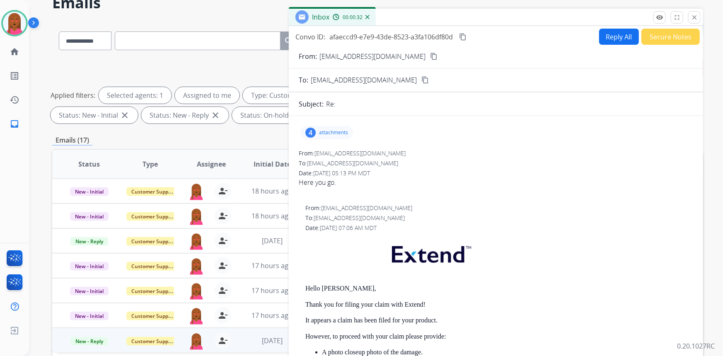
drag, startPoint x: 390, startPoint y: 54, endPoint x: 381, endPoint y: 50, distance: 10.4
click at [430, 54] on mat-icon "content_copy" at bounding box center [433, 56] width 7 height 7
click at [588, 203] on div "From: golin429@gmail.com To: support@extend.com Date: 08/12/2025 - 05:13 PM MDT…" at bounding box center [496, 344] width 394 height 391
drag, startPoint x: 465, startPoint y: 36, endPoint x: 154, endPoint y: 15, distance: 312.3
click at [465, 36] on mat-icon "content_copy" at bounding box center [462, 36] width 7 height 7
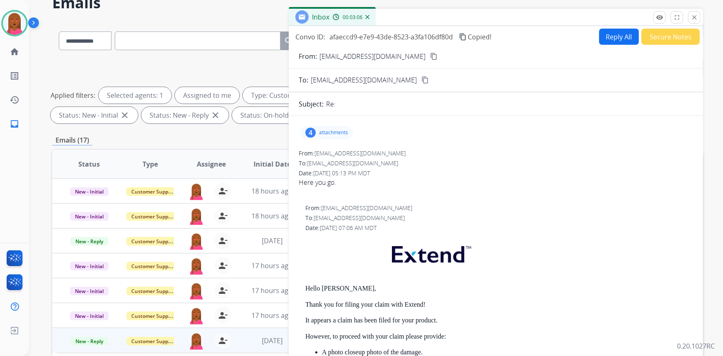
click at [616, 31] on button "Reply All" at bounding box center [619, 37] width 40 height 16
select select "**********"
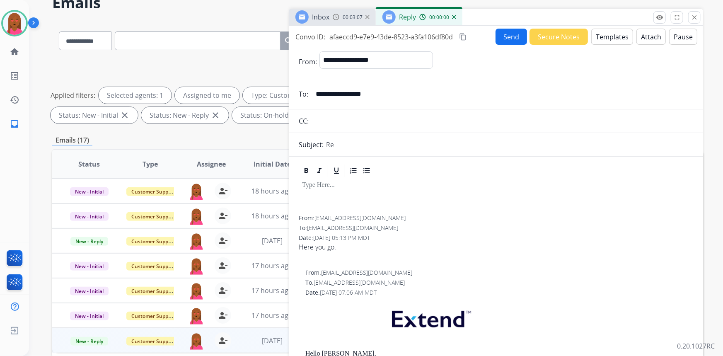
click at [615, 35] on button "Templates" at bounding box center [612, 37] width 42 height 16
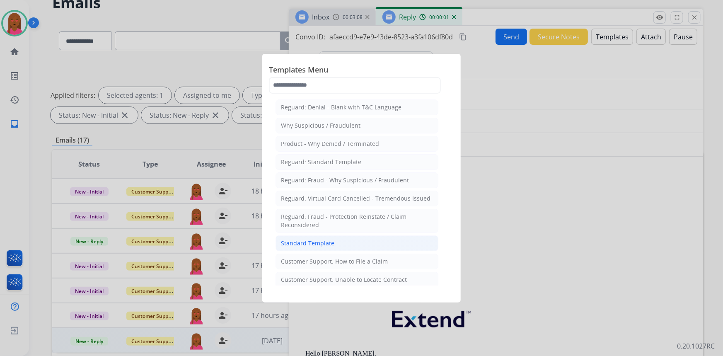
click at [344, 236] on li "Standard Template" at bounding box center [357, 243] width 163 height 16
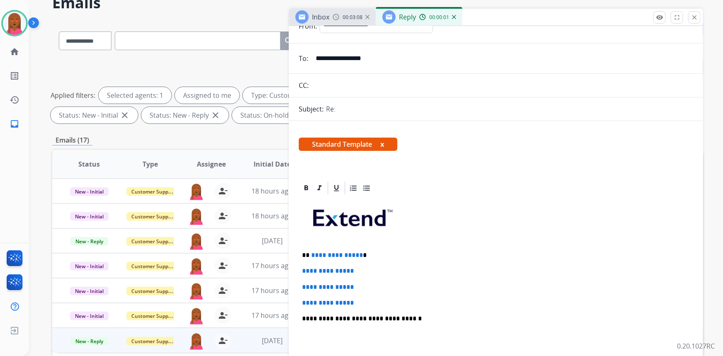
scroll to position [37, 0]
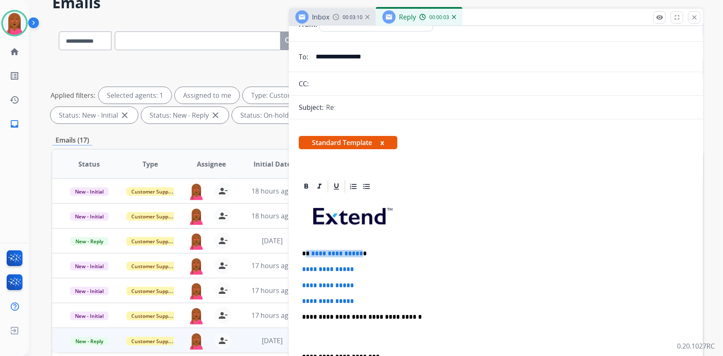
drag, startPoint x: 357, startPoint y: 249, endPoint x: 306, endPoint y: 248, distance: 50.6
click at [306, 250] on p "**********" at bounding box center [493, 253] width 382 height 7
click at [318, 337] on p at bounding box center [496, 336] width 388 height 15
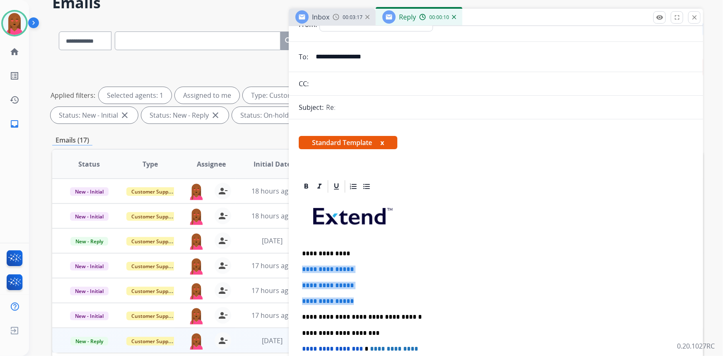
drag, startPoint x: 330, startPoint y: 290, endPoint x: 294, endPoint y: 266, distance: 43.9
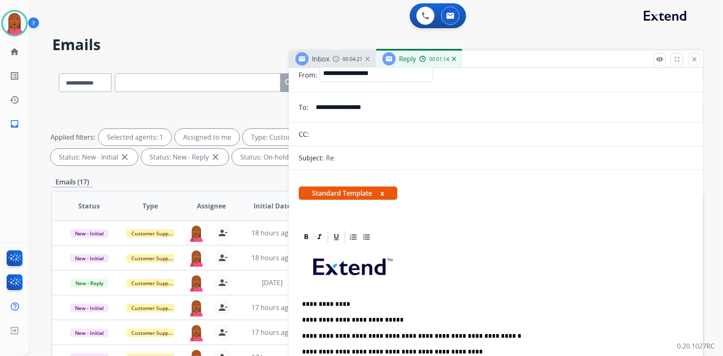
scroll to position [0, 0]
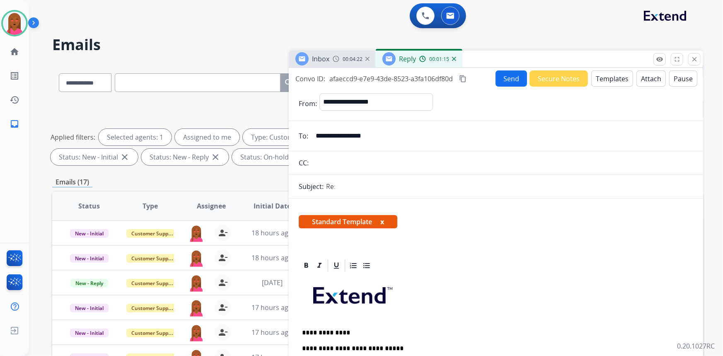
click at [508, 78] on button "Send" at bounding box center [511, 78] width 31 height 16
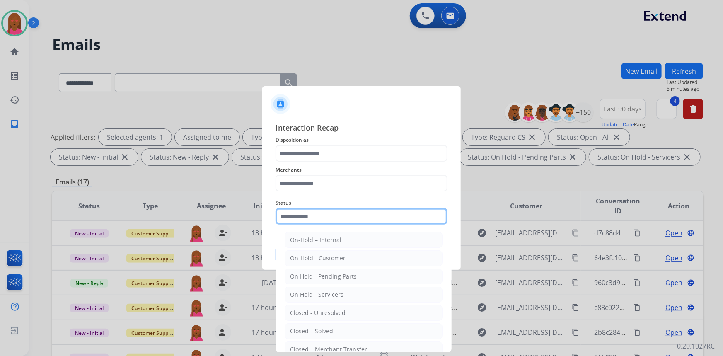
click at [331, 216] on input "text" at bounding box center [362, 216] width 172 height 17
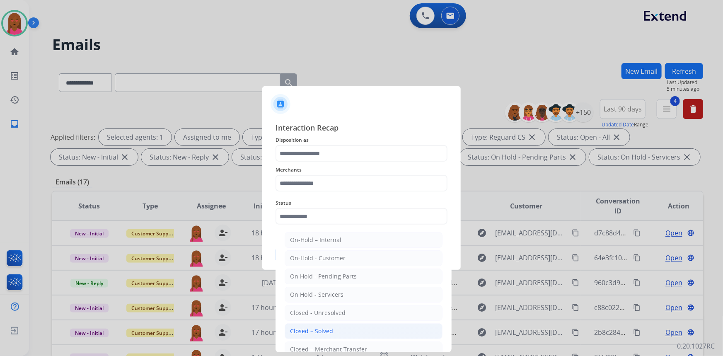
click at [327, 333] on div "Closed – Solved" at bounding box center [311, 331] width 43 height 8
type input "**********"
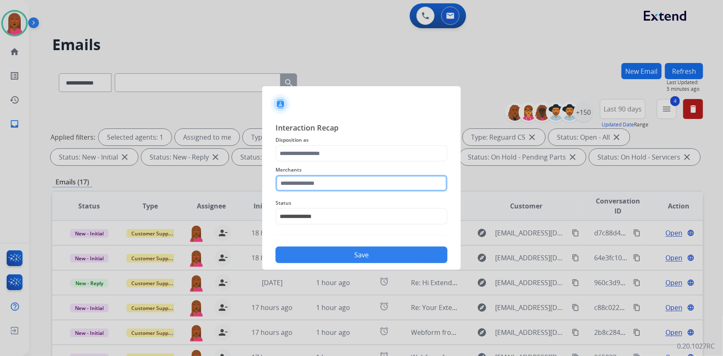
click at [339, 179] on input "text" at bounding box center [362, 183] width 172 height 17
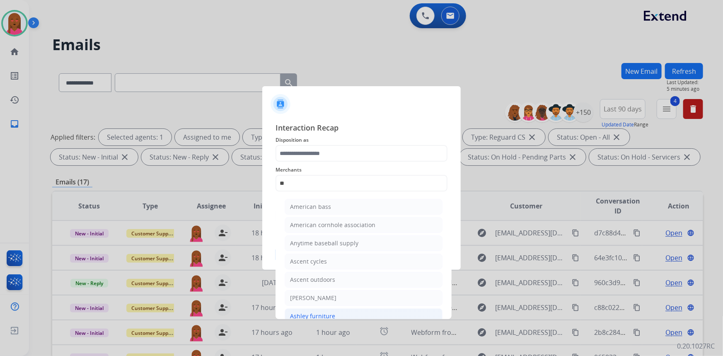
click at [334, 314] on li "Ashley furniture" at bounding box center [364, 316] width 158 height 16
type input "**********"
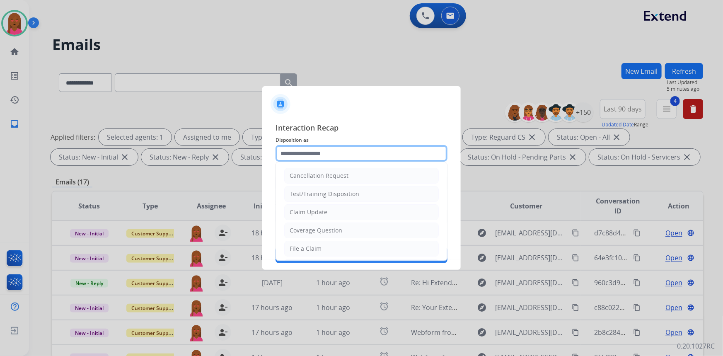
click at [333, 152] on input "text" at bounding box center [362, 153] width 172 height 17
click at [322, 210] on div "Claim Update" at bounding box center [309, 212] width 38 height 8
type input "**********"
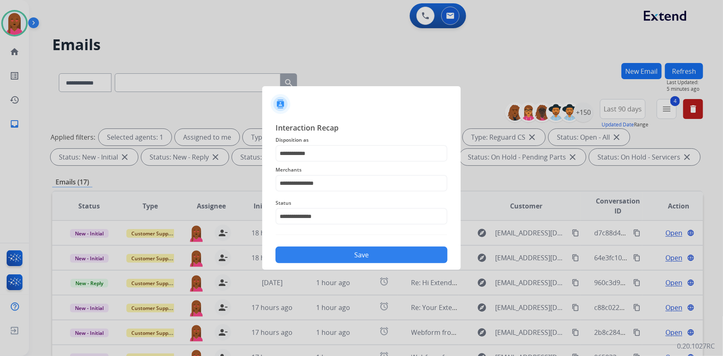
click at [361, 250] on button "Save" at bounding box center [362, 255] width 172 height 17
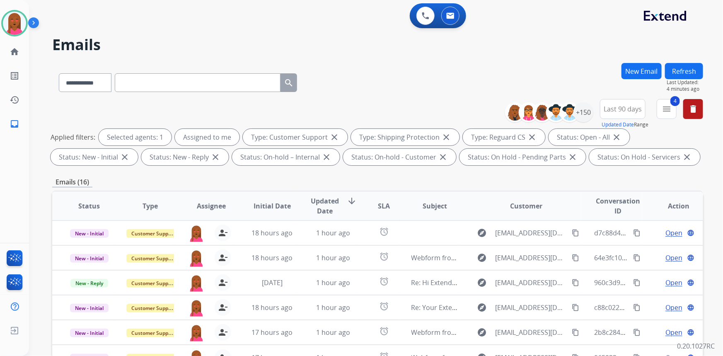
click at [645, 69] on button "New Email" at bounding box center [642, 71] width 40 height 16
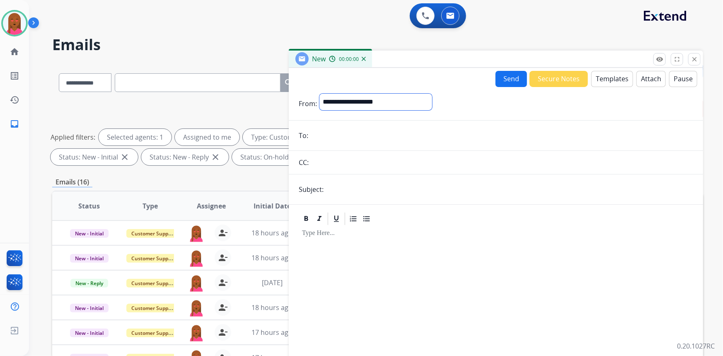
click at [373, 105] on select "**********" at bounding box center [375, 102] width 113 height 17
select select "**********"
click at [319, 94] on select "**********" at bounding box center [375, 102] width 113 height 17
click at [692, 60] on mat-icon "close" at bounding box center [694, 59] width 7 height 7
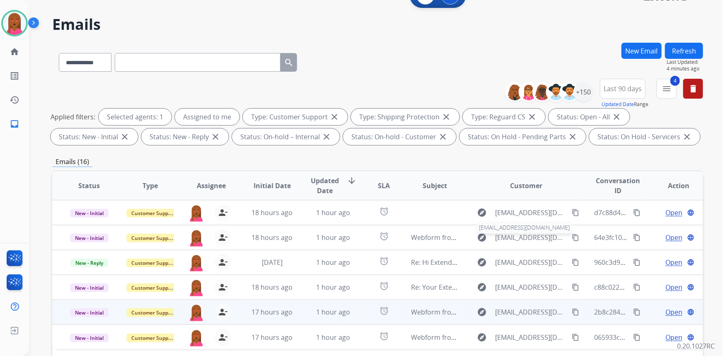
scroll to position [113, 0]
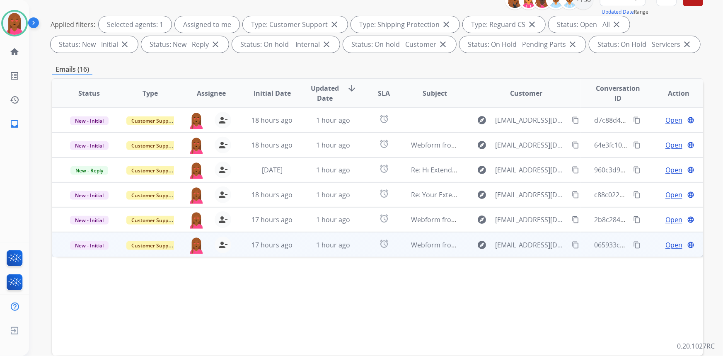
click at [668, 241] on span "Open" at bounding box center [673, 245] width 17 height 10
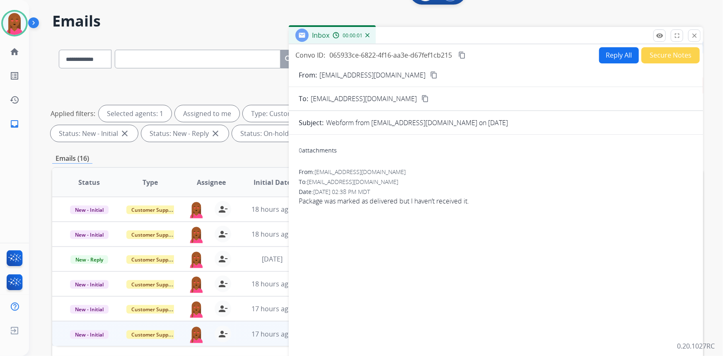
scroll to position [0, 0]
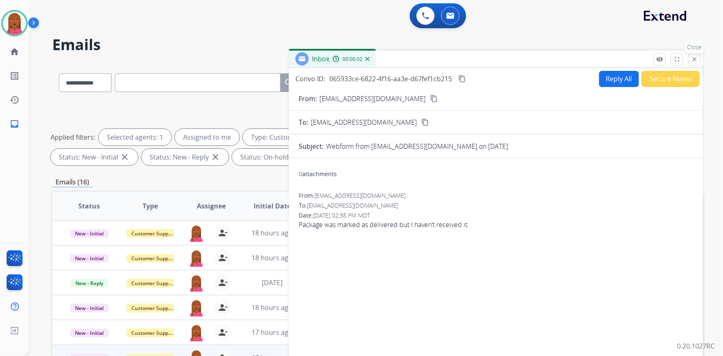
click at [694, 60] on mat-icon "close" at bounding box center [694, 59] width 7 height 7
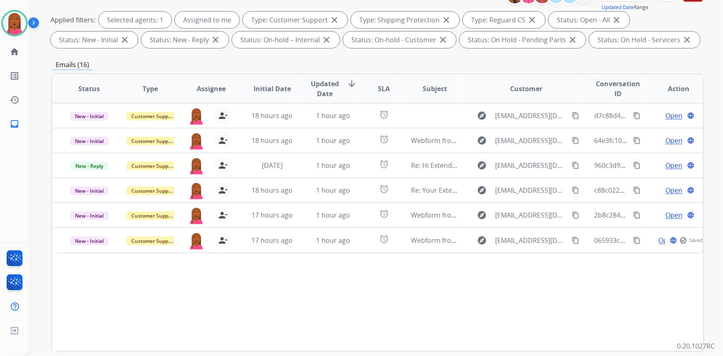
scroll to position [155, 0]
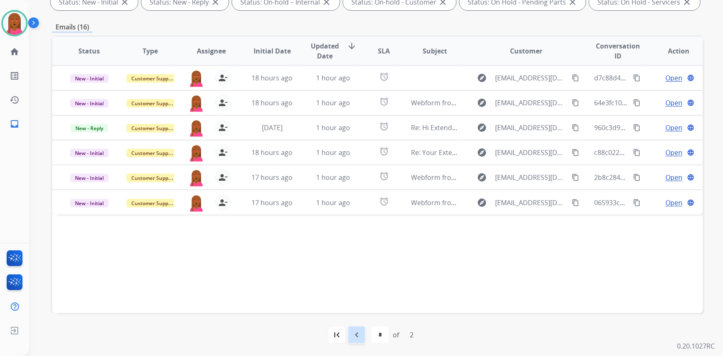
click at [355, 332] on mat-icon "navigate_before" at bounding box center [357, 335] width 10 height 10
select select "*"
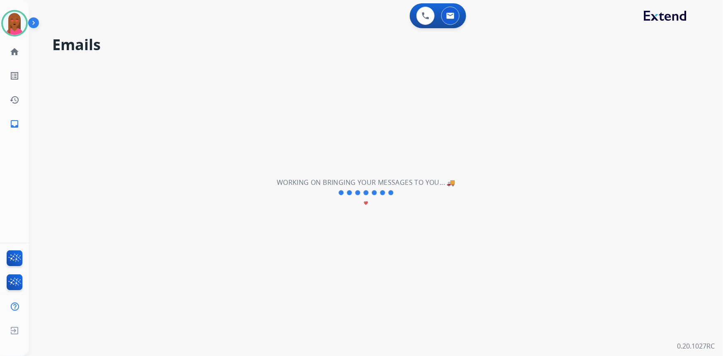
scroll to position [0, 0]
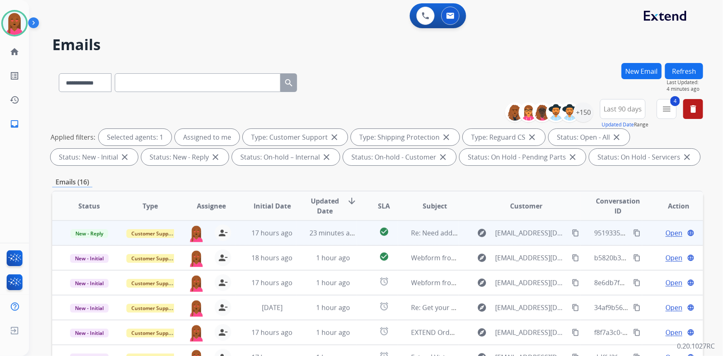
click at [665, 232] on span "Open" at bounding box center [673, 233] width 17 height 10
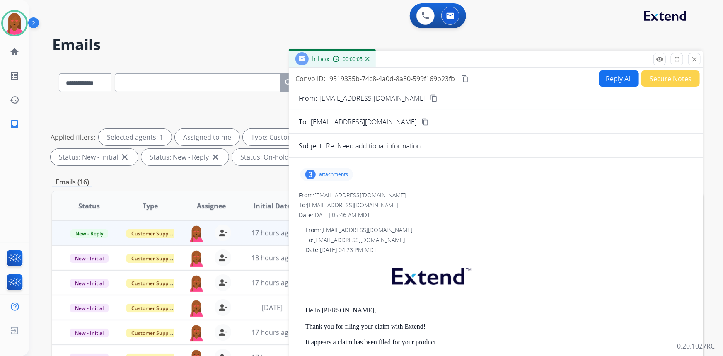
click at [430, 98] on mat-icon "content_copy" at bounding box center [433, 97] width 7 height 7
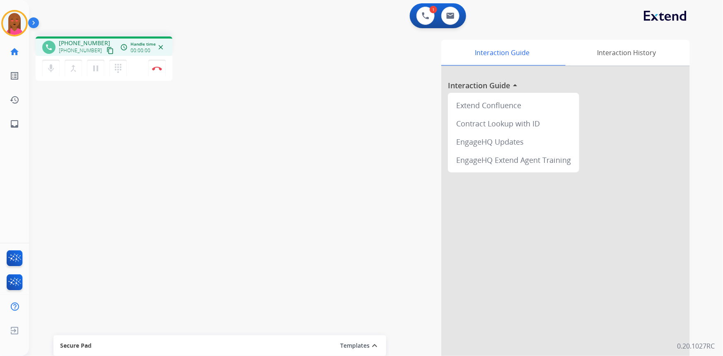
click at [106, 48] on mat-icon "content_copy" at bounding box center [109, 50] width 7 height 7
click at [409, 154] on div "Interaction Guide Interaction History Interaction Guide arrow_drop_up Extend Co…" at bounding box center [478, 208] width 424 height 336
click at [159, 68] on img at bounding box center [157, 68] width 10 height 4
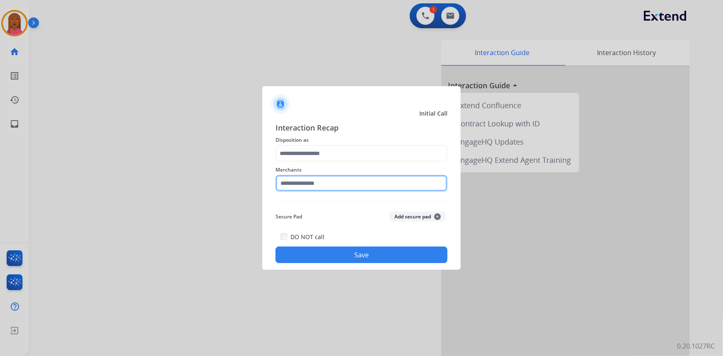
click at [334, 185] on input "text" at bounding box center [362, 183] width 172 height 17
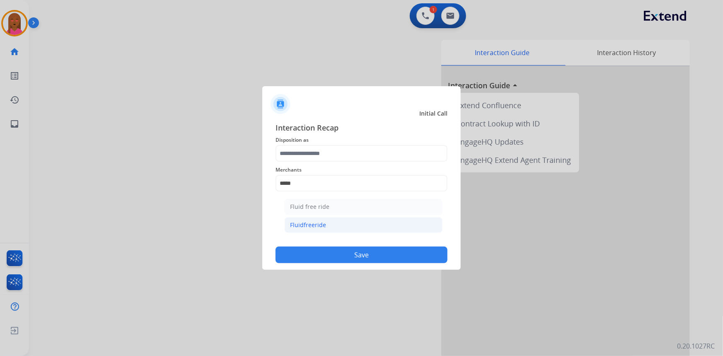
click at [339, 221] on li "Fluidfreeride" at bounding box center [364, 225] width 158 height 16
type input "**********"
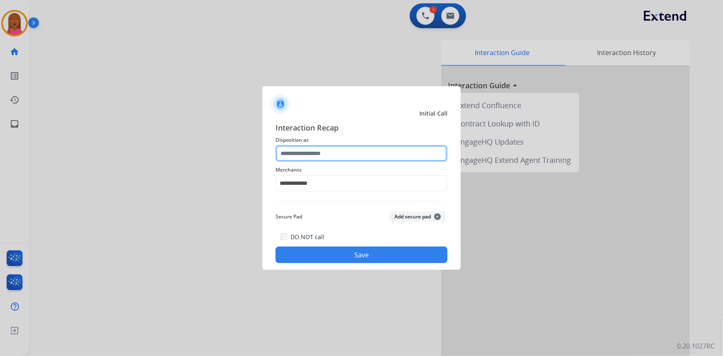
click at [332, 153] on input "text" at bounding box center [362, 153] width 172 height 17
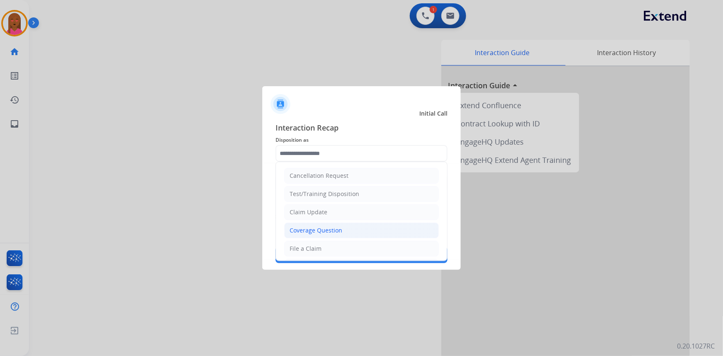
click at [326, 228] on div "Coverage Question" at bounding box center [316, 230] width 53 height 8
type input "**********"
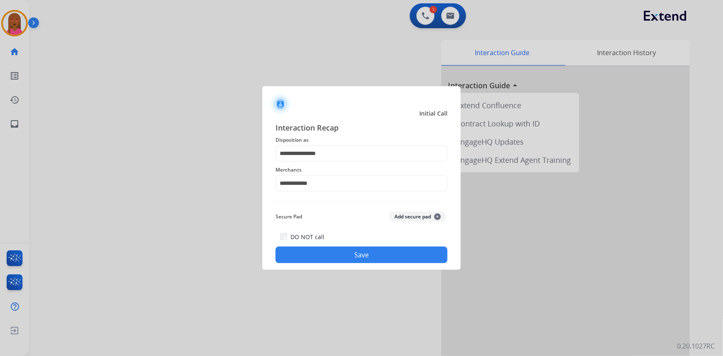
click at [333, 253] on button "Save" at bounding box center [362, 255] width 172 height 17
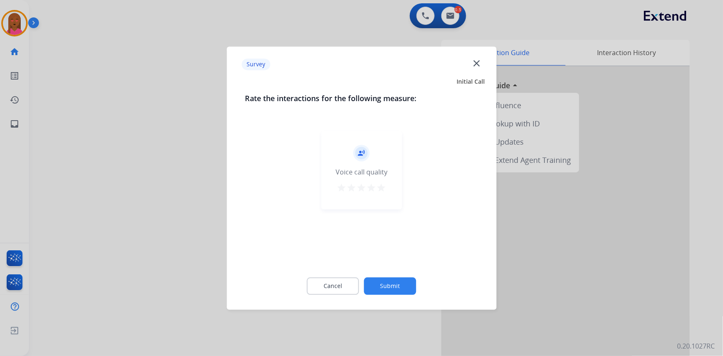
click at [476, 63] on mat-icon "close" at bounding box center [476, 63] width 11 height 11
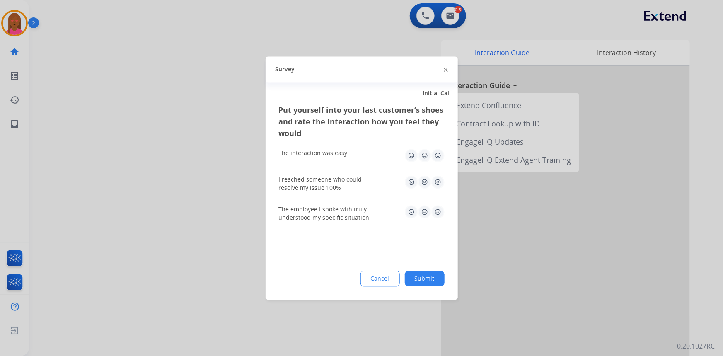
click at [455, 16] on div at bounding box center [361, 178] width 723 height 356
click at [455, 16] on button at bounding box center [450, 16] width 18 height 18
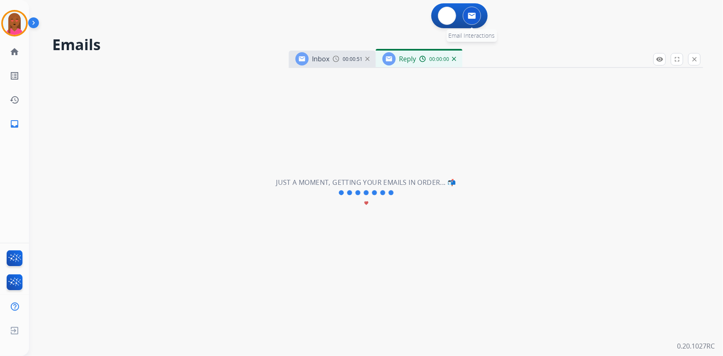
select select "**********"
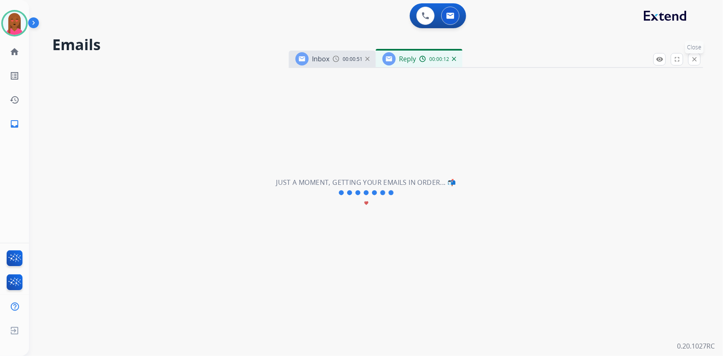
click at [691, 52] on p "Close" at bounding box center [694, 47] width 19 height 12
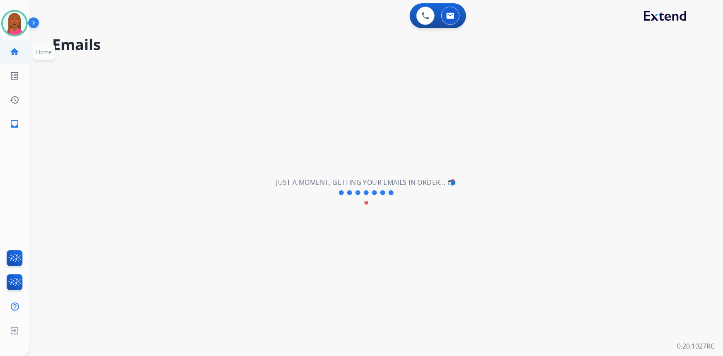
click at [24, 54] on link "home Home" at bounding box center [14, 51] width 23 height 23
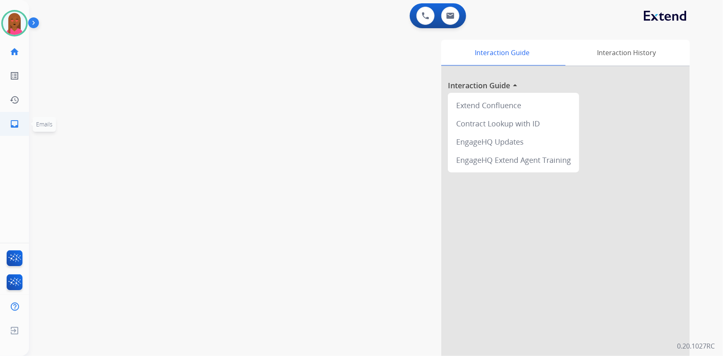
click at [17, 119] on link "inbox Emails" at bounding box center [14, 123] width 23 height 23
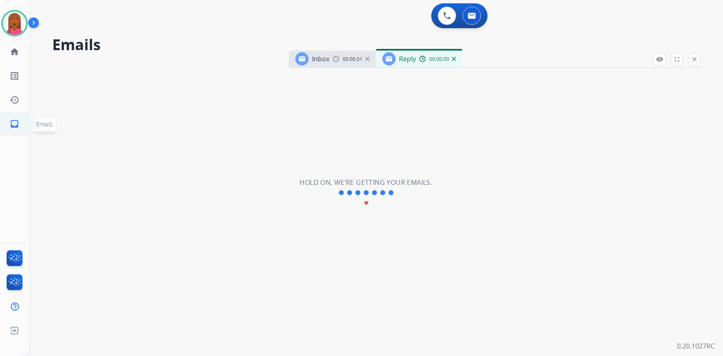
select select "**********"
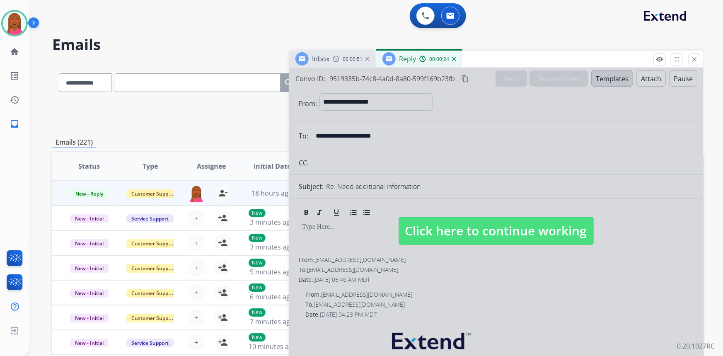
click at [468, 235] on span "Click here to continue working" at bounding box center [496, 231] width 195 height 28
select select
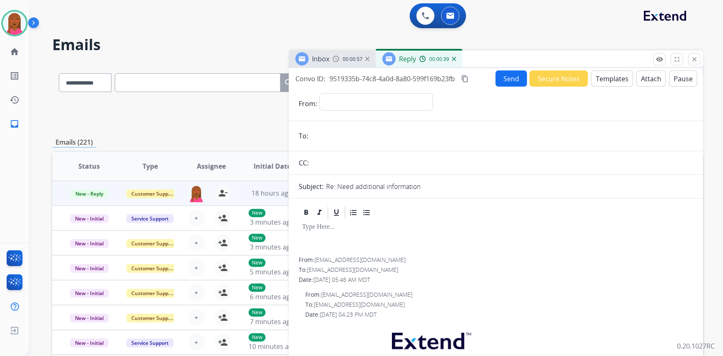
drag, startPoint x: 382, startPoint y: 259, endPoint x: 315, endPoint y: 260, distance: 66.7
click at [315, 260] on div "From: rigmarole149@gmail.com" at bounding box center [496, 260] width 394 height 8
click at [316, 260] on div "From: rigmarole149@gmail.com" at bounding box center [496, 260] width 394 height 8
drag, startPoint x: 316, startPoint y: 260, endPoint x: 379, endPoint y: 259, distance: 63.4
click at [379, 259] on div "From: rigmarole149@gmail.com" at bounding box center [496, 260] width 394 height 8
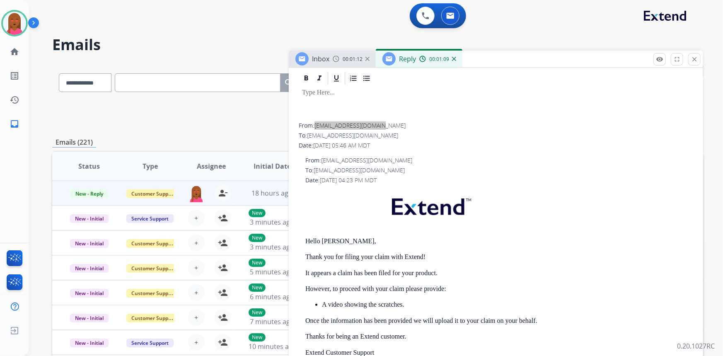
scroll to position [150, 0]
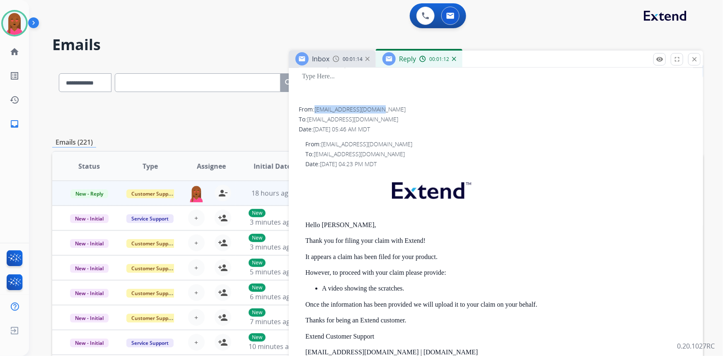
click at [491, 103] on div at bounding box center [496, 88] width 394 height 37
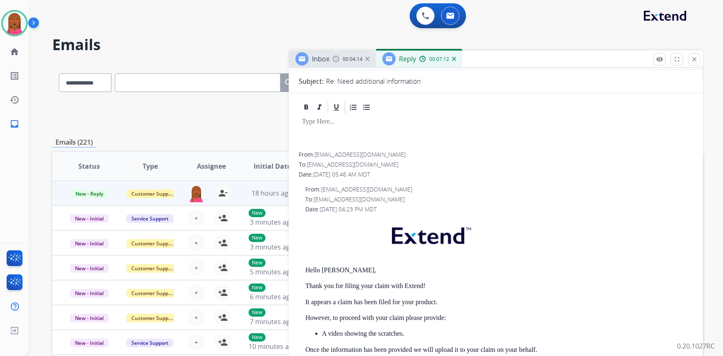
scroll to position [0, 0]
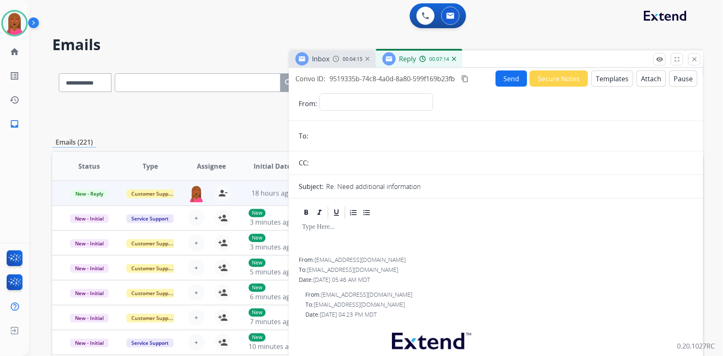
click at [619, 79] on button "Templates" at bounding box center [612, 78] width 42 height 16
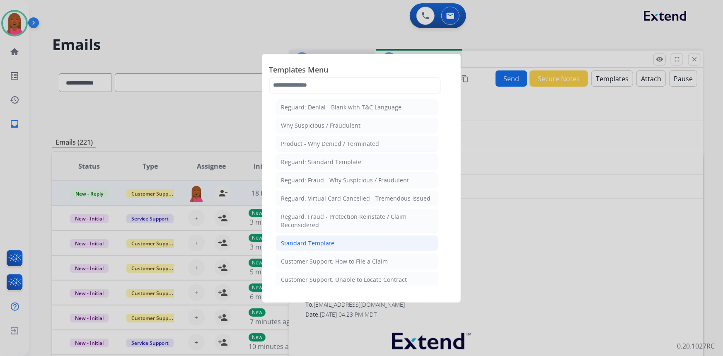
click at [355, 242] on li "Standard Template" at bounding box center [357, 243] width 163 height 16
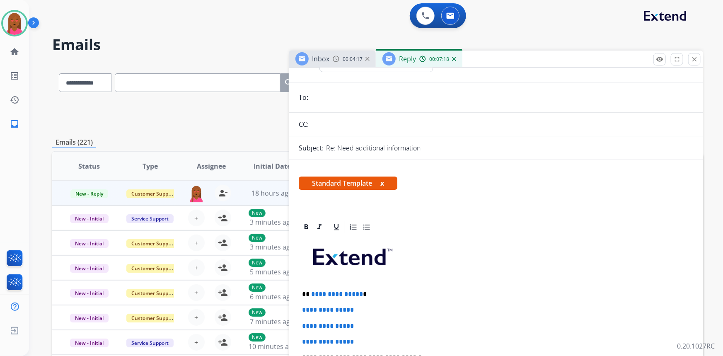
scroll to position [75, 0]
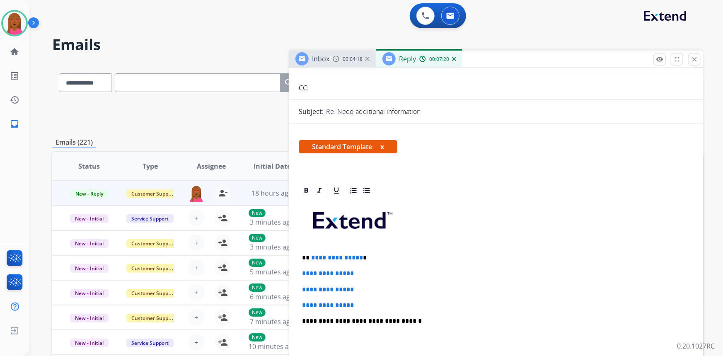
click at [356, 258] on span "**********" at bounding box center [337, 257] width 52 height 6
drag, startPoint x: 357, startPoint y: 256, endPoint x: 306, endPoint y: 255, distance: 51.0
click at [306, 255] on p "**********" at bounding box center [493, 257] width 382 height 7
drag, startPoint x: 363, startPoint y: 300, endPoint x: 300, endPoint y: 267, distance: 71.0
click at [300, 267] on div "**********" at bounding box center [496, 340] width 394 height 285
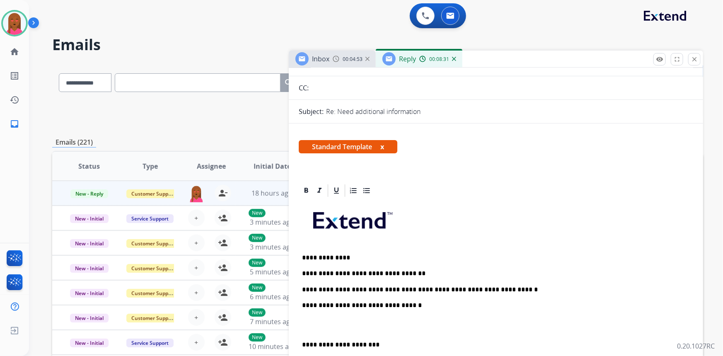
click at [305, 330] on p at bounding box center [496, 324] width 388 height 15
click at [502, 289] on p "**********" at bounding box center [493, 289] width 382 height 7
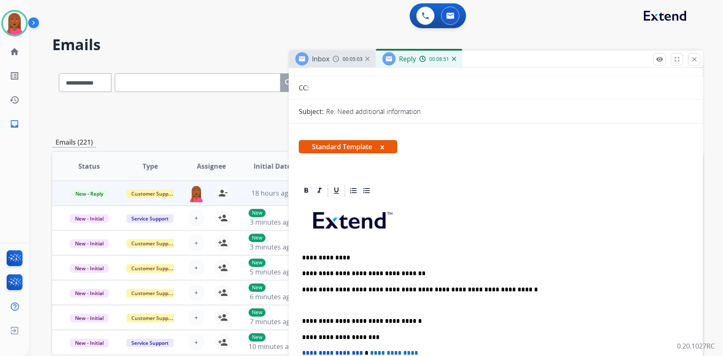
click at [493, 287] on p "**********" at bounding box center [493, 289] width 382 height 7
click at [587, 288] on p "**********" at bounding box center [493, 289] width 382 height 7
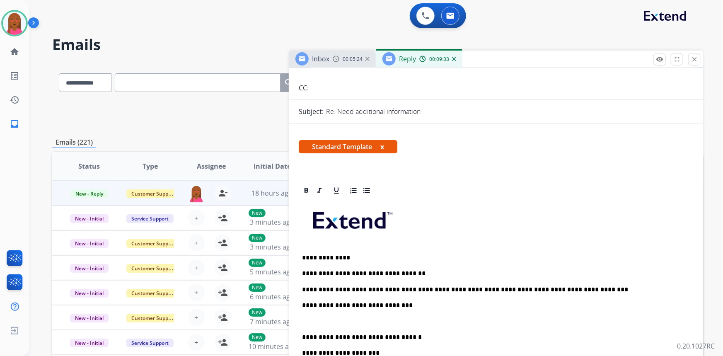
click at [337, 317] on p at bounding box center [493, 320] width 382 height 7
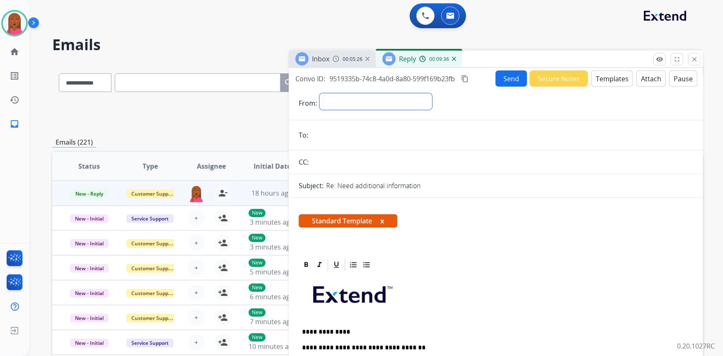
drag, startPoint x: 378, startPoint y: 94, endPoint x: 377, endPoint y: 103, distance: 9.6
click at [378, 96] on select "**********" at bounding box center [375, 101] width 113 height 17
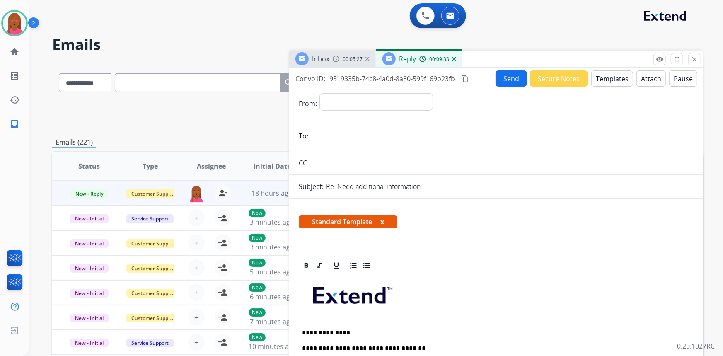
click at [383, 112] on div "**********" at bounding box center [376, 103] width 114 height 21
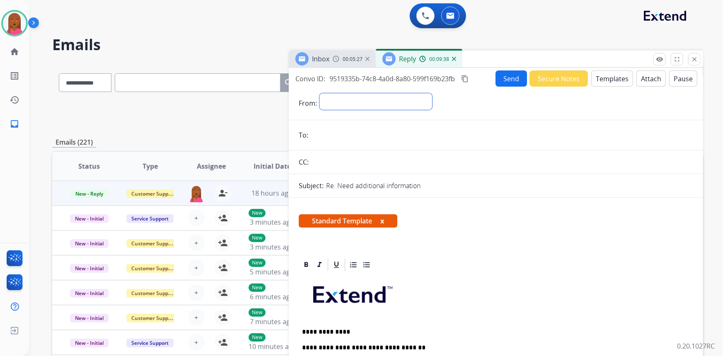
drag, startPoint x: 386, startPoint y: 102, endPoint x: 385, endPoint y: 107, distance: 5.9
click at [386, 102] on select "**********" at bounding box center [375, 101] width 113 height 17
select select "**********"
click at [319, 93] on select "**********" at bounding box center [375, 101] width 113 height 17
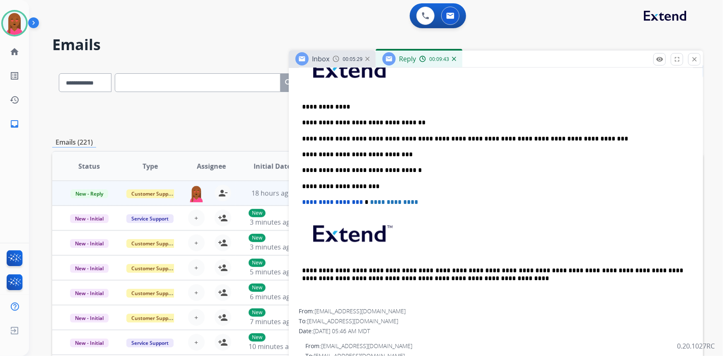
scroll to position [227, 0]
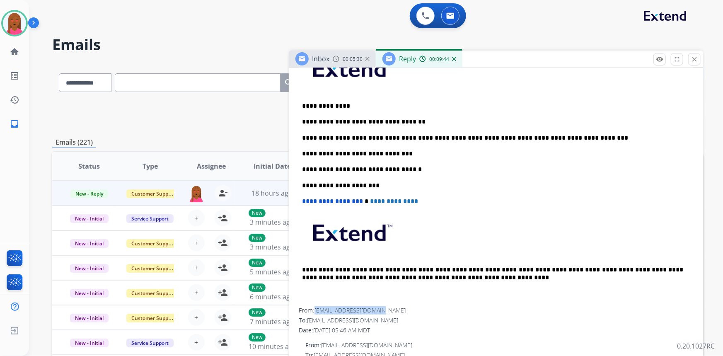
drag, startPoint x: 383, startPoint y: 307, endPoint x: 317, endPoint y: 310, distance: 65.5
click at [317, 310] on div "From: rigmarole149@gmail.com" at bounding box center [496, 310] width 394 height 8
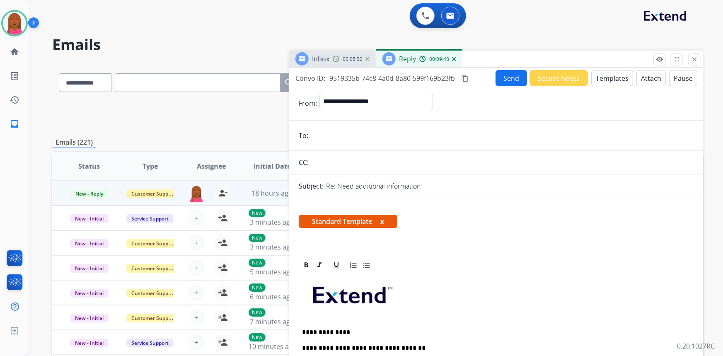
scroll to position [0, 0]
click at [345, 132] on input "email" at bounding box center [502, 136] width 382 height 17
paste input "**********"
type input "**********"
click at [503, 79] on button "Send" at bounding box center [511, 78] width 31 height 16
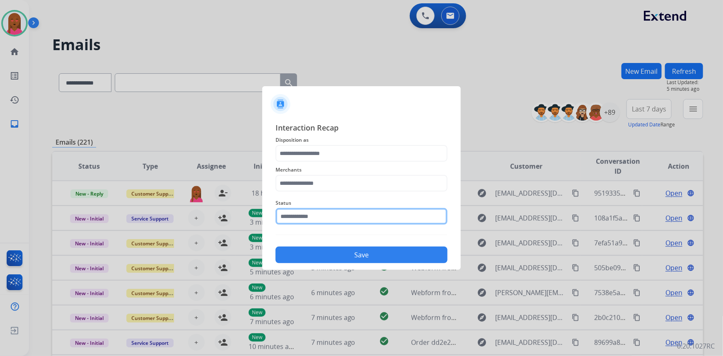
click at [328, 218] on input "text" at bounding box center [362, 216] width 172 height 17
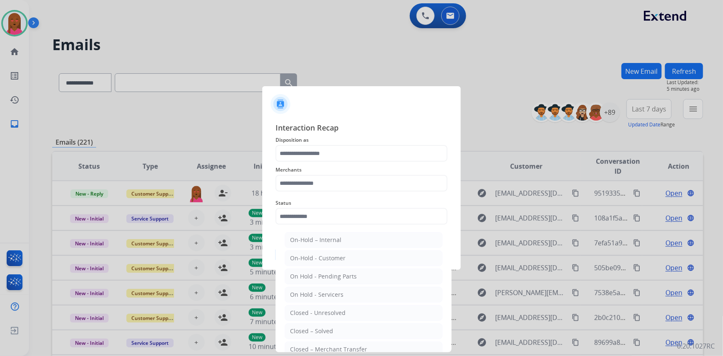
drag, startPoint x: 325, startPoint y: 332, endPoint x: 333, endPoint y: 249, distance: 83.2
click at [325, 332] on div "Closed – Solved" at bounding box center [311, 331] width 43 height 8
type input "**********"
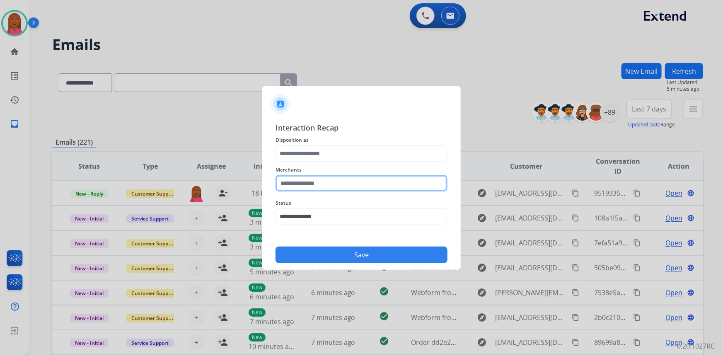
click at [360, 186] on input "text" at bounding box center [362, 183] width 172 height 17
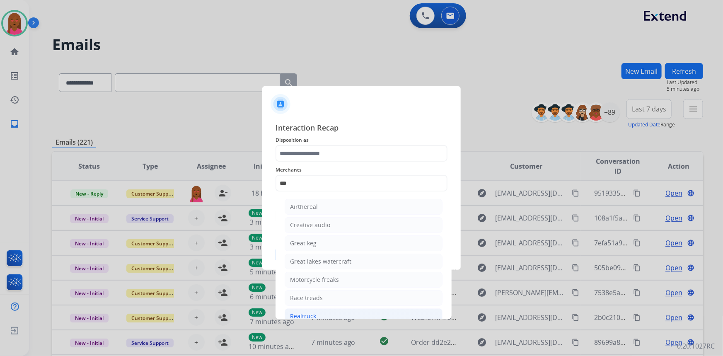
click at [332, 310] on li "Realtruck" at bounding box center [364, 316] width 158 height 16
type input "*********"
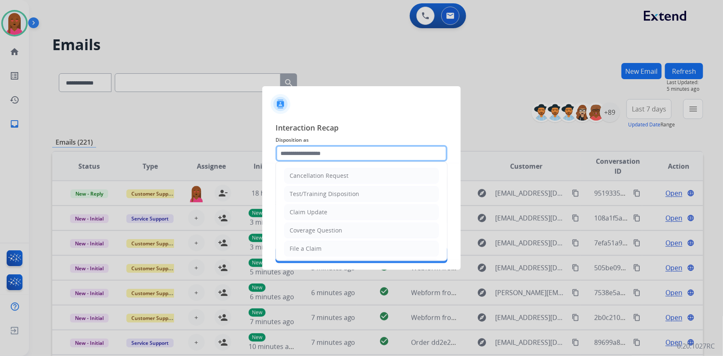
click at [352, 159] on input "text" at bounding box center [362, 153] width 172 height 17
click at [332, 209] on li "Claim Update" at bounding box center [361, 212] width 155 height 16
type input "**********"
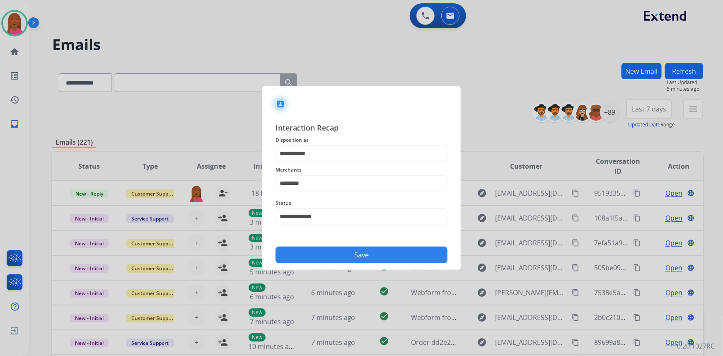
click at [350, 248] on button "Save" at bounding box center [362, 255] width 172 height 17
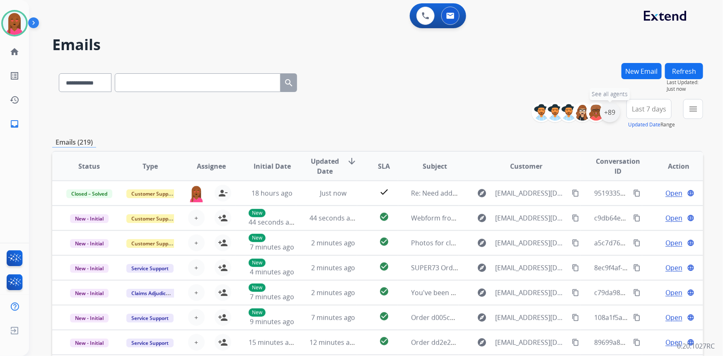
click at [614, 112] on div "+89" at bounding box center [610, 112] width 20 height 20
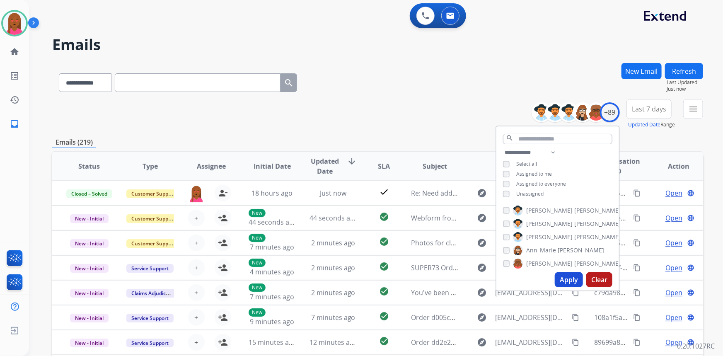
click at [536, 194] on span "Unassigned" at bounding box center [529, 193] width 27 height 7
click at [569, 281] on button "Apply" at bounding box center [569, 279] width 28 height 15
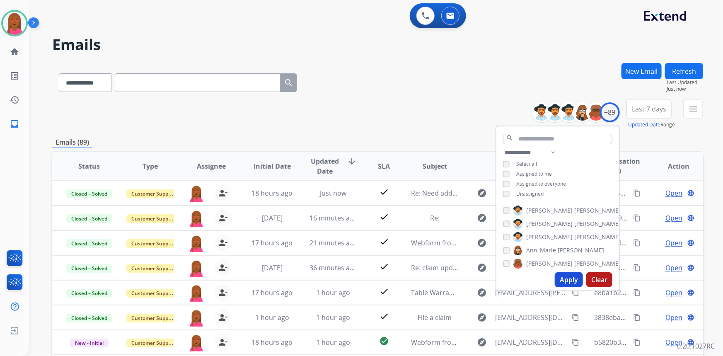
click at [647, 111] on span "Last 7 days" at bounding box center [649, 108] width 34 height 3
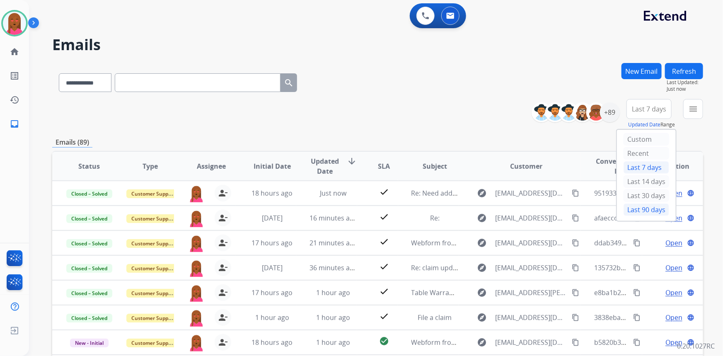
click at [634, 210] on div "Last 90 days" at bounding box center [647, 209] width 46 height 12
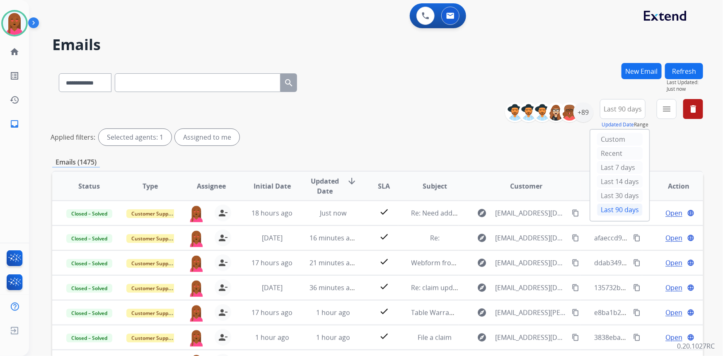
click at [659, 110] on button "menu" at bounding box center [667, 109] width 20 height 20
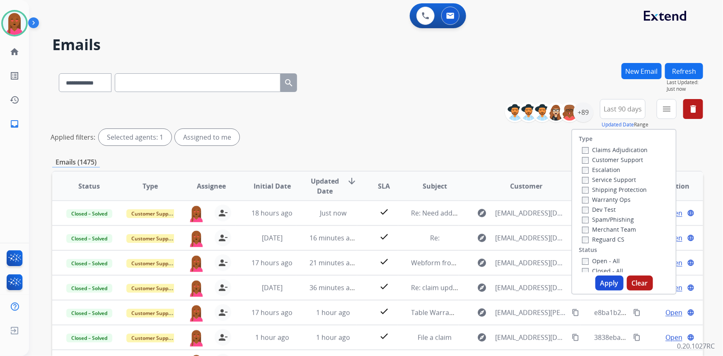
click at [630, 162] on label "Customer Support" at bounding box center [612, 160] width 61 height 8
click at [630, 189] on label "Shipping Protection" at bounding box center [614, 190] width 65 height 8
click at [609, 237] on label "Reguard CS" at bounding box center [603, 239] width 42 height 8
click at [608, 257] on label "Open - All" at bounding box center [601, 261] width 38 height 8
click at [600, 281] on button "Apply" at bounding box center [609, 283] width 28 height 15
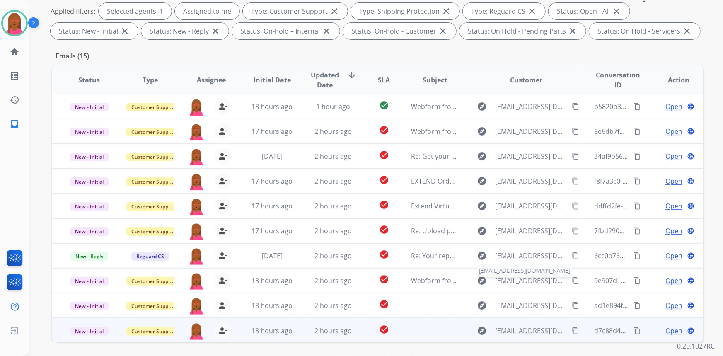
scroll to position [155, 0]
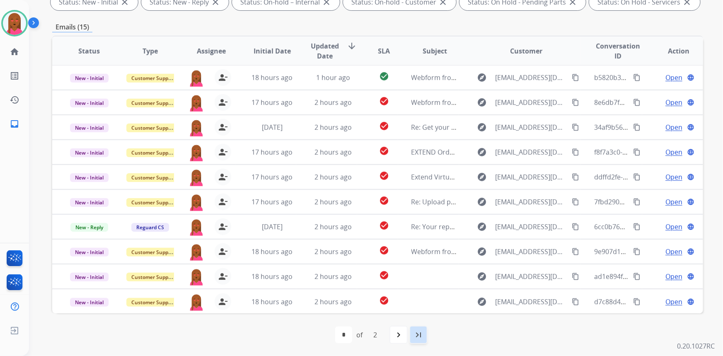
click at [419, 336] on mat-icon "last_page" at bounding box center [419, 335] width 10 height 10
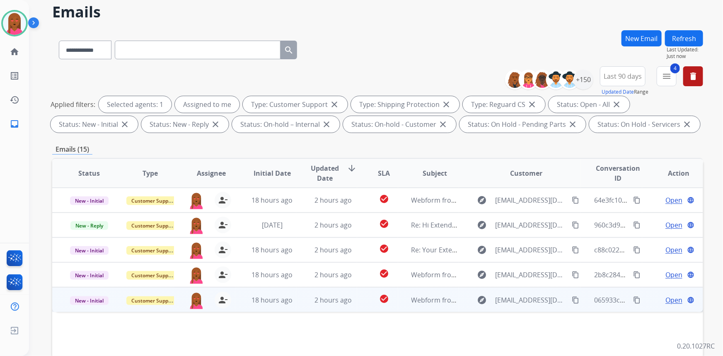
scroll to position [75, 0]
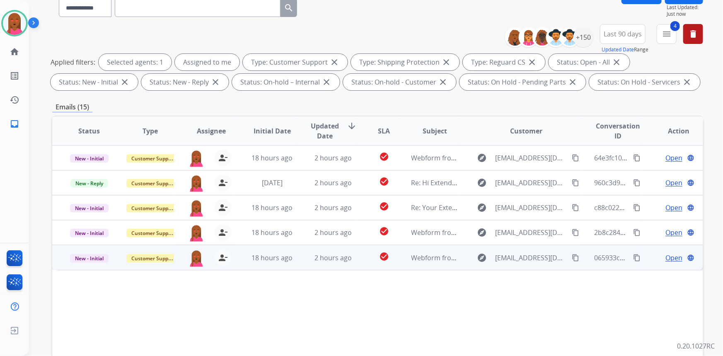
click at [665, 255] on span "Open" at bounding box center [673, 258] width 17 height 10
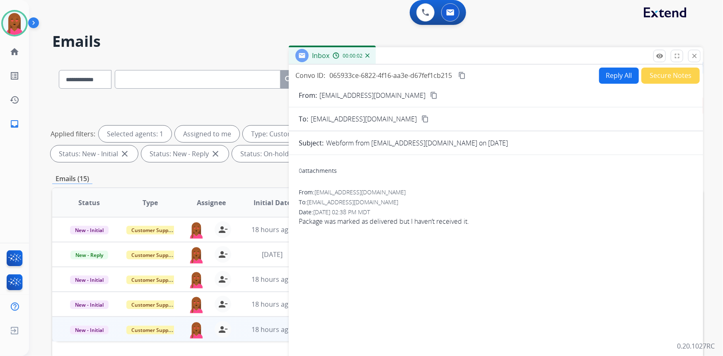
scroll to position [0, 0]
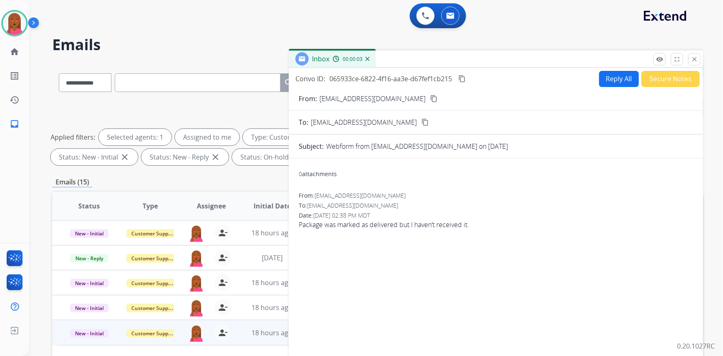
click at [430, 96] on mat-icon "content_copy" at bounding box center [433, 98] width 7 height 7
click at [367, 226] on span "Package was marked as delivered but I haven’t received it." at bounding box center [496, 225] width 394 height 10
drag, startPoint x: 656, startPoint y: 173, endPoint x: 604, endPoint y: 165, distance: 52.5
click at [656, 173] on div "0 attachments" at bounding box center [496, 175] width 394 height 20
click at [603, 81] on button "Reply All" at bounding box center [619, 79] width 40 height 16
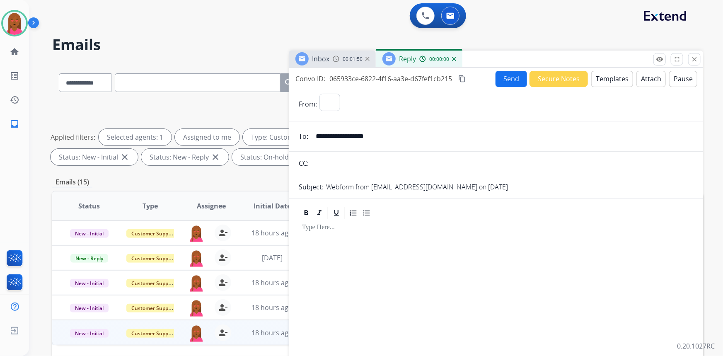
select select "**********"
click at [616, 82] on button "Templates" at bounding box center [612, 79] width 42 height 16
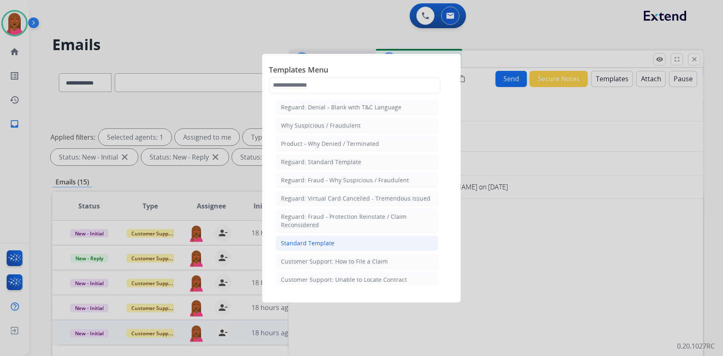
click at [342, 244] on li "Standard Template" at bounding box center [357, 243] width 163 height 16
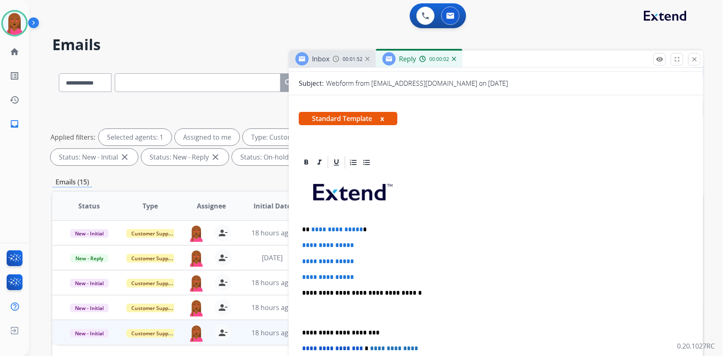
scroll to position [150, 0]
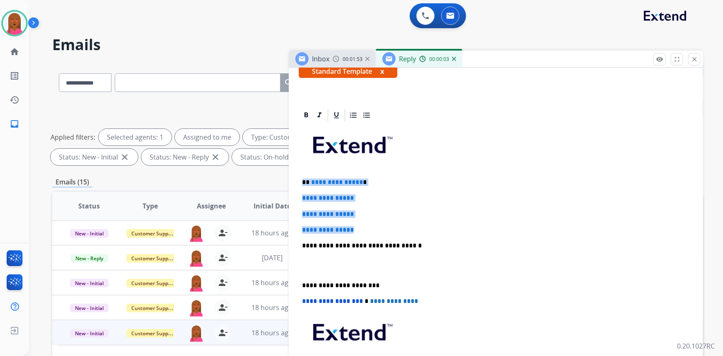
drag, startPoint x: 364, startPoint y: 225, endPoint x: 304, endPoint y: 178, distance: 75.9
click at [304, 178] on div "**********" at bounding box center [496, 265] width 394 height 285
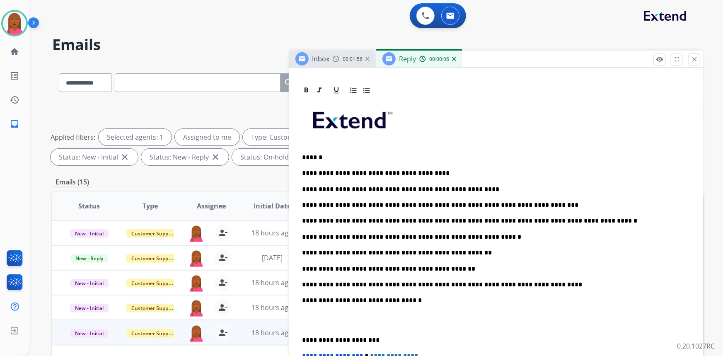
scroll to position [226, 0]
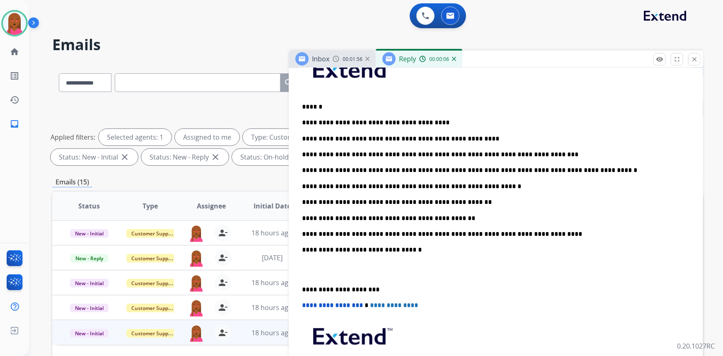
click at [312, 273] on p at bounding box center [496, 269] width 388 height 15
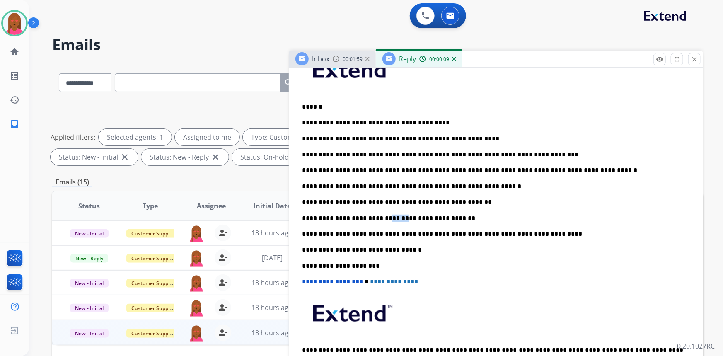
drag, startPoint x: 389, startPoint y: 215, endPoint x: 381, endPoint y: 216, distance: 8.3
click at [381, 216] on p "**********" at bounding box center [493, 218] width 382 height 7
drag, startPoint x: 454, startPoint y: 200, endPoint x: 443, endPoint y: 201, distance: 11.7
click at [443, 201] on p "**********" at bounding box center [493, 201] width 382 height 7
click at [573, 138] on p "**********" at bounding box center [493, 138] width 382 height 7
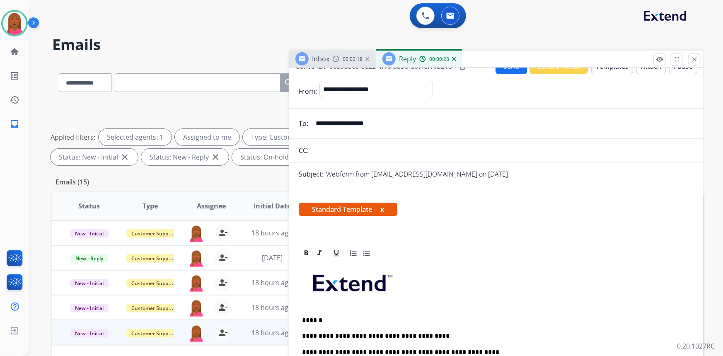
scroll to position [0, 0]
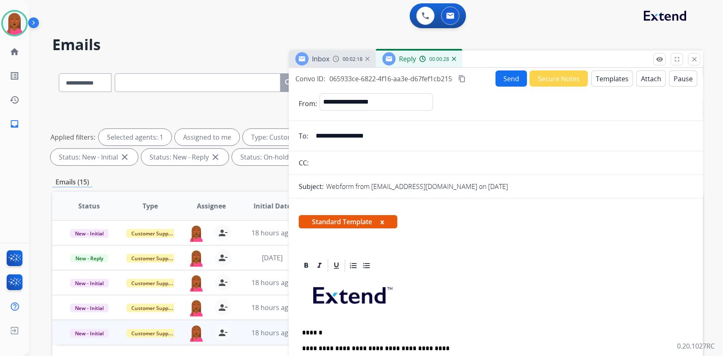
click at [463, 75] on mat-icon "content_copy" at bounding box center [461, 78] width 7 height 7
click at [506, 77] on button "Send" at bounding box center [511, 78] width 31 height 16
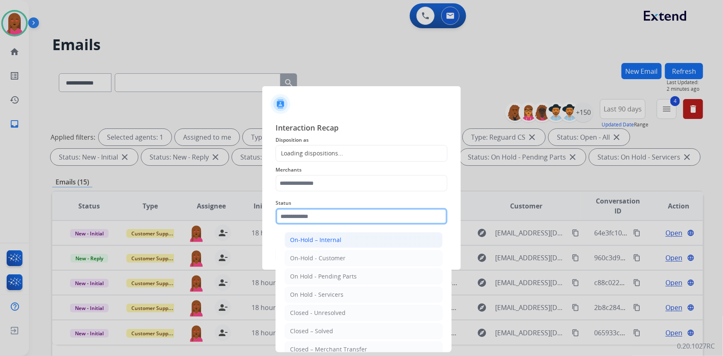
drag, startPoint x: 350, startPoint y: 216, endPoint x: 344, endPoint y: 242, distance: 26.4
click at [352, 219] on input "text" at bounding box center [362, 216] width 172 height 17
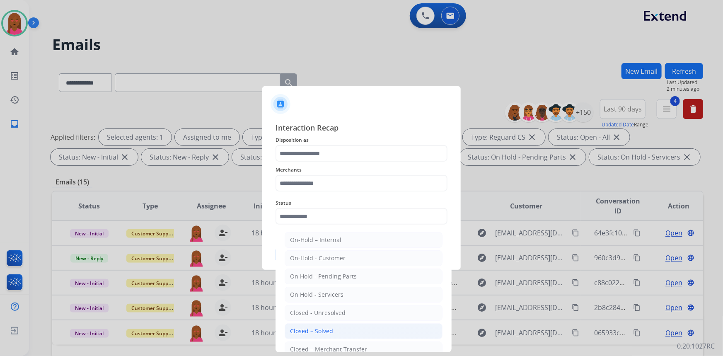
click at [348, 328] on li "Closed – Solved" at bounding box center [364, 331] width 158 height 16
type input "**********"
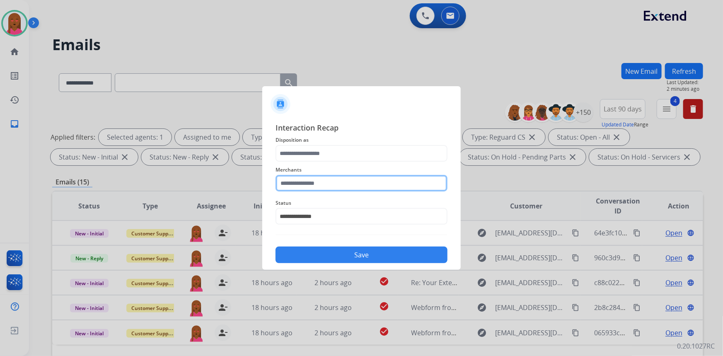
click at [337, 179] on input "text" at bounding box center [362, 183] width 172 height 17
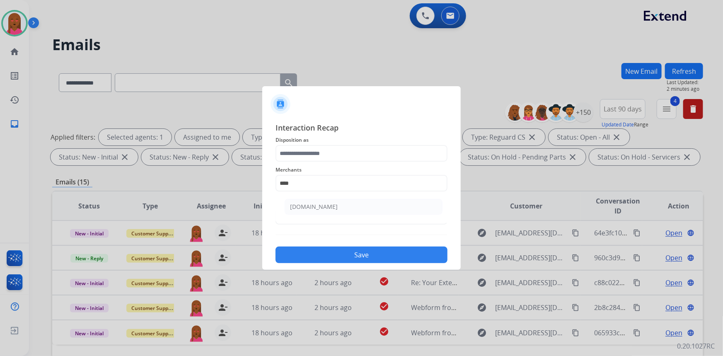
drag, startPoint x: 323, startPoint y: 205, endPoint x: 311, endPoint y: 153, distance: 53.2
click at [323, 206] on div "Carparts.com" at bounding box center [314, 207] width 48 height 8
type input "**********"
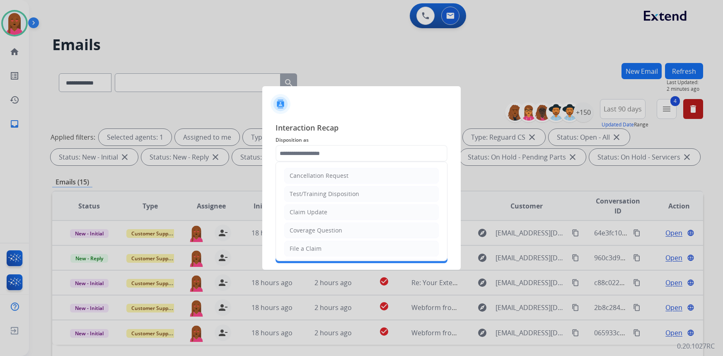
select select "*"
click at [330, 209] on li "Claim Update" at bounding box center [361, 212] width 155 height 16
type input "**********"
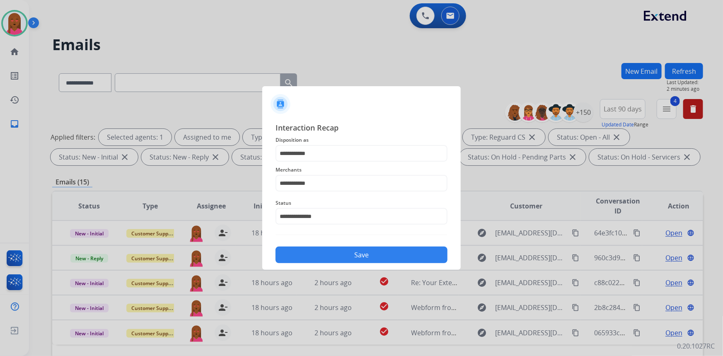
click at [339, 256] on button "Save" at bounding box center [362, 255] width 172 height 17
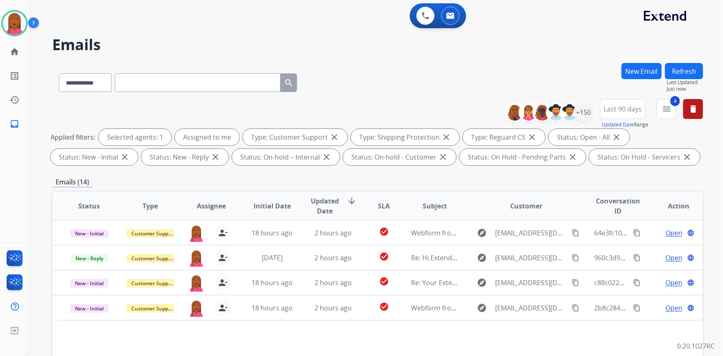
scroll to position [37, 0]
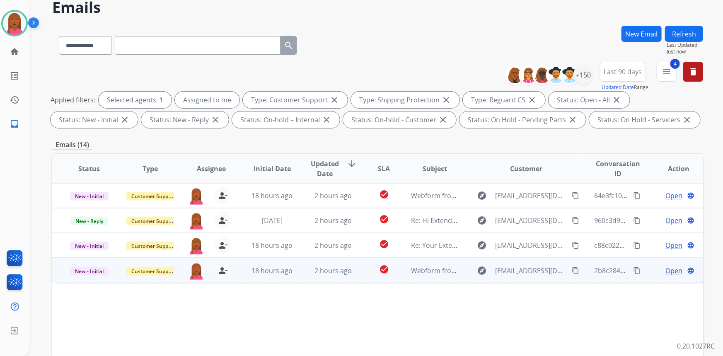
click at [667, 270] on span "Open" at bounding box center [673, 271] width 17 height 10
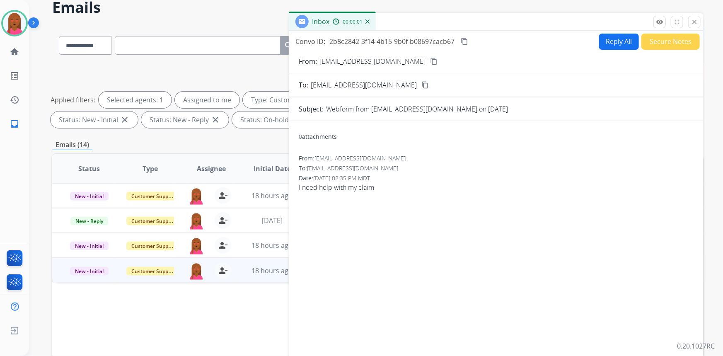
click at [430, 58] on mat-icon "content_copy" at bounding box center [433, 61] width 7 height 7
click at [563, 224] on div "0 attachments From: [EMAIL_ADDRESS][DOMAIN_NAME] To: [EMAIL_ADDRESS][DOMAIN_NAM…" at bounding box center [496, 245] width 414 height 235
click at [621, 39] on button "Reply All" at bounding box center [619, 42] width 40 height 16
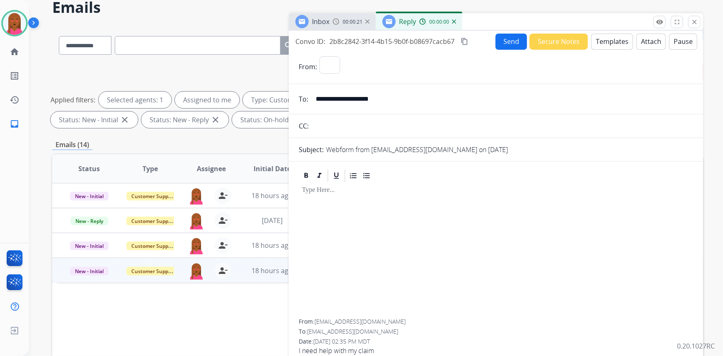
select select "**********"
click at [617, 40] on button "Templates" at bounding box center [612, 42] width 42 height 16
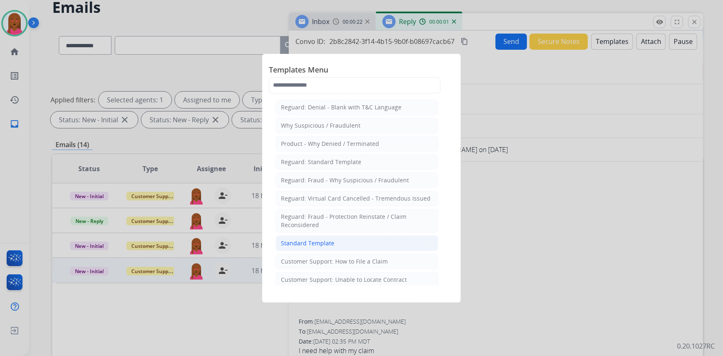
click at [337, 242] on li "Standard Template" at bounding box center [357, 243] width 163 height 16
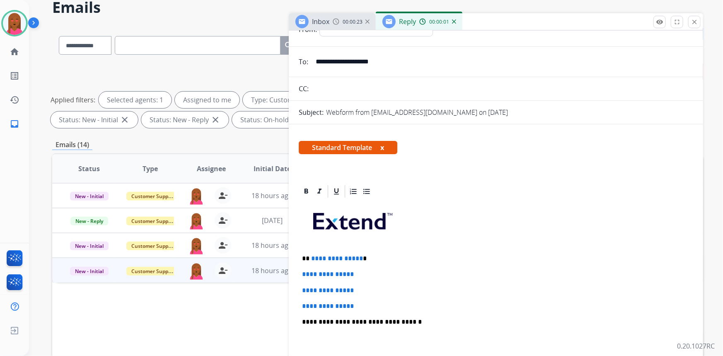
scroll to position [75, 0]
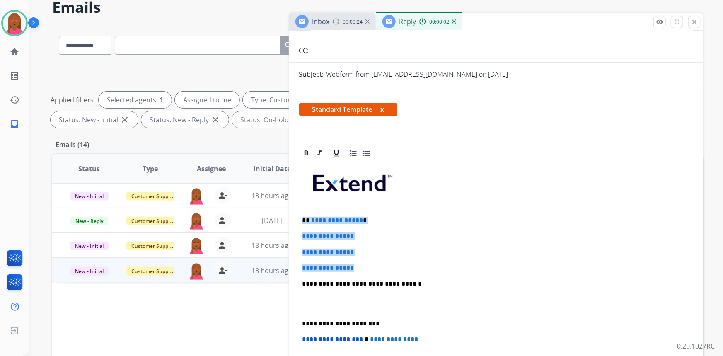
drag, startPoint x: 360, startPoint y: 268, endPoint x: 303, endPoint y: 218, distance: 75.2
click at [303, 218] on div "**********" at bounding box center [496, 303] width 394 height 285
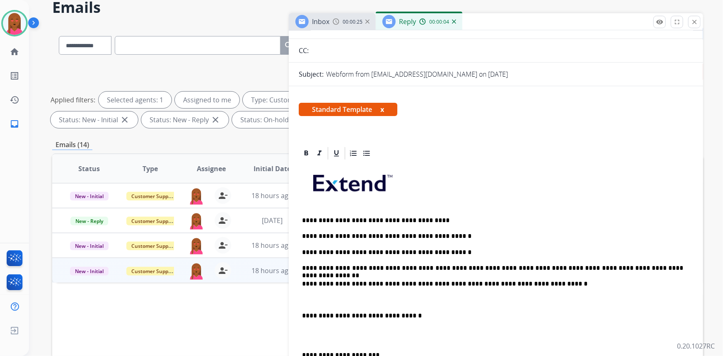
click at [303, 211] on div "**********" at bounding box center [496, 319] width 394 height 317
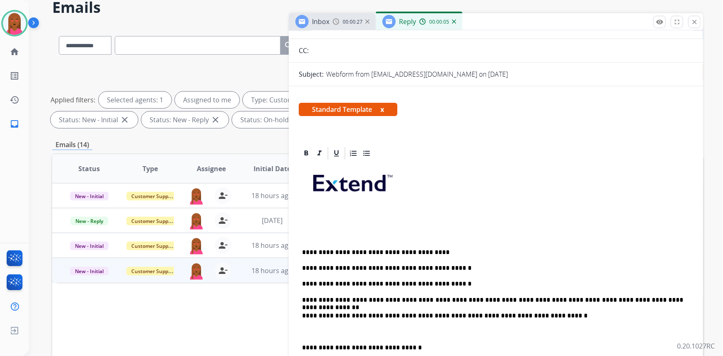
click at [303, 217] on p at bounding box center [493, 220] width 382 height 7
click at [317, 235] on p at bounding box center [493, 235] width 382 height 7
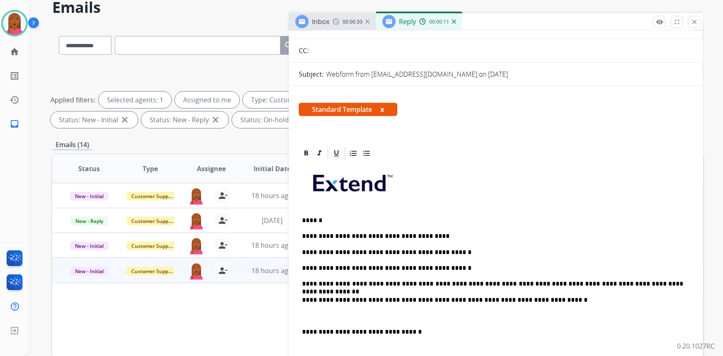
click at [304, 313] on p at bounding box center [496, 315] width 388 height 7
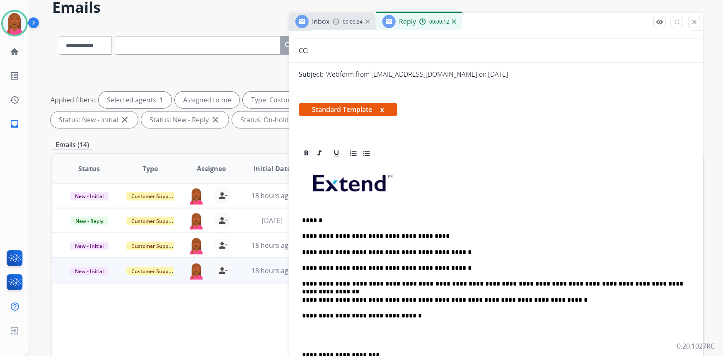
click at [304, 339] on p at bounding box center [496, 335] width 388 height 15
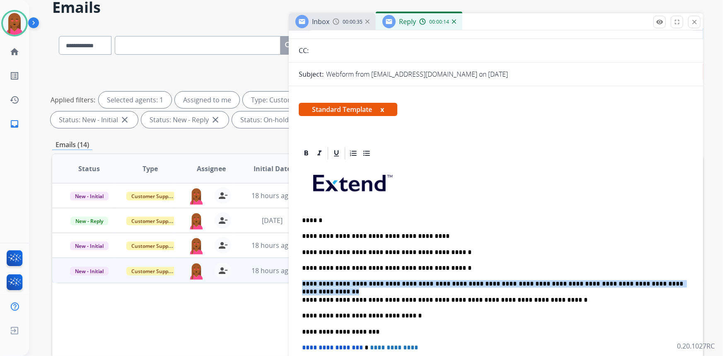
drag, startPoint x: 557, startPoint y: 282, endPoint x: 299, endPoint y: 286, distance: 257.8
click at [299, 286] on div "**********" at bounding box center [496, 307] width 394 height 293
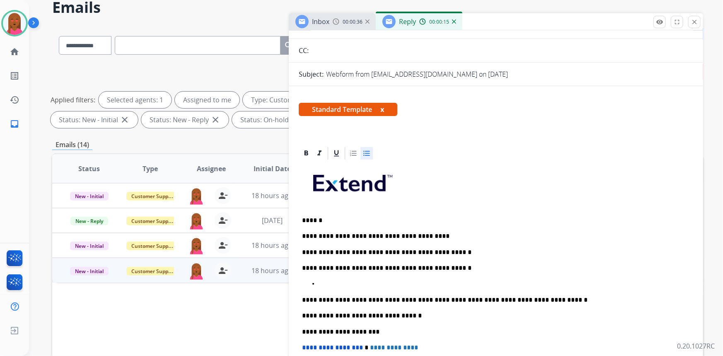
click at [364, 149] on icon at bounding box center [367, 153] width 8 height 8
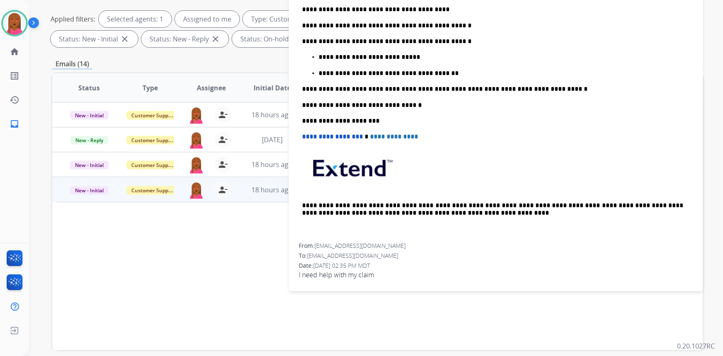
scroll to position [155, 0]
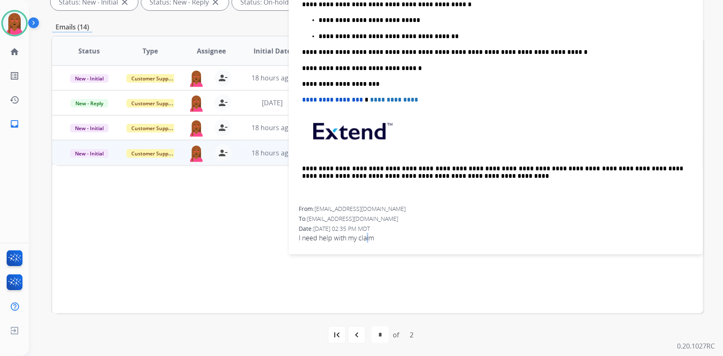
click at [368, 235] on span "I need help with my claim" at bounding box center [496, 238] width 394 height 10
click at [368, 234] on span "I need help with my claim" at bounding box center [496, 238] width 394 height 10
copy app-emails-table "I need help with my claim remove_red_eye Logs fullscreen Expand close Close Fet…"
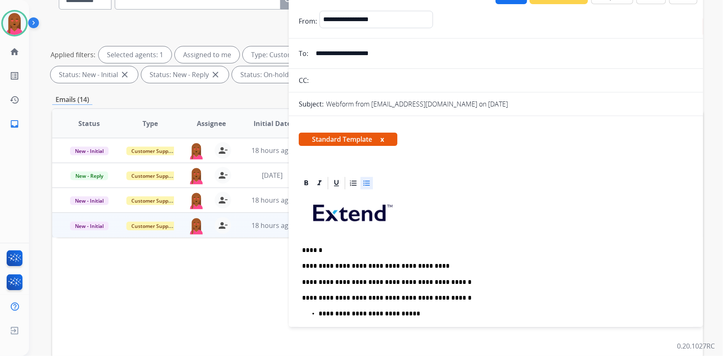
scroll to position [0, 0]
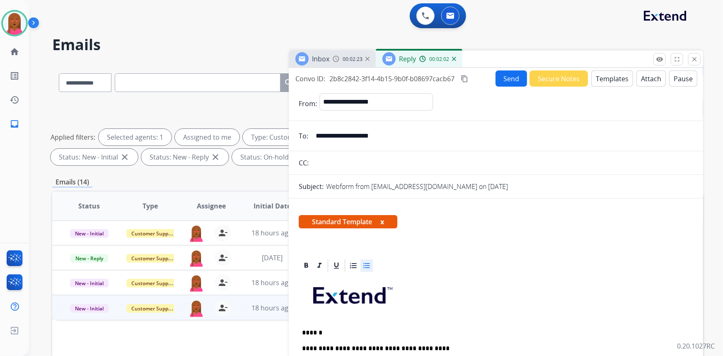
click at [464, 77] on mat-icon "content_copy" at bounding box center [464, 78] width 7 height 7
click at [509, 75] on button "Send" at bounding box center [511, 78] width 31 height 16
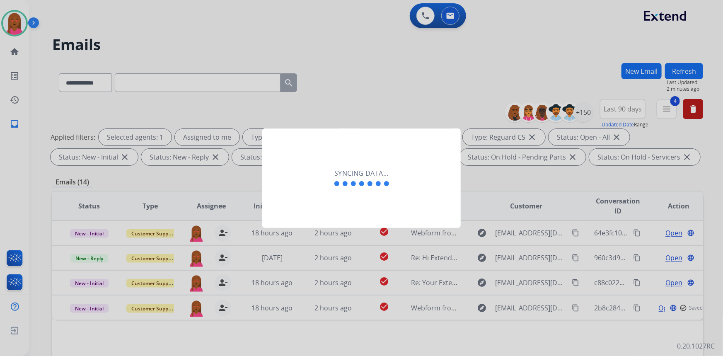
click at [353, 206] on div "Syncing data..." at bounding box center [361, 177] width 198 height 99
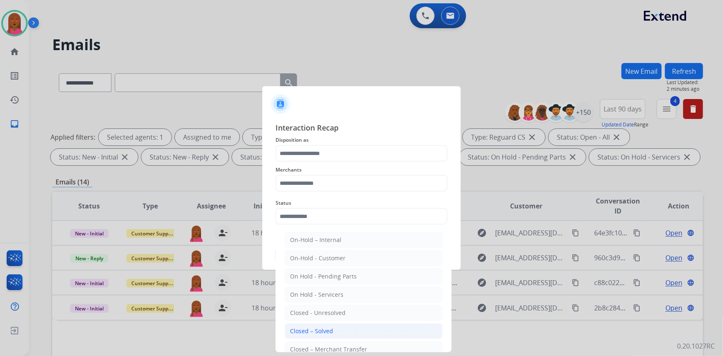
click at [329, 327] on div "Closed – Solved" at bounding box center [311, 331] width 43 height 8
type input "**********"
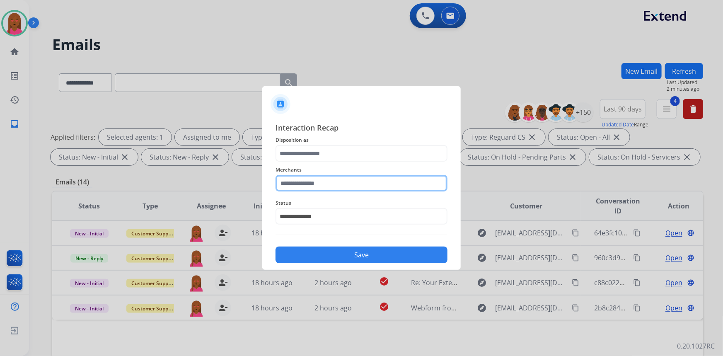
click at [328, 186] on input "text" at bounding box center [362, 183] width 172 height 17
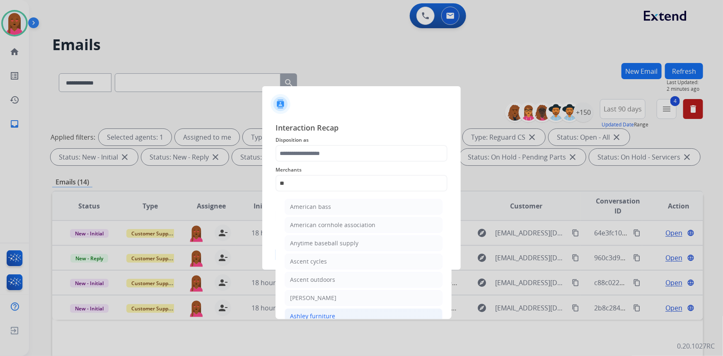
click at [324, 313] on div "Ashley furniture" at bounding box center [312, 316] width 45 height 8
type input "**********"
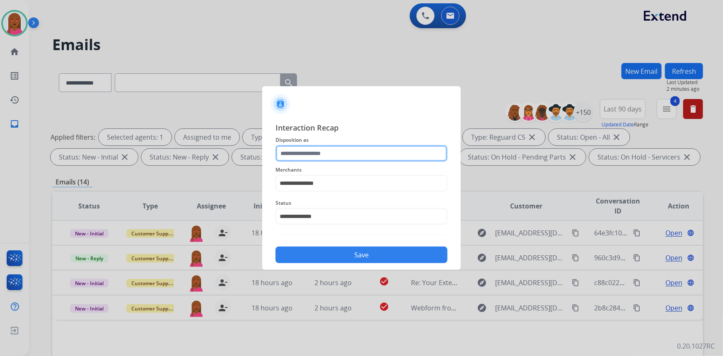
click at [336, 157] on input "text" at bounding box center [362, 153] width 172 height 17
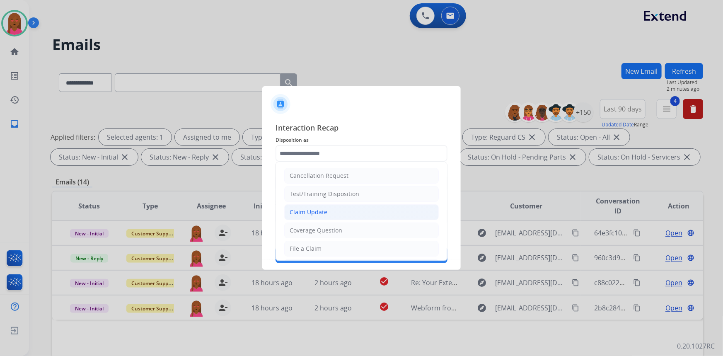
click at [327, 211] on li "Claim Update" at bounding box center [361, 212] width 155 height 16
type input "**********"
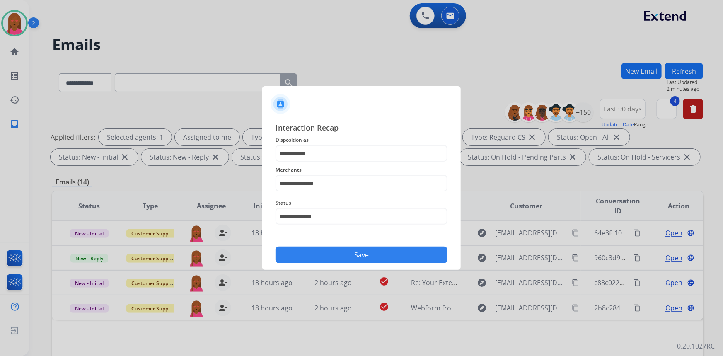
click at [330, 256] on button "Save" at bounding box center [362, 255] width 172 height 17
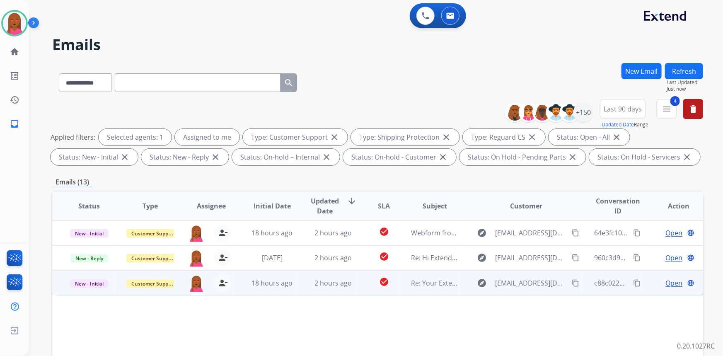
click at [677, 283] on div "Open language" at bounding box center [679, 283] width 47 height 10
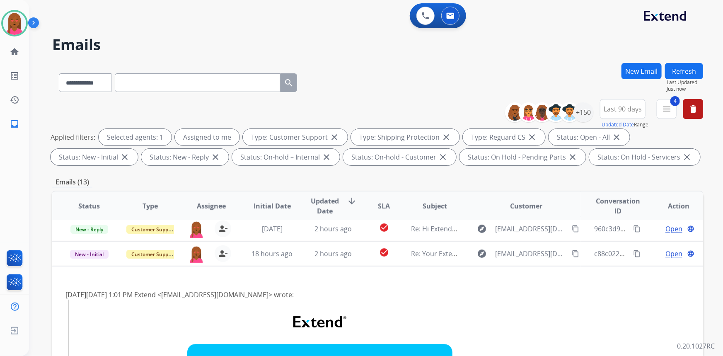
scroll to position [12, 0]
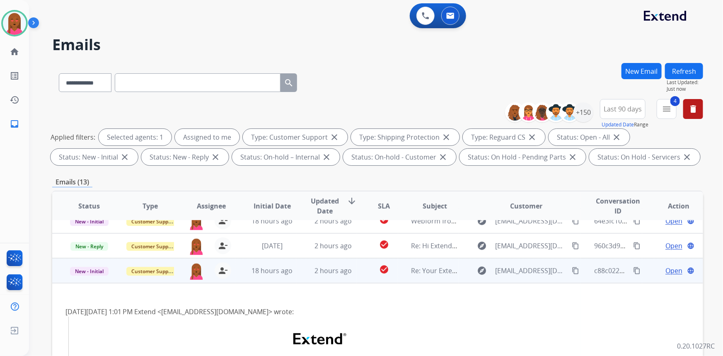
click at [670, 269] on span "Open" at bounding box center [673, 271] width 17 height 10
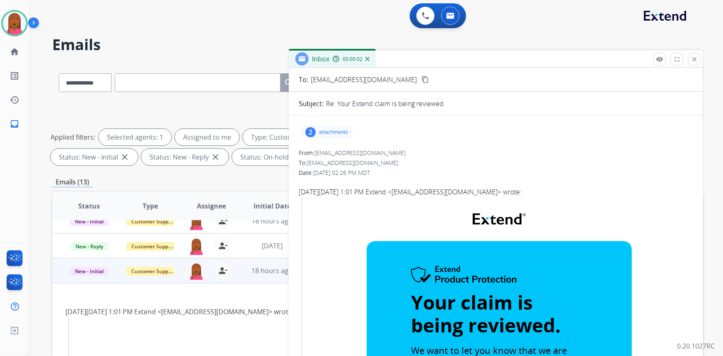
scroll to position [0, 0]
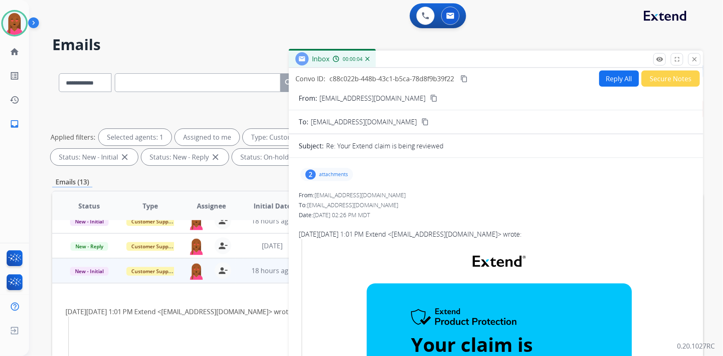
click at [430, 99] on mat-icon "content_copy" at bounding box center [433, 97] width 7 height 7
click at [416, 202] on div "To: [EMAIL_ADDRESS][DOMAIN_NAME]" at bounding box center [496, 205] width 394 height 8
click at [465, 77] on mat-icon "content_copy" at bounding box center [463, 78] width 7 height 7
click at [327, 175] on p "attachments" at bounding box center [333, 174] width 29 height 7
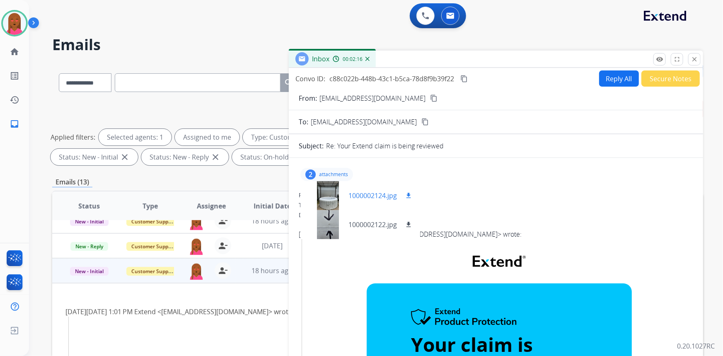
click at [331, 203] on div at bounding box center [327, 195] width 41 height 29
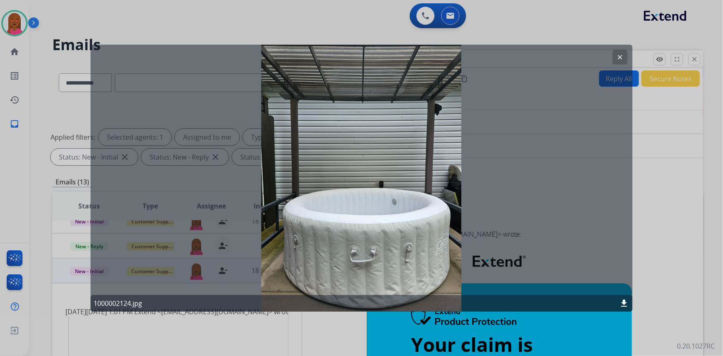
click at [624, 53] on button "clear" at bounding box center [620, 56] width 15 height 15
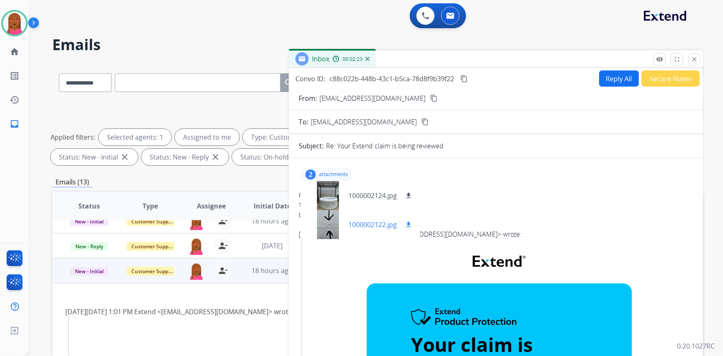
click at [324, 223] on div at bounding box center [327, 224] width 41 height 29
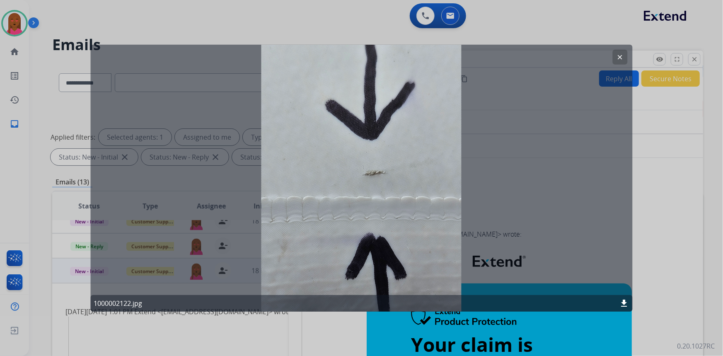
click at [622, 58] on mat-icon "clear" at bounding box center [620, 56] width 7 height 7
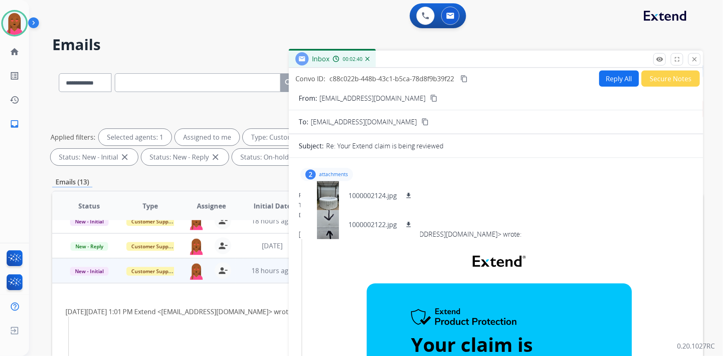
click at [629, 73] on button "Reply All" at bounding box center [619, 78] width 40 height 16
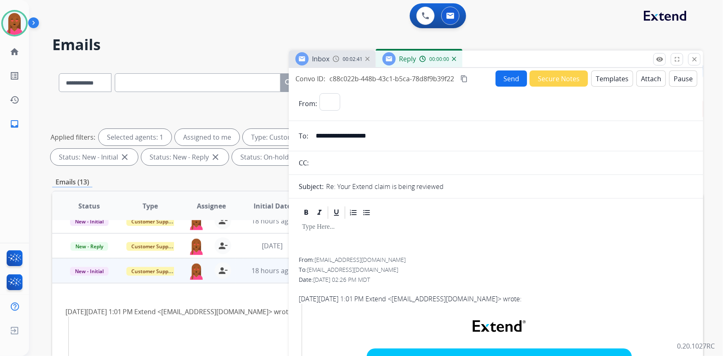
select select "**********"
click at [622, 79] on button "Templates" at bounding box center [612, 78] width 42 height 16
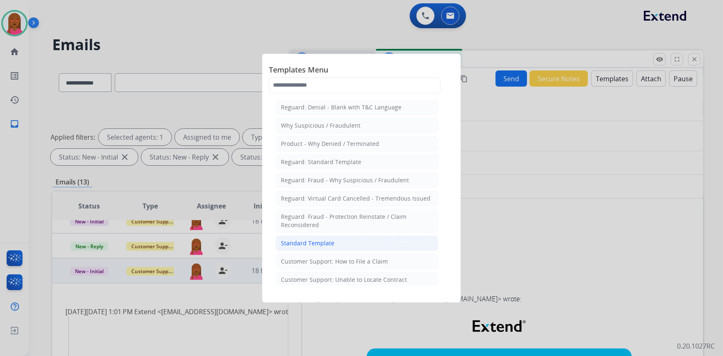
click at [341, 239] on li "Standard Template" at bounding box center [357, 243] width 163 height 16
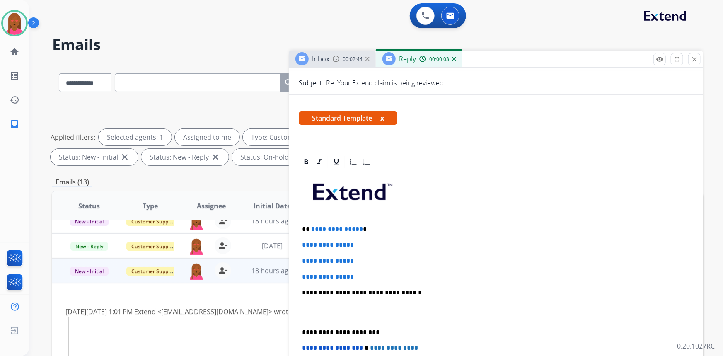
scroll to position [113, 0]
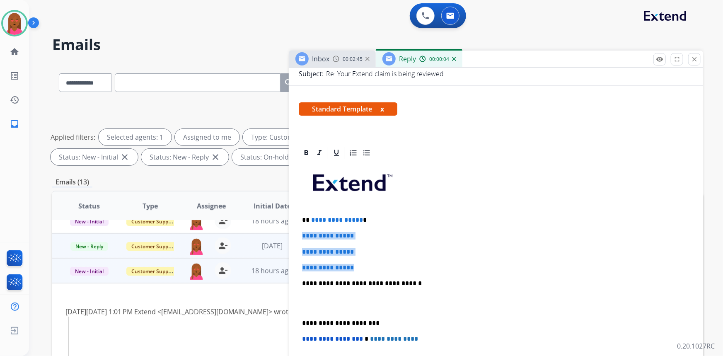
drag, startPoint x: 363, startPoint y: 265, endPoint x: 282, endPoint y: 241, distance: 84.7
click at [284, 235] on div "**********" at bounding box center [377, 287] width 651 height 448
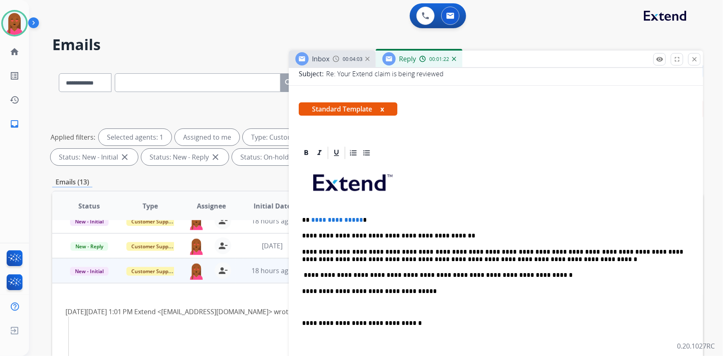
click at [536, 248] on p "**********" at bounding box center [493, 255] width 382 height 15
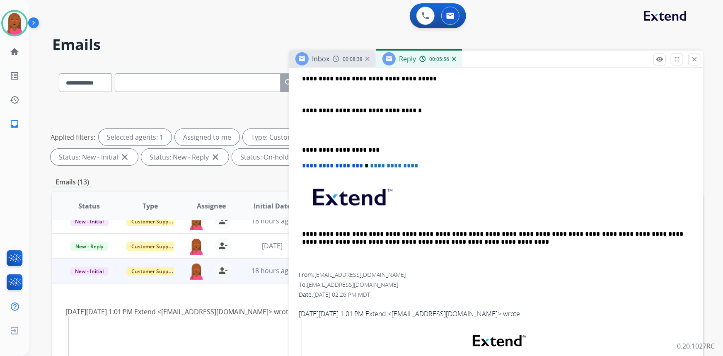
scroll to position [452, 0]
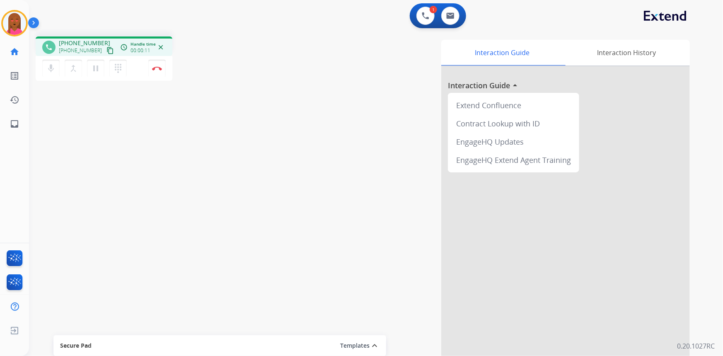
click at [167, 73] on div "mic Mute merge_type Bridge pause Hold dialpad Dialpad Disconnect" at bounding box center [104, 68] width 137 height 25
click at [161, 70] on img at bounding box center [157, 68] width 10 height 4
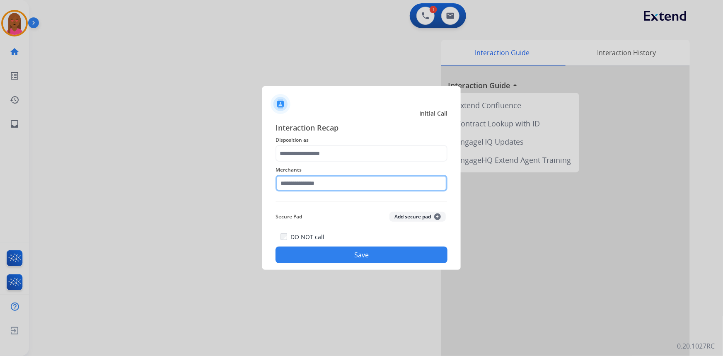
click at [347, 179] on input "text" at bounding box center [362, 183] width 172 height 17
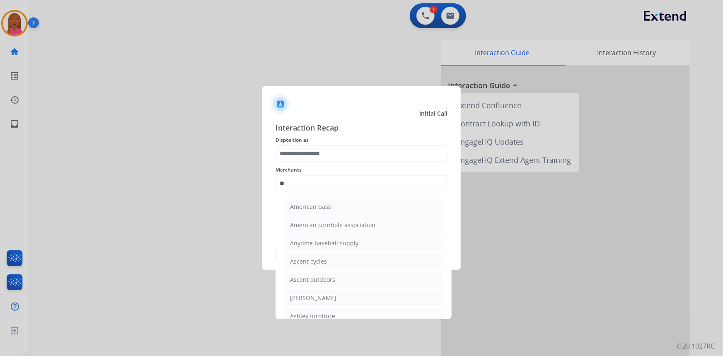
drag, startPoint x: 314, startPoint y: 294, endPoint x: 314, endPoint y: 269, distance: 24.5
click at [315, 294] on div "[PERSON_NAME]" at bounding box center [313, 298] width 46 height 8
type input "**********"
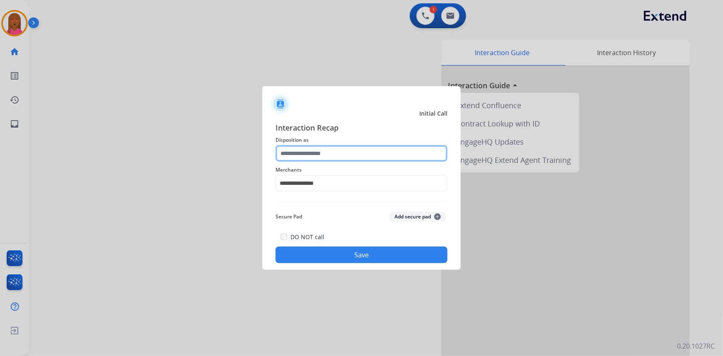
click at [343, 149] on input "text" at bounding box center [362, 153] width 172 height 17
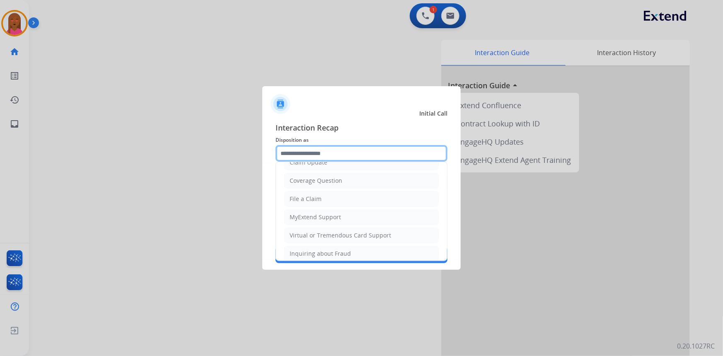
scroll to position [128, 0]
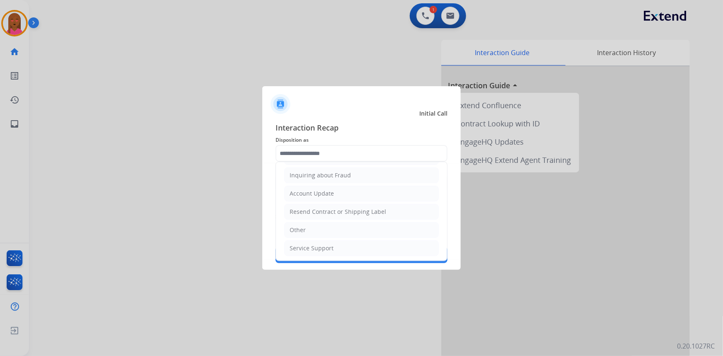
click at [315, 235] on li "Other" at bounding box center [361, 230] width 155 height 16
type input "*****"
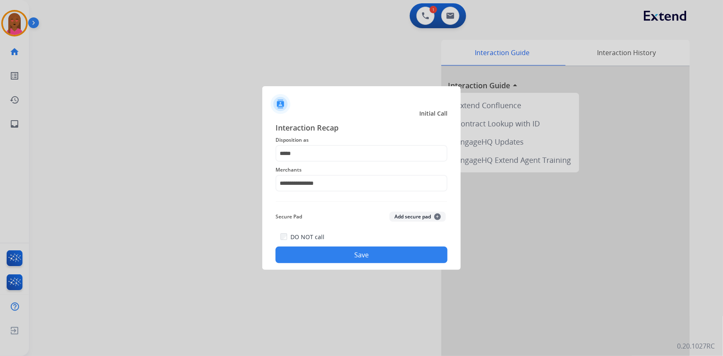
click at [327, 239] on div "DO NOT call Save" at bounding box center [362, 247] width 172 height 31
click at [335, 252] on button "Save" at bounding box center [362, 255] width 172 height 17
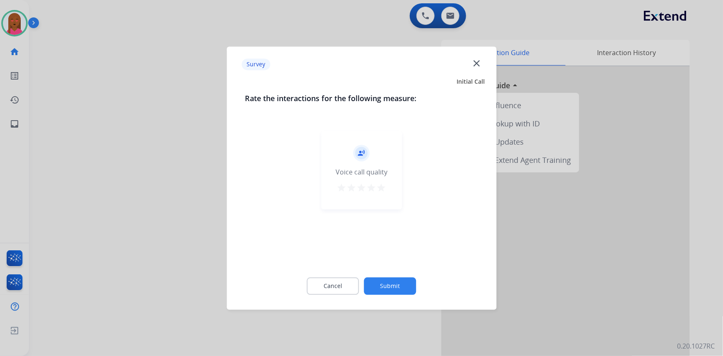
click at [478, 64] on mat-icon "close" at bounding box center [476, 63] width 11 height 11
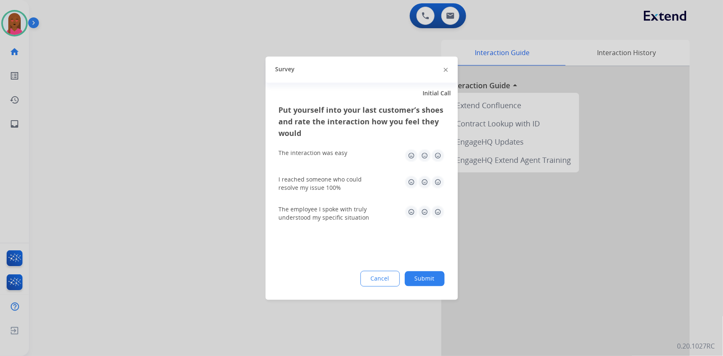
click at [444, 73] on div at bounding box center [446, 70] width 4 height 10
click at [448, 70] on div "Survey" at bounding box center [362, 69] width 192 height 26
click at [445, 70] on img at bounding box center [446, 70] width 4 height 4
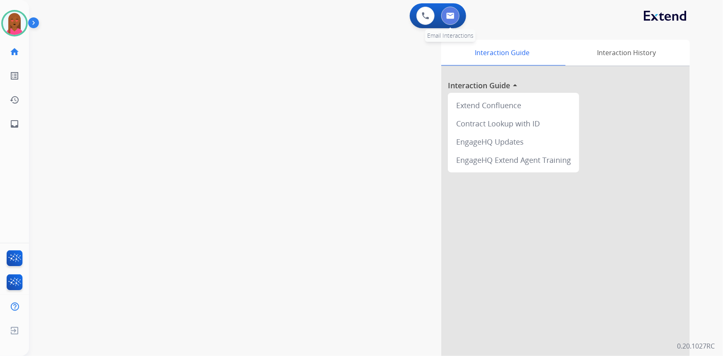
click at [453, 18] on img at bounding box center [450, 15] width 8 height 7
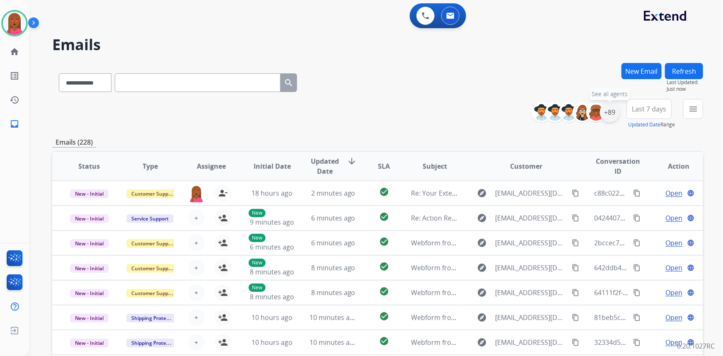
click at [610, 111] on div "+89" at bounding box center [610, 112] width 20 height 20
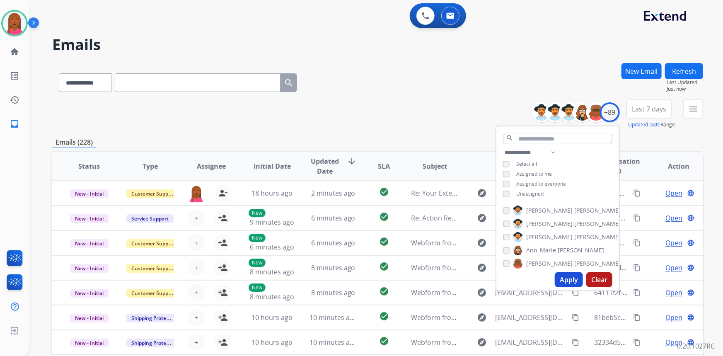
click at [537, 192] on span "Unassigned" at bounding box center [529, 193] width 27 height 7
click at [559, 278] on button "Apply" at bounding box center [569, 279] width 28 height 15
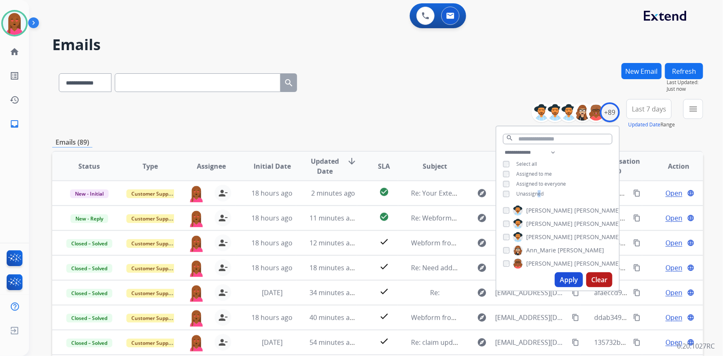
click at [655, 109] on span "Last 7 days" at bounding box center [649, 108] width 34 height 3
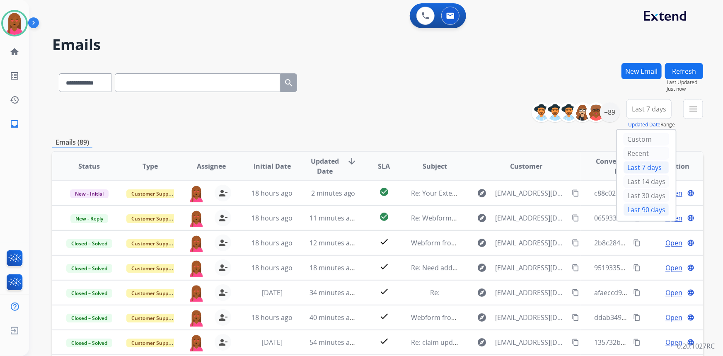
click at [633, 210] on div "Last 90 days" at bounding box center [647, 209] width 46 height 12
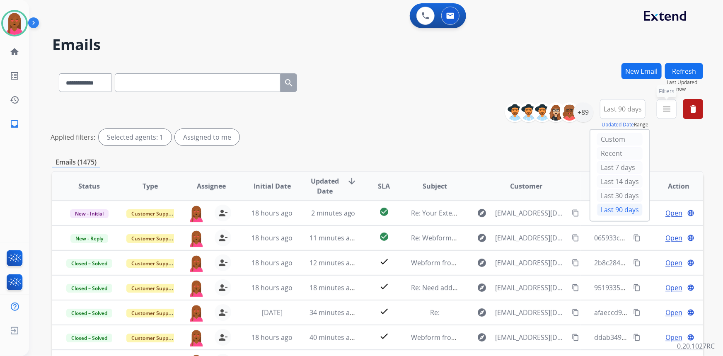
click at [661, 106] on button "menu Filters" at bounding box center [667, 109] width 20 height 20
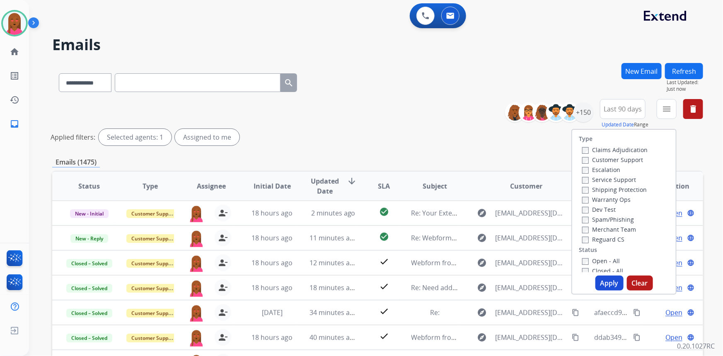
click at [636, 159] on label "Customer Support" at bounding box center [612, 160] width 61 height 8
click at [631, 190] on label "Shipping Protection" at bounding box center [614, 190] width 65 height 8
click at [612, 240] on label "Reguard CS" at bounding box center [603, 239] width 42 height 8
click at [610, 261] on label "Open - All" at bounding box center [601, 261] width 38 height 8
click at [605, 286] on button "Apply" at bounding box center [609, 283] width 28 height 15
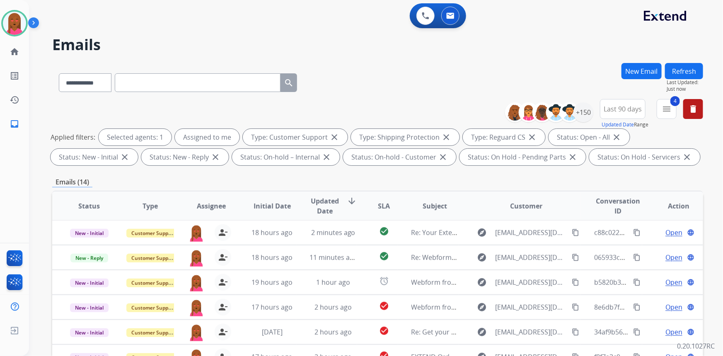
scroll to position [150, 0]
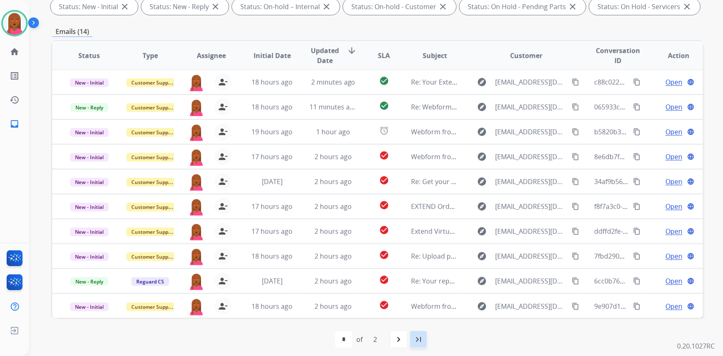
click at [421, 339] on mat-icon "last_page" at bounding box center [419, 339] width 10 height 10
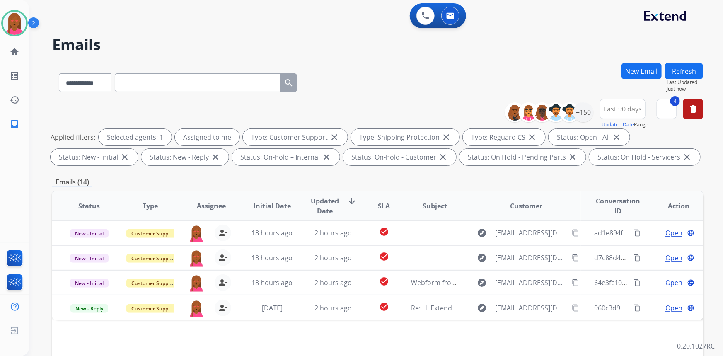
scroll to position [0, 0]
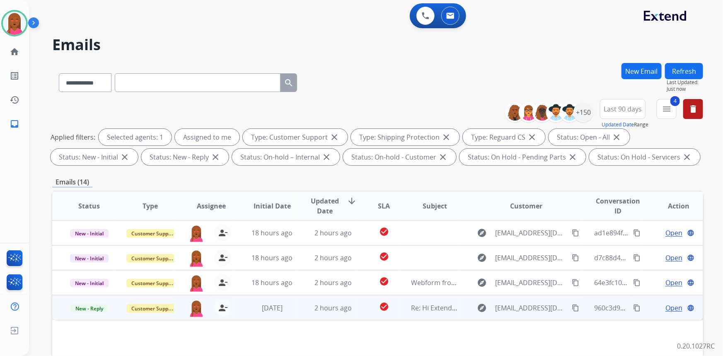
click at [668, 307] on span "Open" at bounding box center [673, 308] width 17 height 10
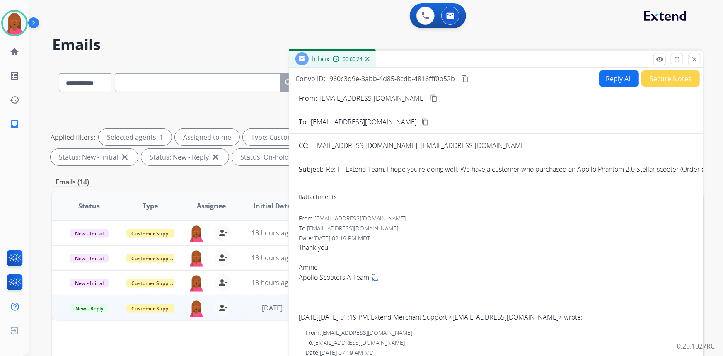
click at [665, 79] on button "Secure Notes" at bounding box center [670, 78] width 58 height 16
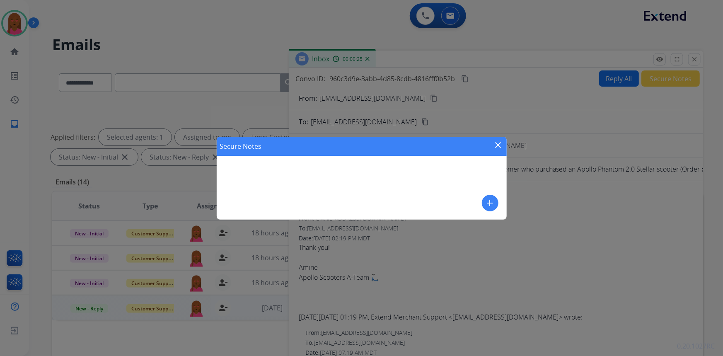
click at [485, 198] on button "add" at bounding box center [490, 203] width 17 height 17
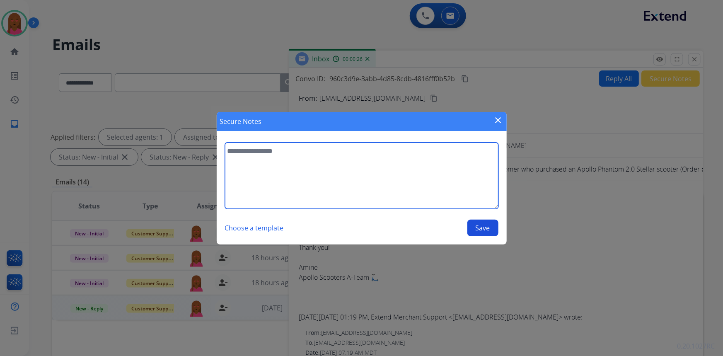
click at [352, 190] on textarea at bounding box center [361, 176] width 273 height 66
type textarea "**********"
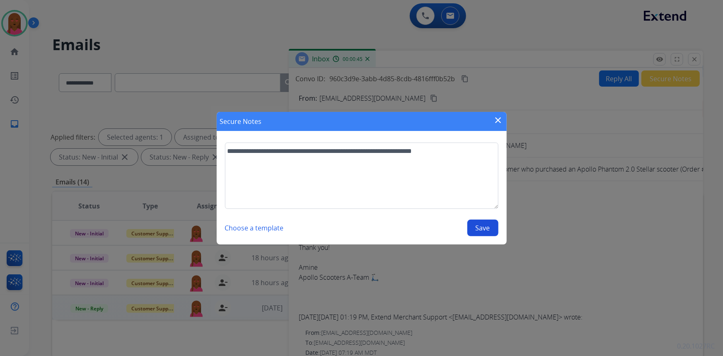
click at [478, 234] on button "Save" at bounding box center [482, 228] width 31 height 17
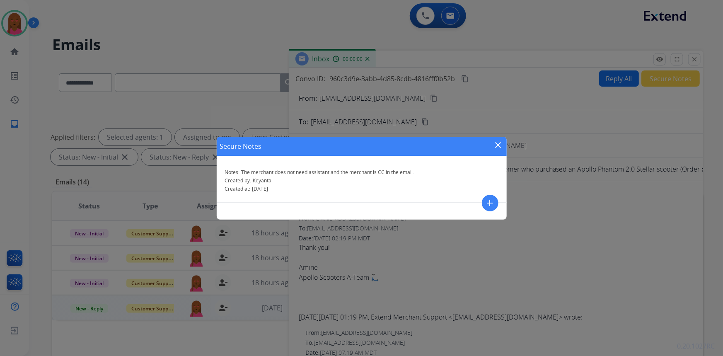
click at [492, 146] on div "Secure Notes close" at bounding box center [362, 146] width 290 height 19
click at [494, 145] on mat-icon "close" at bounding box center [499, 145] width 10 height 10
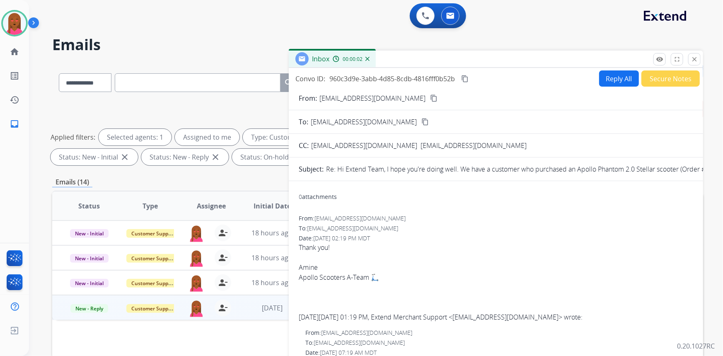
click at [692, 62] on mat-icon "close" at bounding box center [694, 59] width 7 height 7
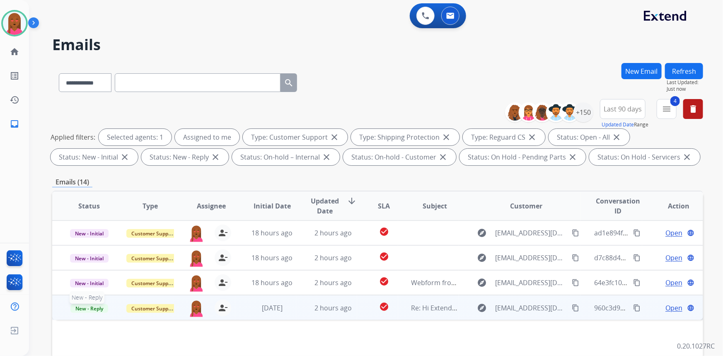
click at [95, 303] on p "New - Reply" at bounding box center [88, 308] width 47 height 10
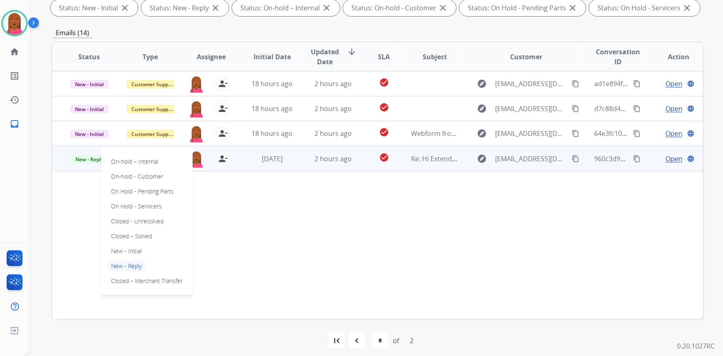
scroll to position [150, 0]
click at [155, 231] on div "On-hold – Internal On-hold - Customer On Hold - Pending Parts On Hold - Service…" at bounding box center [147, 220] width 92 height 148
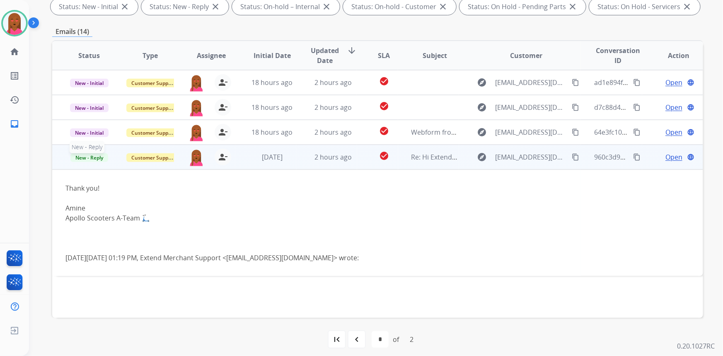
click at [96, 157] on span "New - Reply" at bounding box center [89, 157] width 38 height 9
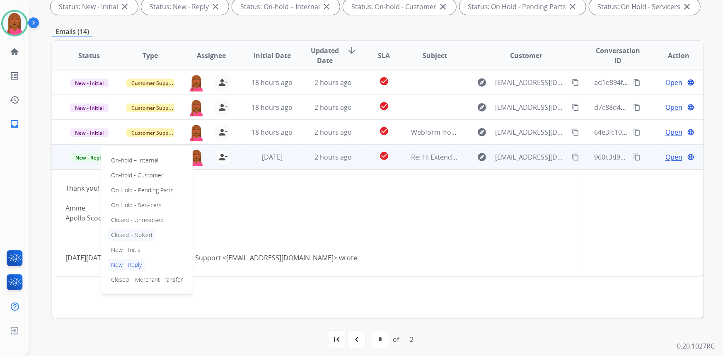
click at [143, 235] on p "Closed – Solved" at bounding box center [132, 235] width 48 height 12
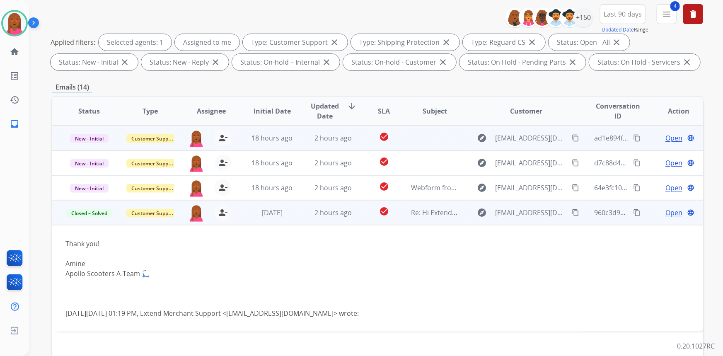
scroll to position [37, 0]
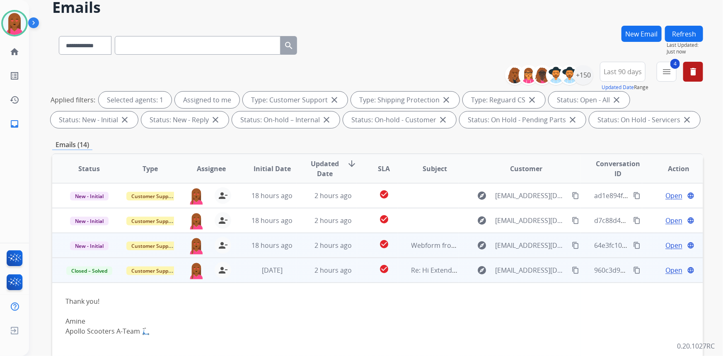
click at [670, 243] on span "Open" at bounding box center [673, 245] width 17 height 10
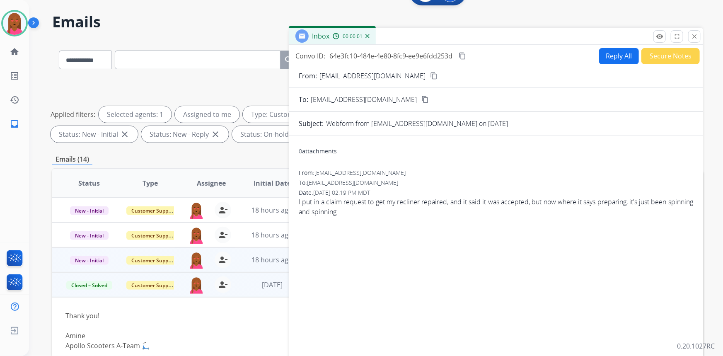
scroll to position [0, 0]
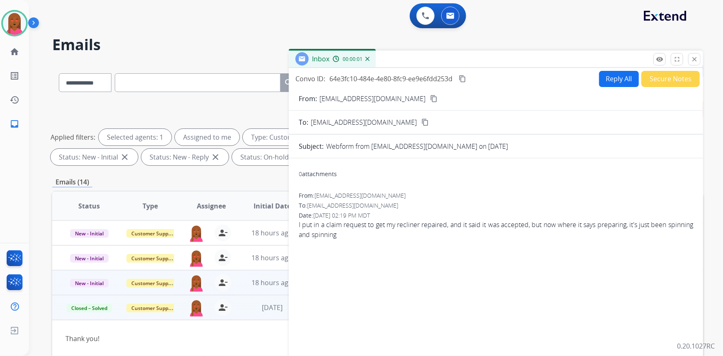
click at [430, 98] on mat-icon "content_copy" at bounding box center [433, 98] width 7 height 7
click at [432, 220] on span "I put in a claim request to get my recliner repaired, and it said it was accept…" at bounding box center [496, 230] width 394 height 20
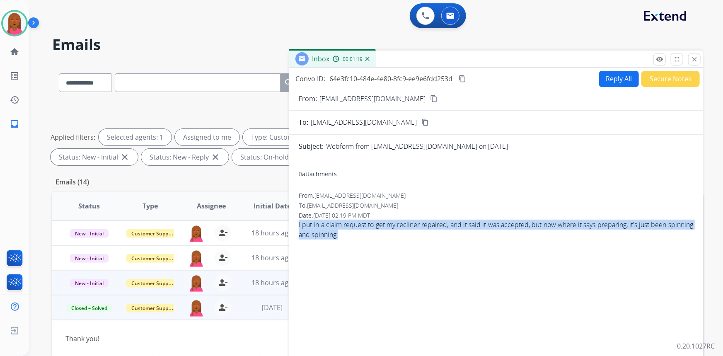
click at [432, 220] on span "I put in a claim request to get my recliner repaired, and it said it was accept…" at bounding box center [496, 230] width 394 height 20
copy app-emails-table "I put in a claim request to get my recliner repaired, and it said it was accept…"
click at [462, 78] on mat-icon "content_copy" at bounding box center [462, 78] width 7 height 7
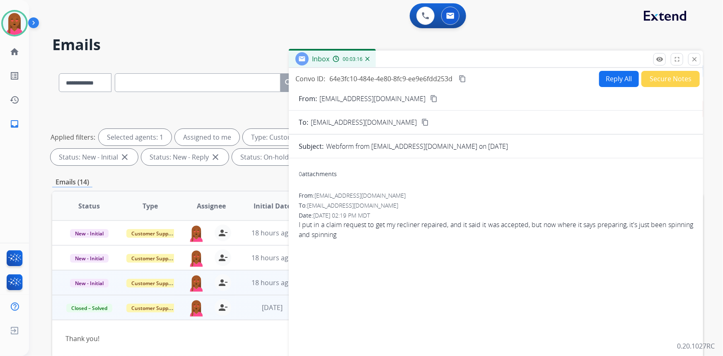
click at [581, 163] on div "0 attachments From: Neil33xlt@yahoo.com To: support@extend.com Date: 08/12/2025…" at bounding box center [496, 282] width 414 height 248
click at [617, 82] on button "Reply All" at bounding box center [619, 79] width 40 height 16
select select "**********"
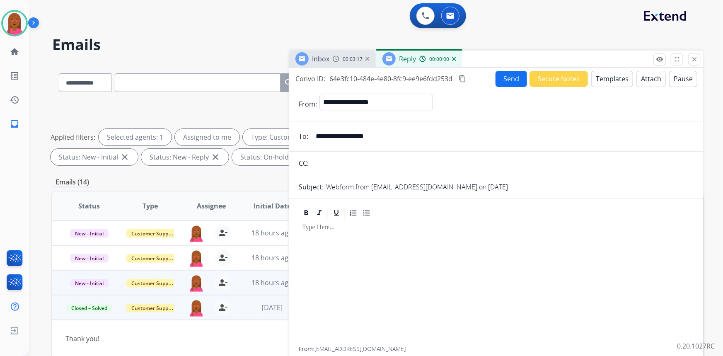
click at [617, 80] on button "Templates" at bounding box center [612, 79] width 42 height 16
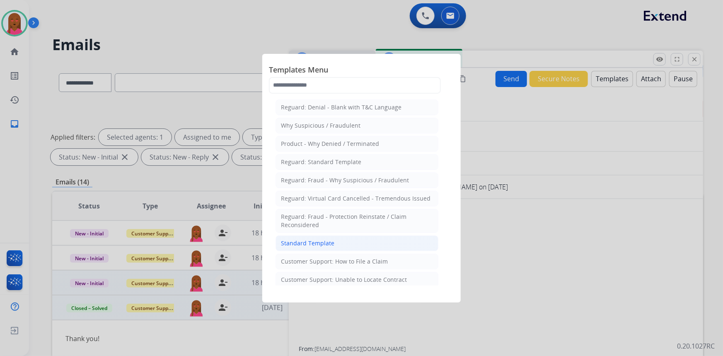
click at [332, 244] on div "Standard Template" at bounding box center [307, 243] width 53 height 8
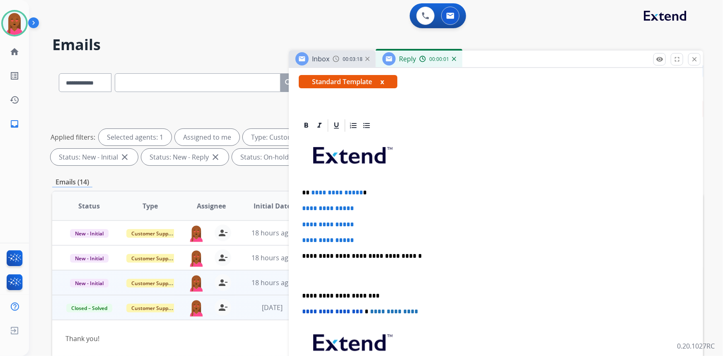
scroll to position [150, 0]
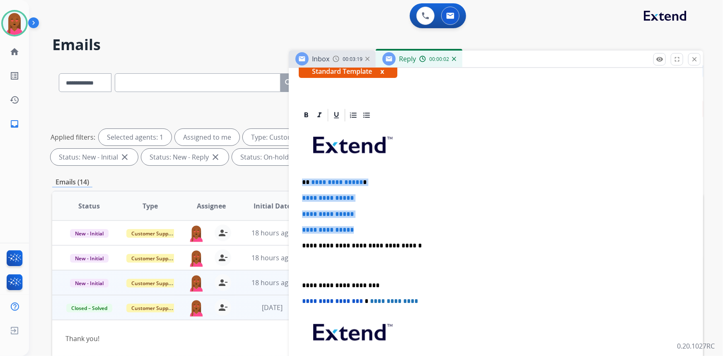
drag, startPoint x: 368, startPoint y: 224, endPoint x: 269, endPoint y: 177, distance: 109.5
click at [269, 177] on div "**********" at bounding box center [377, 287] width 651 height 448
paste div
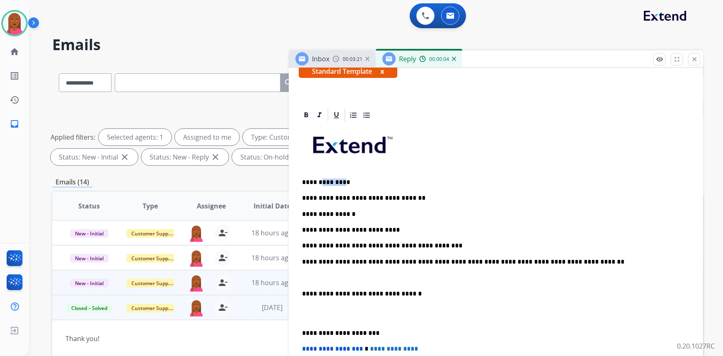
drag, startPoint x: 340, startPoint y: 179, endPoint x: 320, endPoint y: 181, distance: 19.9
click at [320, 181] on p "**********" at bounding box center [493, 182] width 382 height 7
click at [314, 277] on p at bounding box center [496, 277] width 388 height 7
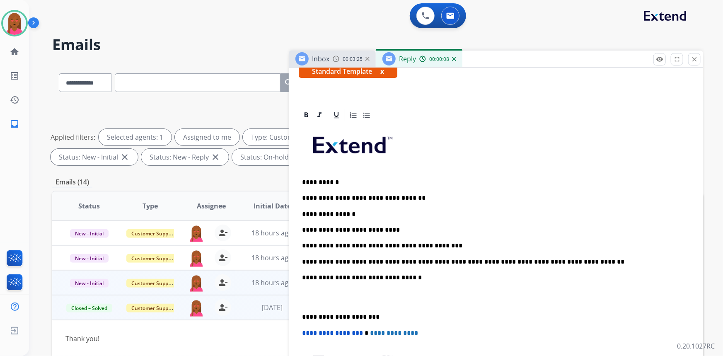
click at [309, 302] on p at bounding box center [496, 297] width 388 height 15
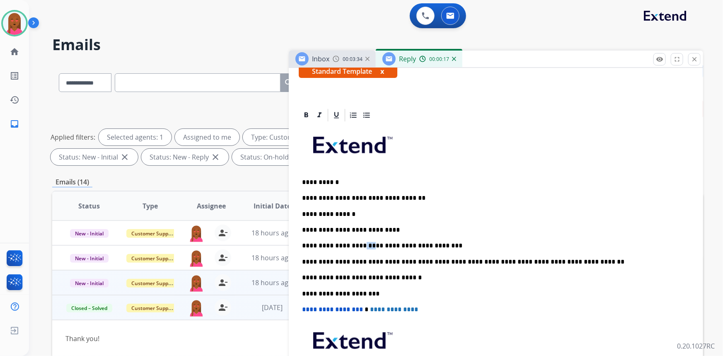
drag, startPoint x: 369, startPoint y: 244, endPoint x: 358, endPoint y: 244, distance: 10.8
click at [358, 244] on p "**********" at bounding box center [493, 245] width 382 height 7
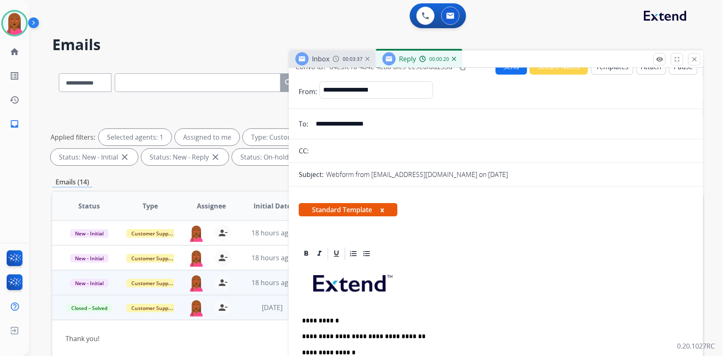
scroll to position [0, 0]
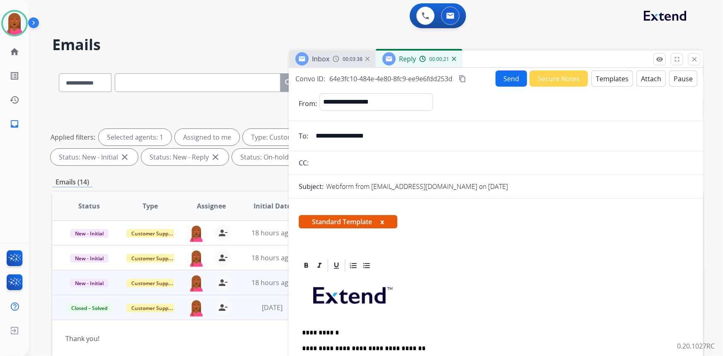
click at [502, 75] on button "Send" at bounding box center [511, 78] width 31 height 16
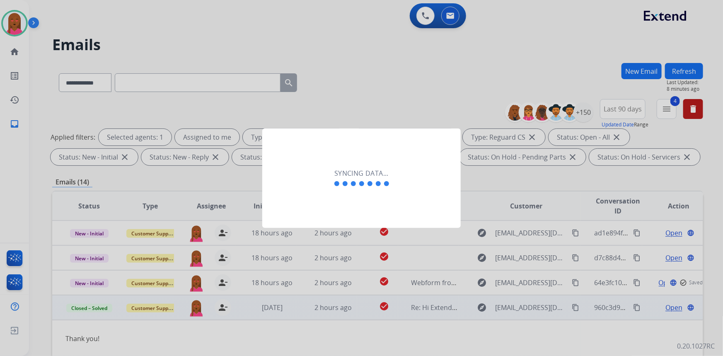
click at [323, 201] on div "Syncing data..." at bounding box center [361, 177] width 198 height 99
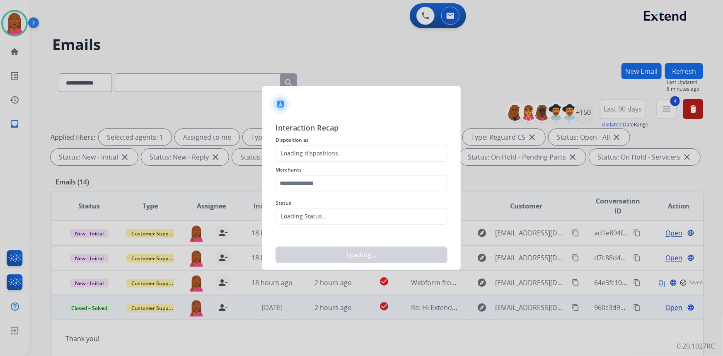
click at [321, 216] on div "Loading Status..." at bounding box center [301, 216] width 51 height 8
click at [333, 210] on input "text" at bounding box center [362, 216] width 172 height 17
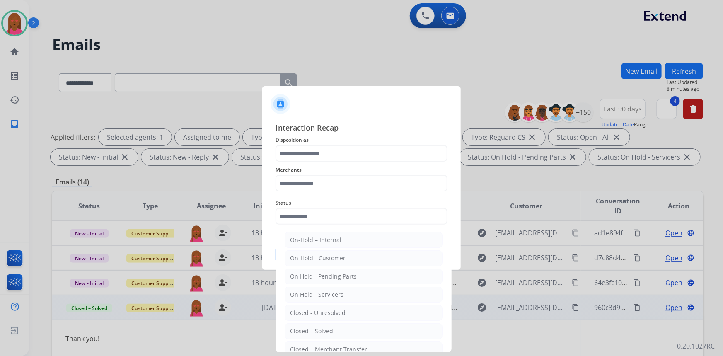
drag, startPoint x: 356, startPoint y: 330, endPoint x: 360, endPoint y: 245, distance: 85.1
click at [356, 330] on li "Closed – Solved" at bounding box center [364, 331] width 158 height 16
type input "**********"
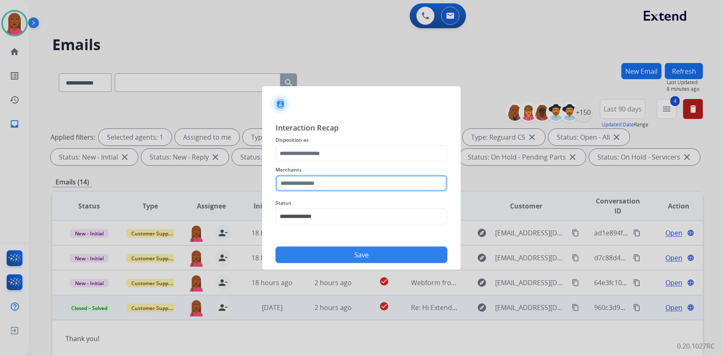
click at [373, 184] on input "text" at bounding box center [362, 183] width 172 height 17
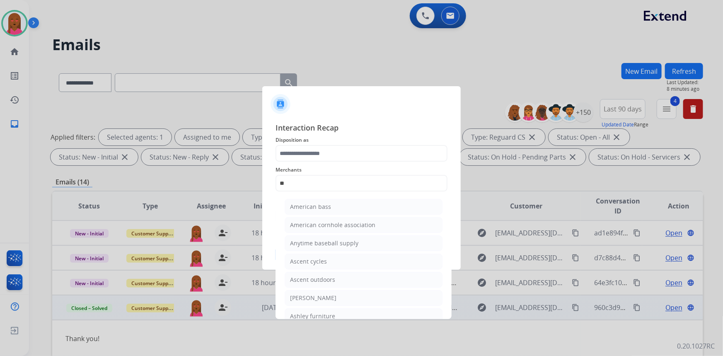
click at [327, 315] on div "Ashley furniture" at bounding box center [312, 316] width 45 height 8
type input "**********"
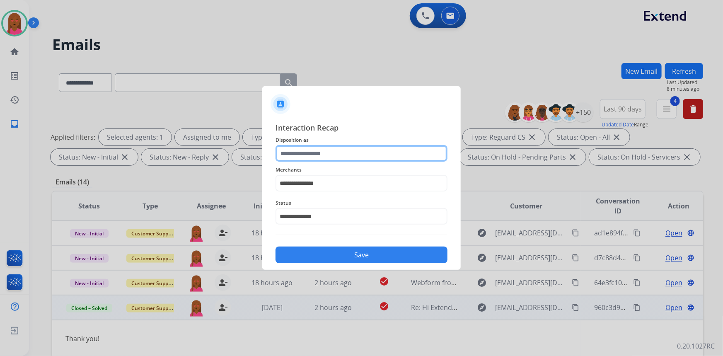
click at [339, 161] on input "text" at bounding box center [362, 153] width 172 height 17
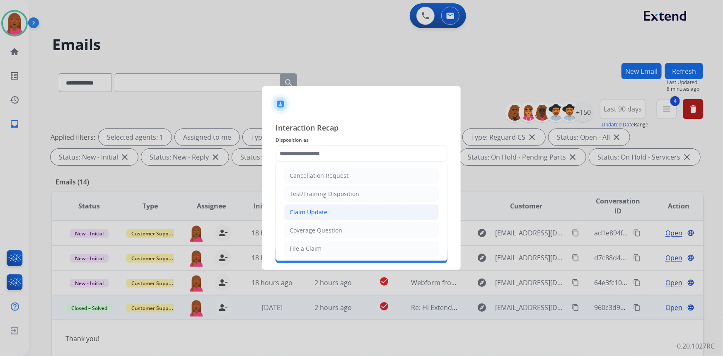
click at [344, 209] on li "Claim Update" at bounding box center [361, 212] width 155 height 16
type input "**********"
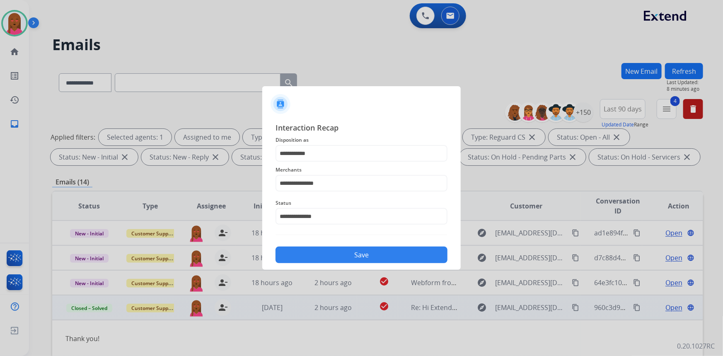
click at [363, 249] on button "Save" at bounding box center [362, 255] width 172 height 17
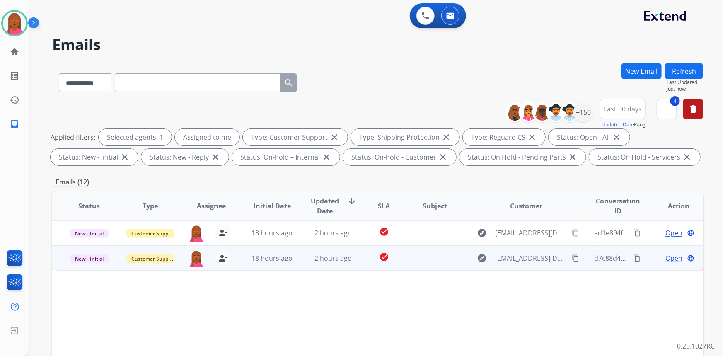
click at [667, 252] on td "Open language" at bounding box center [672, 257] width 61 height 25
click at [668, 260] on span "Open" at bounding box center [673, 258] width 17 height 10
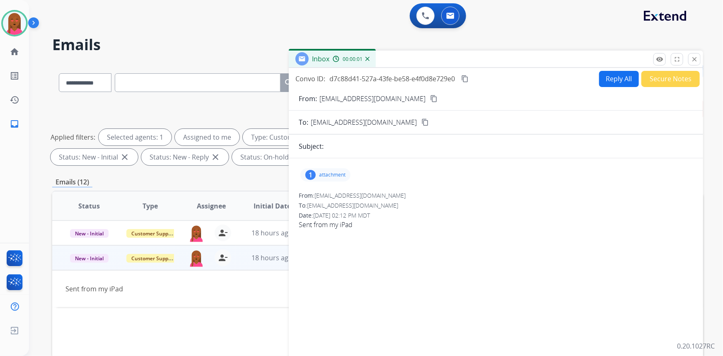
click at [430, 98] on mat-icon "content_copy" at bounding box center [433, 98] width 7 height 7
click at [319, 171] on div "1 attachment" at bounding box center [325, 174] width 50 height 13
click at [330, 196] on div at bounding box center [327, 195] width 41 height 29
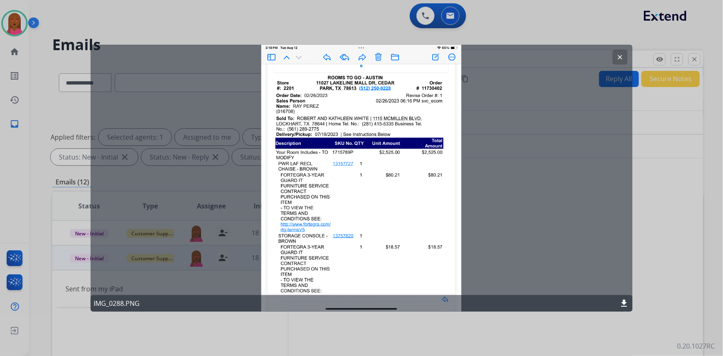
click at [622, 54] on mat-icon "clear" at bounding box center [620, 56] width 7 height 7
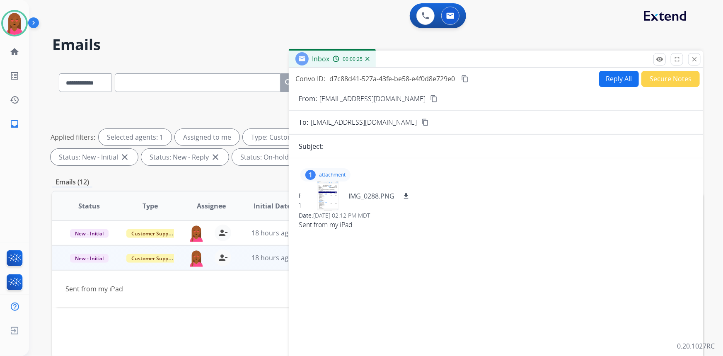
click at [649, 76] on button "Secure Notes" at bounding box center [670, 79] width 58 height 16
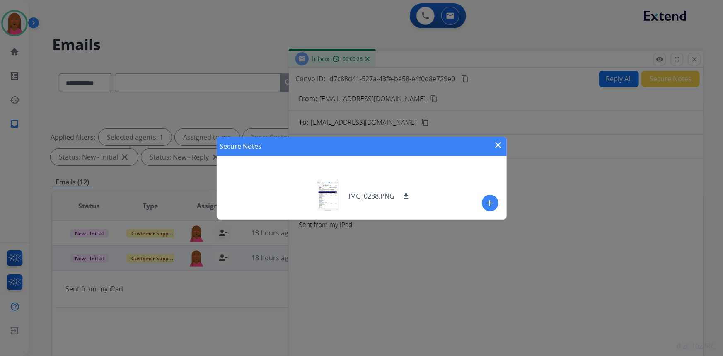
click at [499, 147] on mat-icon "close" at bounding box center [499, 145] width 10 height 10
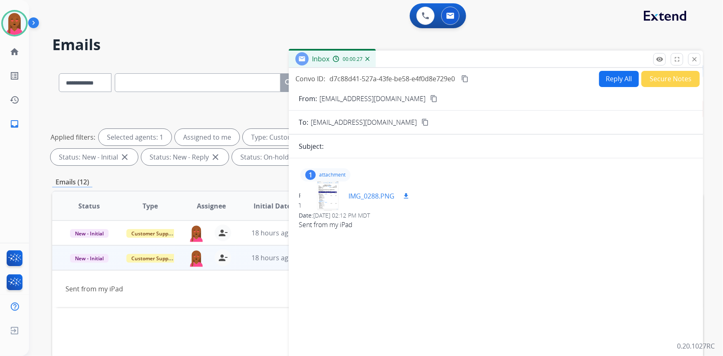
click at [323, 196] on div at bounding box center [327, 195] width 41 height 29
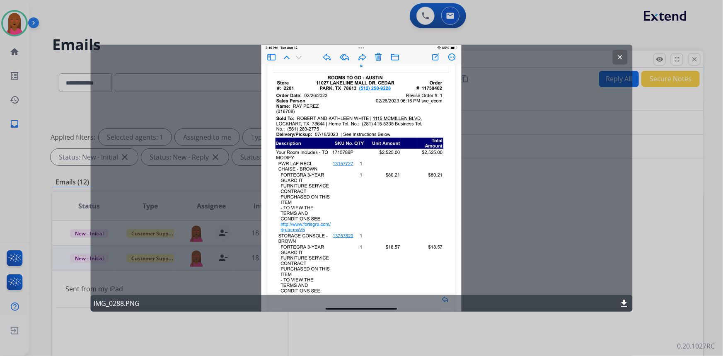
click at [622, 55] on mat-icon "clear" at bounding box center [620, 56] width 7 height 7
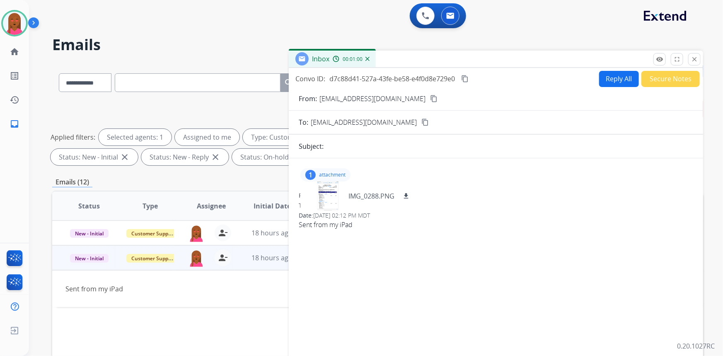
click at [616, 81] on button "Reply All" at bounding box center [619, 79] width 40 height 16
select select "**********"
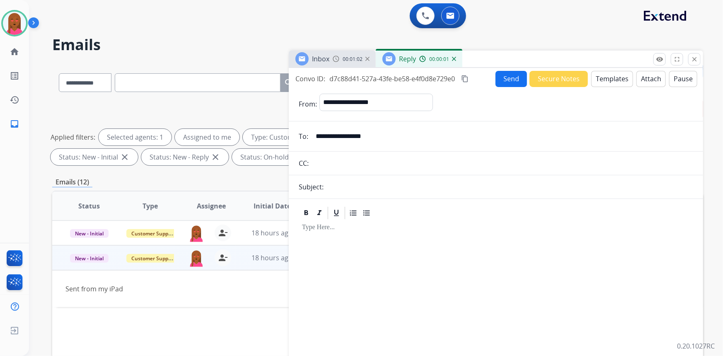
click at [570, 74] on button "Secure Notes" at bounding box center [559, 79] width 58 height 16
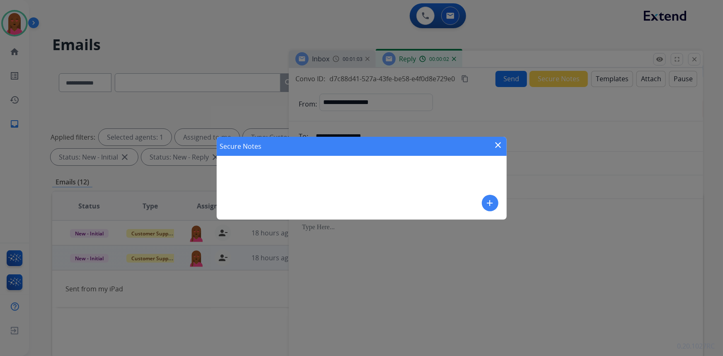
click at [483, 208] on div "add" at bounding box center [490, 203] width 17 height 17
click at [488, 203] on mat-icon "add" at bounding box center [490, 203] width 10 height 10
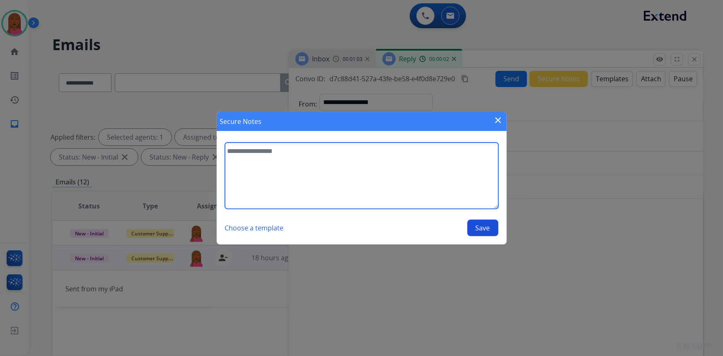
drag, startPoint x: 389, startPoint y: 208, endPoint x: 393, endPoint y: 203, distance: 6.7
click at [389, 207] on textarea at bounding box center [361, 176] width 273 height 66
type textarea "**********"
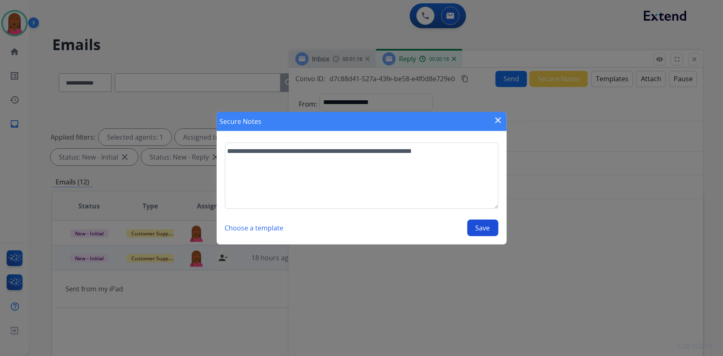
click at [488, 228] on button "Save" at bounding box center [482, 228] width 31 height 17
select select "**********"
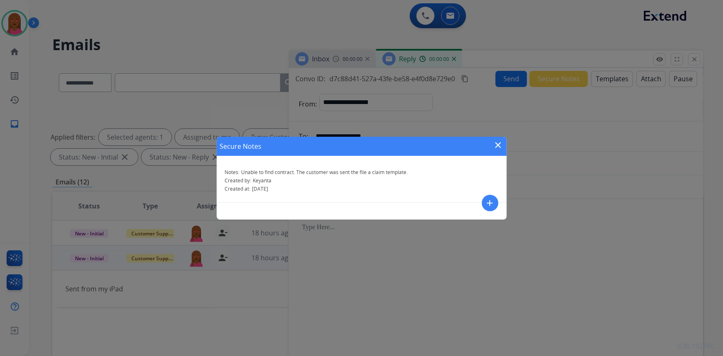
click at [497, 145] on mat-icon "close" at bounding box center [499, 145] width 10 height 10
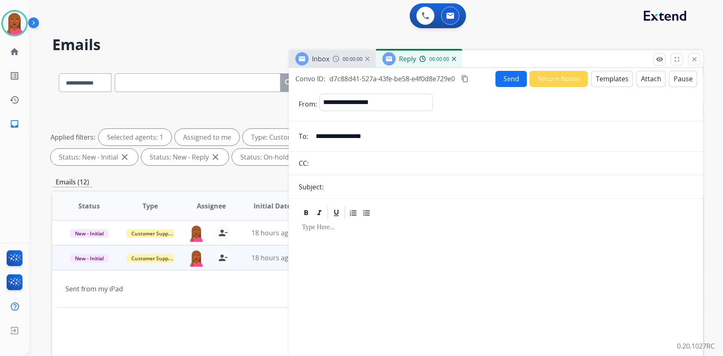
click at [561, 72] on button "Secure Notes" at bounding box center [559, 79] width 58 height 16
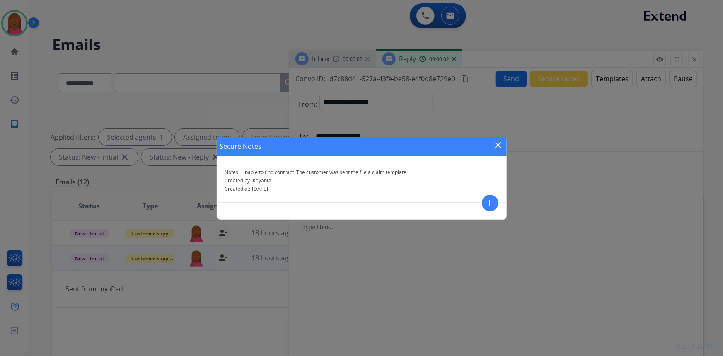
click at [499, 144] on mat-icon "close" at bounding box center [499, 145] width 10 height 10
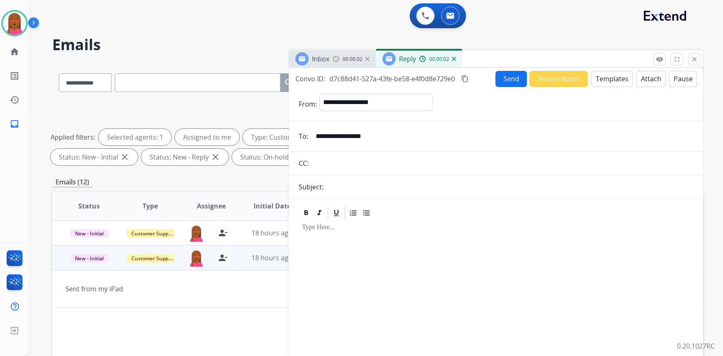
click at [609, 79] on button "Templates" at bounding box center [612, 79] width 42 height 16
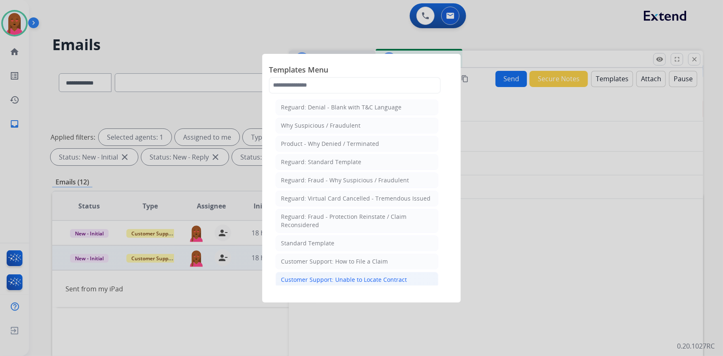
click at [353, 276] on div "Customer Support: Unable to Locate Contract" at bounding box center [344, 280] width 126 height 8
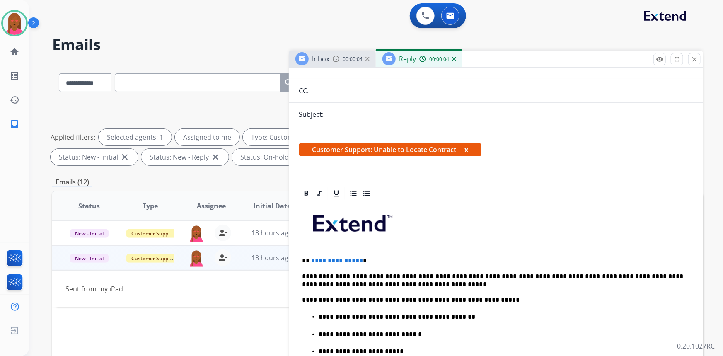
scroll to position [75, 0]
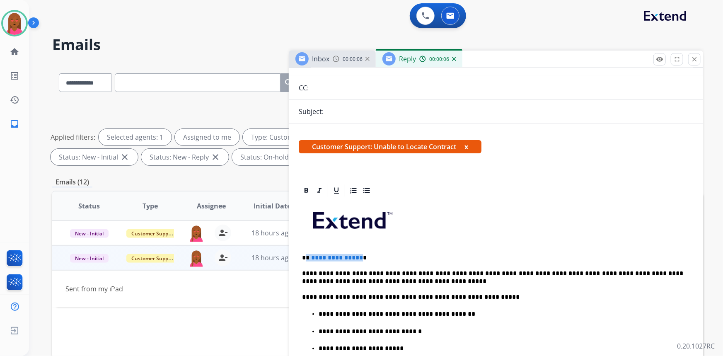
drag, startPoint x: 358, startPoint y: 255, endPoint x: 306, endPoint y: 257, distance: 52.2
click at [306, 257] on p "**********" at bounding box center [493, 257] width 382 height 7
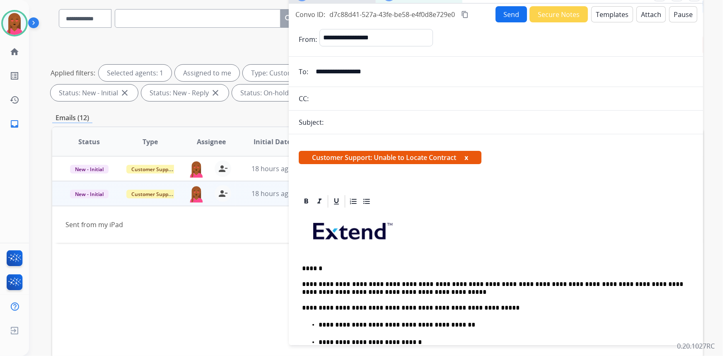
scroll to position [0, 0]
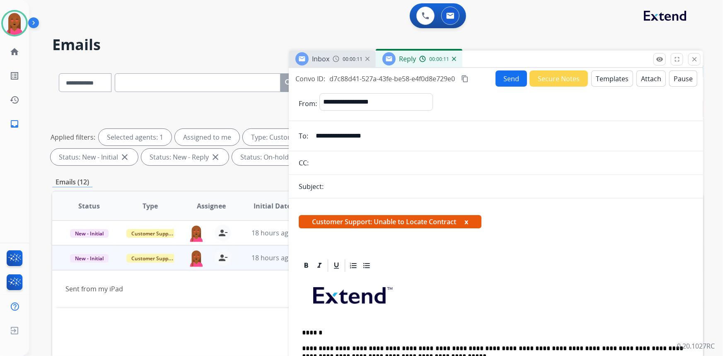
click at [505, 79] on button "Send" at bounding box center [511, 78] width 31 height 16
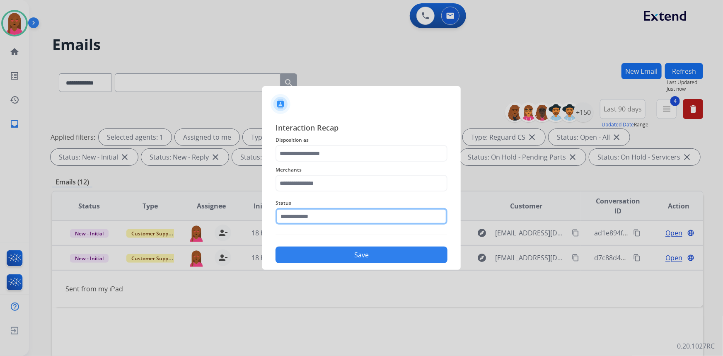
click at [328, 208] on input "text" at bounding box center [362, 216] width 172 height 17
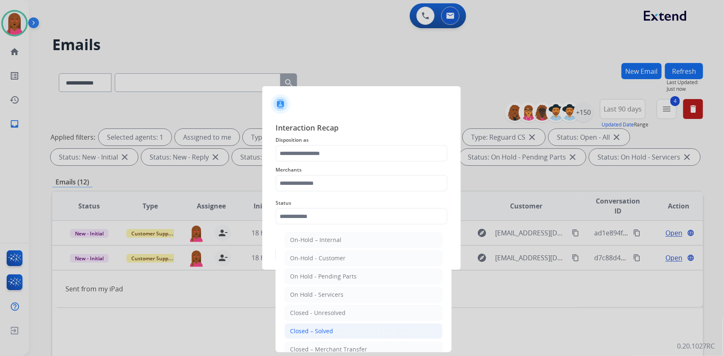
click at [353, 328] on li "Closed – Solved" at bounding box center [364, 331] width 158 height 16
type input "**********"
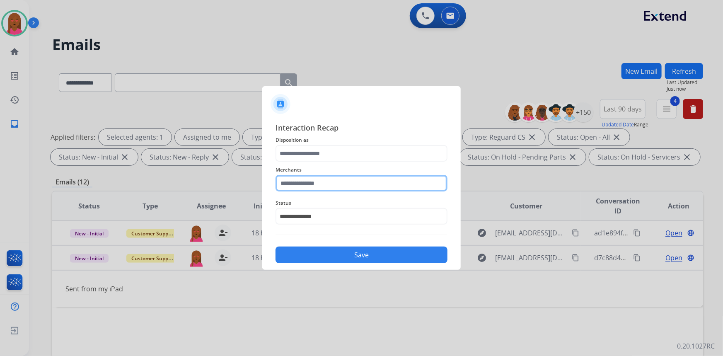
click at [334, 184] on input "text" at bounding box center [362, 183] width 172 height 17
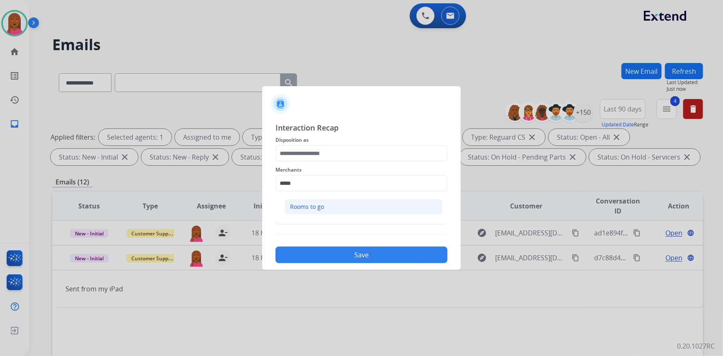
click at [356, 207] on li "Rooms to go" at bounding box center [364, 207] width 158 height 16
type input "**********"
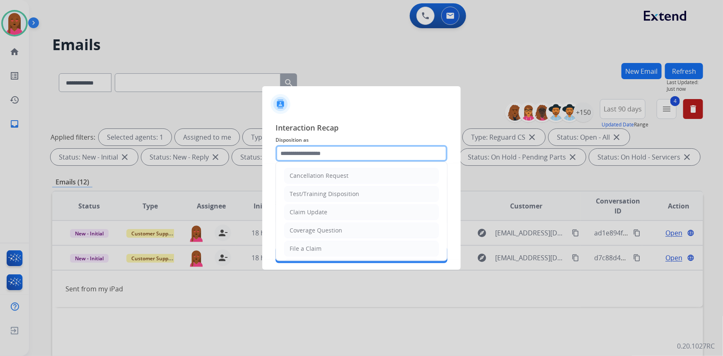
click at [351, 151] on input "text" at bounding box center [362, 153] width 172 height 17
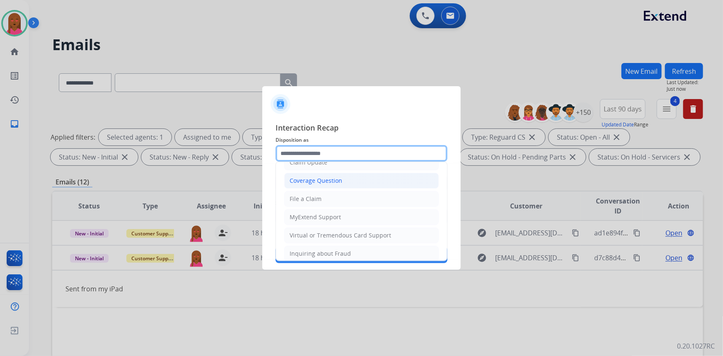
scroll to position [113, 0]
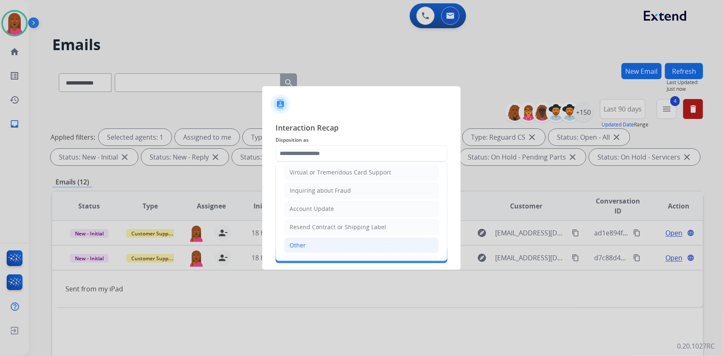
click at [333, 242] on li "Other" at bounding box center [361, 245] width 155 height 16
type input "*****"
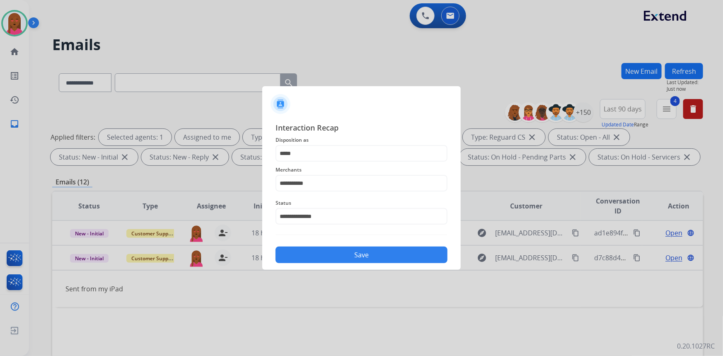
click at [348, 259] on button "Save" at bounding box center [362, 255] width 172 height 17
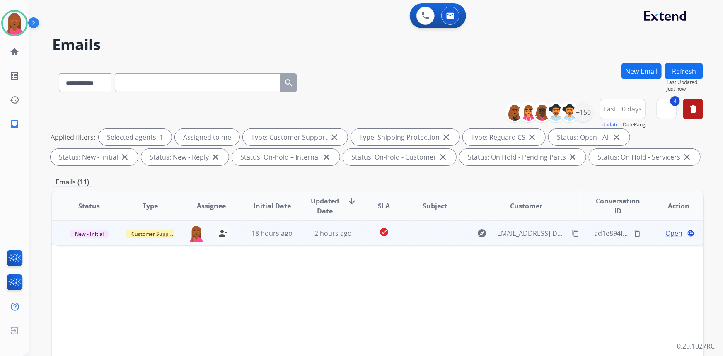
click at [667, 230] on span "Open" at bounding box center [673, 233] width 17 height 10
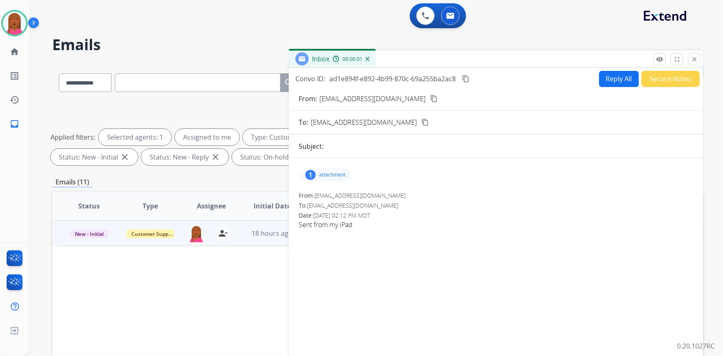
click at [429, 96] on button "content_copy" at bounding box center [434, 99] width 10 height 10
click at [336, 174] on p "attachment" at bounding box center [332, 175] width 27 height 7
click at [328, 201] on div at bounding box center [327, 195] width 41 height 29
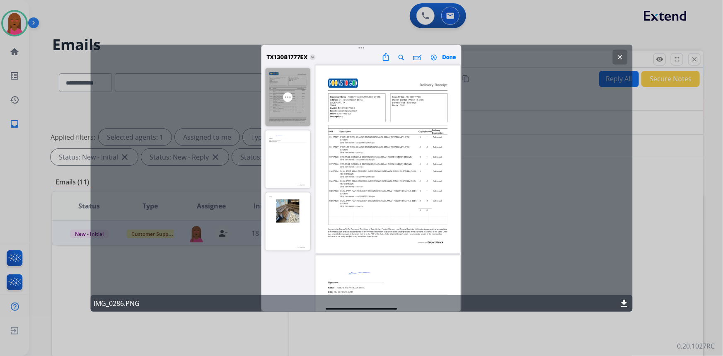
click at [623, 55] on mat-icon "clear" at bounding box center [620, 56] width 7 height 7
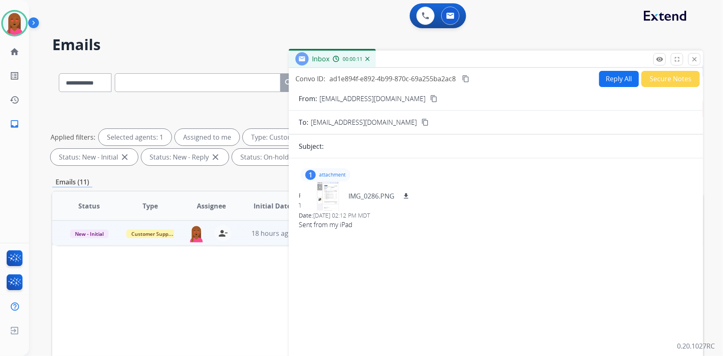
click at [659, 77] on button "Secure Notes" at bounding box center [670, 79] width 58 height 16
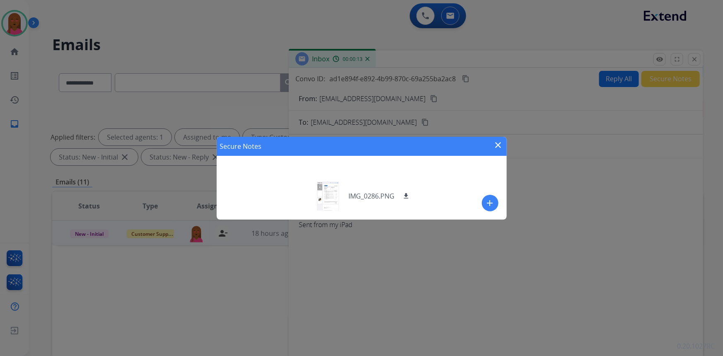
click at [482, 202] on button "add" at bounding box center [490, 203] width 17 height 17
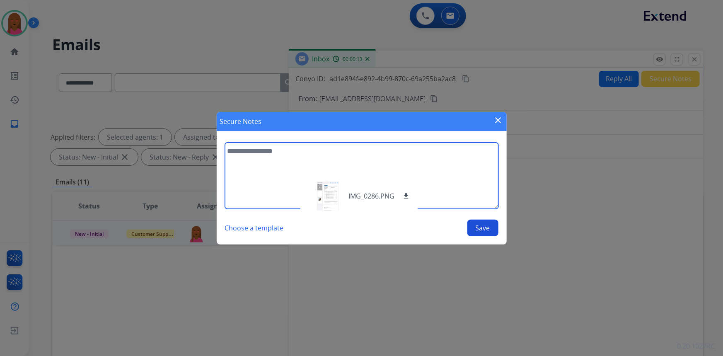
click at [321, 169] on textarea at bounding box center [361, 176] width 273 height 66
click at [295, 151] on textarea "**********" at bounding box center [361, 176] width 273 height 66
type textarea "**********"
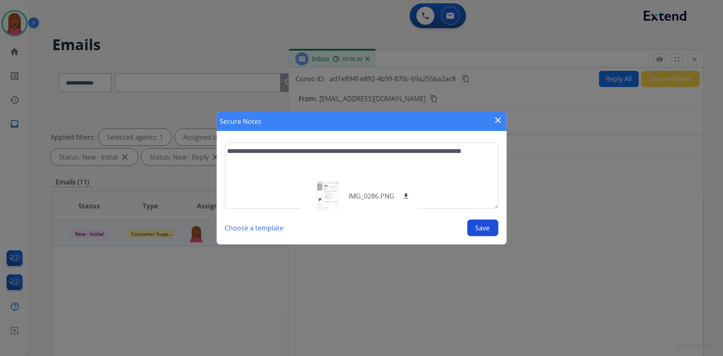
click at [493, 225] on button "Save" at bounding box center [482, 228] width 31 height 17
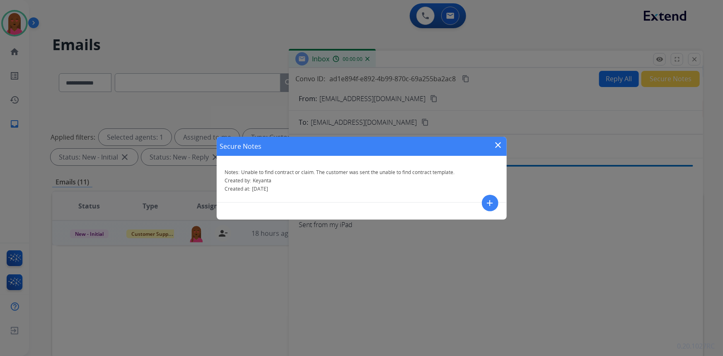
click at [496, 148] on mat-icon "close" at bounding box center [499, 145] width 10 height 10
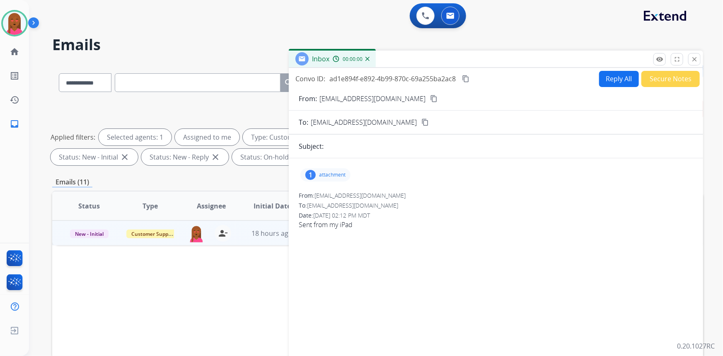
click at [617, 77] on button "Reply All" at bounding box center [619, 79] width 40 height 16
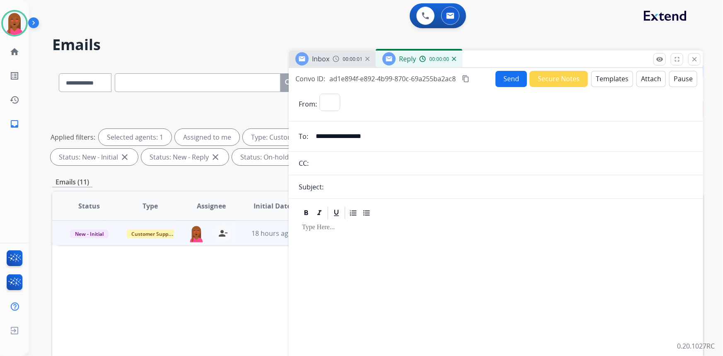
select select "**********"
click at [609, 72] on button "Templates" at bounding box center [612, 79] width 42 height 16
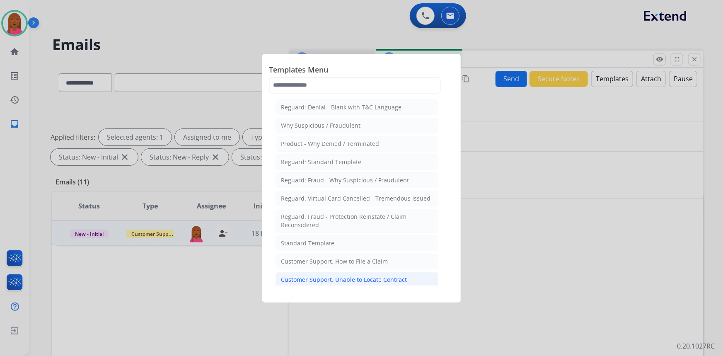
click at [377, 278] on div "Customer Support: Unable to Locate Contract" at bounding box center [344, 280] width 126 height 8
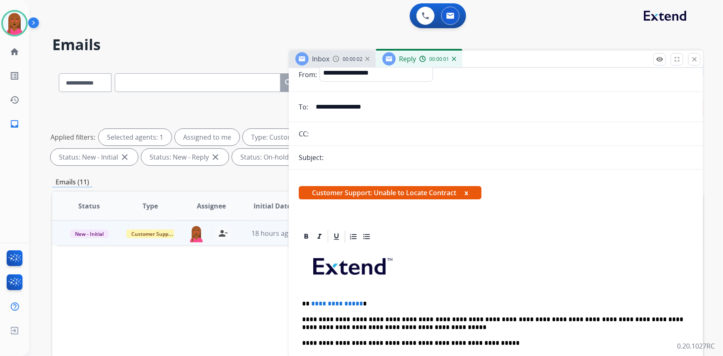
scroll to position [37, 0]
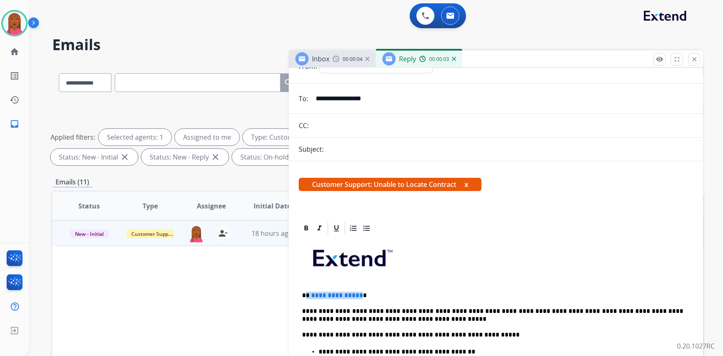
drag, startPoint x: 358, startPoint y: 294, endPoint x: 307, endPoint y: 293, distance: 51.0
click at [307, 293] on p "**********" at bounding box center [493, 295] width 382 height 7
drag, startPoint x: 366, startPoint y: 294, endPoint x: 318, endPoint y: 294, distance: 48.5
click at [318, 294] on p "**********" at bounding box center [493, 295] width 382 height 7
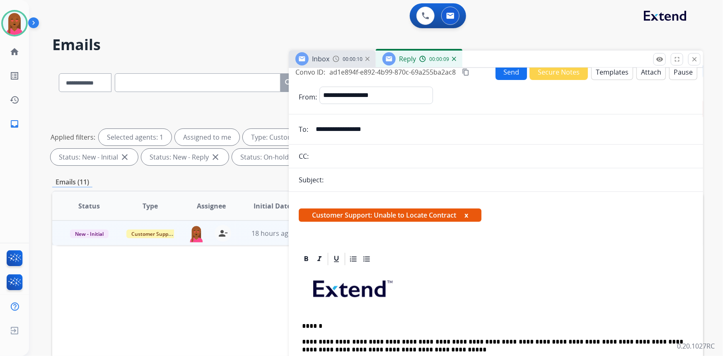
scroll to position [0, 0]
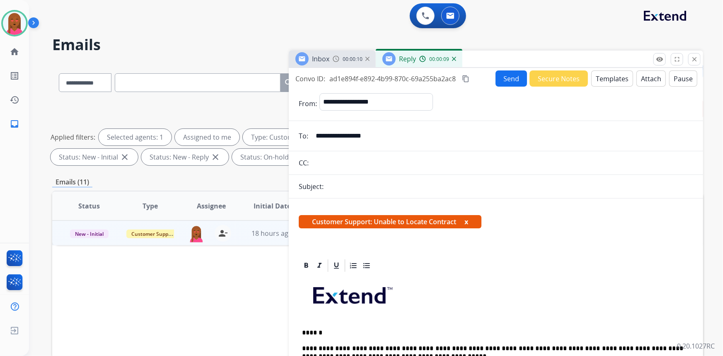
click at [500, 76] on button "Send" at bounding box center [511, 78] width 31 height 16
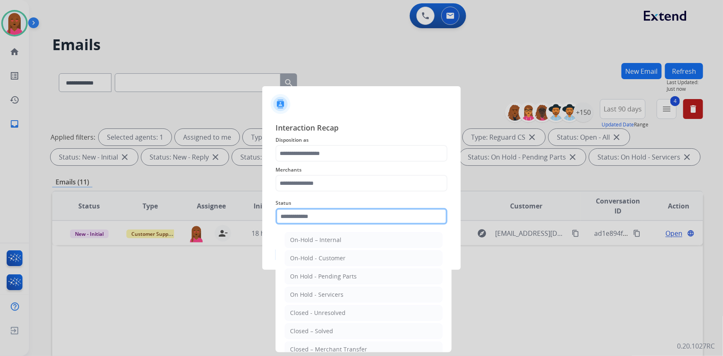
click at [323, 220] on input "text" at bounding box center [362, 216] width 172 height 17
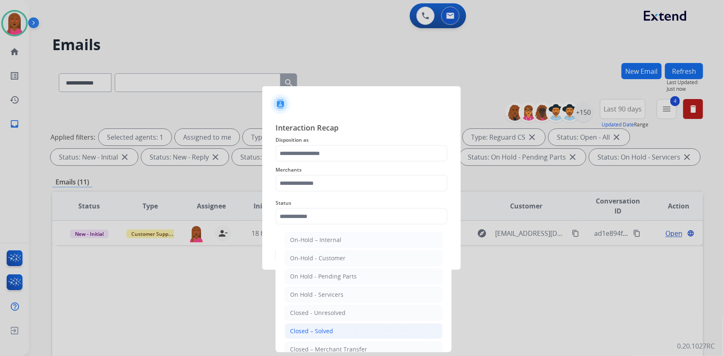
click at [329, 327] on div "Closed – Solved" at bounding box center [311, 331] width 43 height 8
type input "**********"
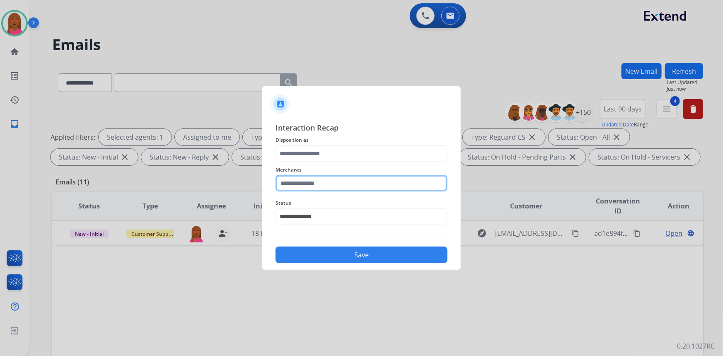
click at [348, 182] on input "text" at bounding box center [362, 183] width 172 height 17
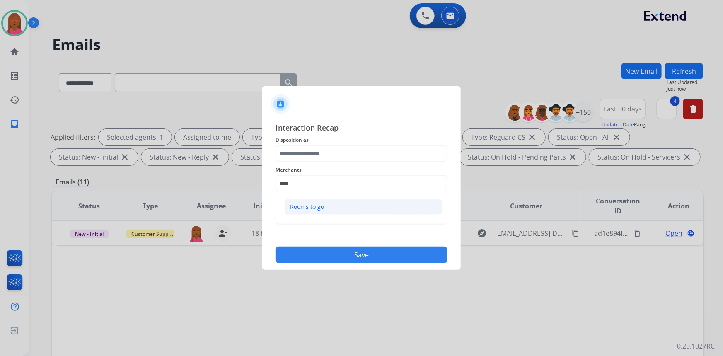
click at [341, 206] on li "Rooms to go" at bounding box center [364, 207] width 158 height 16
type input "**********"
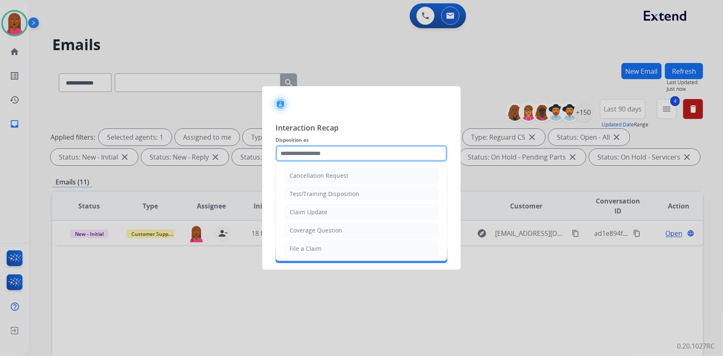
click at [343, 152] on input "text" at bounding box center [362, 153] width 172 height 17
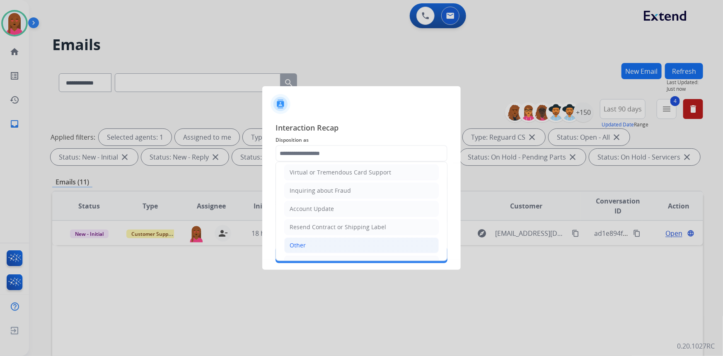
click at [321, 244] on li "Other" at bounding box center [361, 245] width 155 height 16
type input "*****"
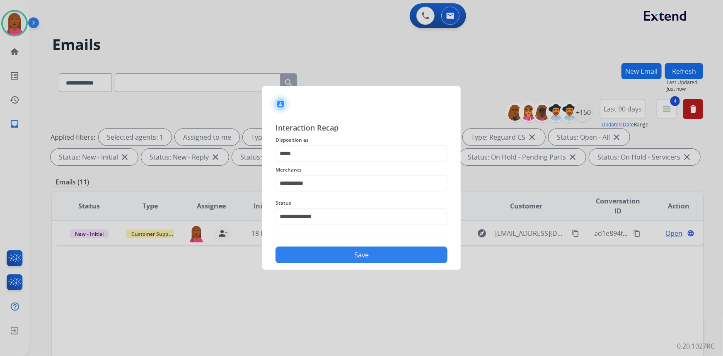
click at [343, 253] on button "Save" at bounding box center [362, 255] width 172 height 17
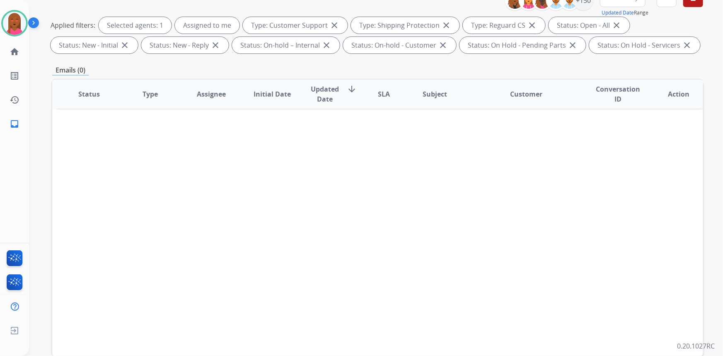
scroll to position [155, 0]
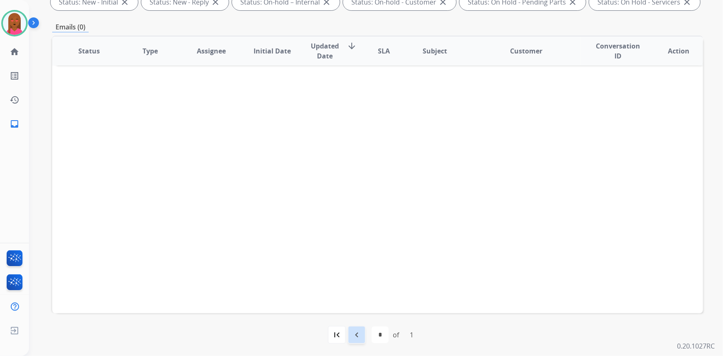
click at [353, 332] on mat-icon "navigate_before" at bounding box center [357, 335] width 10 height 10
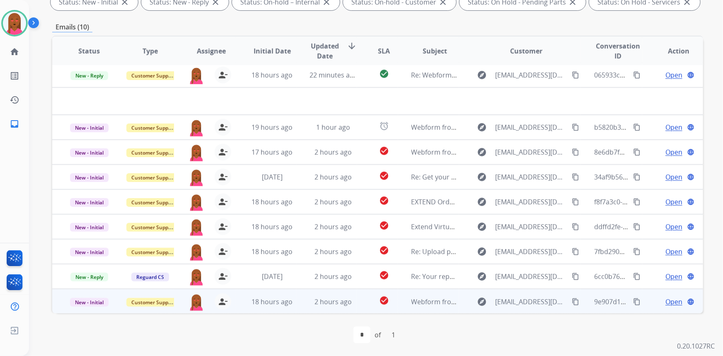
click at [674, 302] on span "Open" at bounding box center [673, 302] width 17 height 10
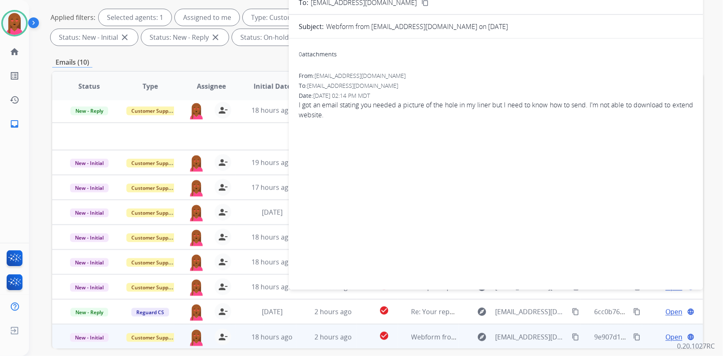
scroll to position [42, 0]
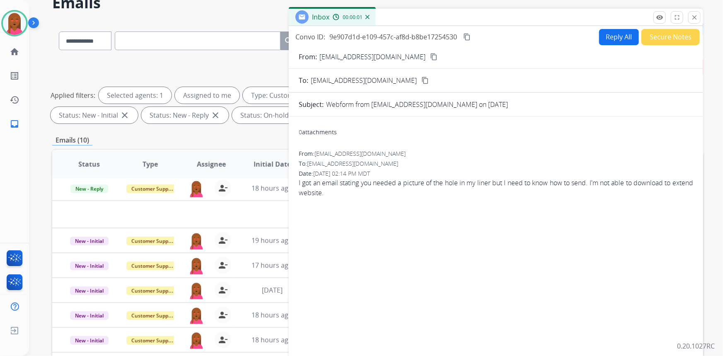
click at [430, 57] on mat-icon "content_copy" at bounding box center [433, 56] width 7 height 7
